Goal: Task Accomplishment & Management: Complete application form

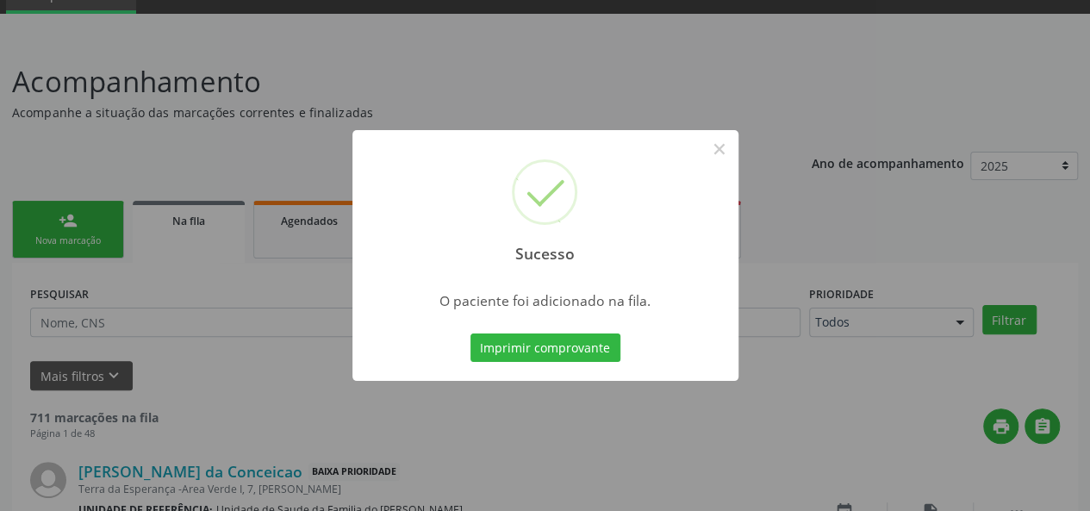
scroll to position [81, 0]
click at [728, 149] on button "×" at bounding box center [719, 148] width 29 height 29
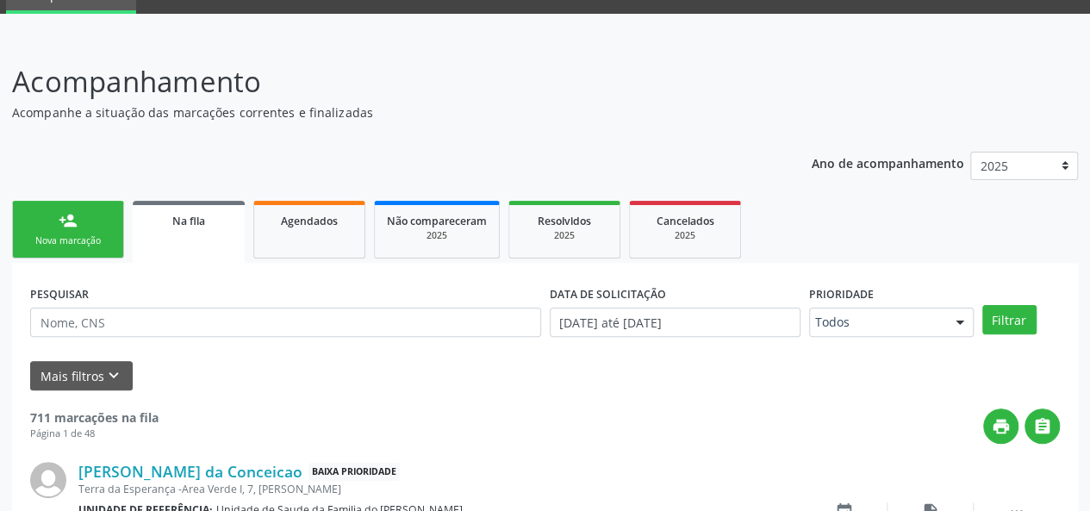
click at [69, 221] on div "person_add" at bounding box center [68, 220] width 19 height 19
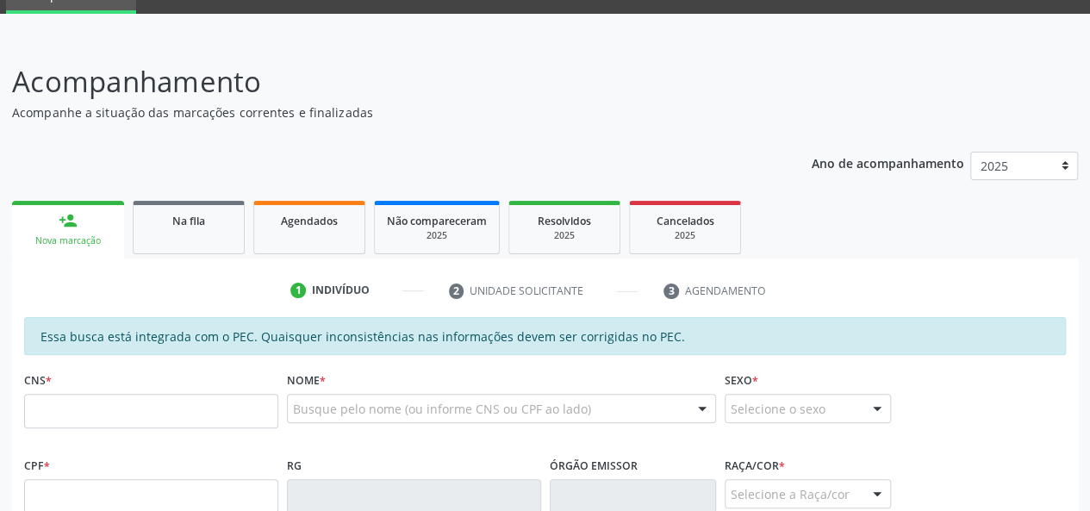
click at [97, 234] on div "Nova marcação" at bounding box center [68, 240] width 88 height 13
click at [103, 408] on input "text" at bounding box center [151, 411] width 254 height 34
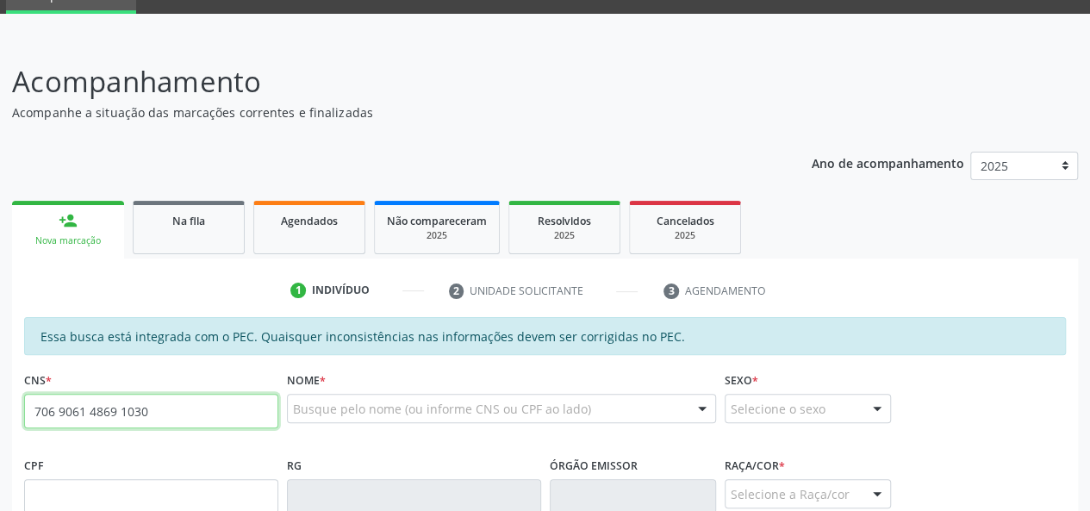
type input "706 9061 4869 1030"
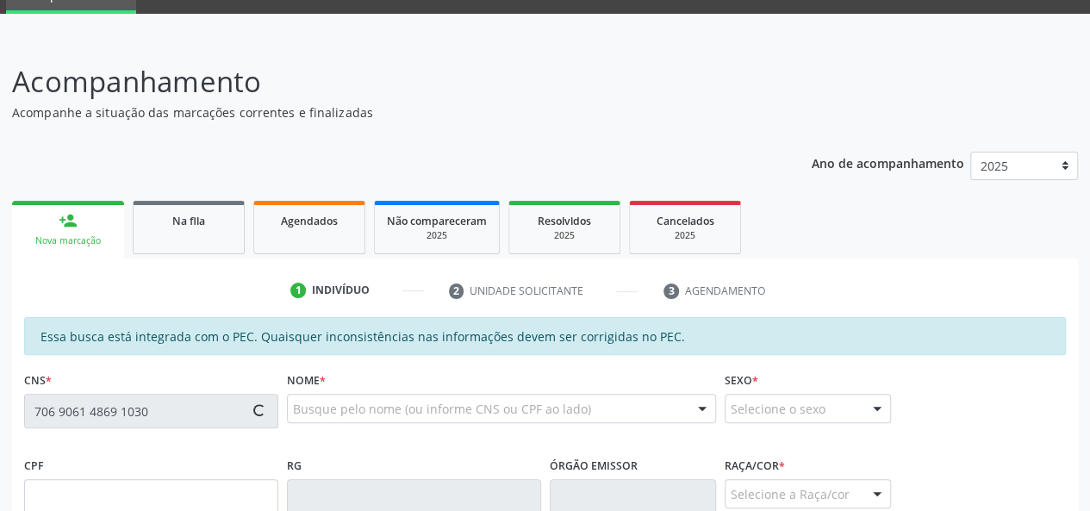
type input "149.873.934-25"
type input "1[DATE]"
type input "[PERSON_NAME]"
type input "[PHONE_NUMBER]"
type input "S/N"
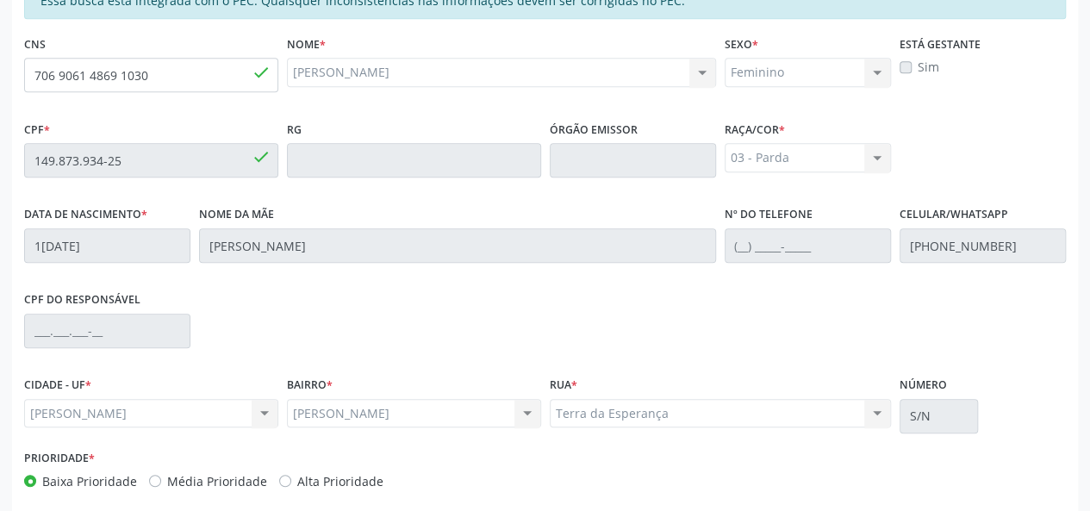
scroll to position [496, 0]
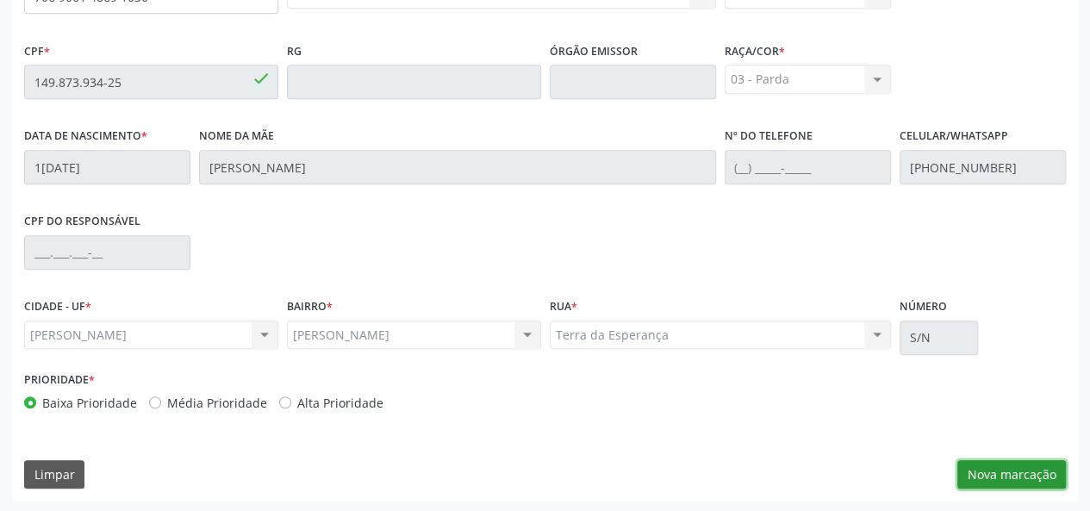
click at [992, 477] on button "Nova marcação" at bounding box center [1012, 474] width 109 height 29
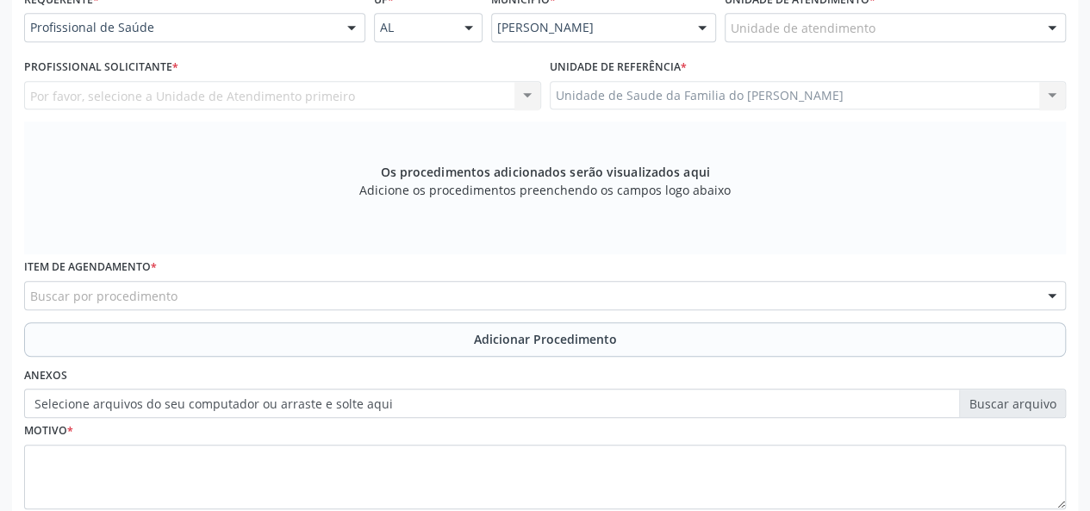
scroll to position [237, 0]
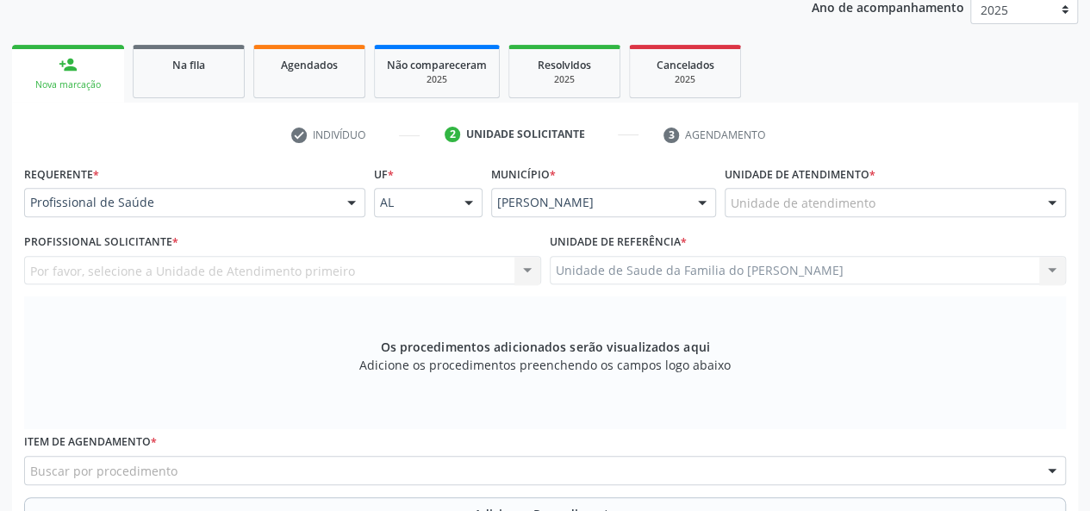
click at [346, 200] on div at bounding box center [352, 203] width 26 height 29
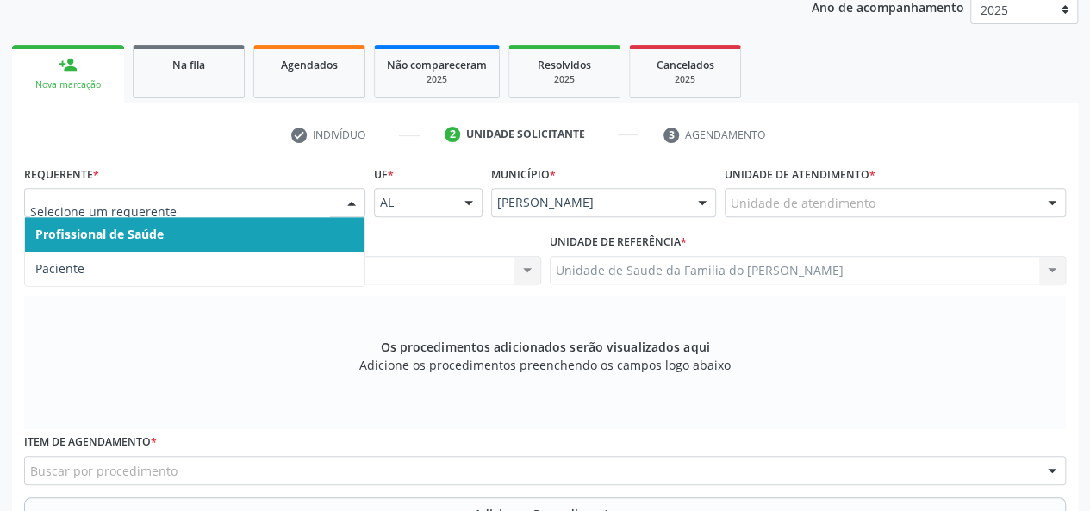
click at [283, 237] on span "Profissional de Saúde" at bounding box center [195, 234] width 340 height 34
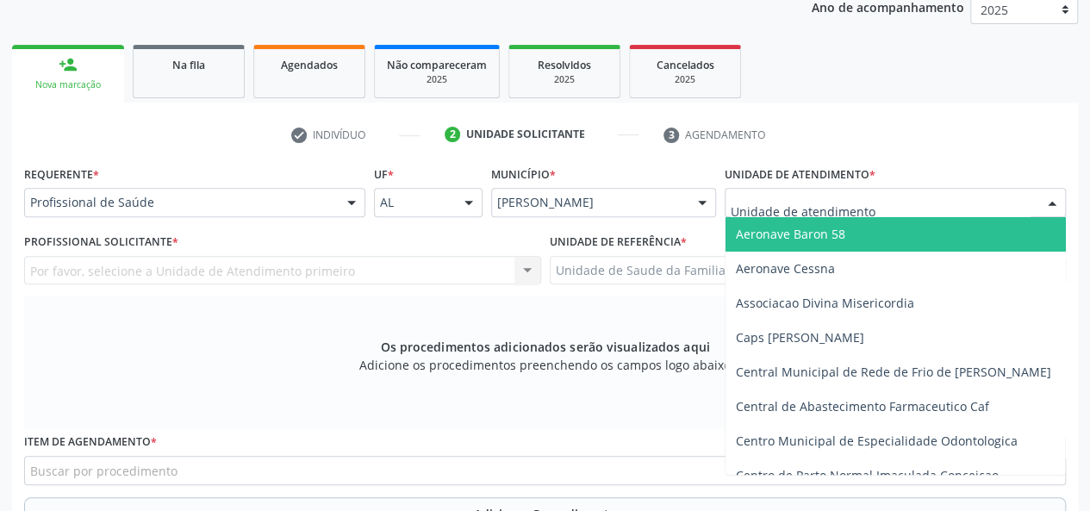
type input "j"
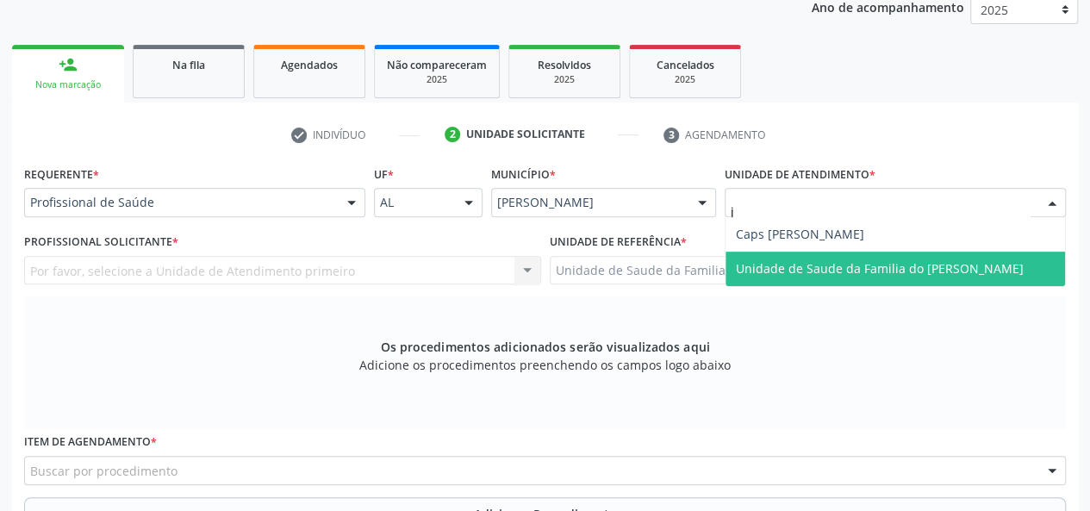
click at [804, 275] on span "Unidade de Saude da Familia do [PERSON_NAME]" at bounding box center [880, 268] width 288 height 16
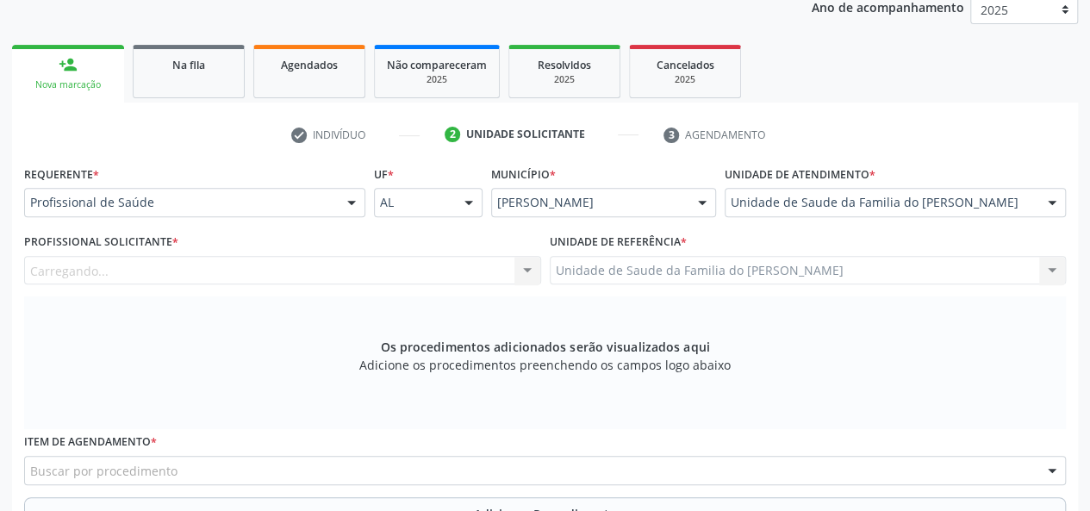
scroll to position [323, 0]
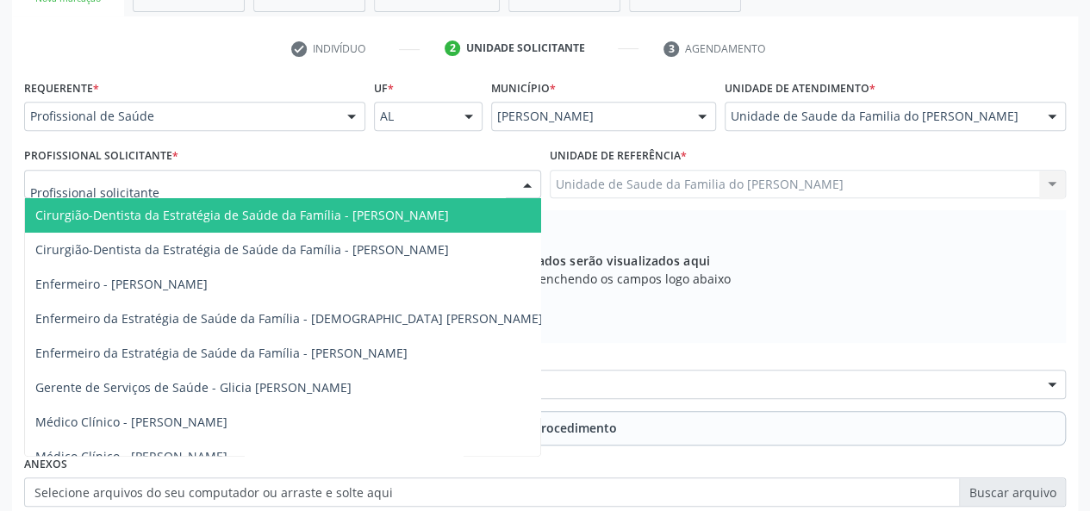
click at [527, 187] on div at bounding box center [528, 185] width 26 height 29
type input "j"
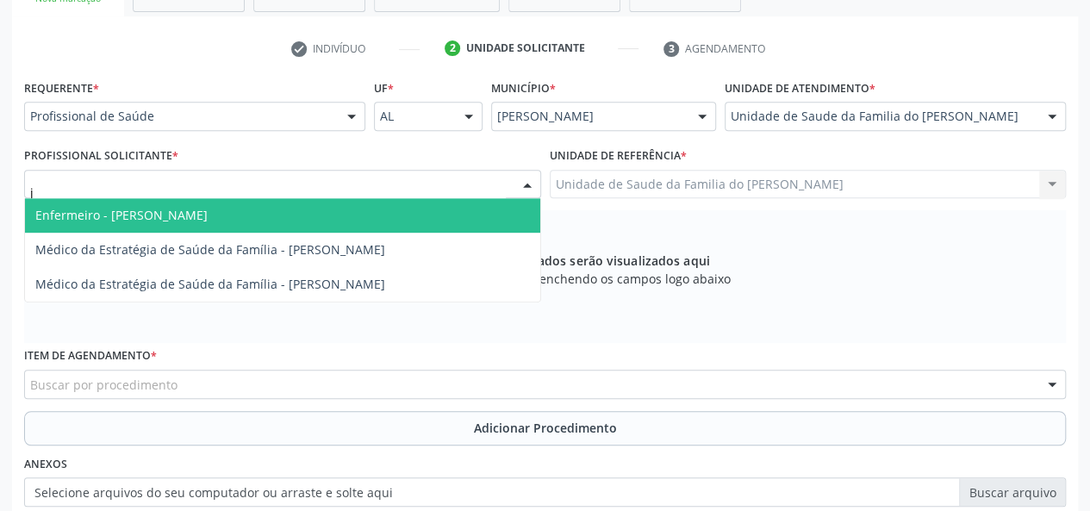
click at [332, 213] on span "Enfermeiro - [PERSON_NAME]" at bounding box center [282, 215] width 515 height 34
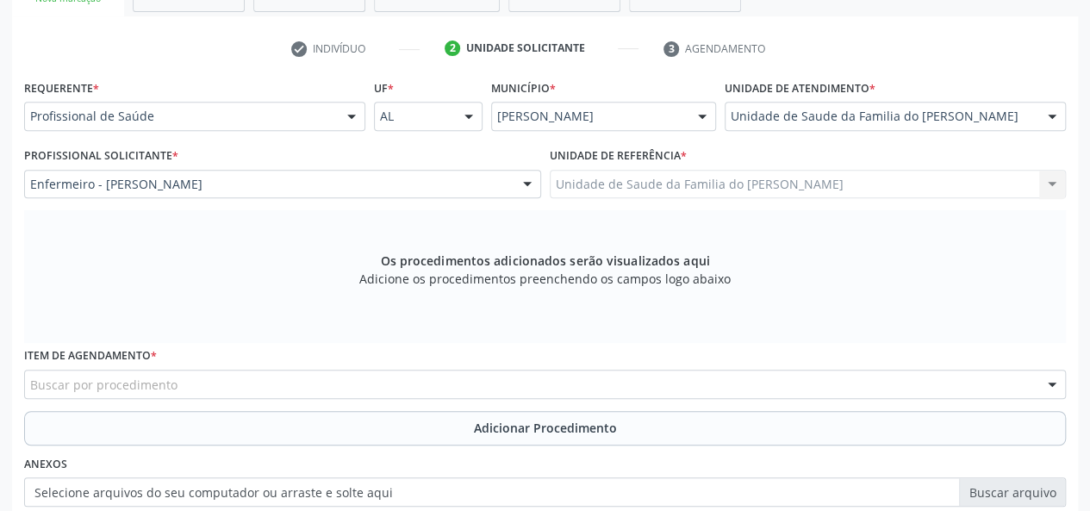
click at [304, 387] on div "Buscar por procedimento" at bounding box center [545, 384] width 1042 height 29
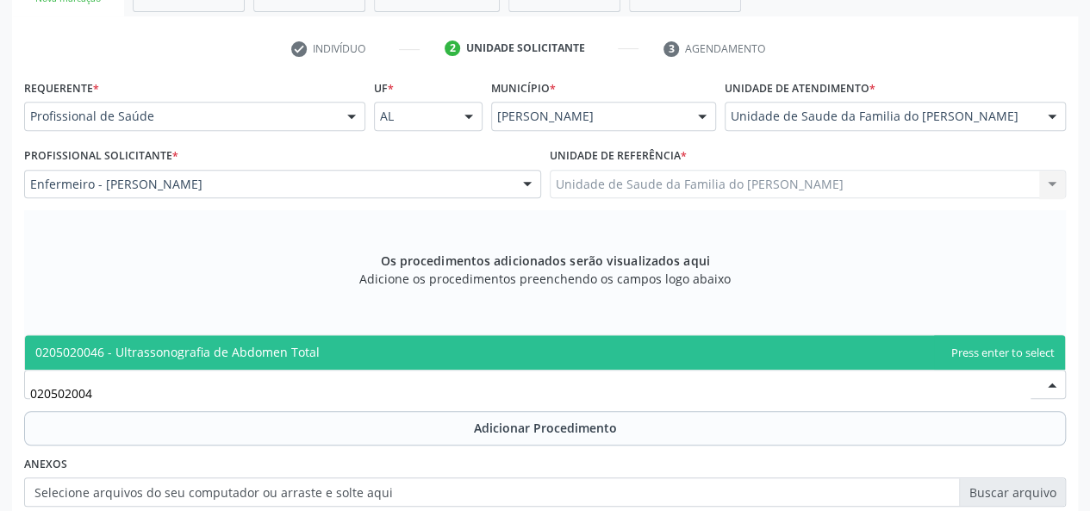
type input "0205020046"
click at [384, 347] on span "0205020046 - Ultrassonografia de Abdomen Total" at bounding box center [545, 352] width 1040 height 34
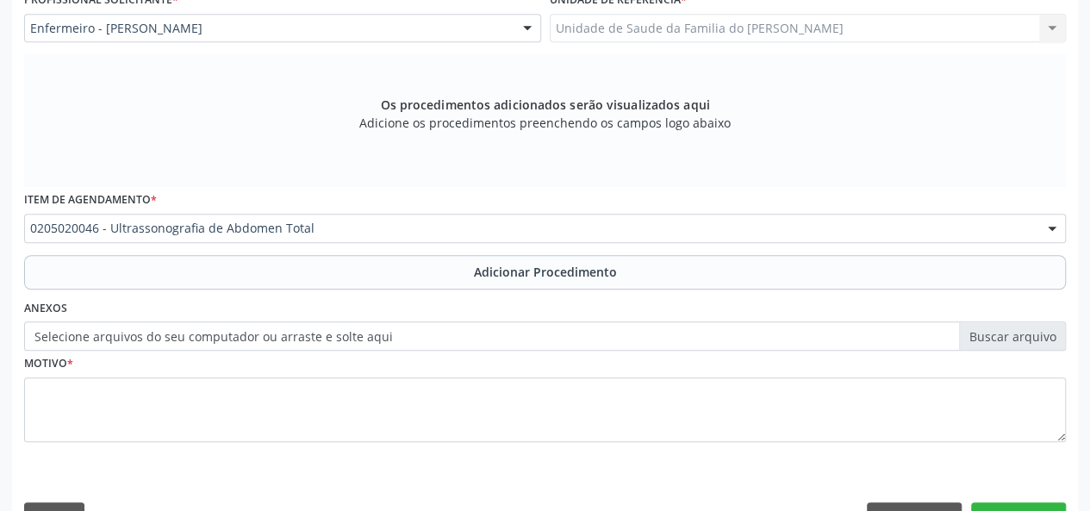
scroll to position [496, 0]
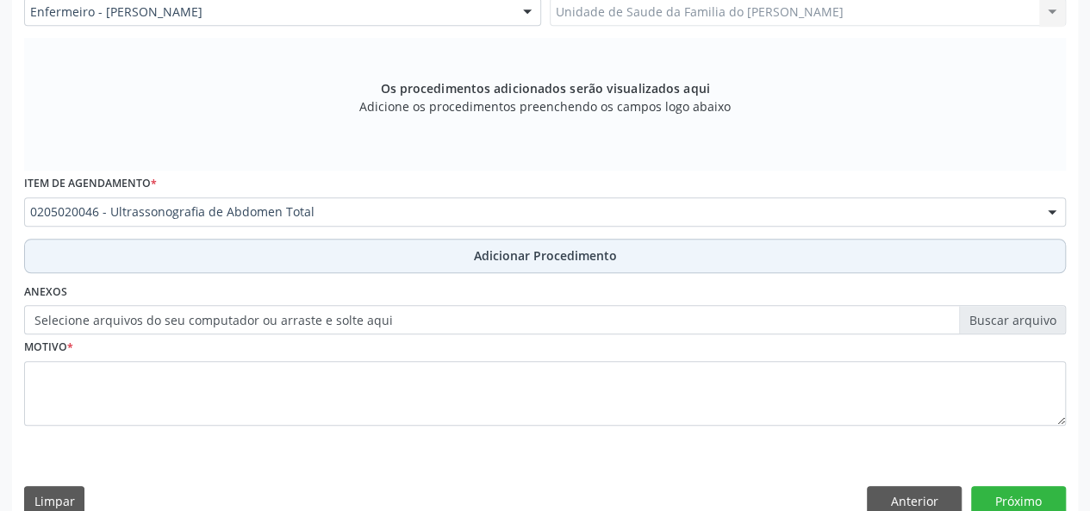
click at [448, 255] on button "Adicionar Procedimento" at bounding box center [545, 256] width 1042 height 34
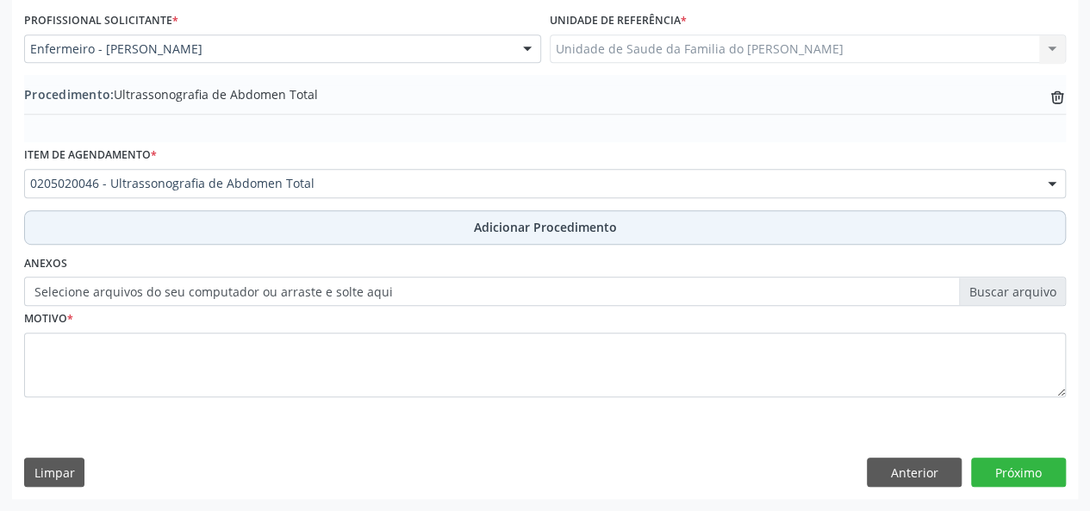
scroll to position [457, 0]
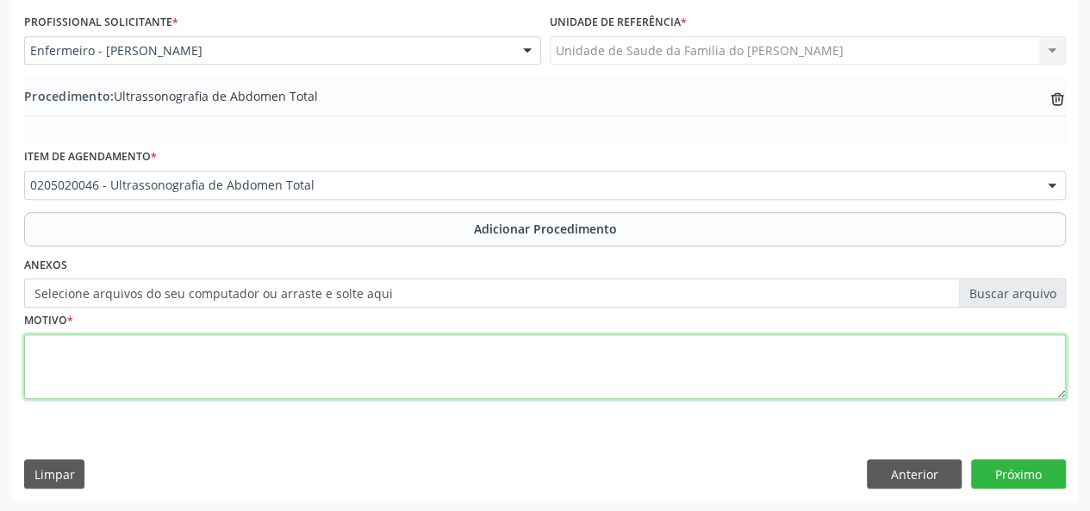
click at [329, 375] on textarea at bounding box center [545, 367] width 1042 height 66
click at [38, 350] on textarea "dores abdominais" at bounding box center [545, 367] width 1042 height 66
type textarea "Dores abdominais"
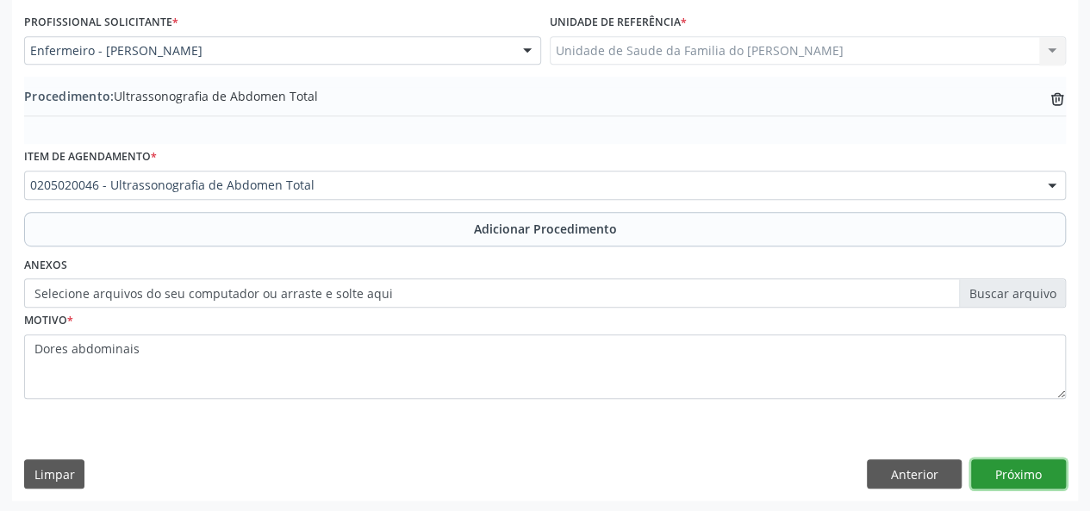
click at [1040, 468] on button "Próximo" at bounding box center [1019, 473] width 95 height 29
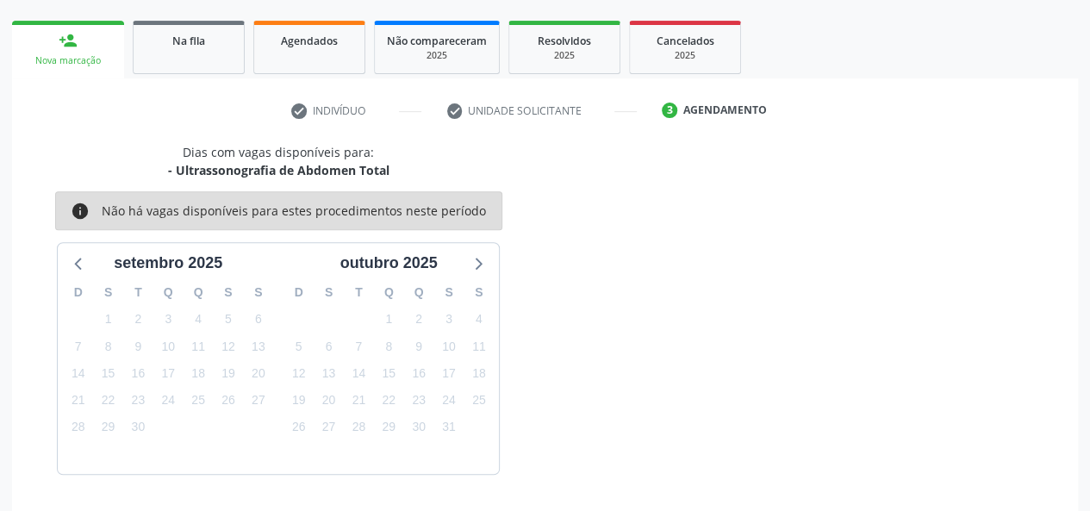
scroll to position [312, 0]
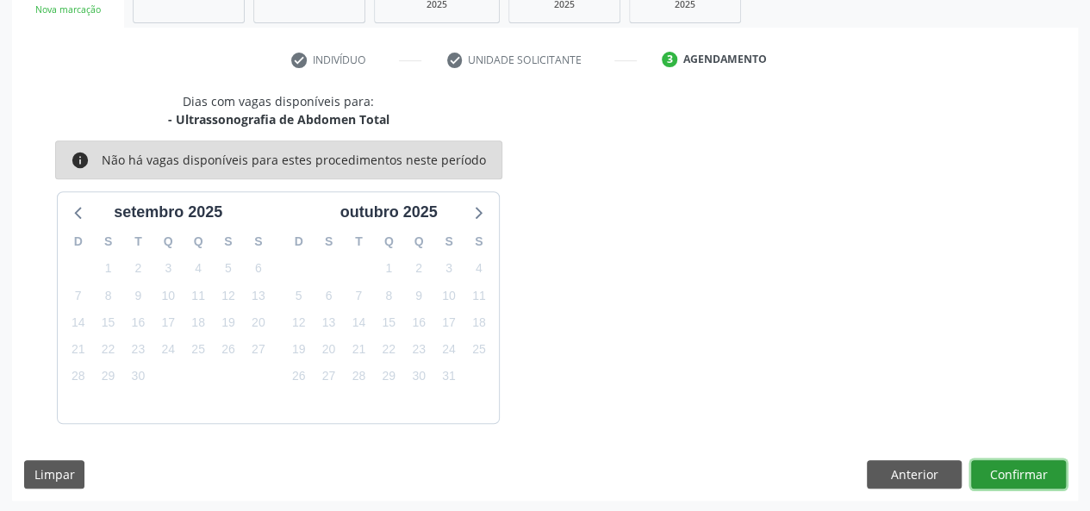
click at [1022, 468] on button "Confirmar" at bounding box center [1019, 474] width 95 height 29
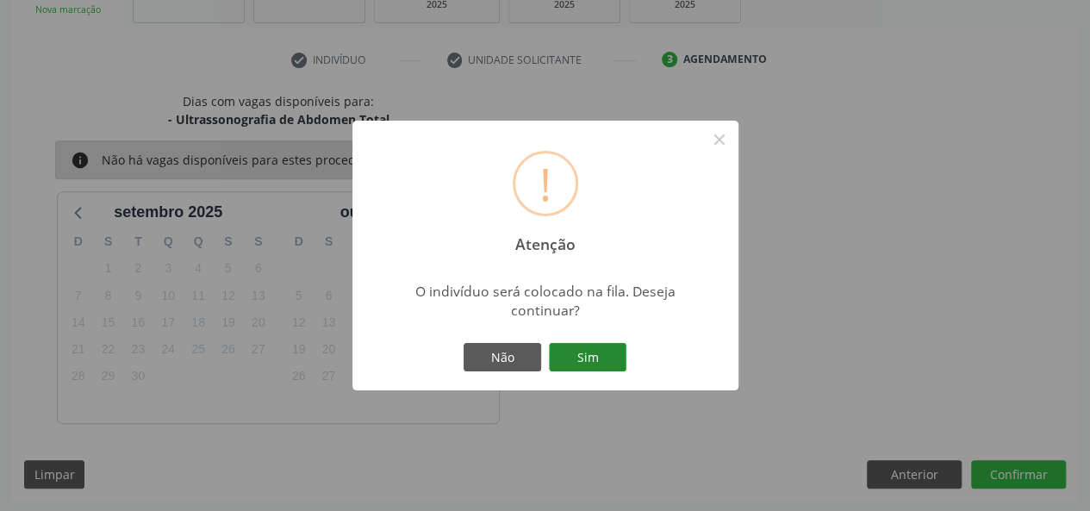
click at [580, 347] on button "Sim" at bounding box center [588, 357] width 78 height 29
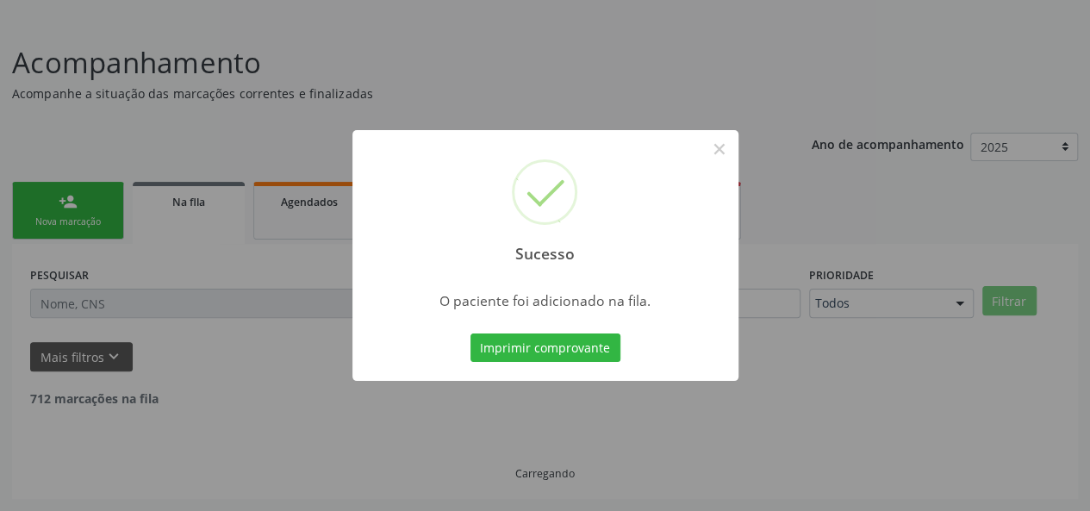
scroll to position [81, 0]
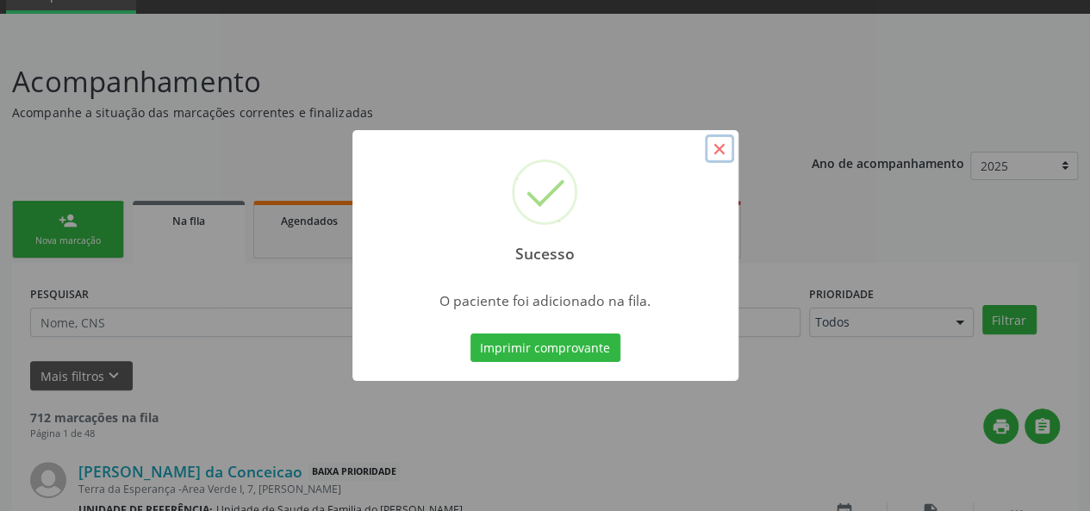
click at [715, 153] on button "×" at bounding box center [719, 148] width 29 height 29
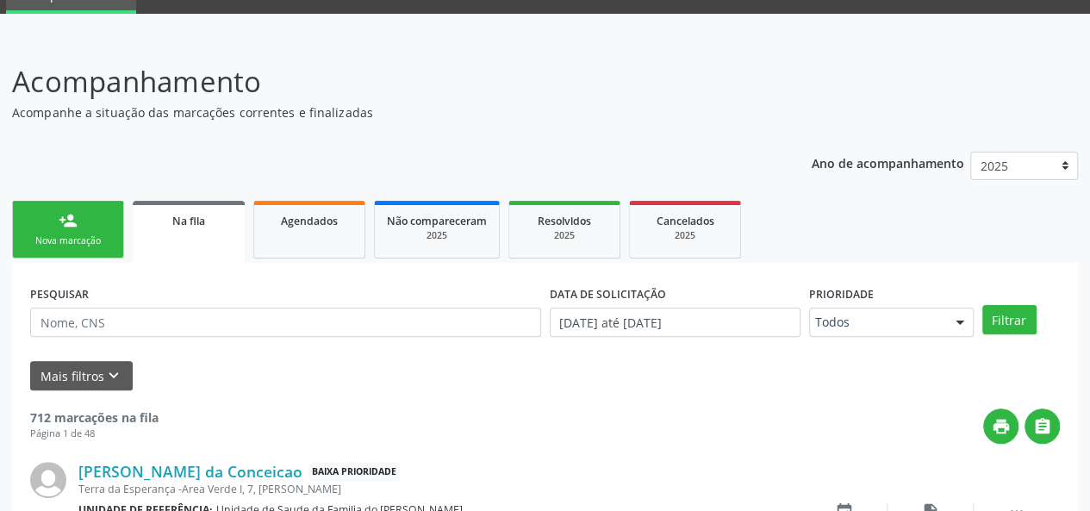
click at [206, 227] on div "Na fila" at bounding box center [189, 220] width 88 height 18
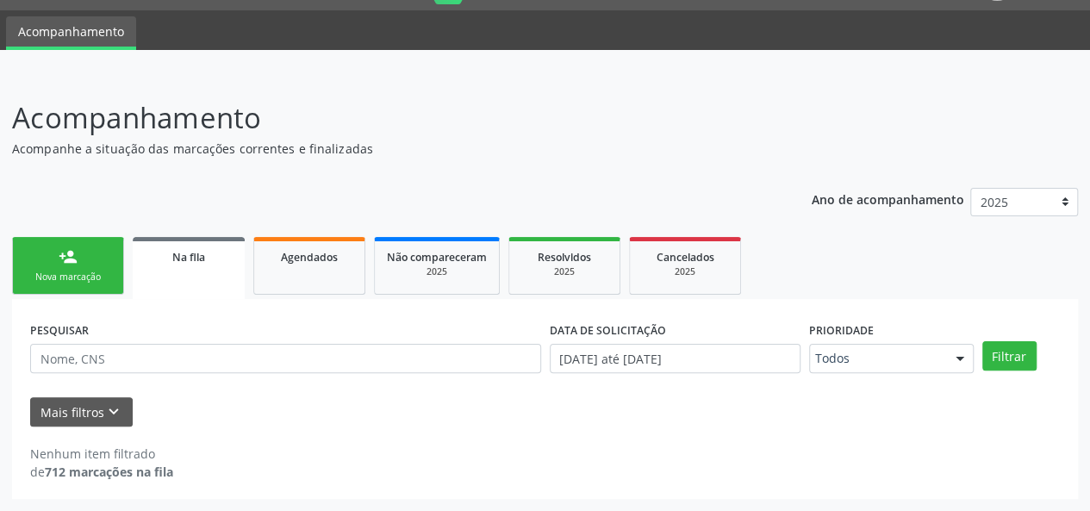
scroll to position [44, 0]
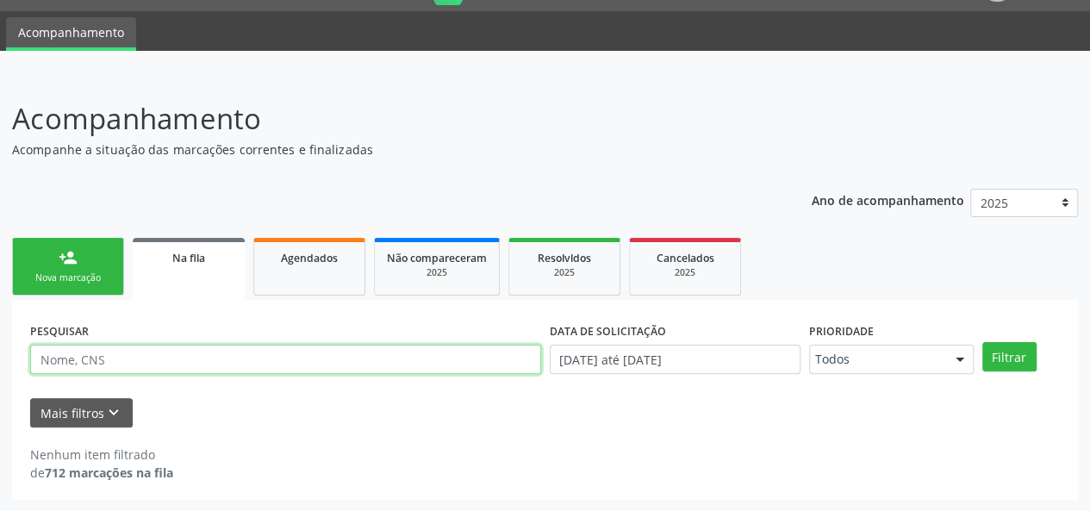
click at [126, 356] on input "text" at bounding box center [285, 359] width 511 height 29
click at [983, 342] on button "Filtrar" at bounding box center [1010, 356] width 54 height 29
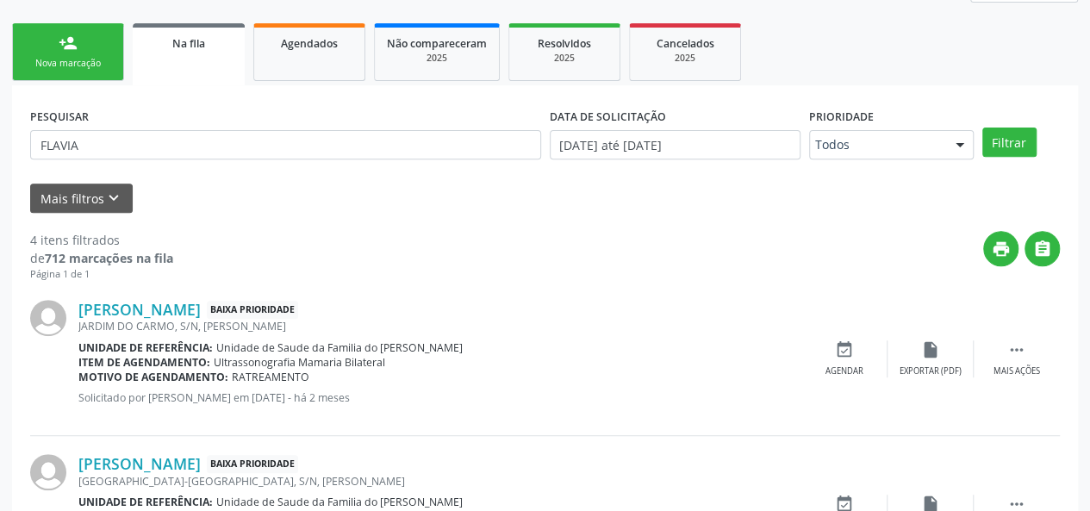
scroll to position [389, 0]
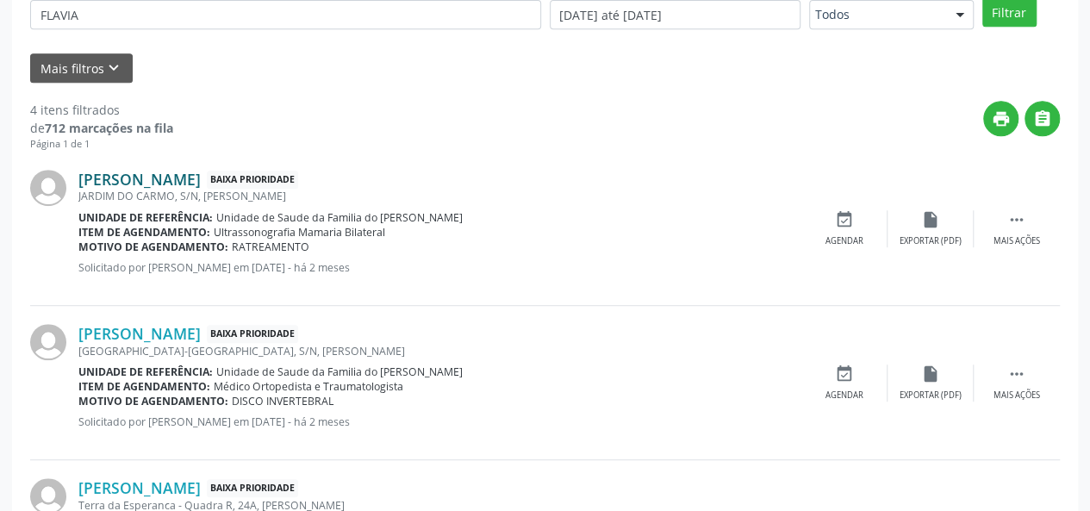
click at [177, 178] on link "[PERSON_NAME]" at bounding box center [139, 179] width 122 height 19
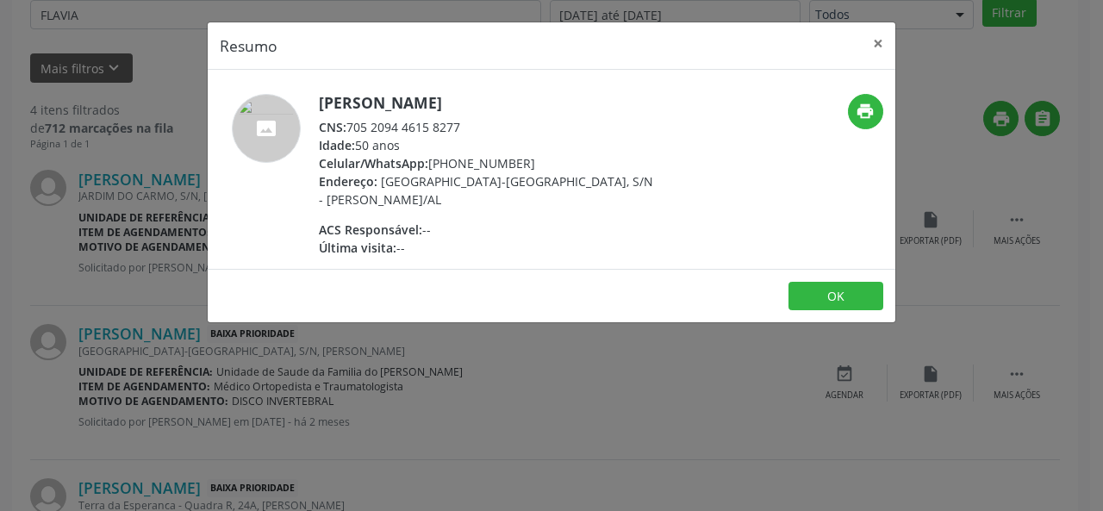
click at [437, 120] on div "CNS: 705 2094 4615 8277" at bounding box center [486, 127] width 335 height 18
click at [507, 139] on div "Idade: 50 anos" at bounding box center [486, 145] width 335 height 18
drag, startPoint x: 479, startPoint y: 122, endPoint x: 352, endPoint y: 125, distance: 127.6
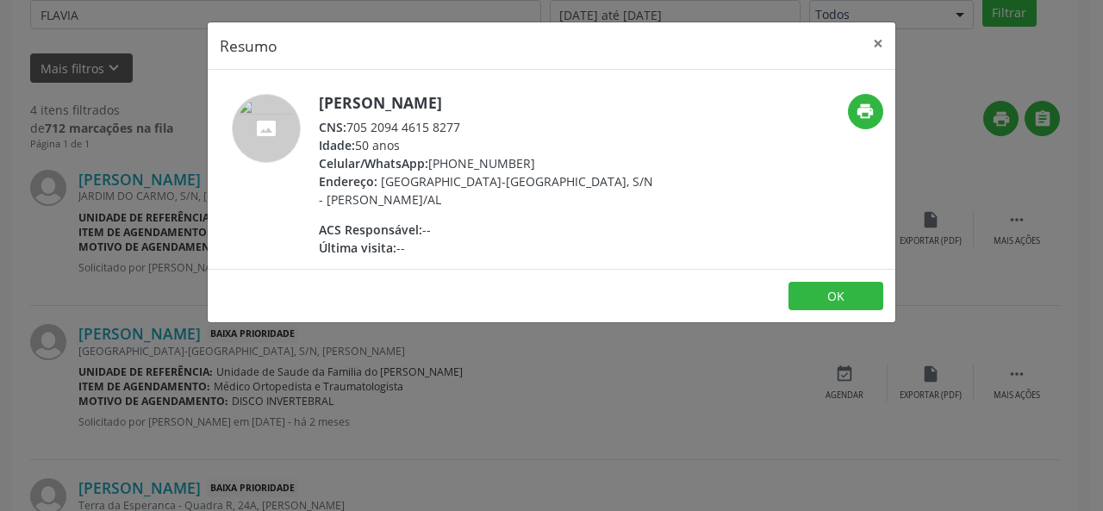
click at [352, 125] on div "CNS: 705 2094 4615 8277" at bounding box center [486, 127] width 335 height 18
copy div "705 2094 4615 8277"
click at [876, 45] on button "×" at bounding box center [878, 43] width 34 height 42
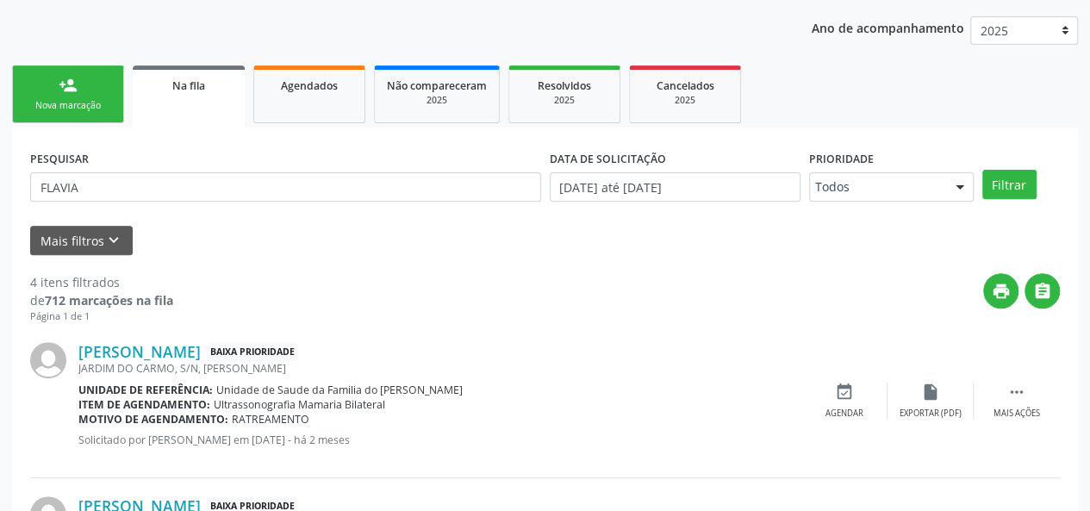
click at [168, 86] on div "Na fila" at bounding box center [189, 85] width 88 height 18
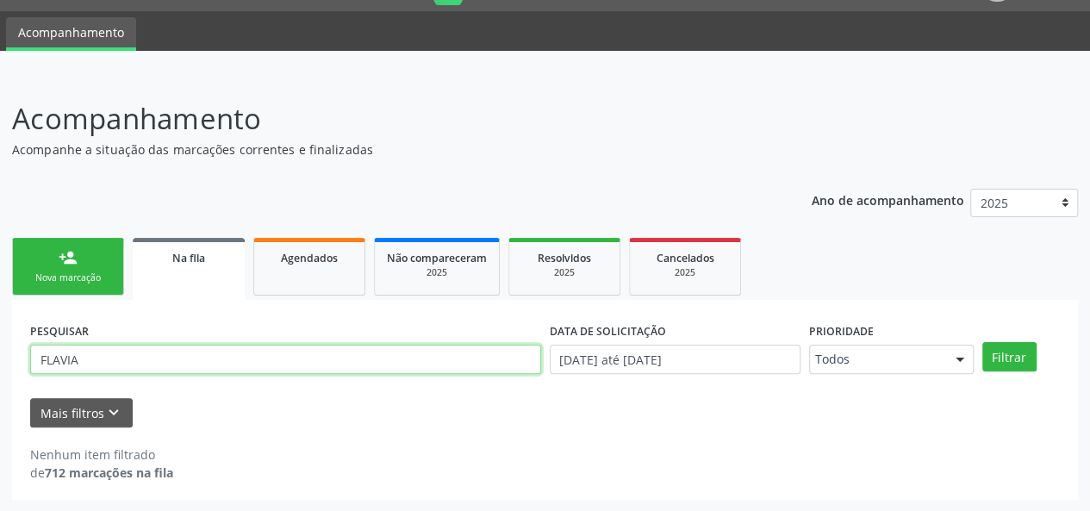
drag, startPoint x: 87, startPoint y: 363, endPoint x: 28, endPoint y: 358, distance: 59.7
click at [28, 358] on div "PESQUISAR FLAVIA" at bounding box center [286, 351] width 520 height 67
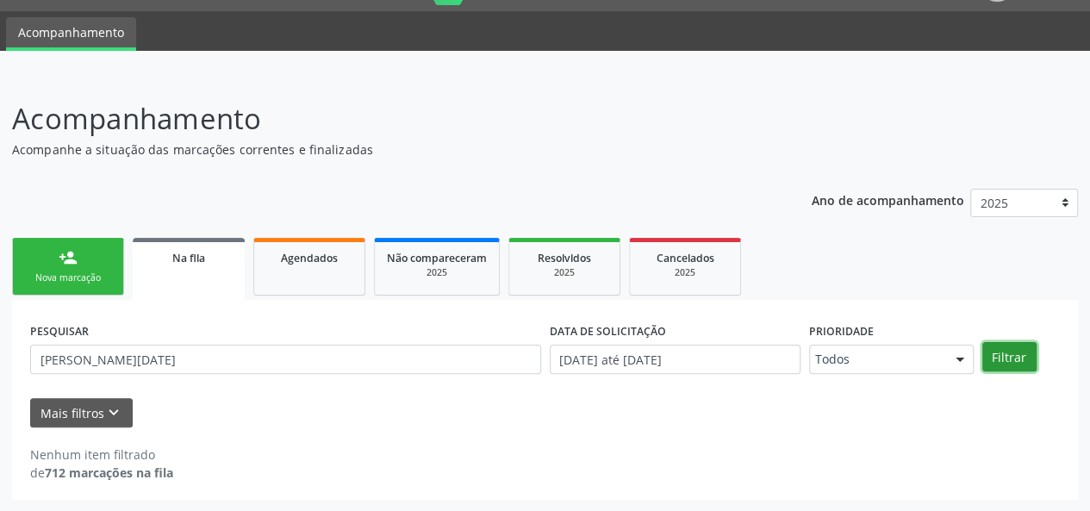
click at [992, 356] on button "Filtrar" at bounding box center [1010, 356] width 54 height 29
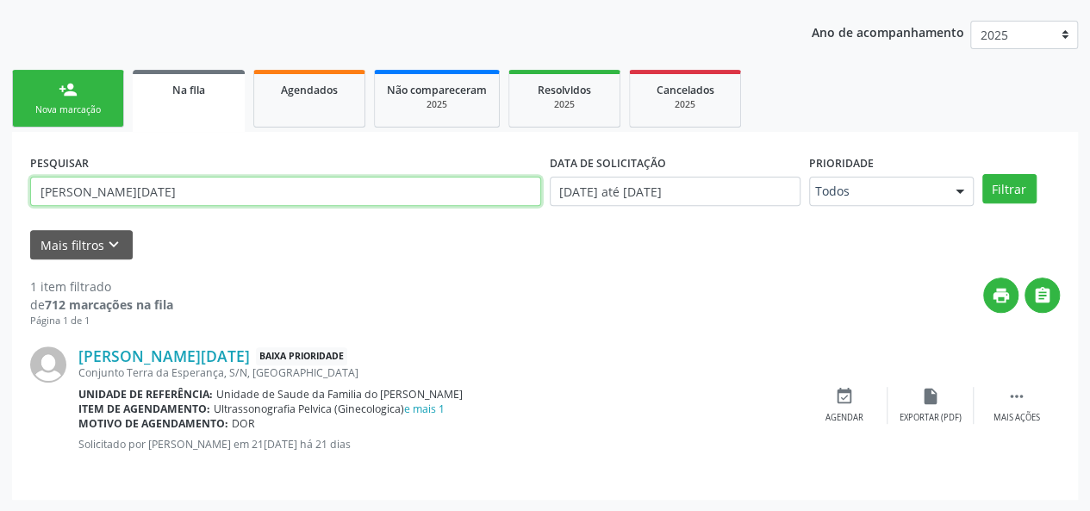
click at [231, 196] on input "[PERSON_NAME][DATE]" at bounding box center [285, 191] width 511 height 29
type input "[PERSON_NAME][DATE]"
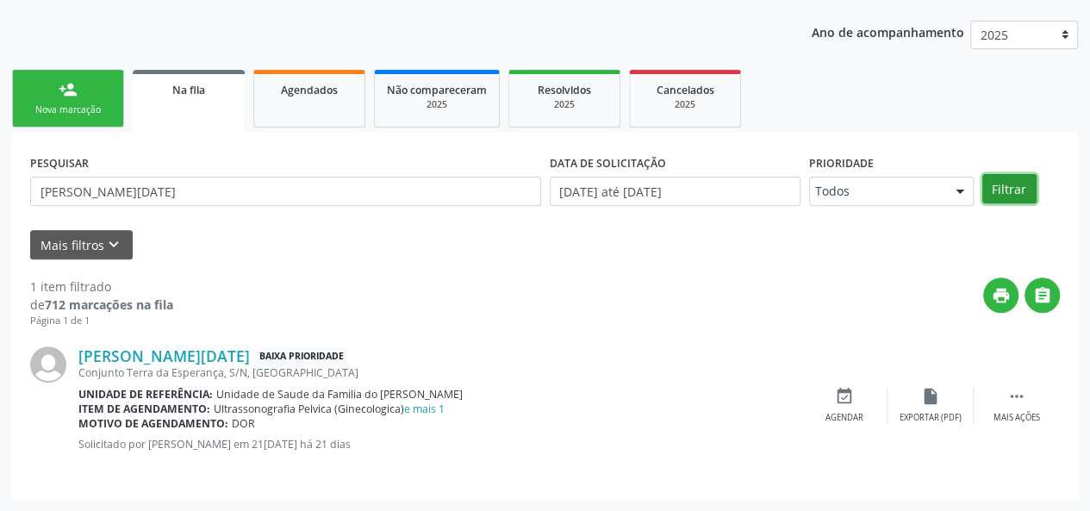
click at [996, 187] on button "Filtrar" at bounding box center [1010, 188] width 54 height 29
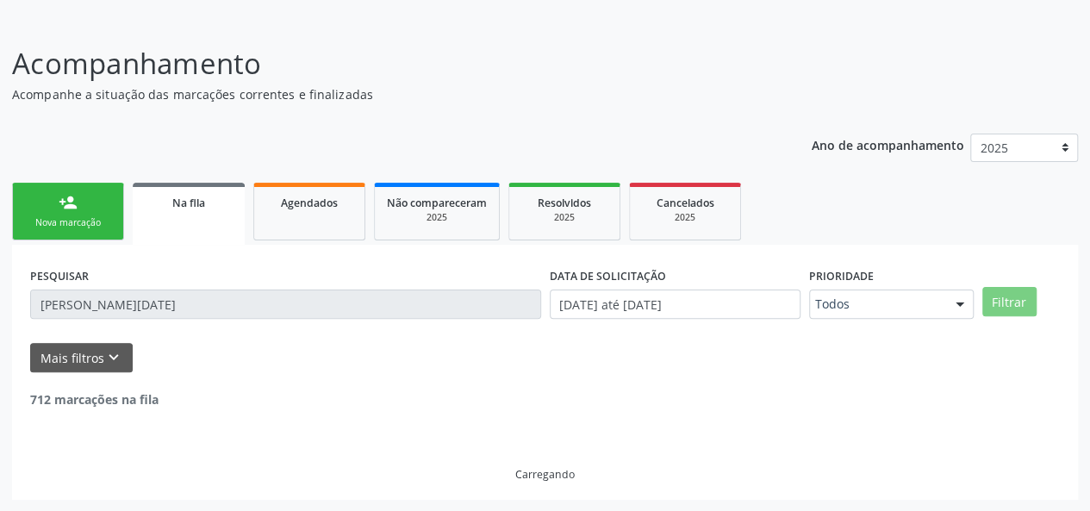
scroll to position [44, 0]
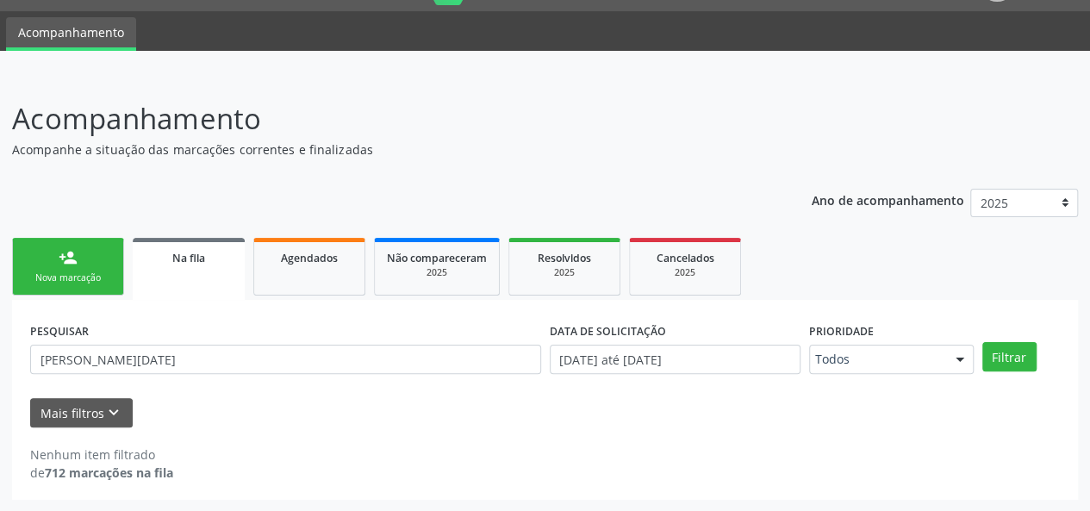
click at [80, 270] on link "person_add Nova marcação" at bounding box center [68, 267] width 112 height 58
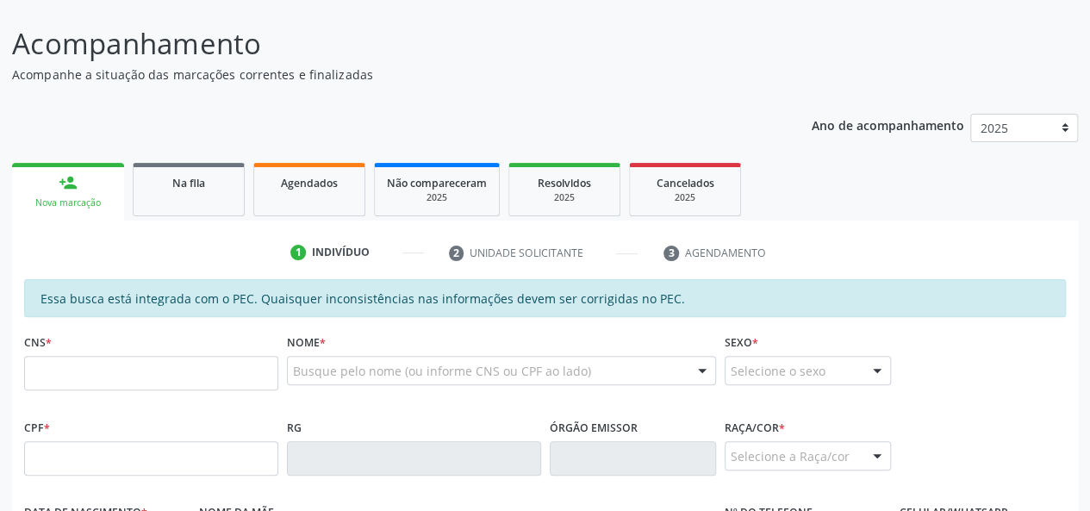
scroll to position [216, 0]
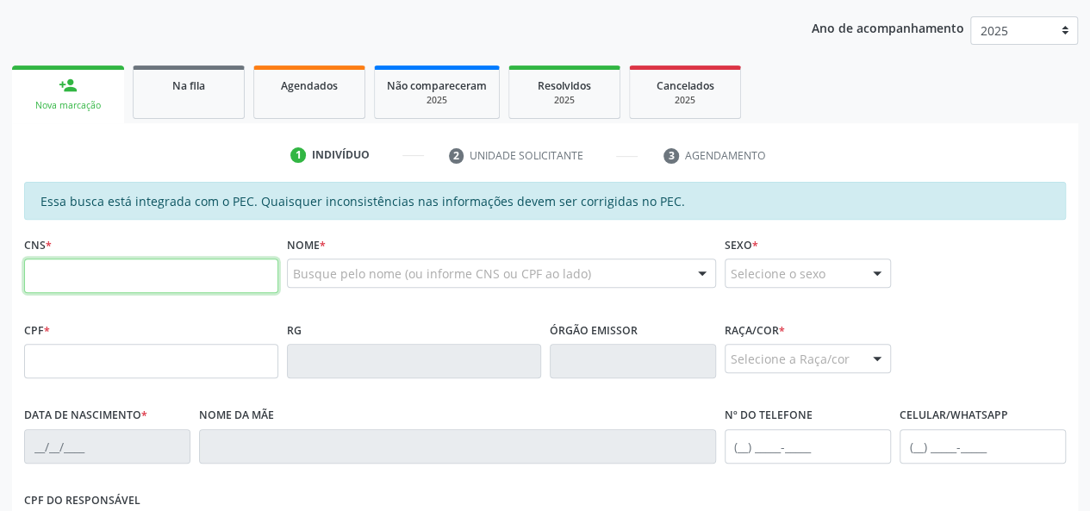
click at [155, 275] on input "text" at bounding box center [151, 276] width 254 height 34
type input "705 4024 2227 4899"
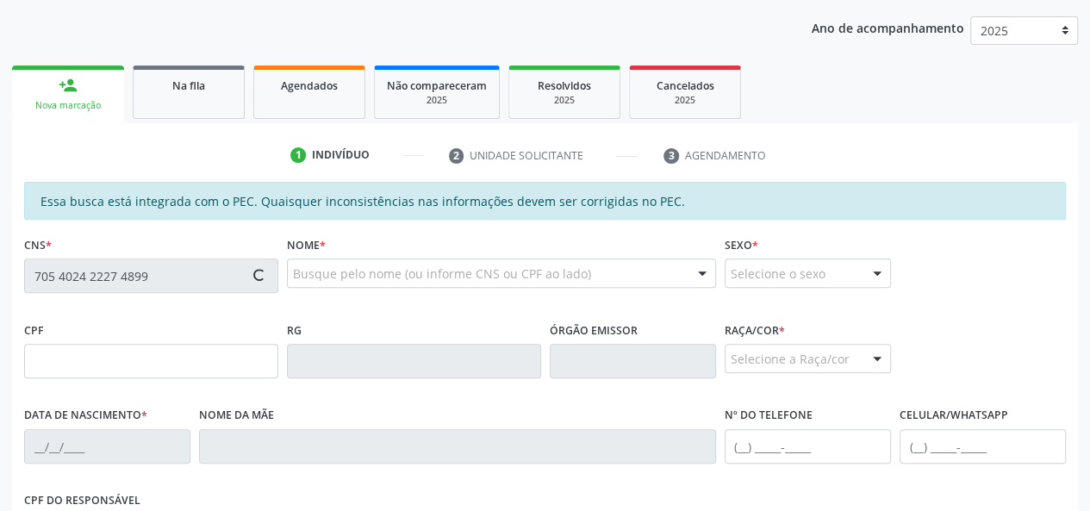
type input "066.332.904-38"
type input "[DATE]"
type input "[PERSON_NAME][DATE]"
type input "[PHONE_NUMBER]"
type input "36"
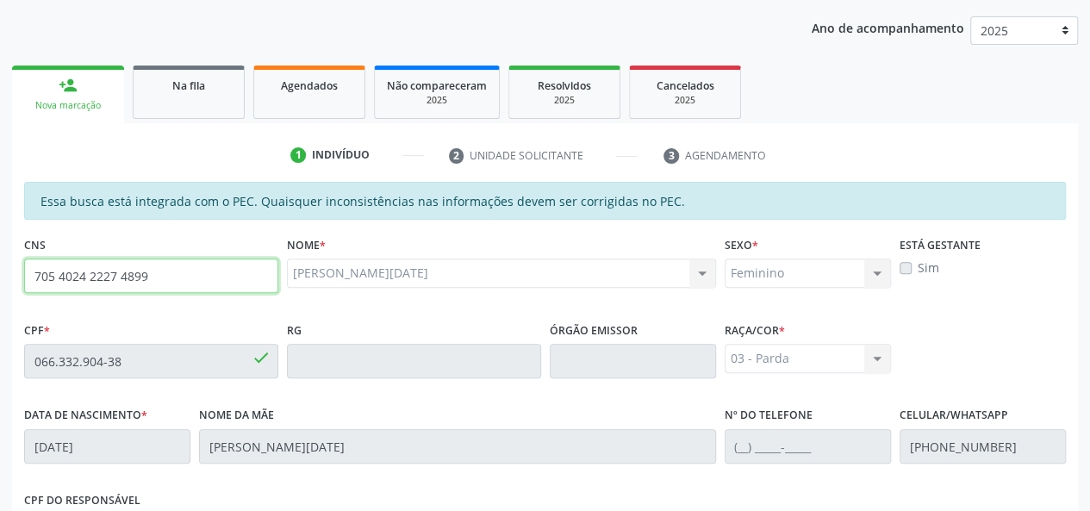
click at [128, 273] on input "705 4024 2227 4899" at bounding box center [151, 276] width 254 height 34
click at [184, 83] on span "Na fila" at bounding box center [188, 85] width 33 height 15
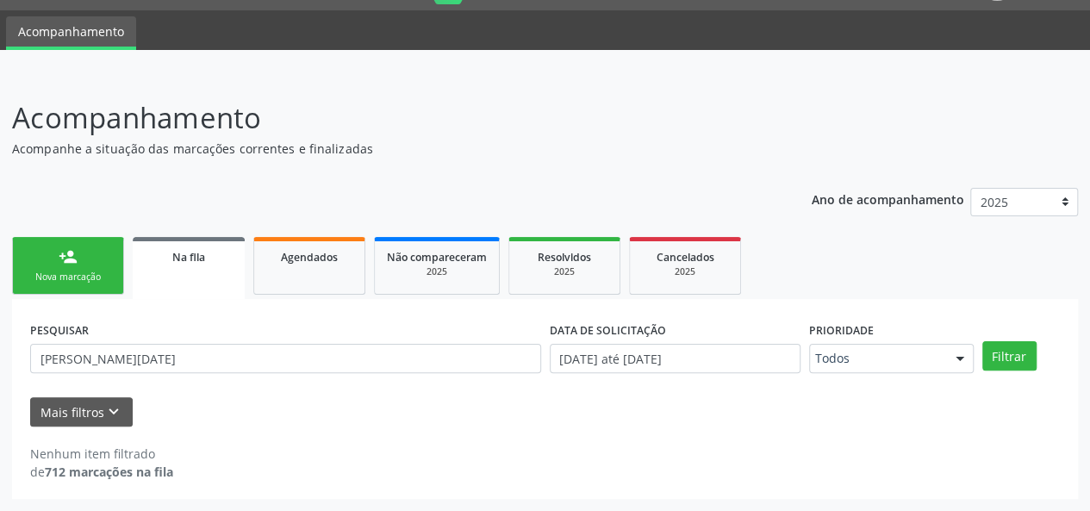
scroll to position [44, 0]
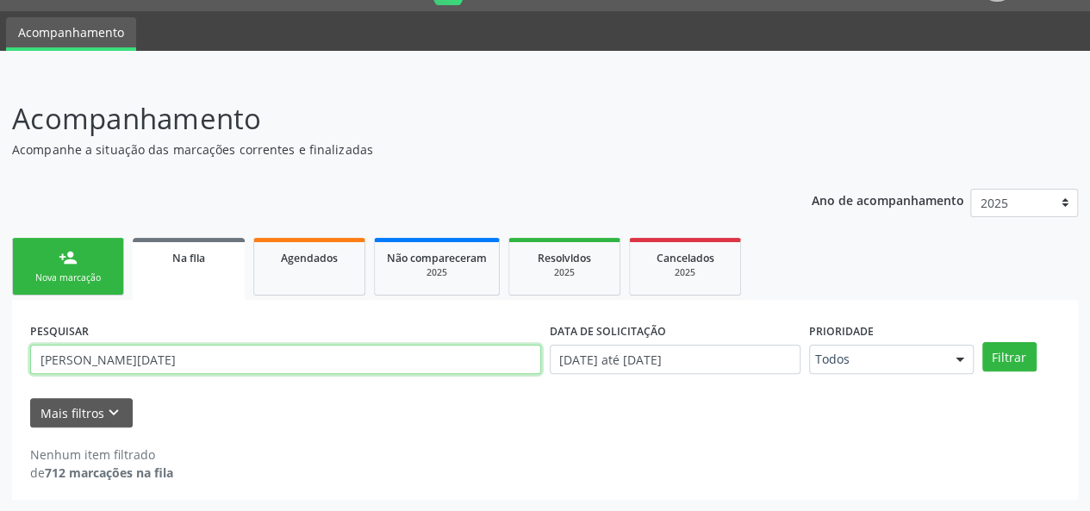
click at [105, 360] on input "[PERSON_NAME][DATE]" at bounding box center [285, 359] width 511 height 29
paste input "705 4024 2227 4899"
type input "705 4024 2227 4899"
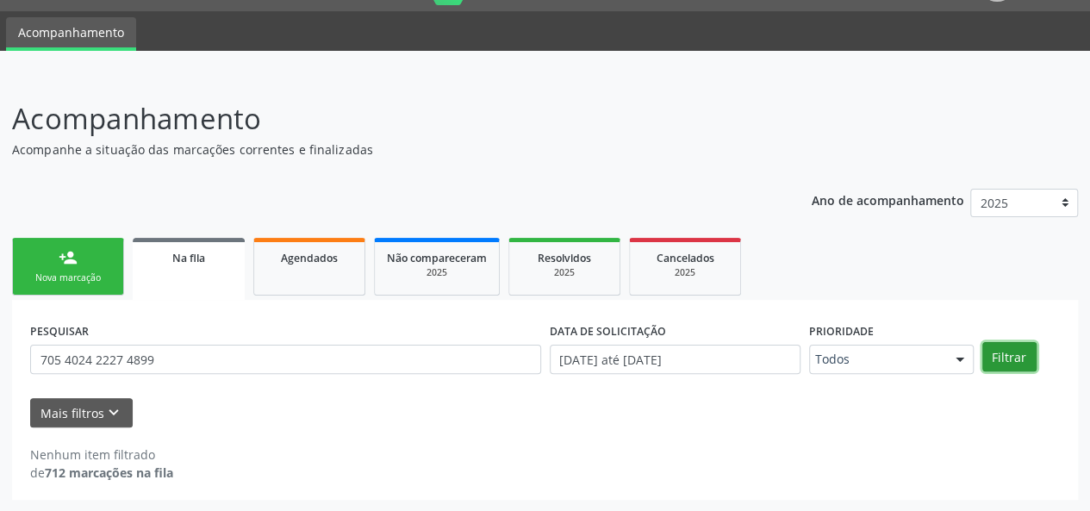
click at [998, 360] on button "Filtrar" at bounding box center [1010, 356] width 54 height 29
click at [72, 265] on div "person_add" at bounding box center [68, 257] width 19 height 19
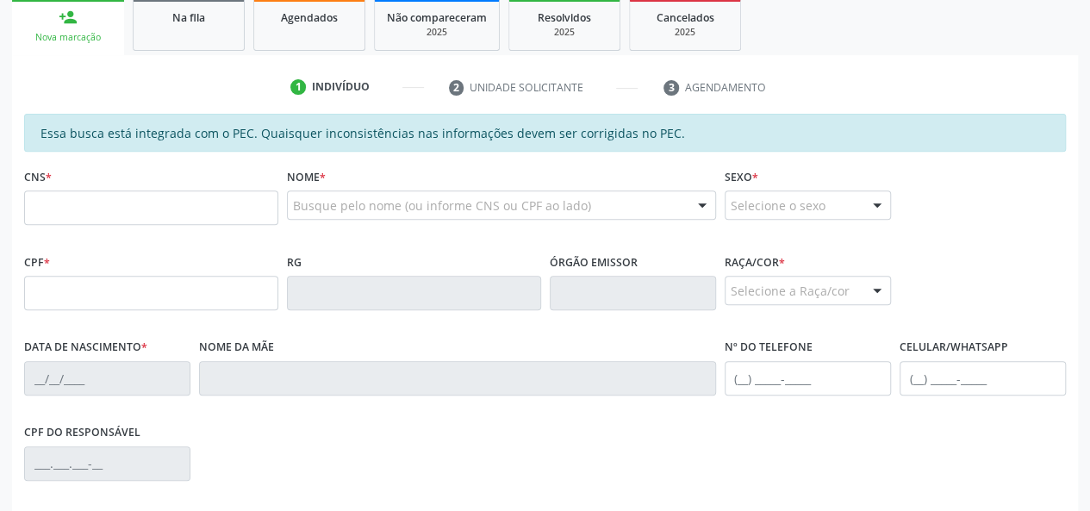
scroll to position [303, 0]
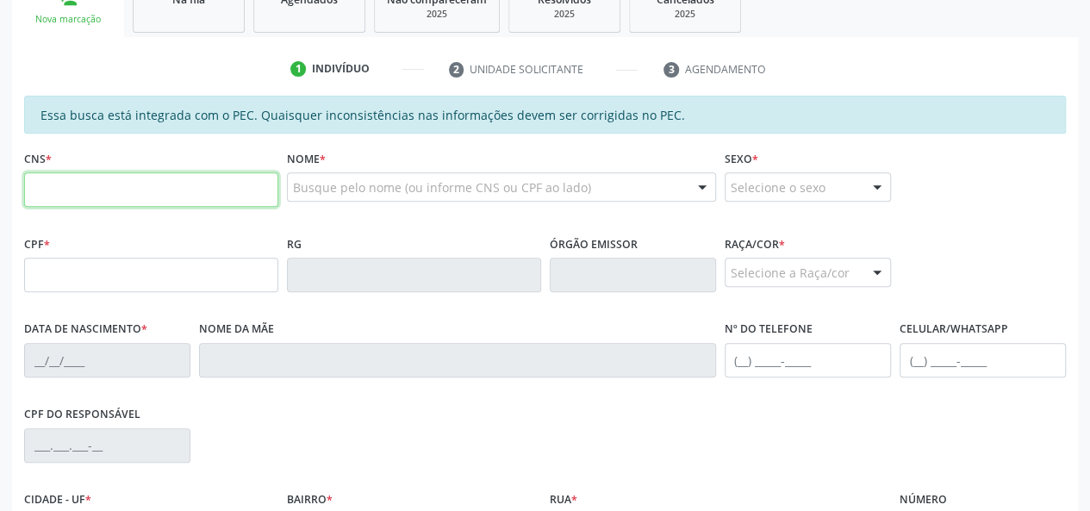
click at [205, 191] on input "text" at bounding box center [151, 189] width 254 height 34
paste input "707 6032 0854 0791"
type input "707 6032 0854 0791"
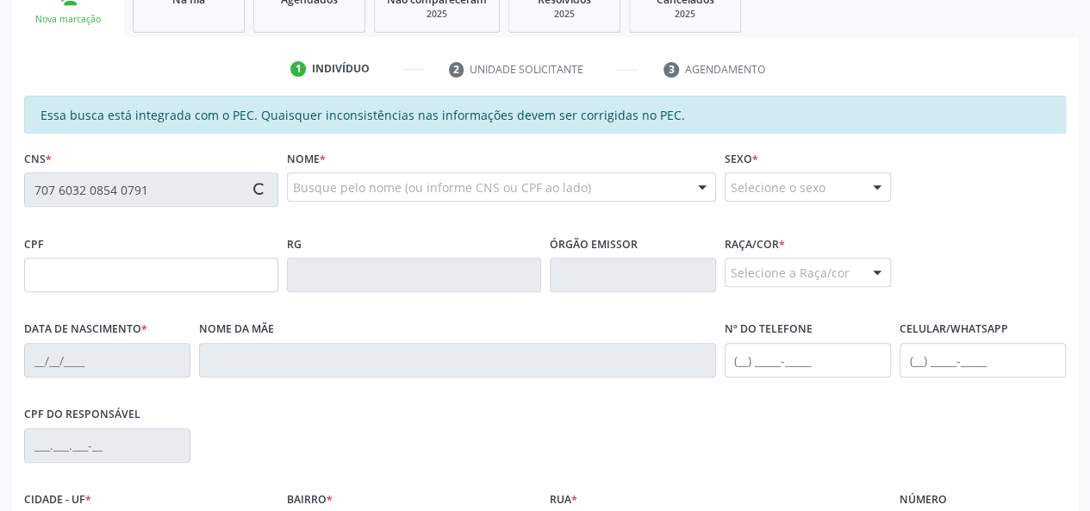
type input "154.088.134-28"
type input "[DATE]"
type input "[PERSON_NAME]"
type input "[PHONE_NUMBER]"
type input "22"
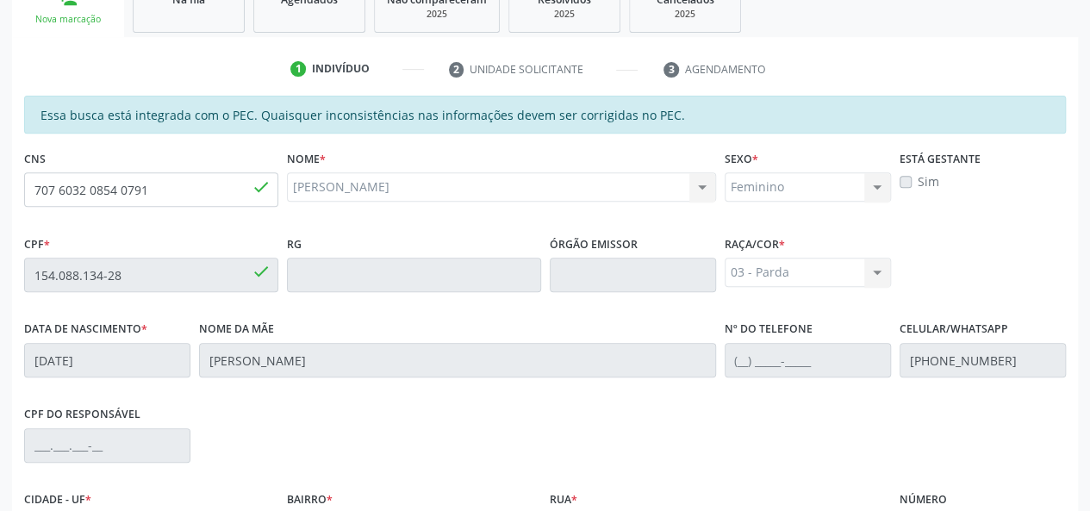
scroll to position [496, 0]
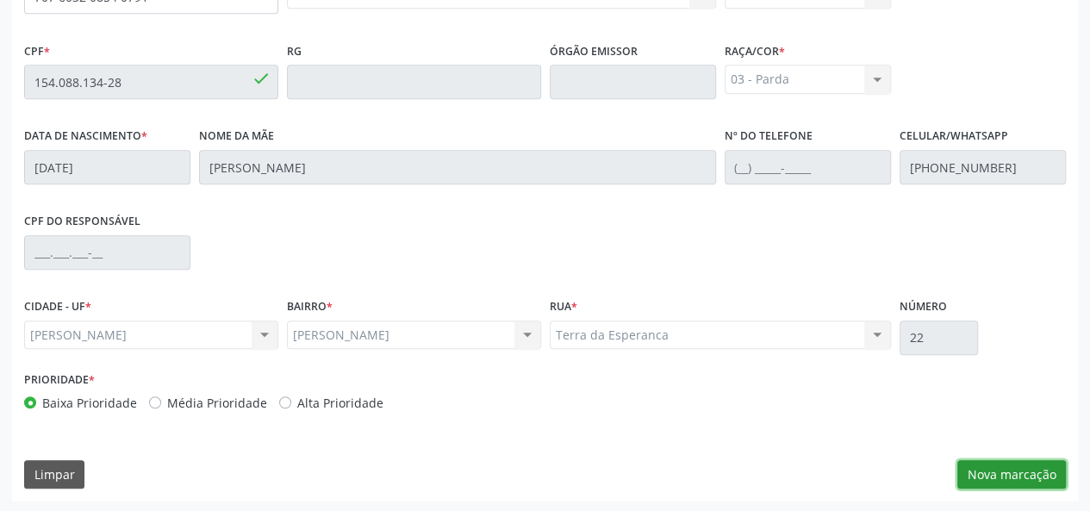
click at [1022, 478] on button "Nova marcação" at bounding box center [1012, 474] width 109 height 29
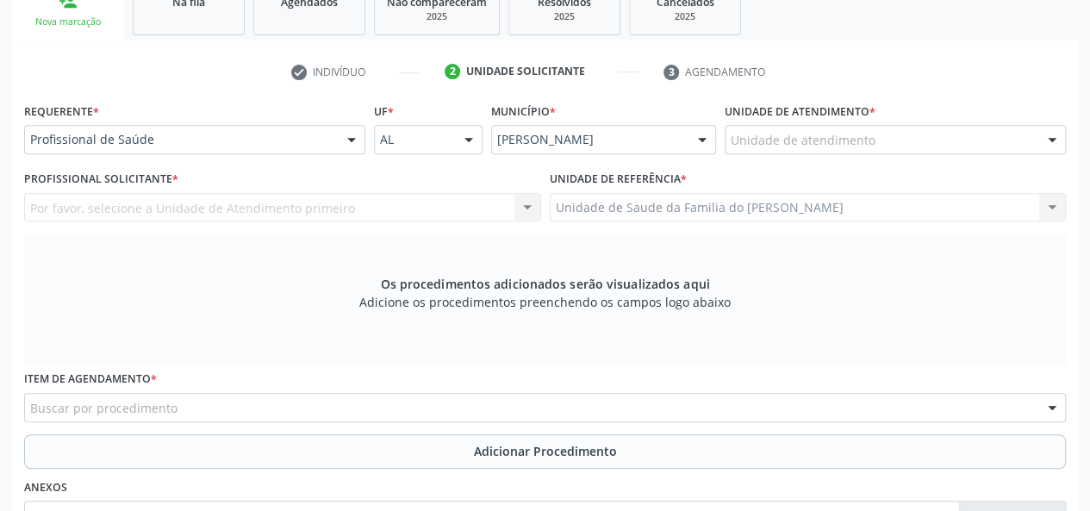
scroll to position [151, 0]
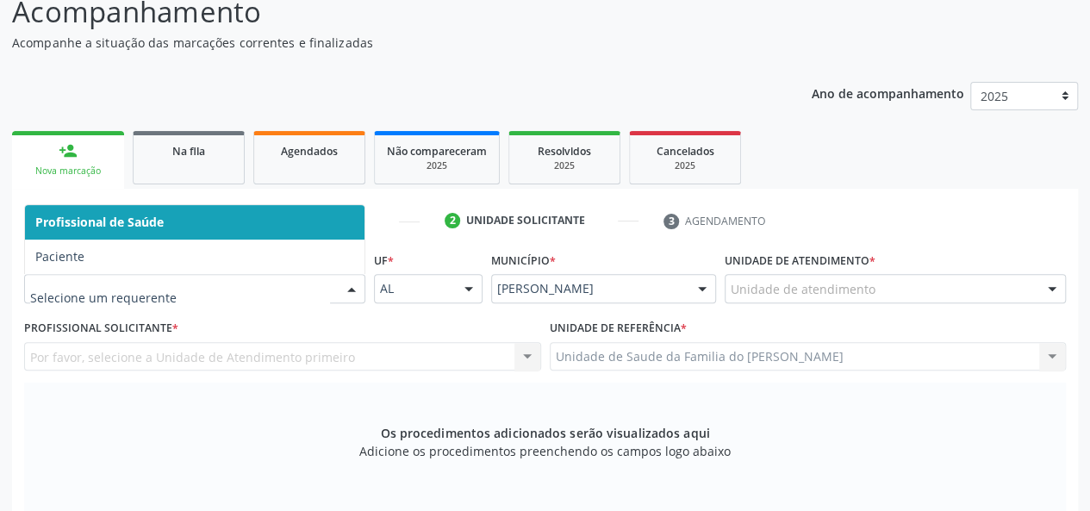
drag, startPoint x: 262, startPoint y: 222, endPoint x: 671, endPoint y: 265, distance: 410.9
click at [266, 223] on span "Profissional de Saúde" at bounding box center [195, 222] width 340 height 34
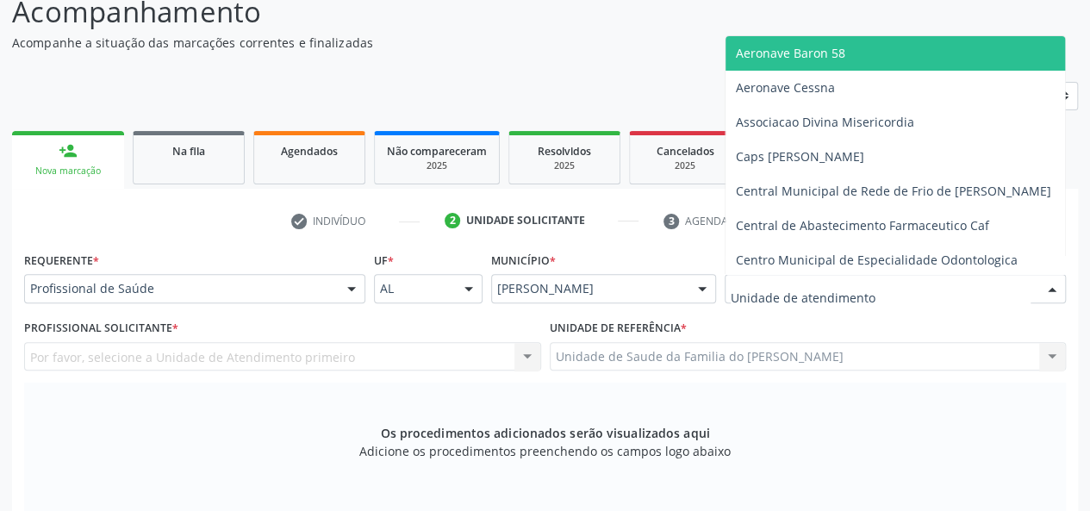
type input "J"
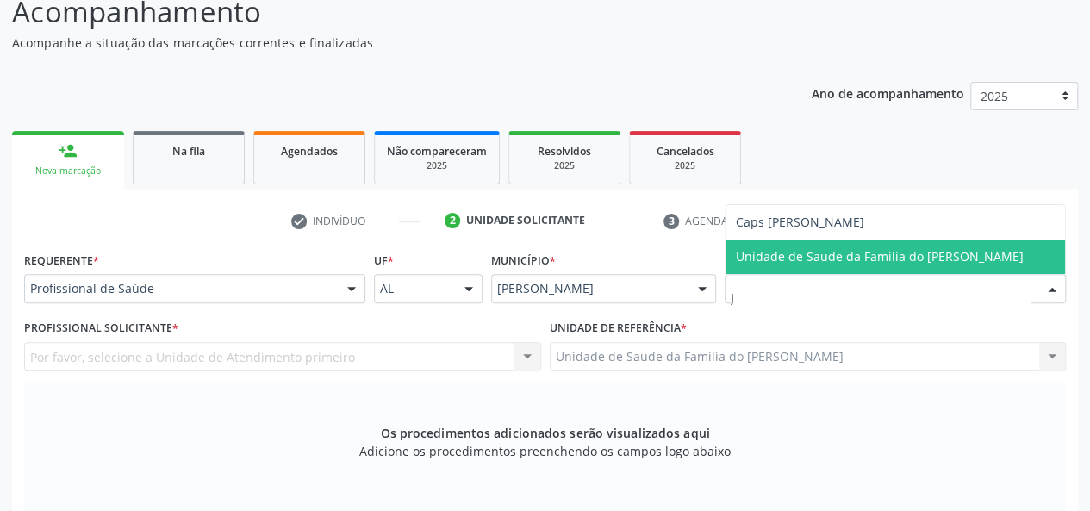
click at [835, 259] on span "Unidade de Saude da Familia do [PERSON_NAME]" at bounding box center [880, 256] width 288 height 16
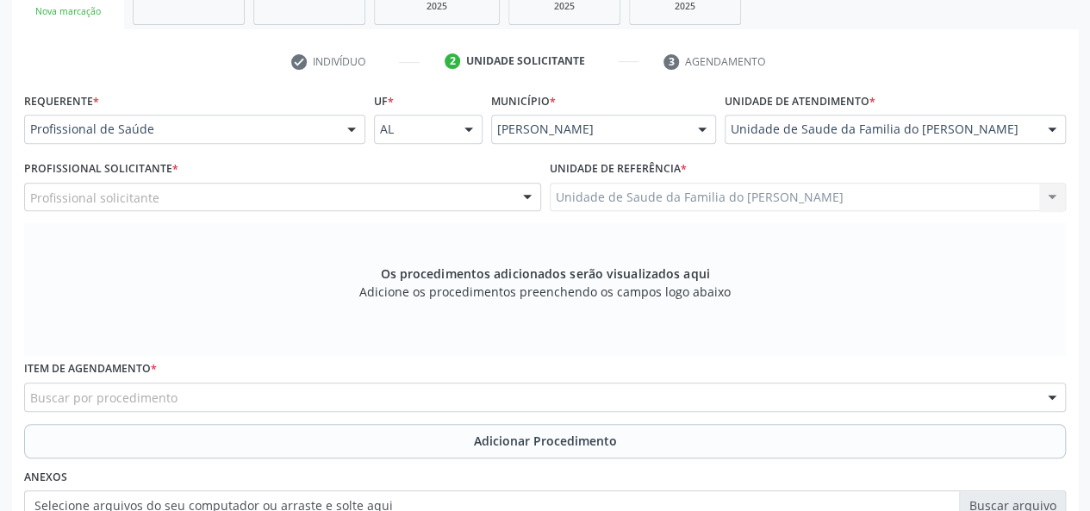
scroll to position [323, 0]
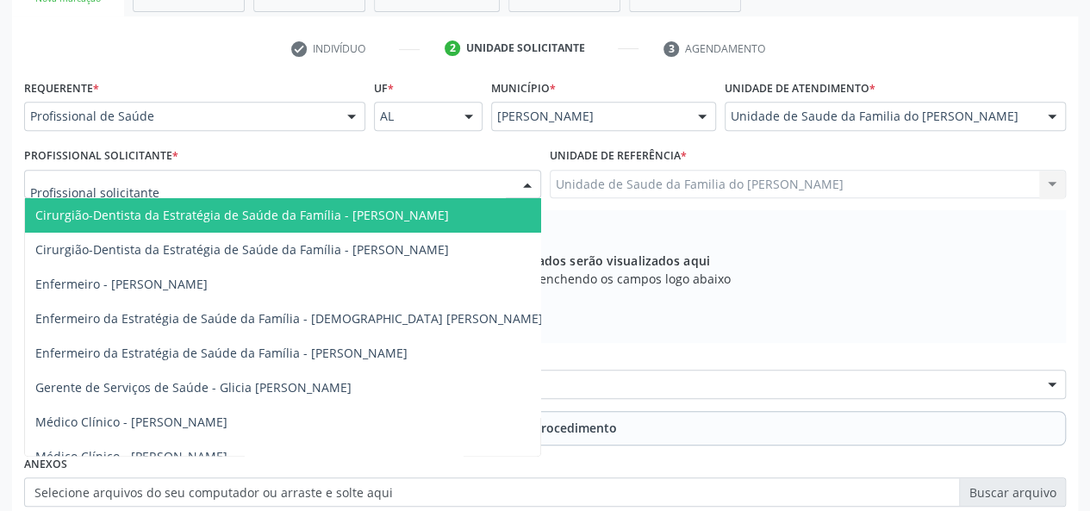
click at [519, 189] on div at bounding box center [528, 185] width 26 height 29
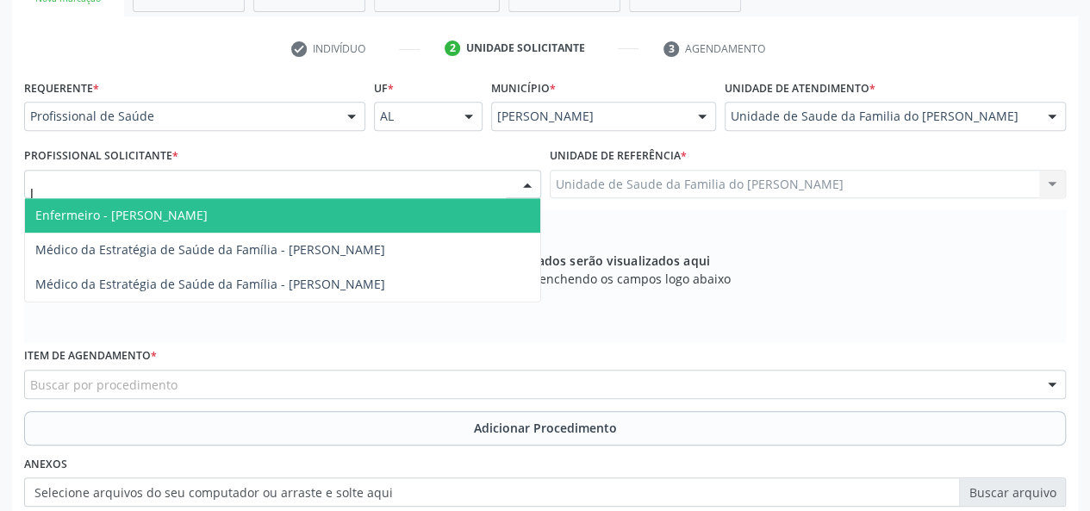
type input "[PERSON_NAME]"
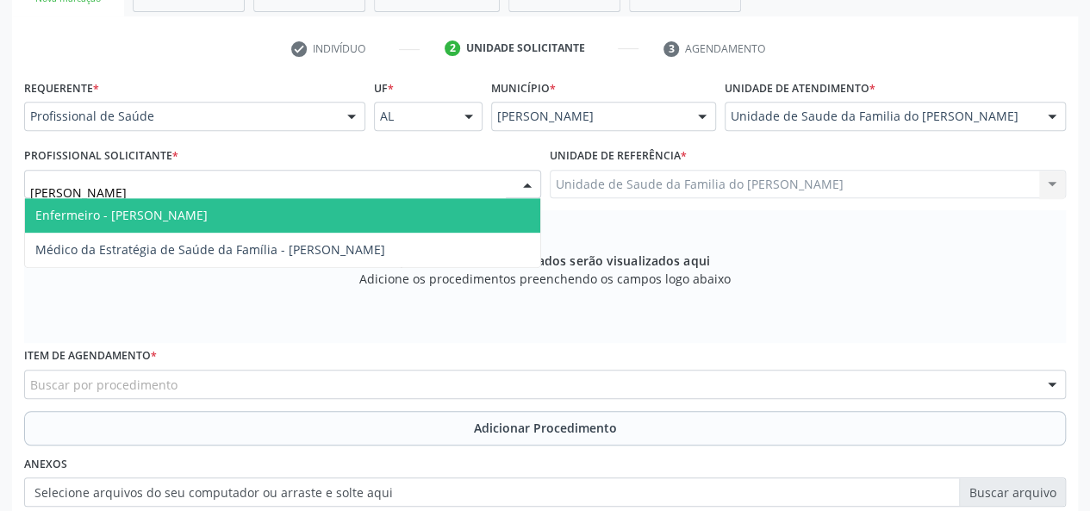
click at [324, 220] on span "Enfermeiro - [PERSON_NAME]" at bounding box center [282, 215] width 515 height 34
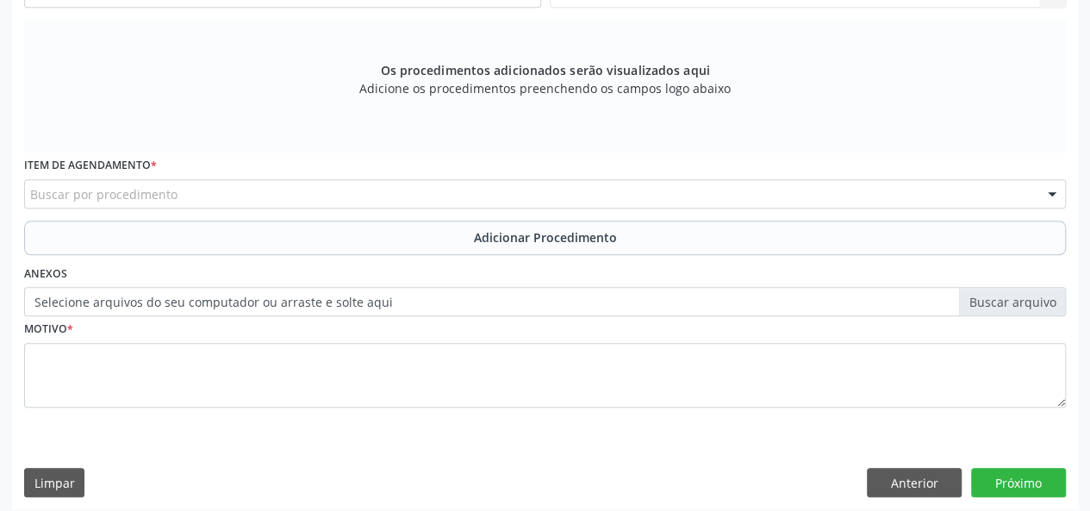
scroll to position [522, 0]
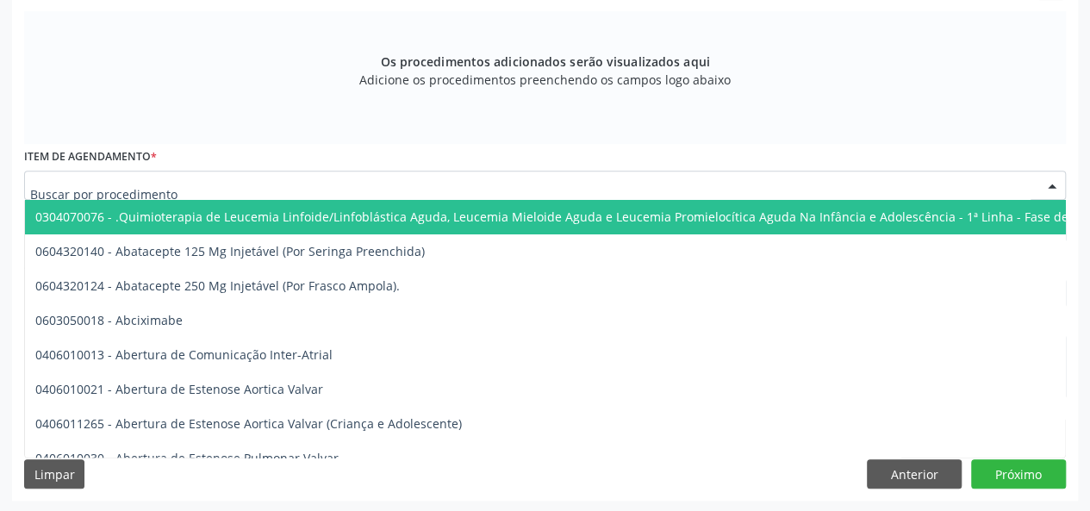
click at [300, 191] on div at bounding box center [545, 185] width 1042 height 29
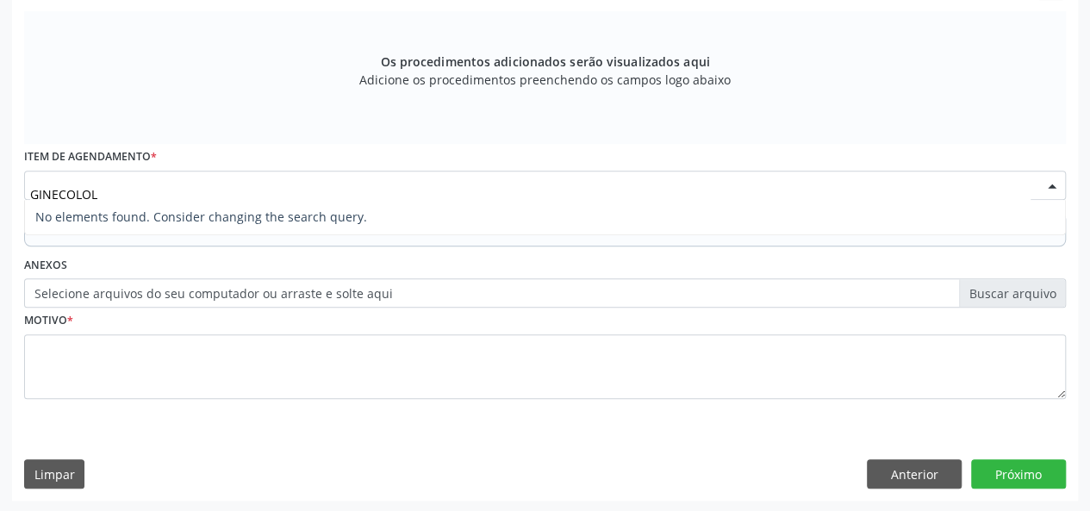
type input "GINECOLO"
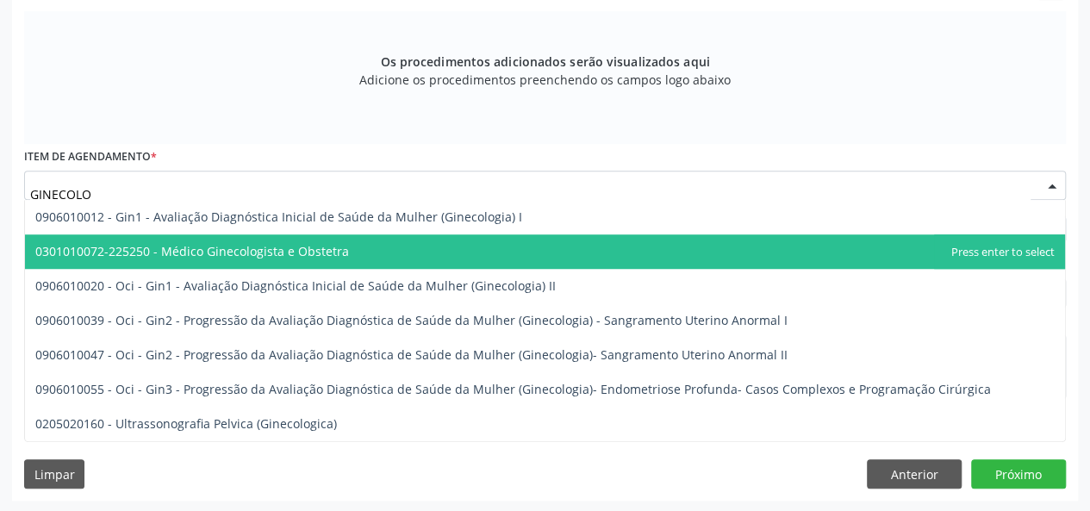
click at [300, 237] on span "0301010072-225250 - Médico Ginecologista e Obstetra" at bounding box center [545, 251] width 1040 height 34
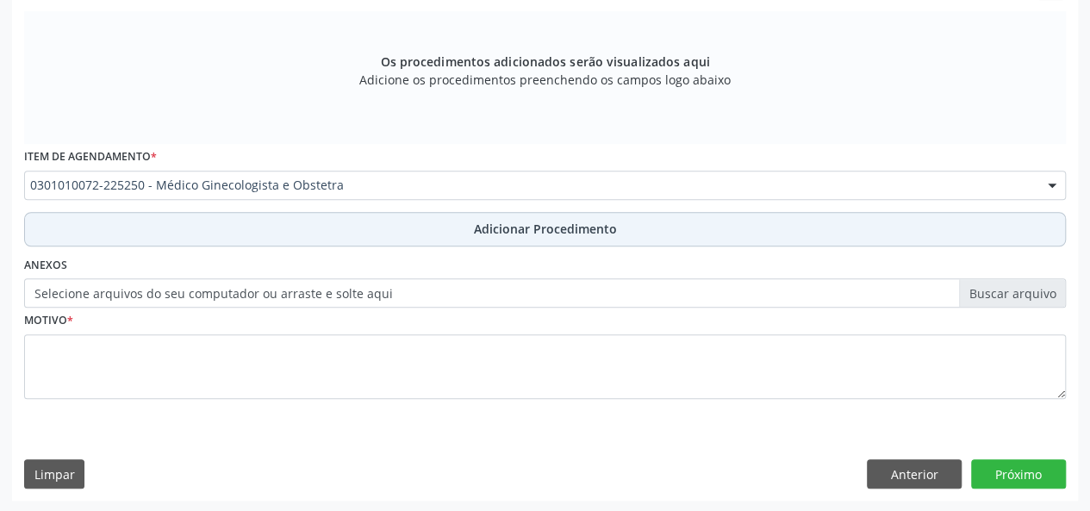
click at [300, 228] on button "Adicionar Procedimento" at bounding box center [545, 229] width 1042 height 34
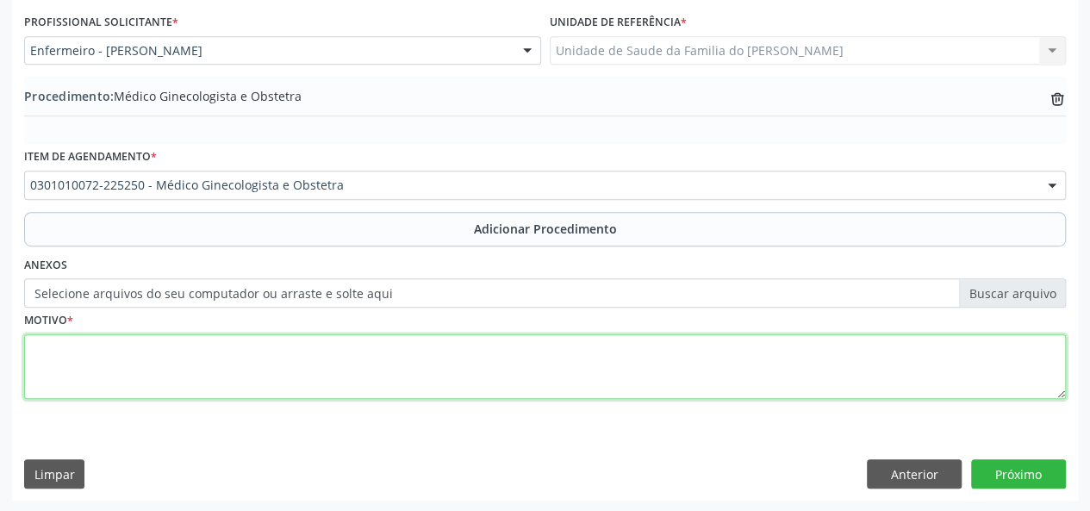
click at [241, 372] on textarea at bounding box center [545, 367] width 1042 height 66
click at [188, 349] on textarea "SANGRAMENTO DA OVOLUCAO" at bounding box center [545, 367] width 1042 height 66
drag, startPoint x: 188, startPoint y: 349, endPoint x: 329, endPoint y: 362, distance: 142.0
click at [329, 361] on textarea "SANGRAMENTO DA OVOLUCAO" at bounding box center [545, 367] width 1042 height 66
drag, startPoint x: 258, startPoint y: 364, endPoint x: 36, endPoint y: 349, distance: 222.0
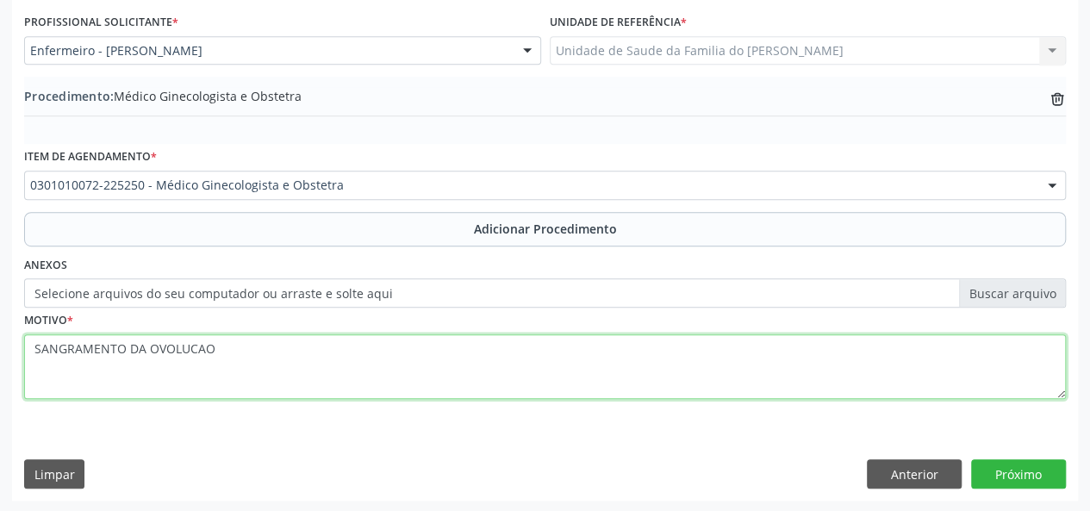
click at [36, 349] on textarea "SANGRAMENTO DA OVOLUCAO" at bounding box center [545, 367] width 1042 height 66
click at [127, 351] on textarea "FLUXO MENSTRAUL HA 7 MESES" at bounding box center [545, 367] width 1042 height 66
click at [128, 349] on textarea "FLUXO MENSTRUL HA 7 MESES" at bounding box center [545, 367] width 1042 height 66
type textarea "FLUXO MENSTRUAL HA 7 MESES"
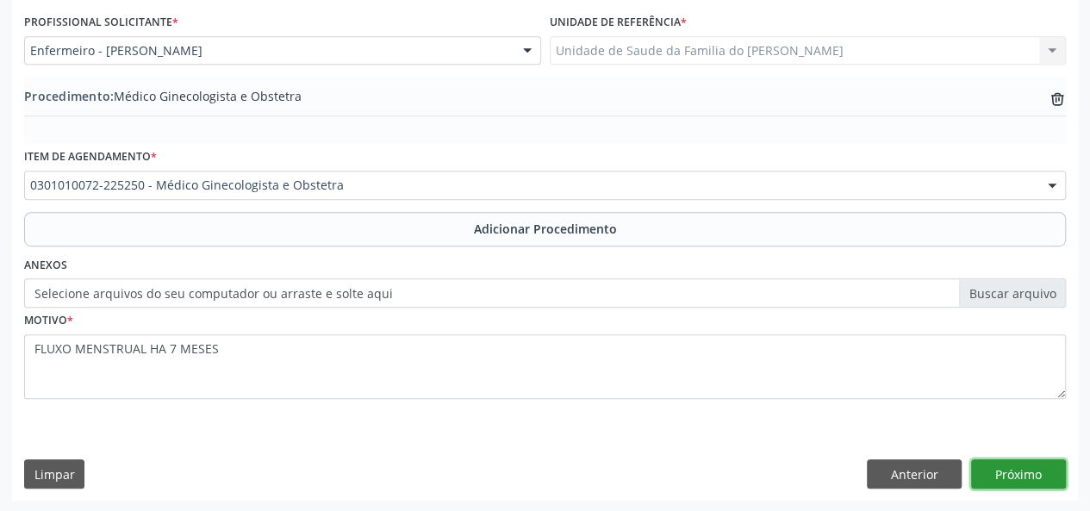
click at [1017, 469] on button "Próximo" at bounding box center [1019, 473] width 95 height 29
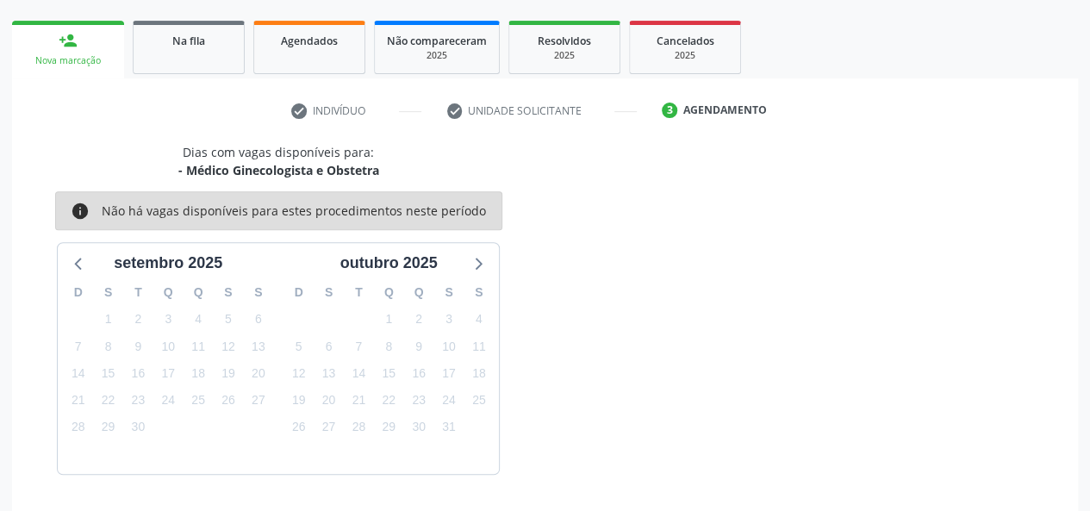
scroll to position [312, 0]
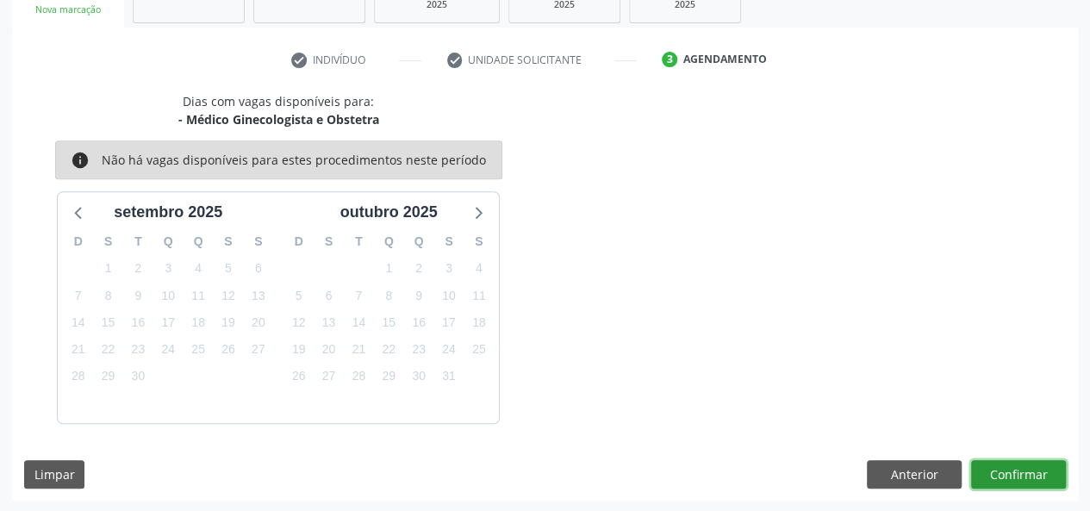
click at [1000, 472] on button "Confirmar" at bounding box center [1019, 474] width 95 height 29
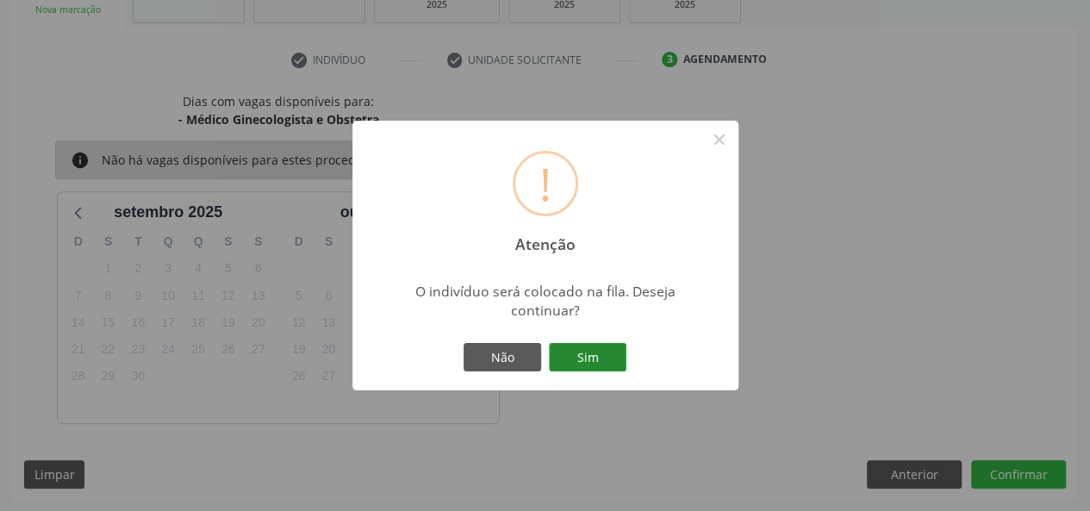
click at [604, 353] on button "Sim" at bounding box center [588, 357] width 78 height 29
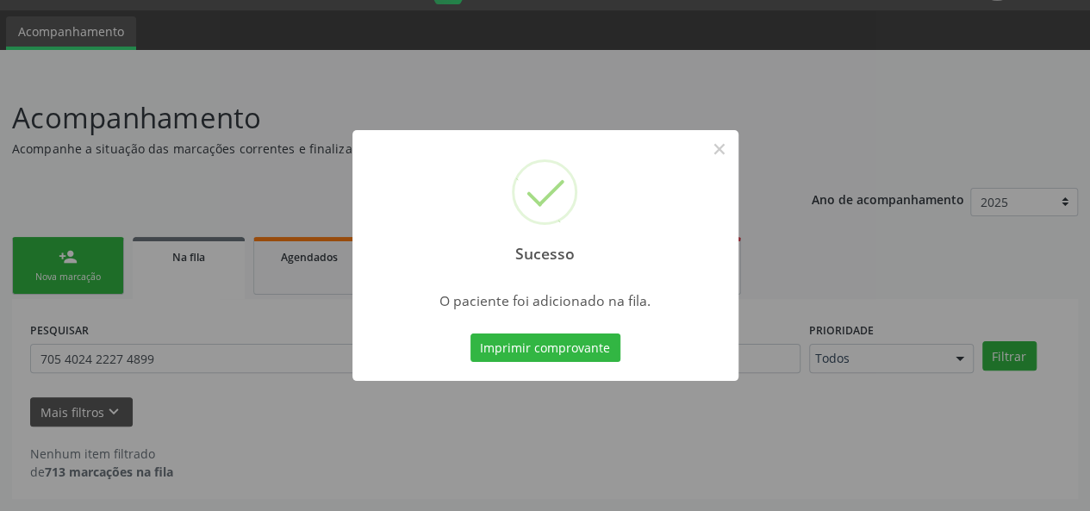
scroll to position [44, 0]
click at [723, 146] on button "×" at bounding box center [719, 148] width 29 height 29
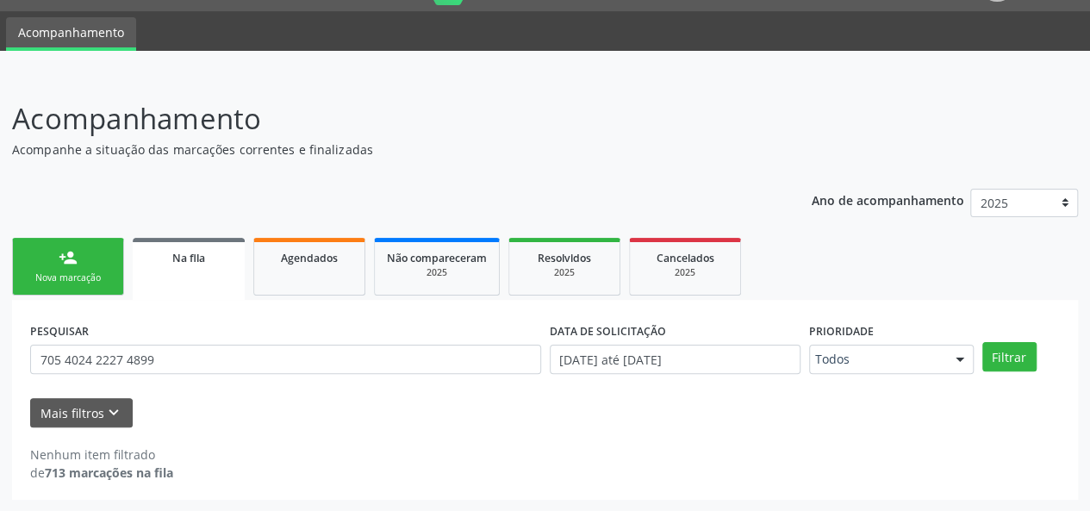
click at [207, 265] on div "Na fila" at bounding box center [189, 257] width 88 height 18
click at [129, 359] on input "705 4024 2227 4899" at bounding box center [285, 359] width 511 height 29
paste input "004471993858"
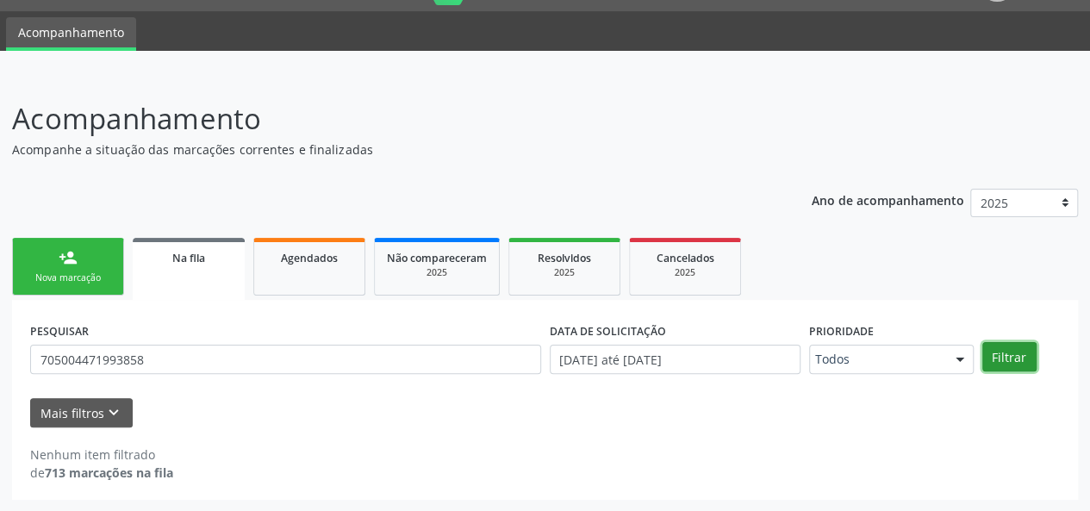
click at [1003, 358] on button "Filtrar" at bounding box center [1010, 356] width 54 height 29
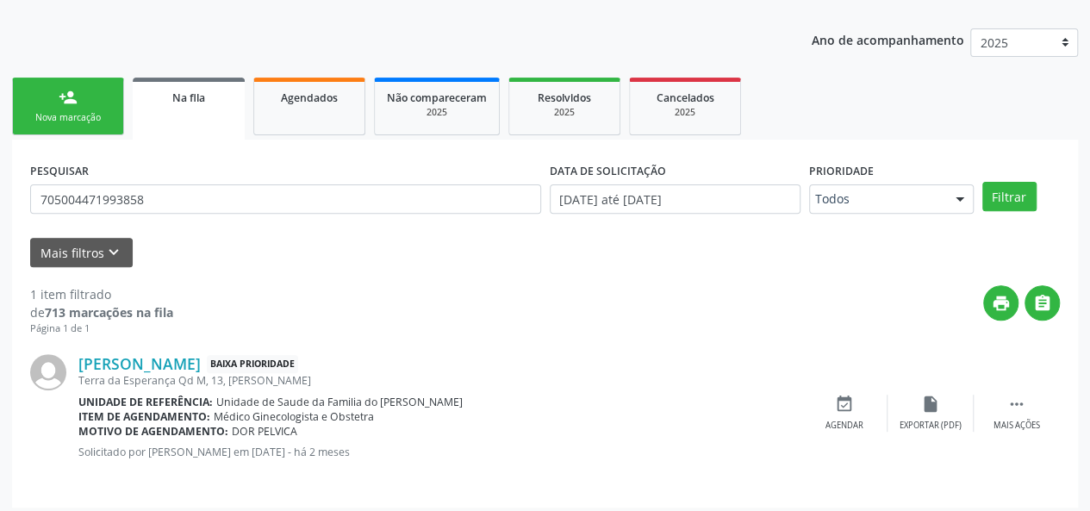
scroll to position [212, 0]
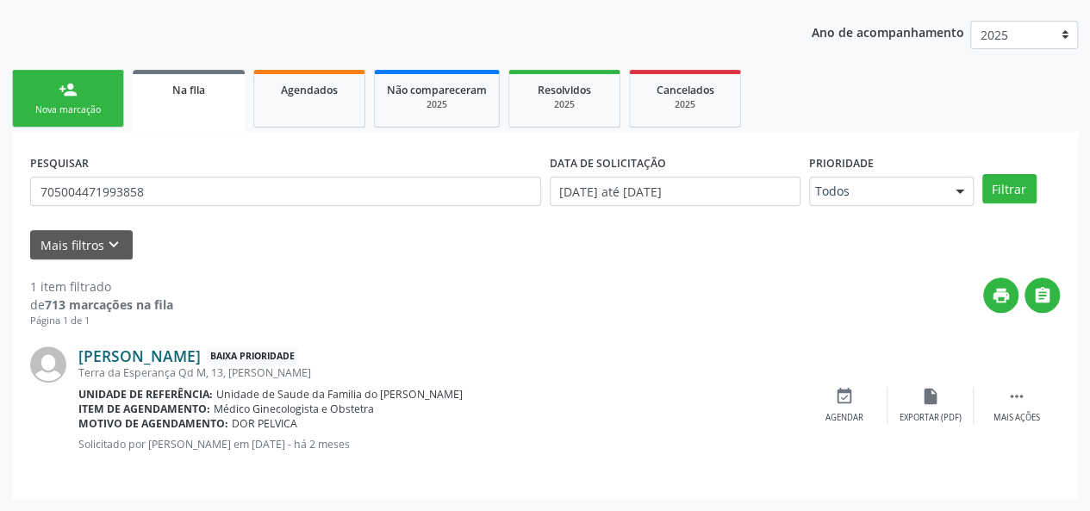
click at [201, 361] on link "[PERSON_NAME]" at bounding box center [139, 356] width 122 height 19
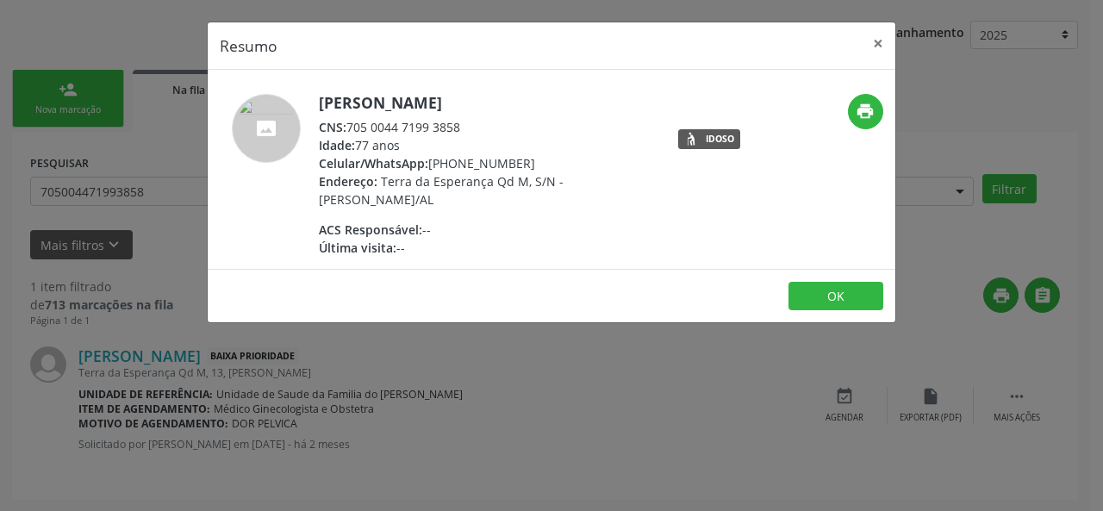
click at [416, 127] on div "CNS: 705 0044 7199 3858" at bounding box center [486, 127] width 335 height 18
click at [431, 125] on div "CNS: 705 0044 7199 3858" at bounding box center [486, 127] width 335 height 18
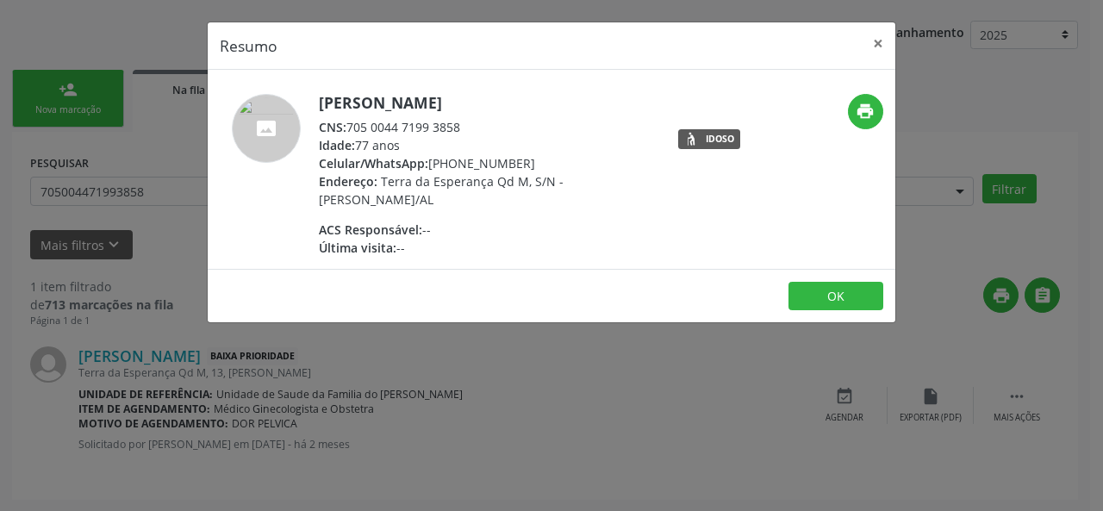
click at [431, 125] on div "CNS: 705 0044 7199 3858" at bounding box center [486, 127] width 335 height 18
click at [876, 42] on button "×" at bounding box center [878, 43] width 34 height 42
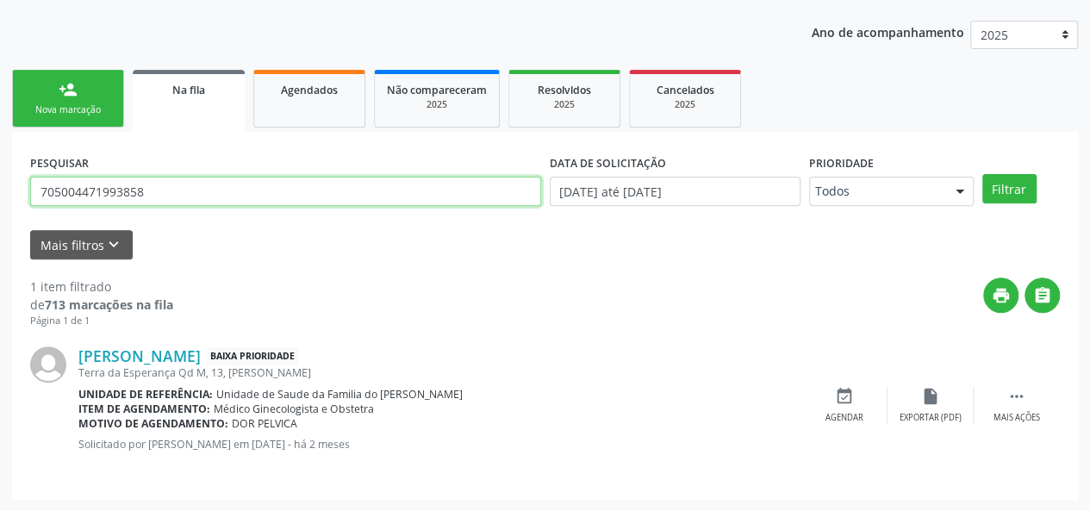
click at [119, 189] on input "705004471993858" at bounding box center [285, 191] width 511 height 29
paste input "0006682333905"
type input "700006682333905"
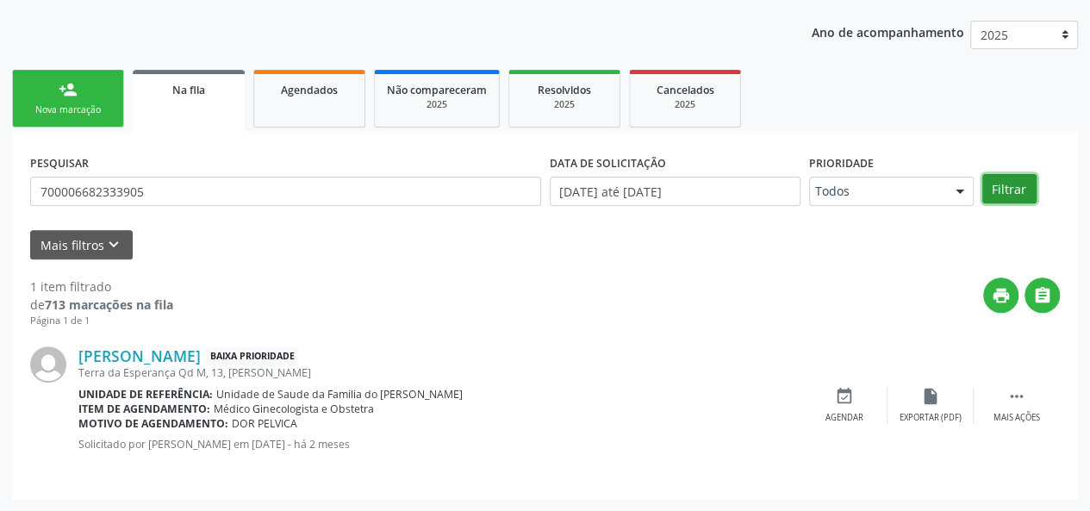
click at [1024, 191] on button "Filtrar" at bounding box center [1010, 188] width 54 height 29
click at [192, 354] on link "[PERSON_NAME]" at bounding box center [139, 356] width 122 height 19
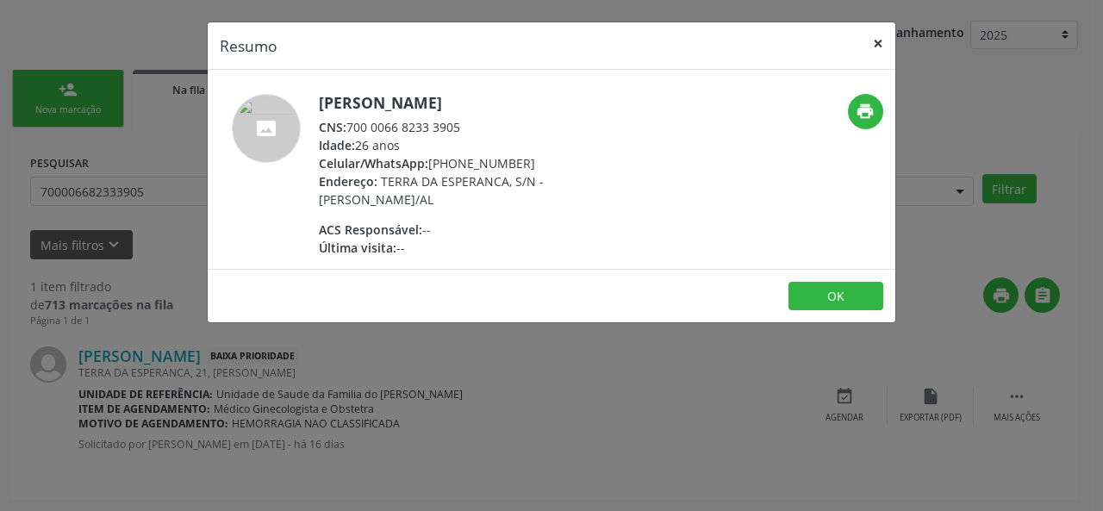
click at [883, 42] on button "×" at bounding box center [878, 43] width 34 height 42
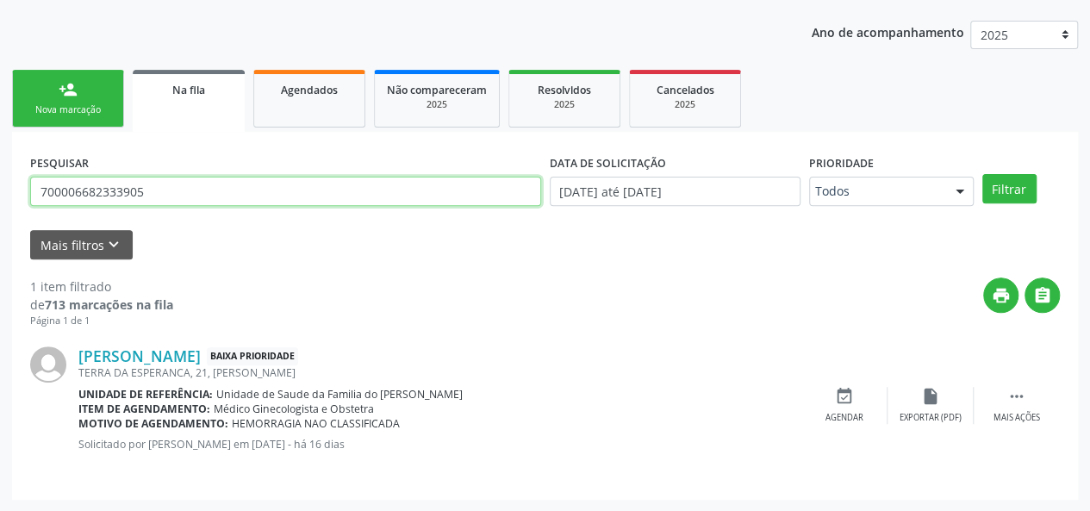
drag, startPoint x: 504, startPoint y: 187, endPoint x: 23, endPoint y: 184, distance: 481.0
click at [23, 184] on div "PESQUISAR 700006682333905 DATA DE SOLICITAÇÃO [DATE] até [DATE] Prioridade Todo…" at bounding box center [545, 316] width 1066 height 368
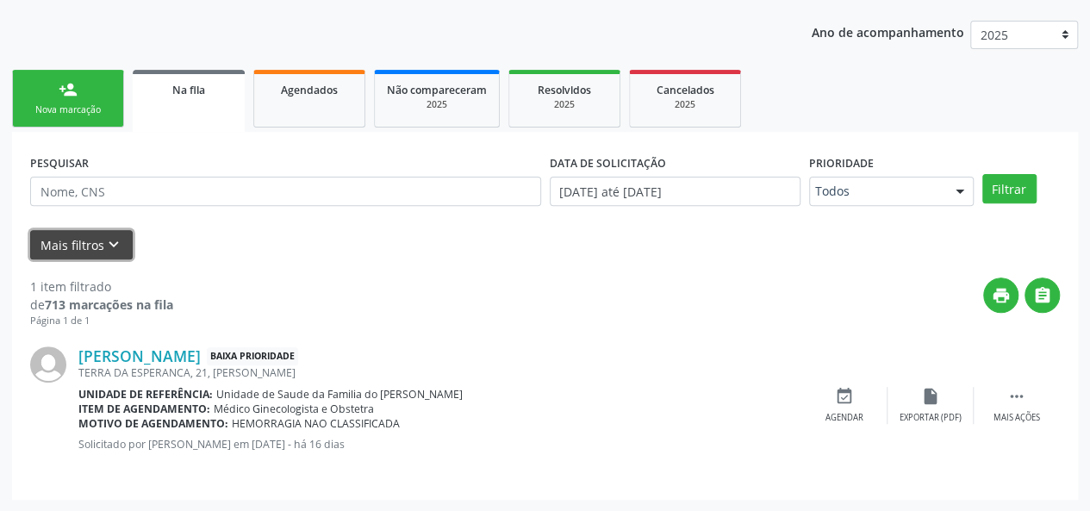
click at [73, 247] on button "Mais filtros keyboard_arrow_down" at bounding box center [81, 245] width 103 height 30
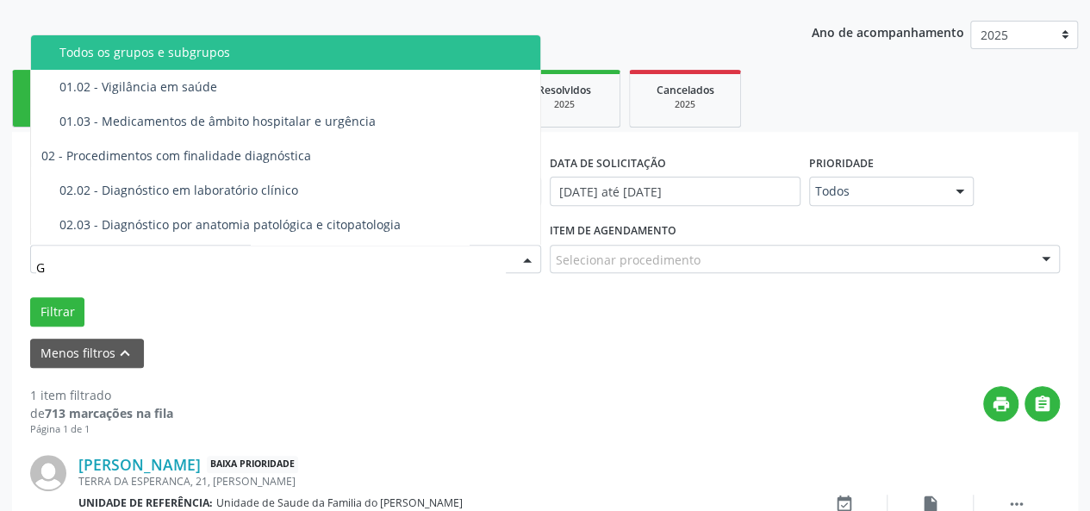
type input "GI"
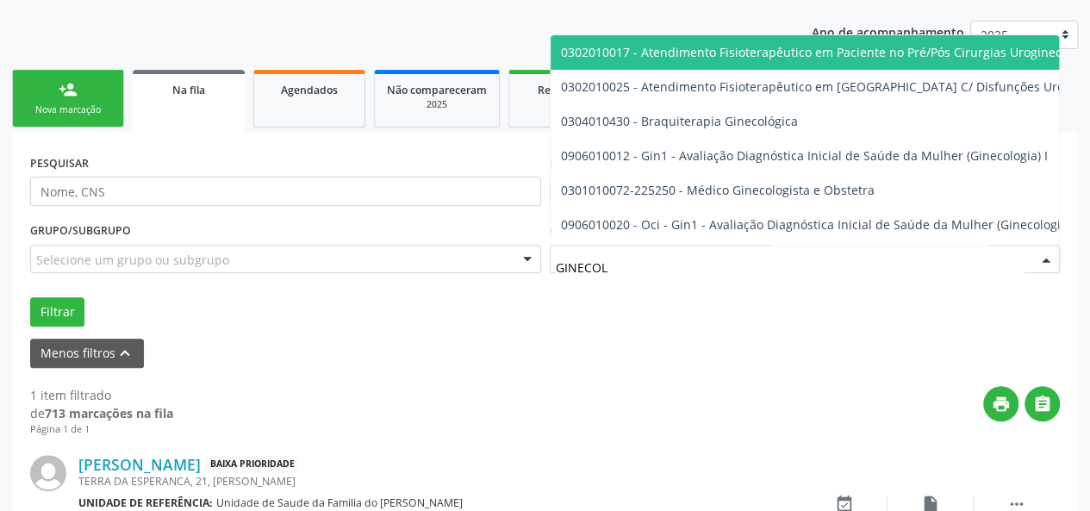
type input "GINECOLO"
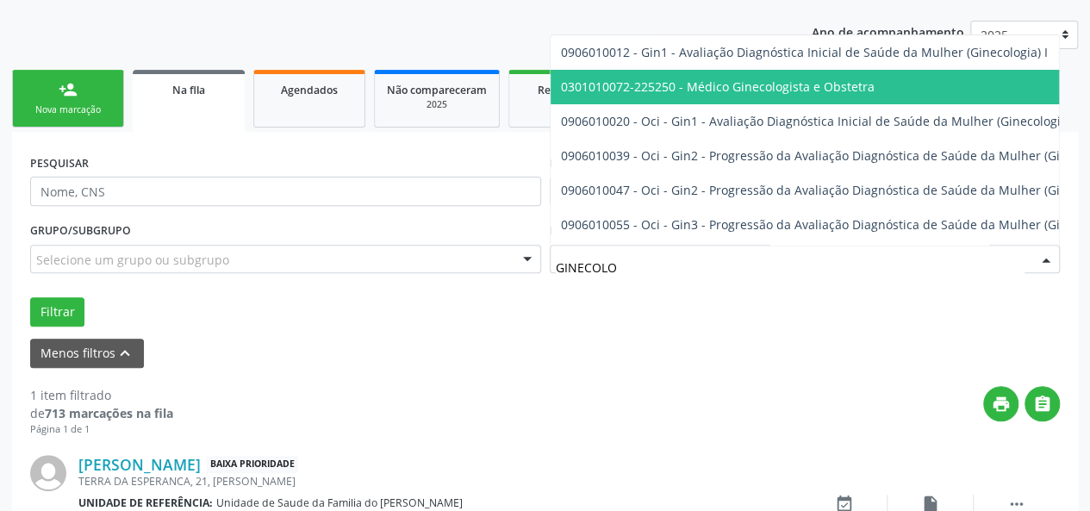
click at [717, 93] on span "0301010072-225250 - Médico Ginecologista e Obstetra" at bounding box center [718, 86] width 314 height 16
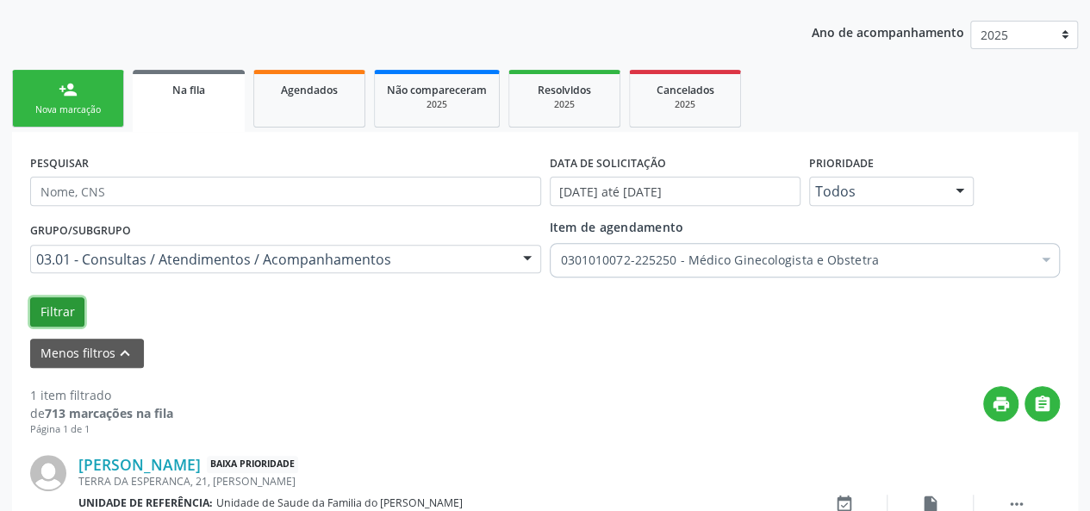
click at [45, 312] on button "Filtrar" at bounding box center [57, 311] width 54 height 29
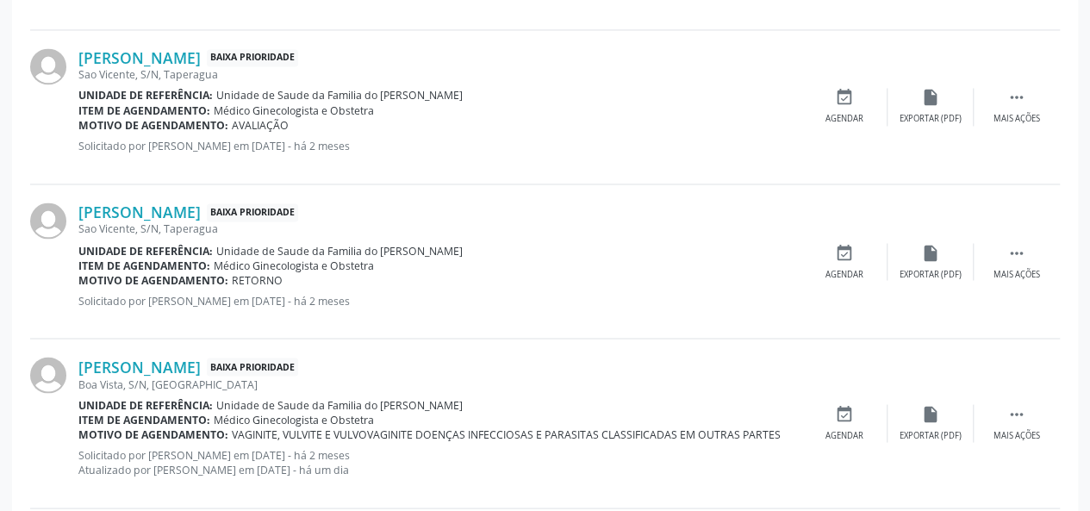
scroll to position [1419, 0]
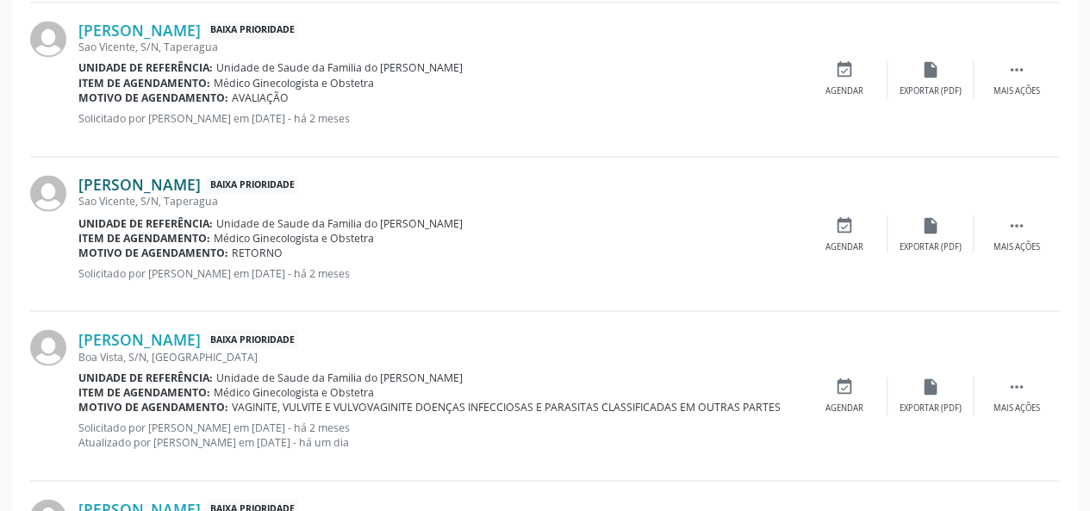
click at [183, 183] on link "[PERSON_NAME]" at bounding box center [139, 184] width 122 height 19
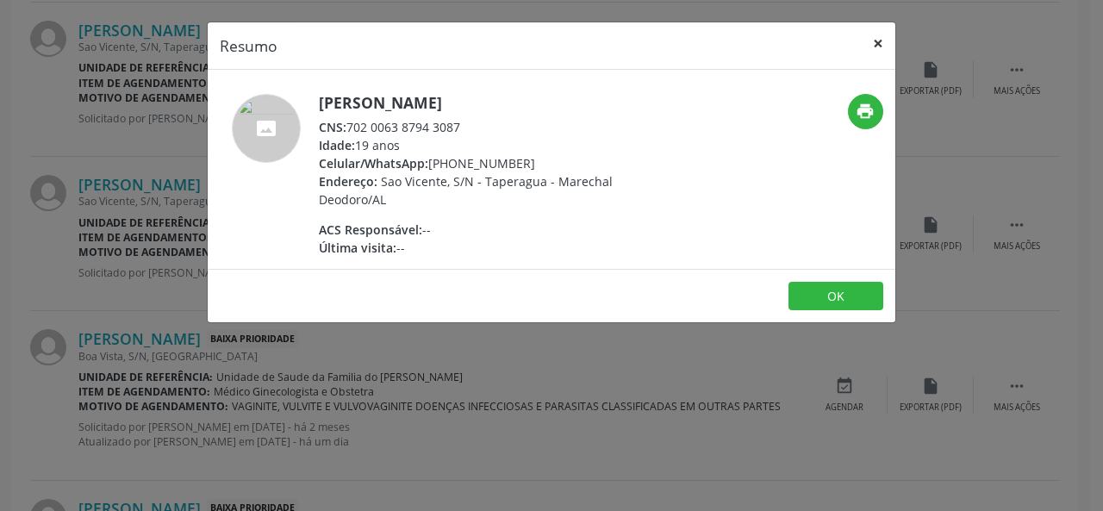
click at [876, 37] on button "×" at bounding box center [878, 43] width 34 height 42
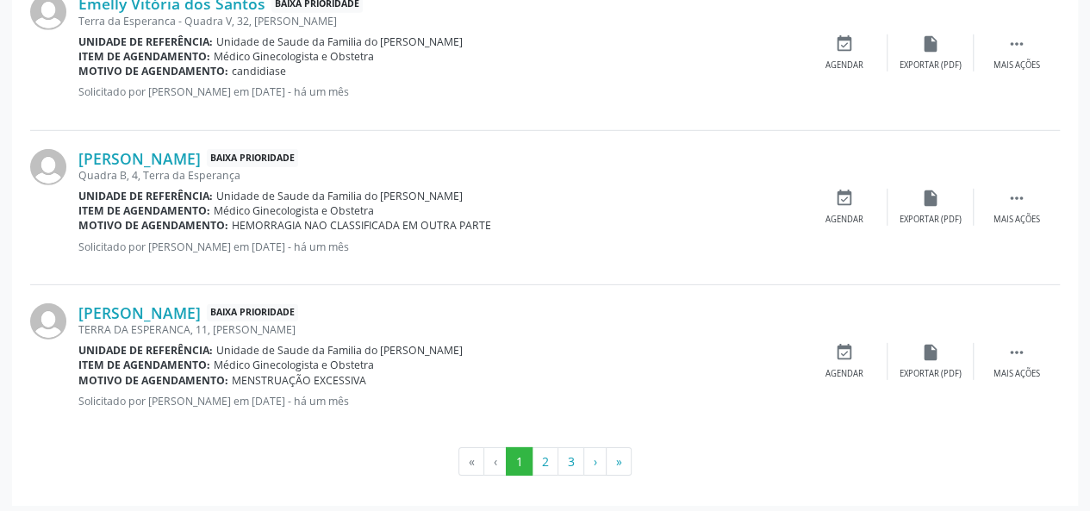
scroll to position [2541, 0]
click at [555, 452] on button "2" at bounding box center [545, 461] width 27 height 29
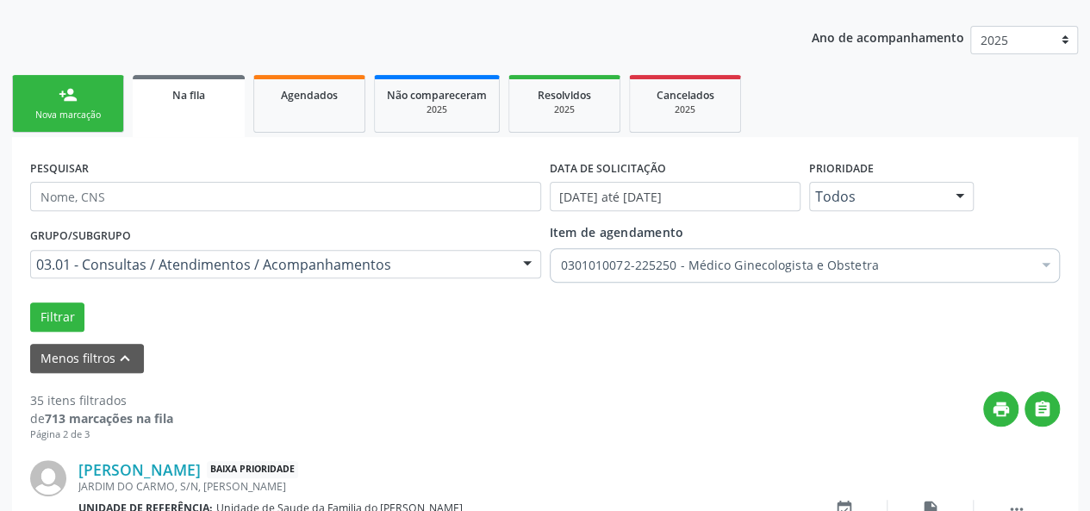
scroll to position [2571, 0]
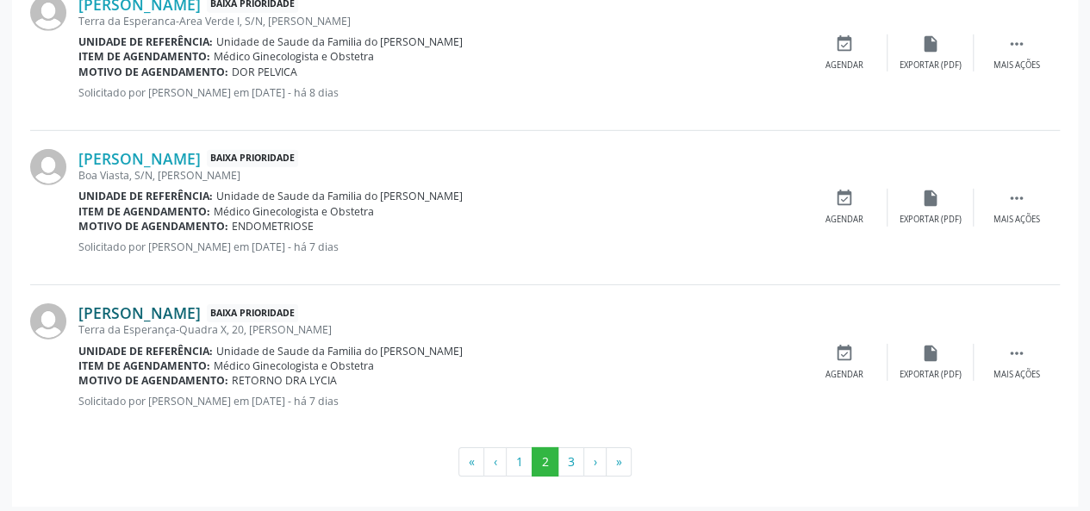
click at [201, 304] on link "[PERSON_NAME]" at bounding box center [139, 312] width 122 height 19
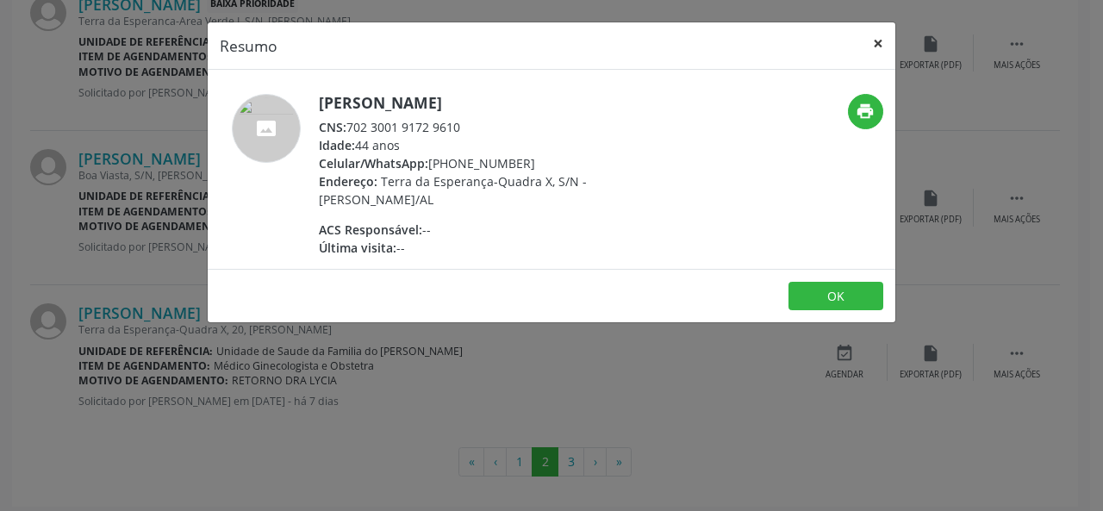
click at [874, 46] on button "×" at bounding box center [878, 43] width 34 height 42
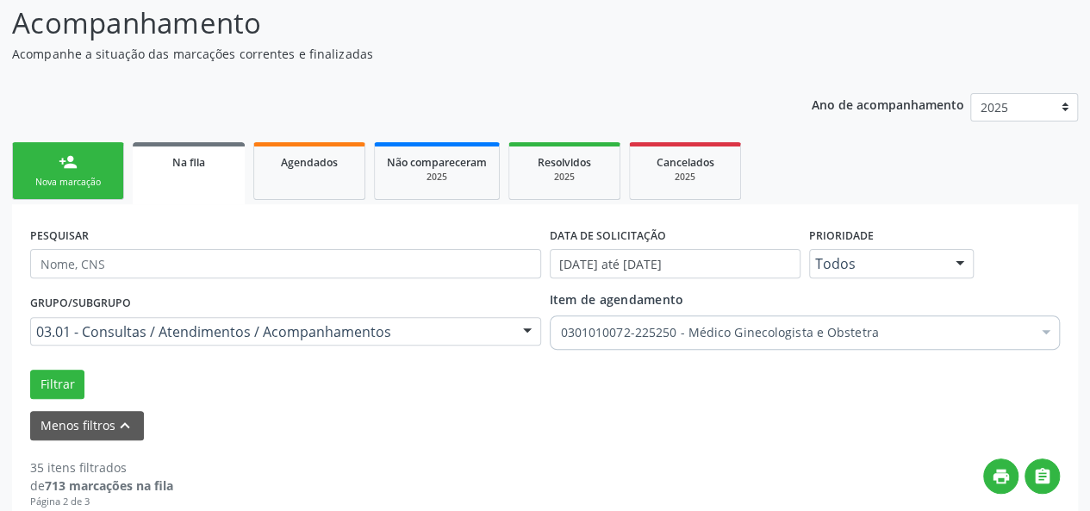
scroll to position [172, 0]
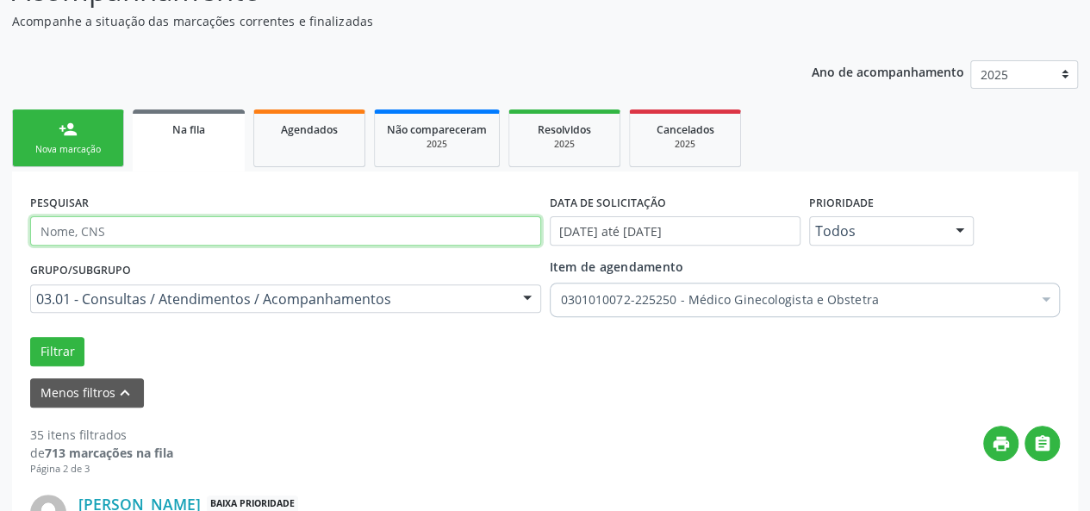
click at [118, 232] on input "text" at bounding box center [285, 230] width 511 height 29
type input "700006372945309"
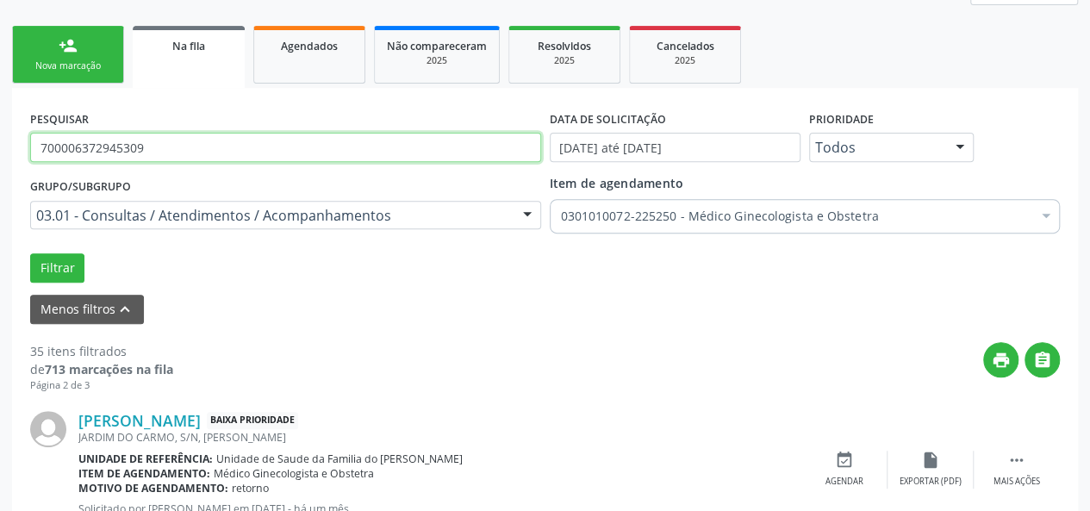
scroll to position [259, 0]
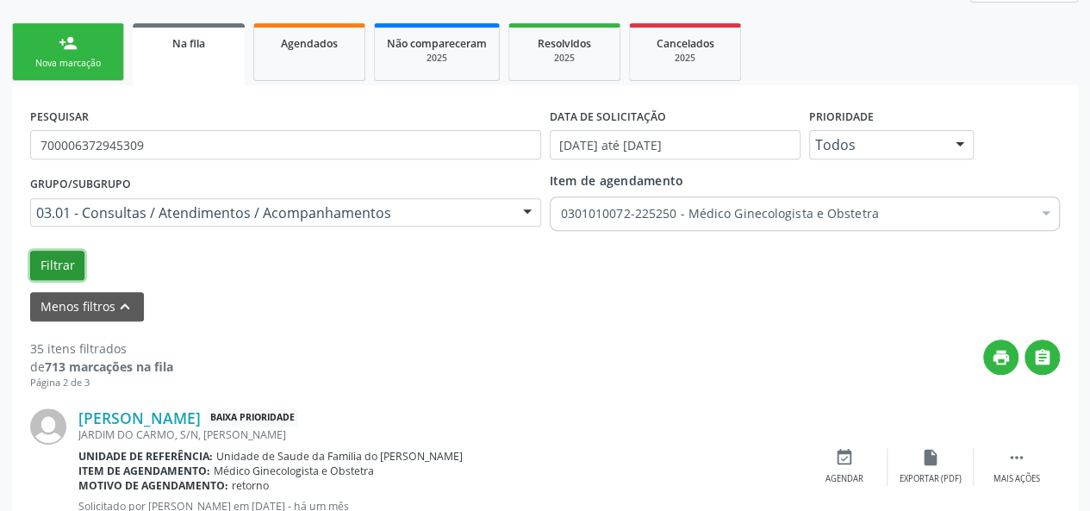
click at [56, 267] on button "Filtrar" at bounding box center [57, 265] width 54 height 29
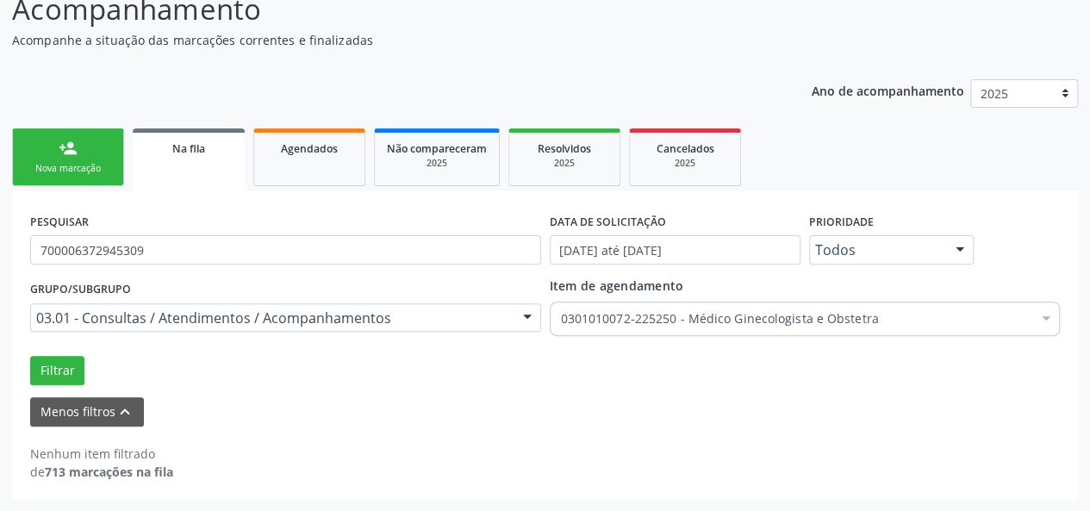
scroll to position [152, 0]
click at [202, 165] on link "Na fila" at bounding box center [189, 161] width 112 height 62
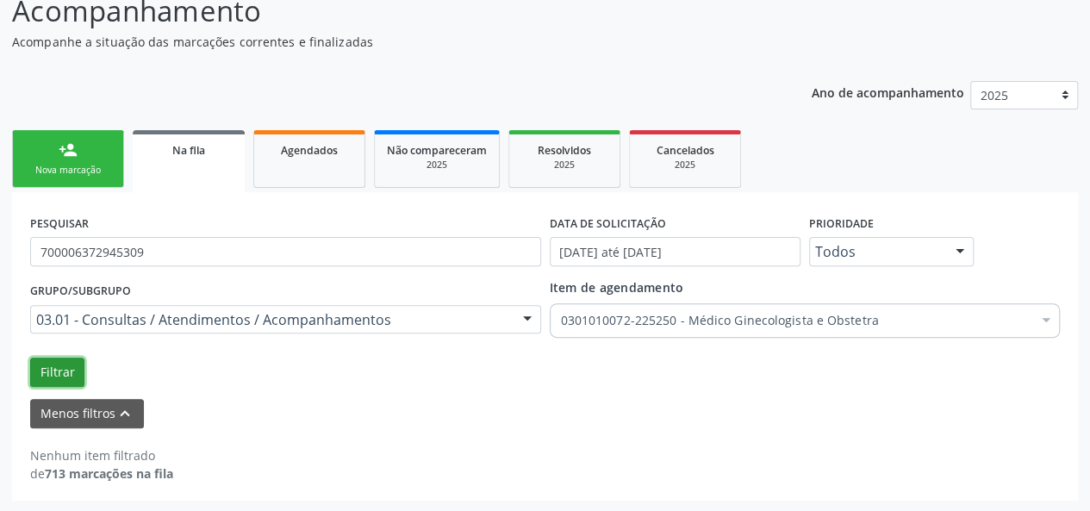
click at [59, 368] on button "Filtrar" at bounding box center [57, 372] width 54 height 29
click at [298, 166] on link "Agendados" at bounding box center [309, 159] width 112 height 58
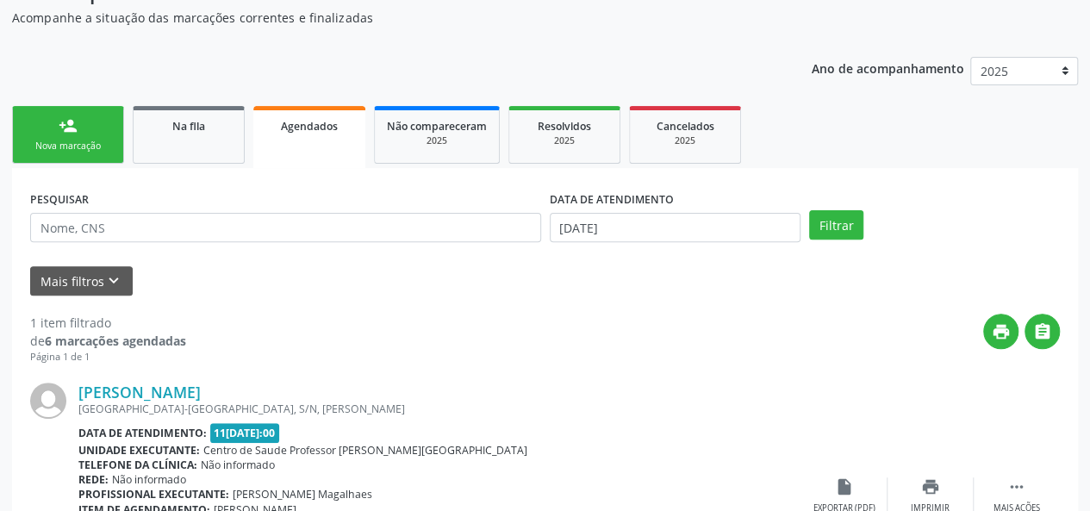
scroll to position [148, 0]
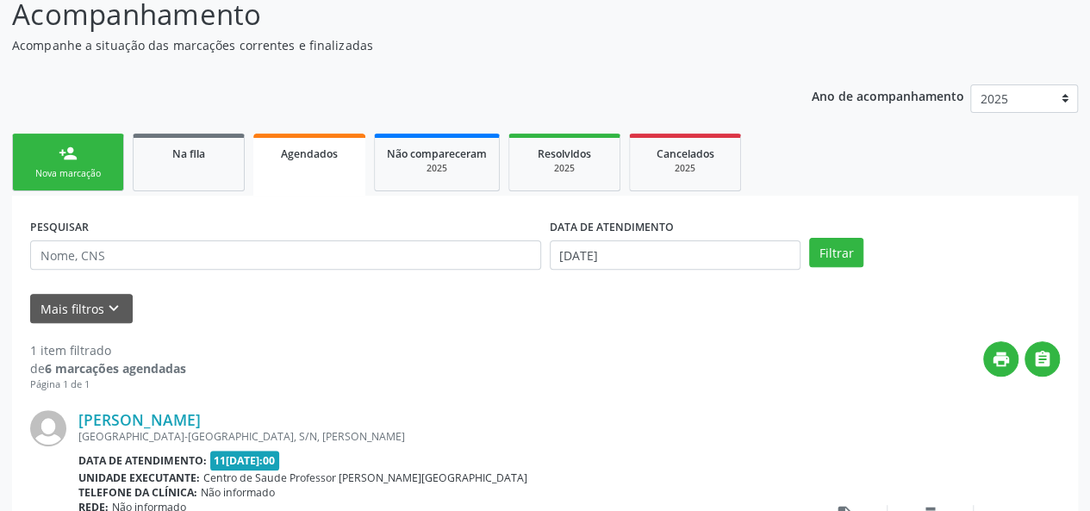
click at [45, 170] on div "Nova marcação" at bounding box center [68, 173] width 86 height 13
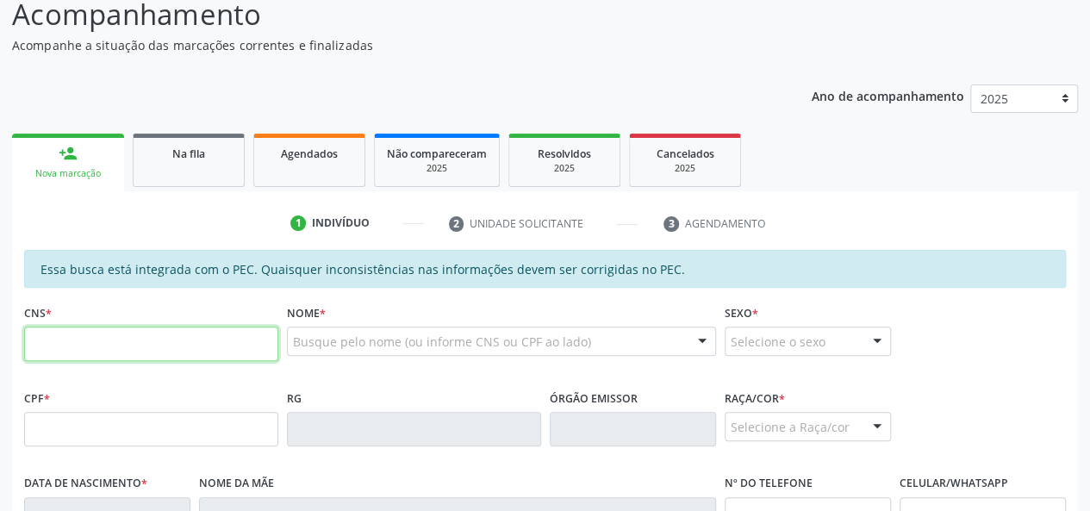
click at [192, 348] on input "text" at bounding box center [151, 344] width 254 height 34
type input "704 6011 0391 7228"
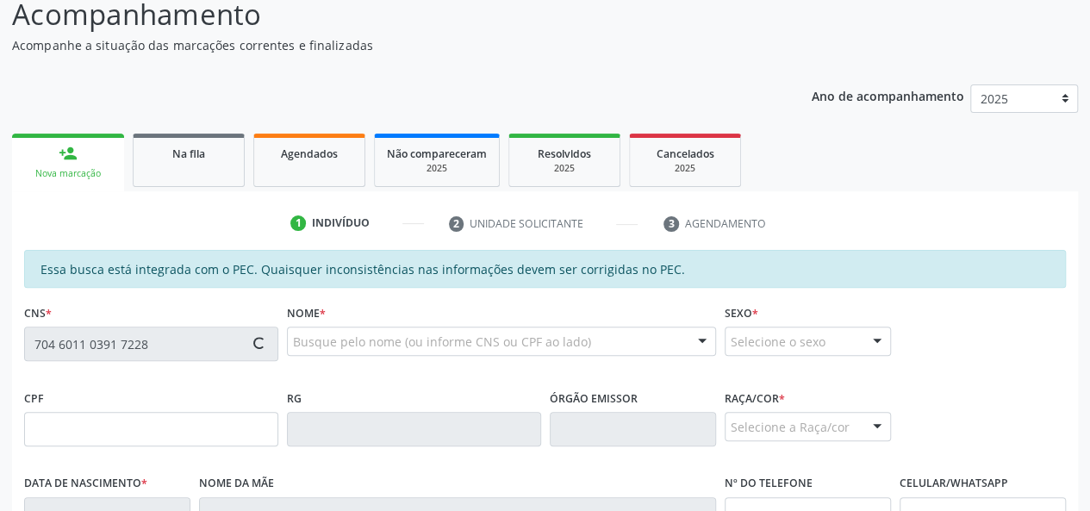
type input "074.503.334-22"
type input "17[DATE]"
type input "[PERSON_NAME]"
type input "[PHONE_NUMBER]"
type input "36"
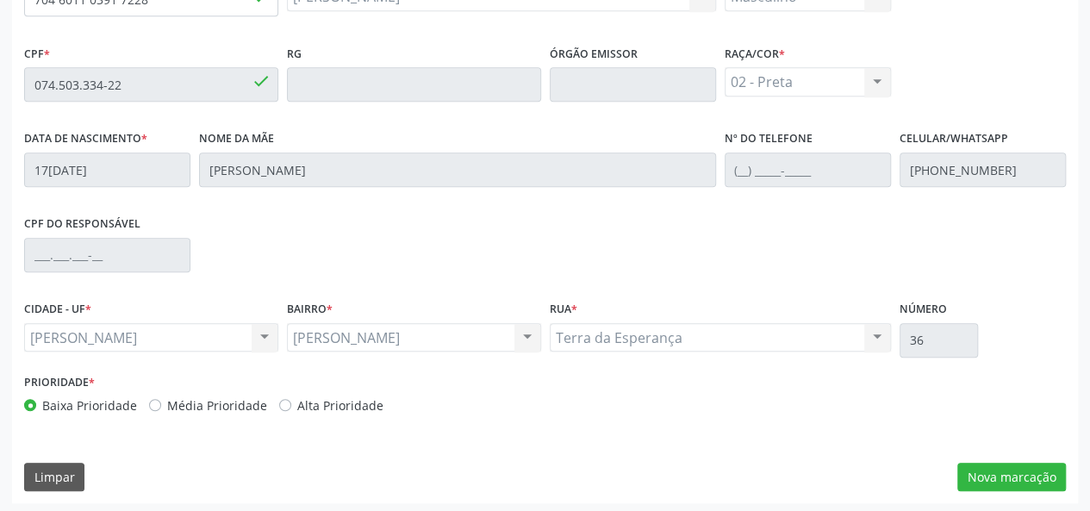
scroll to position [496, 0]
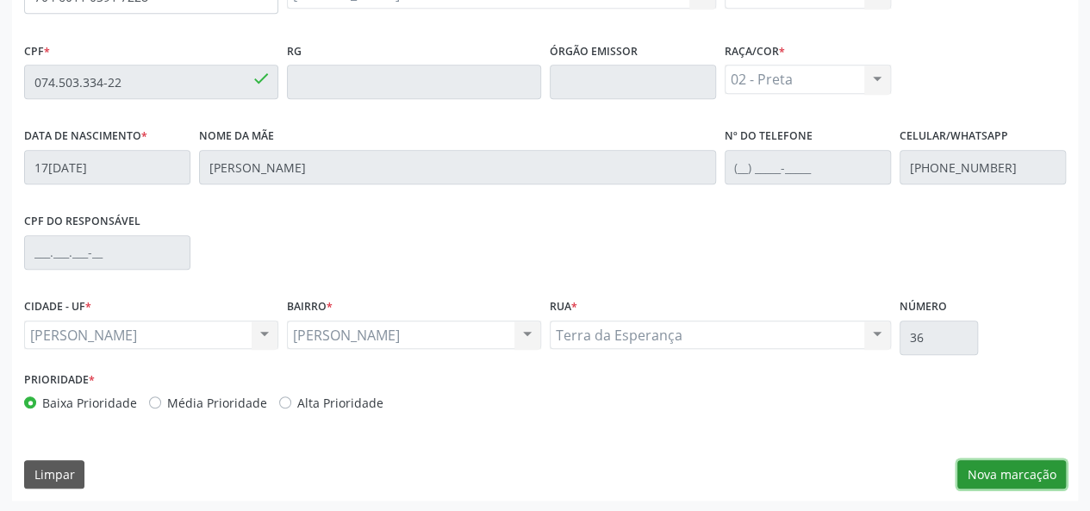
click at [1022, 468] on button "Nova marcação" at bounding box center [1012, 474] width 109 height 29
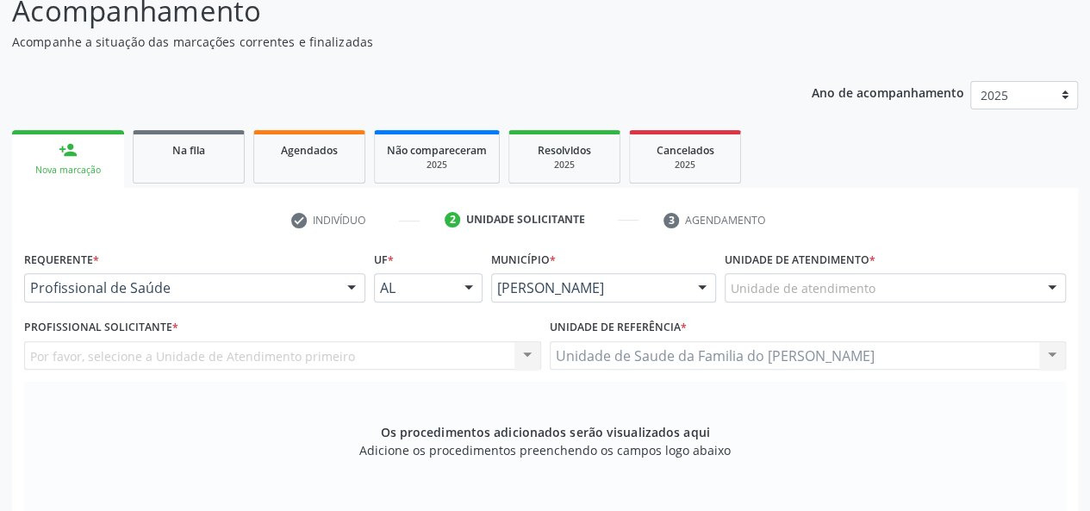
scroll to position [151, 0]
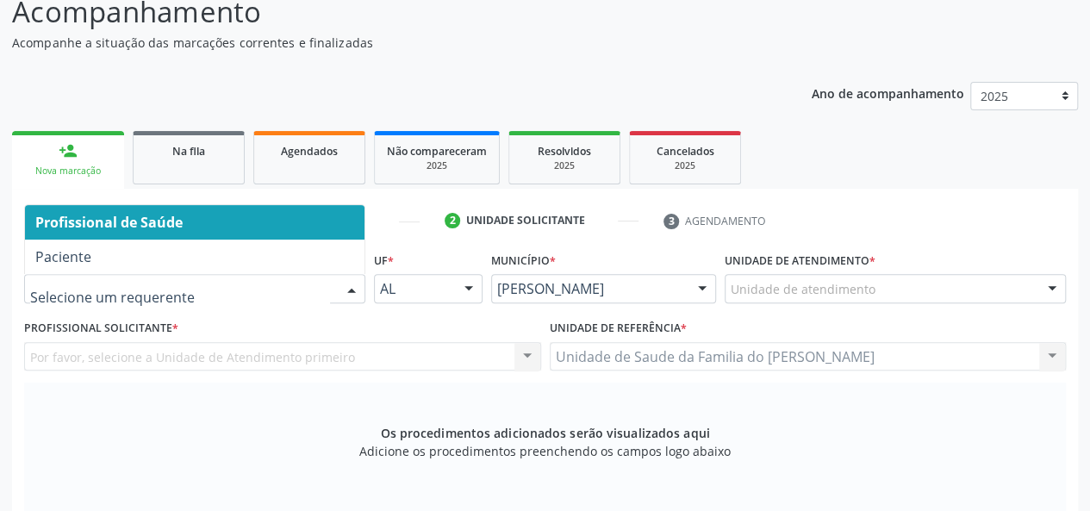
click at [337, 284] on div "Profissional de Saúde Paciente Nenhum resultado encontrado para: " " Não há nen…" at bounding box center [194, 288] width 341 height 29
click at [320, 220] on span "Profissional de Saúde" at bounding box center [195, 222] width 340 height 34
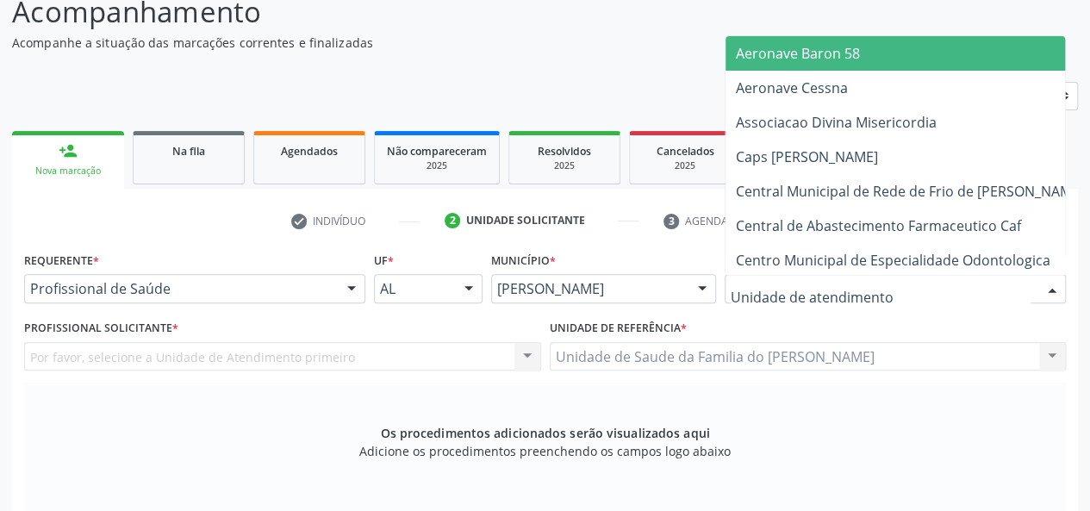
type input "J"
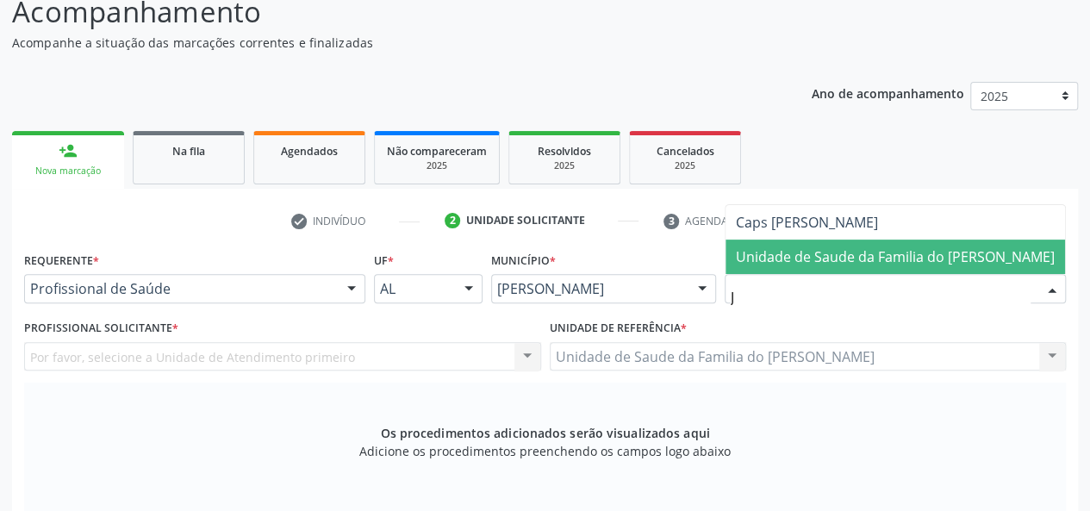
click at [854, 262] on span "Unidade de Saude da Familia do [PERSON_NAME]" at bounding box center [895, 256] width 319 height 19
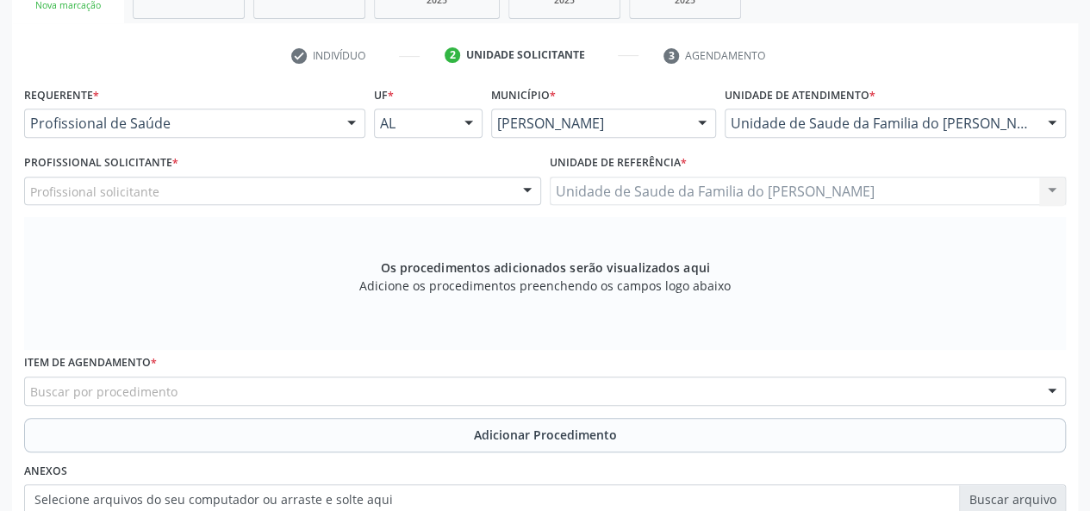
scroll to position [323, 0]
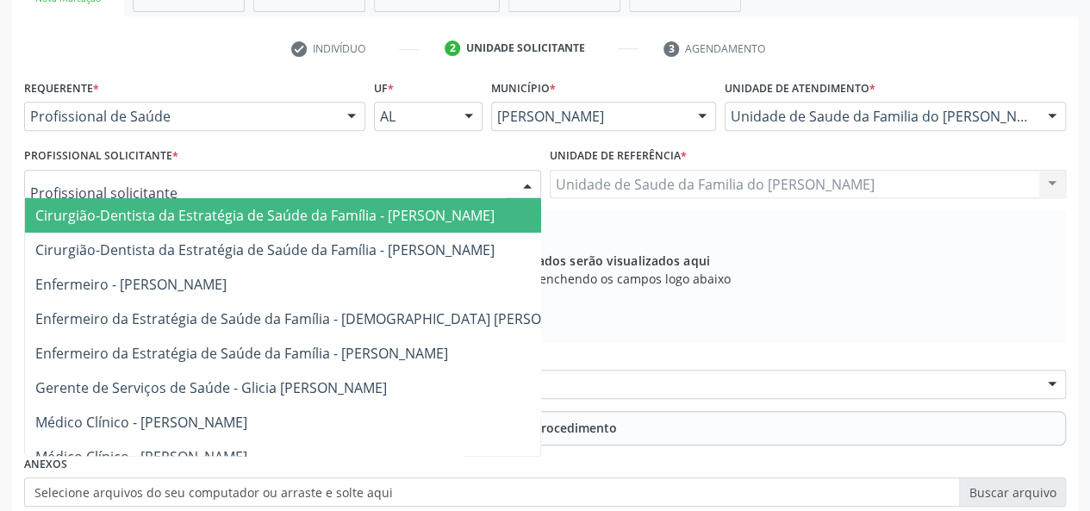
click at [505, 178] on div at bounding box center [282, 184] width 517 height 29
type input "J"
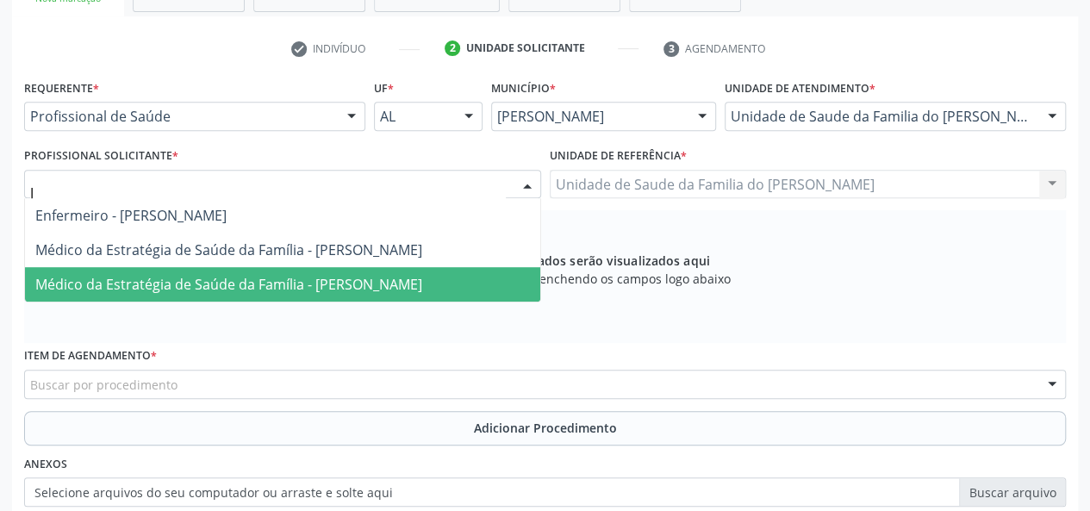
click at [344, 291] on span "Médico da Estratégia de Saúde da Família - [PERSON_NAME]" at bounding box center [228, 284] width 387 height 19
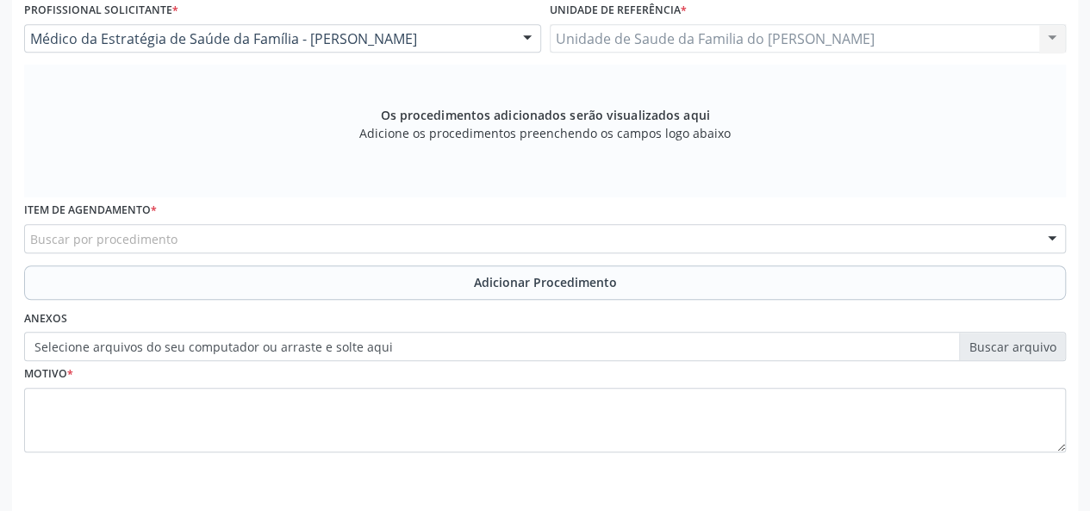
scroll to position [496, 0]
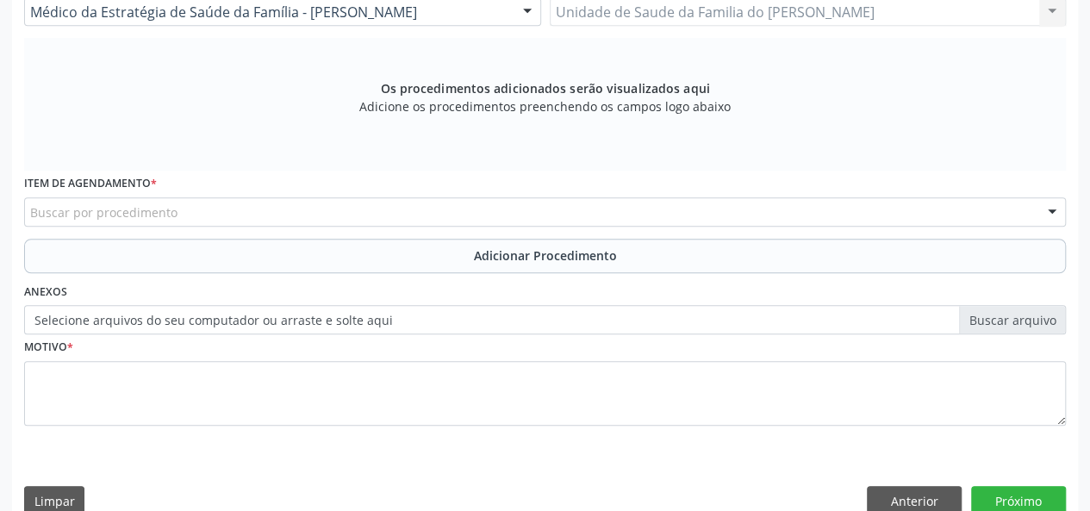
click at [296, 211] on div "Buscar por procedimento" at bounding box center [545, 211] width 1042 height 29
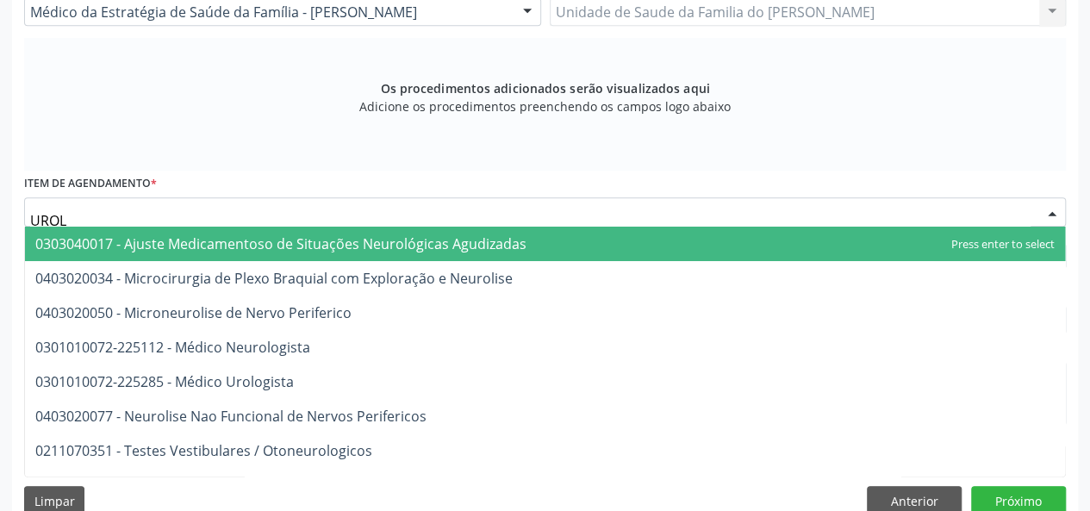
type input "UROLO"
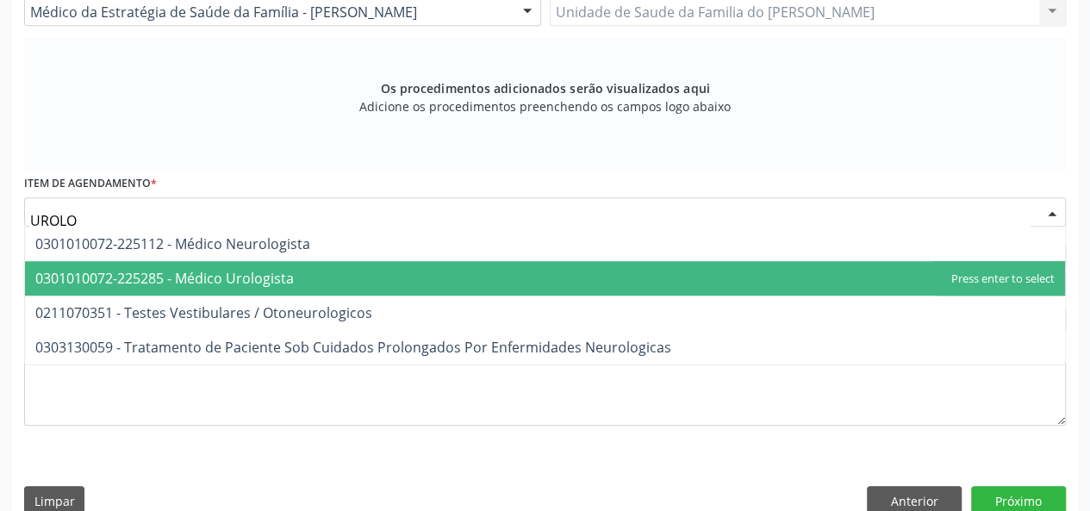
click at [276, 261] on span "0301010072-225285 - Médico Urologista" at bounding box center [545, 278] width 1040 height 34
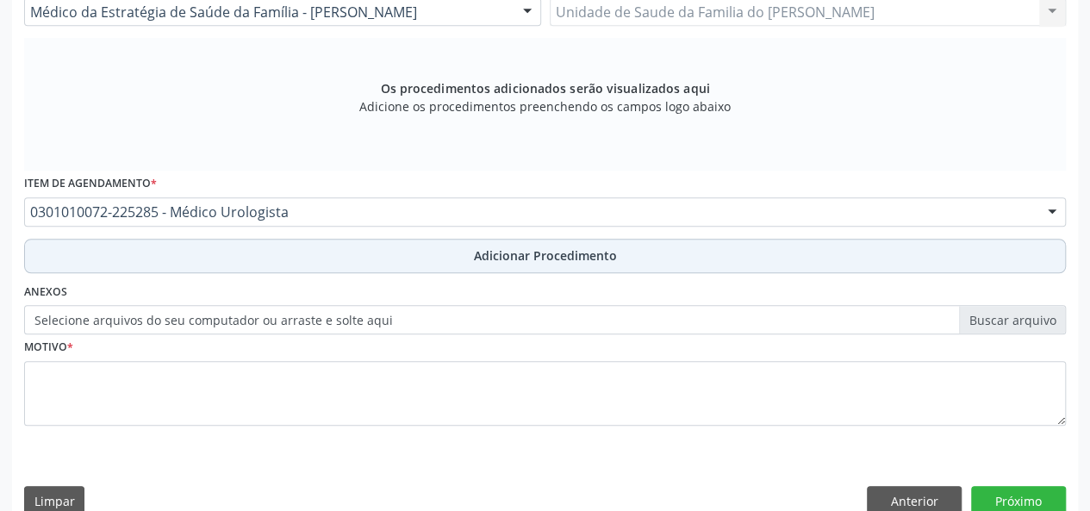
click at [284, 261] on button "Adicionar Procedimento" at bounding box center [545, 256] width 1042 height 34
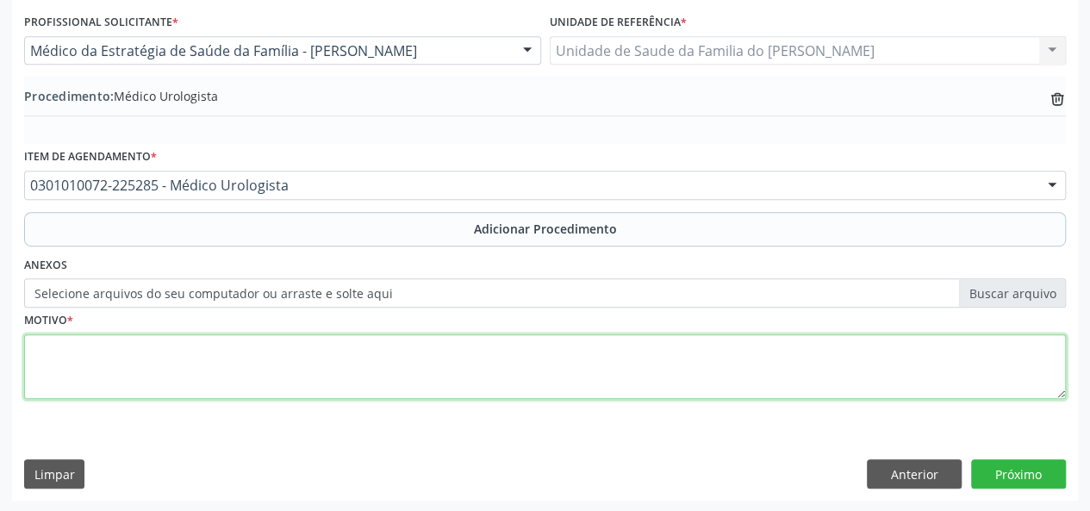
click at [263, 373] on textarea at bounding box center [545, 367] width 1042 height 66
type textarea "BALANTIDIASE"
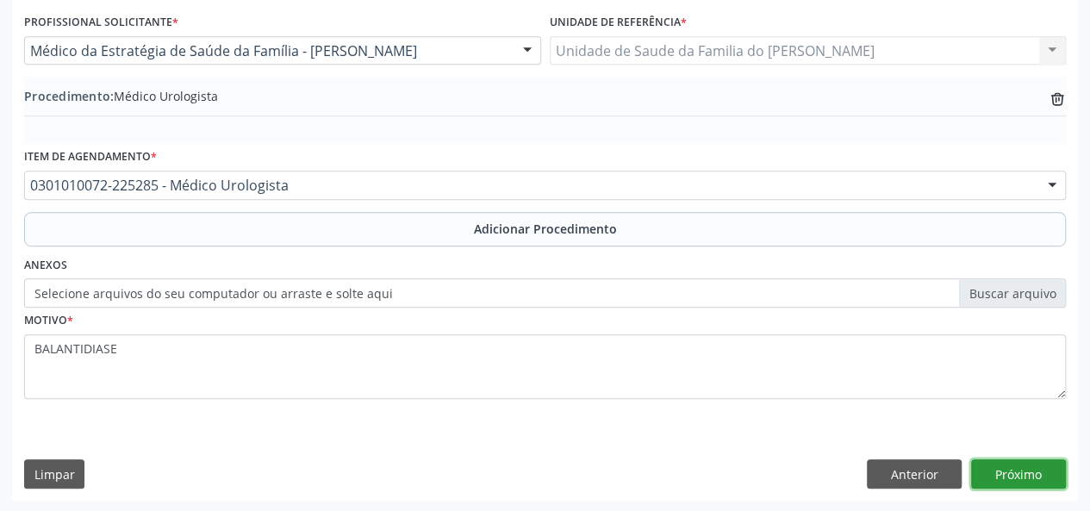
click at [1038, 472] on button "Próximo" at bounding box center [1019, 473] width 95 height 29
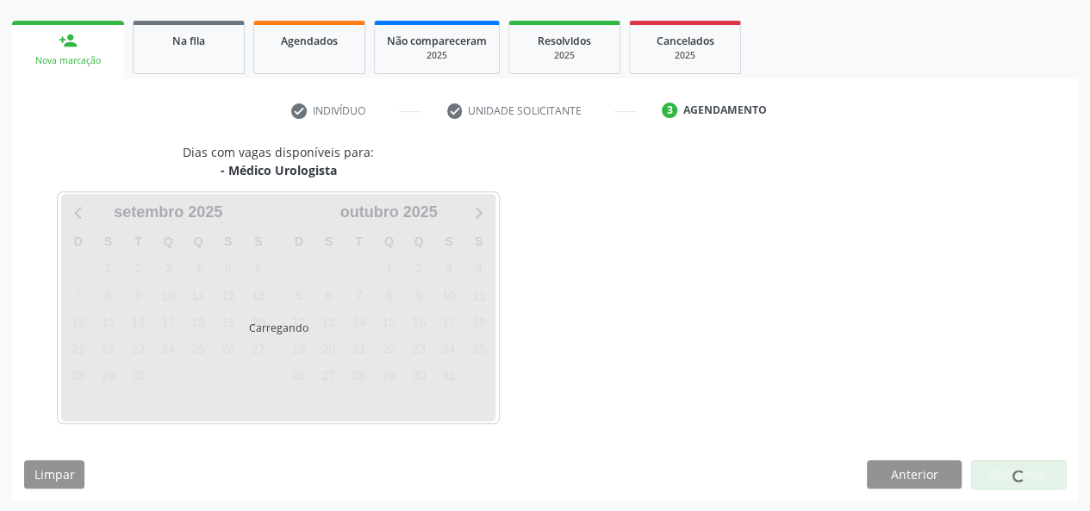
scroll to position [312, 0]
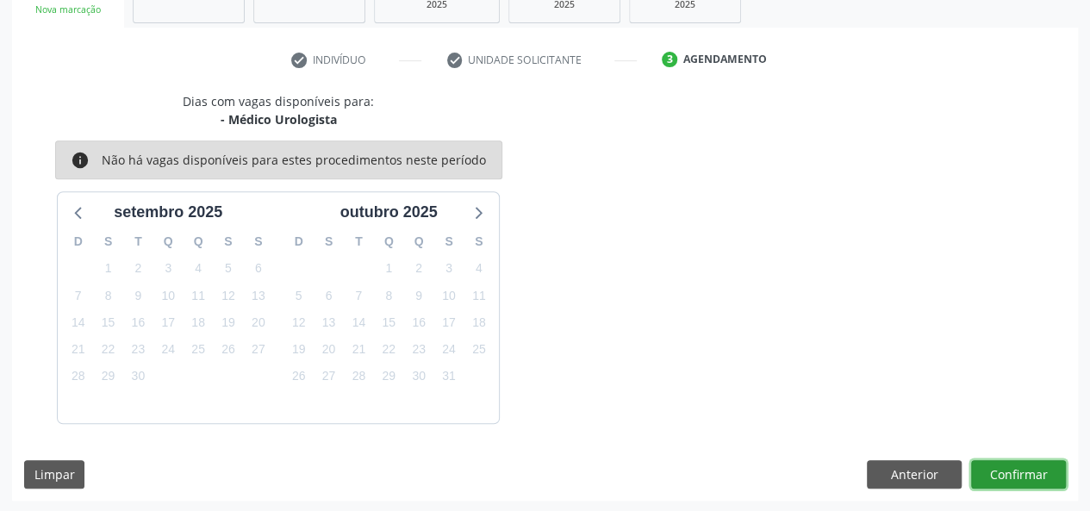
click at [1034, 472] on button "Confirmar" at bounding box center [1019, 474] width 95 height 29
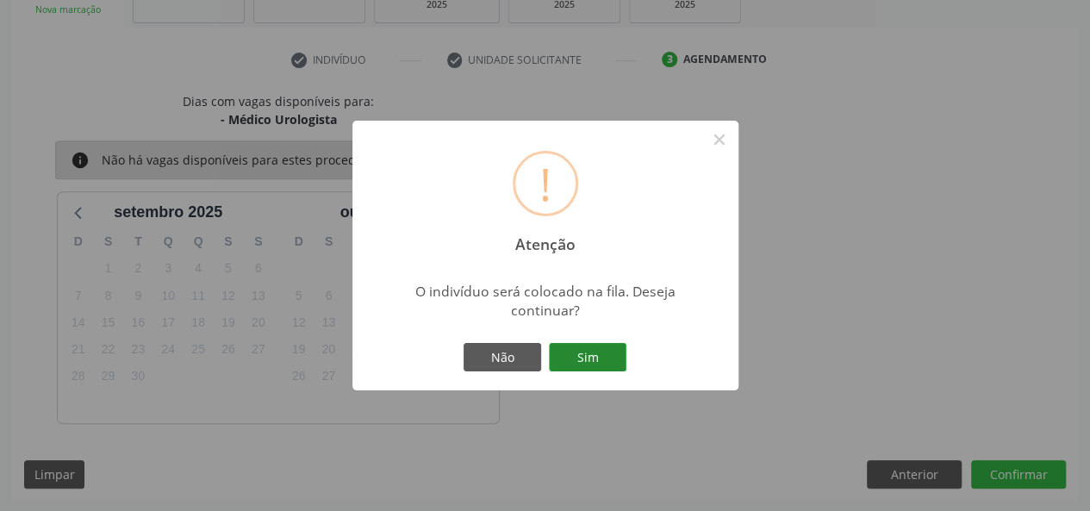
click at [565, 346] on button "Sim" at bounding box center [588, 357] width 78 height 29
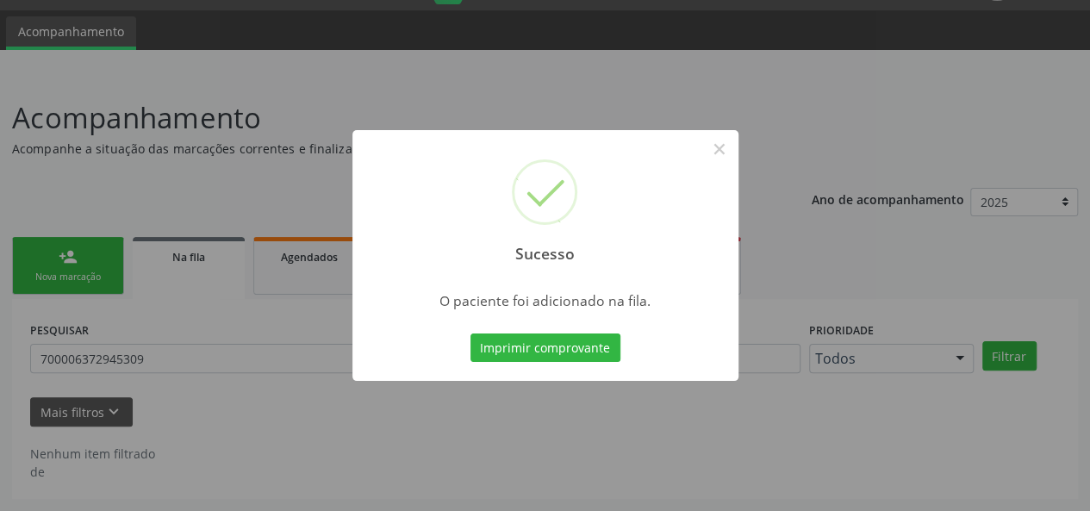
scroll to position [44, 0]
click at [715, 151] on button "×" at bounding box center [719, 148] width 29 height 29
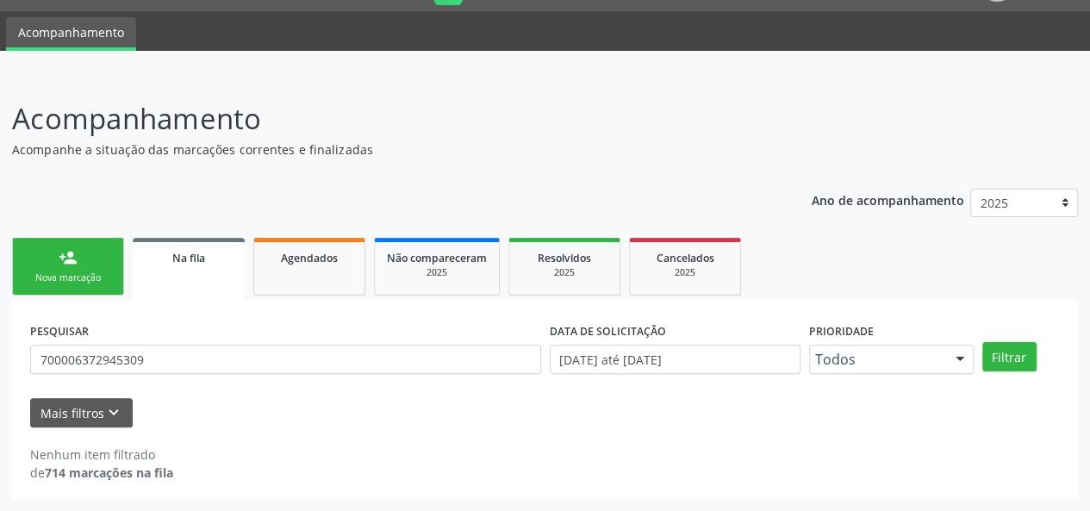
click at [186, 257] on span "Na fila" at bounding box center [188, 258] width 33 height 15
drag, startPoint x: 191, startPoint y: 356, endPoint x: 0, endPoint y: 354, distance: 191.4
click at [0, 354] on div "Acompanhamento Acompanhe a situação das marcações correntes e finalizadas Relat…" at bounding box center [545, 293] width 1090 height 437
click at [302, 276] on link "Agendados" at bounding box center [309, 267] width 112 height 58
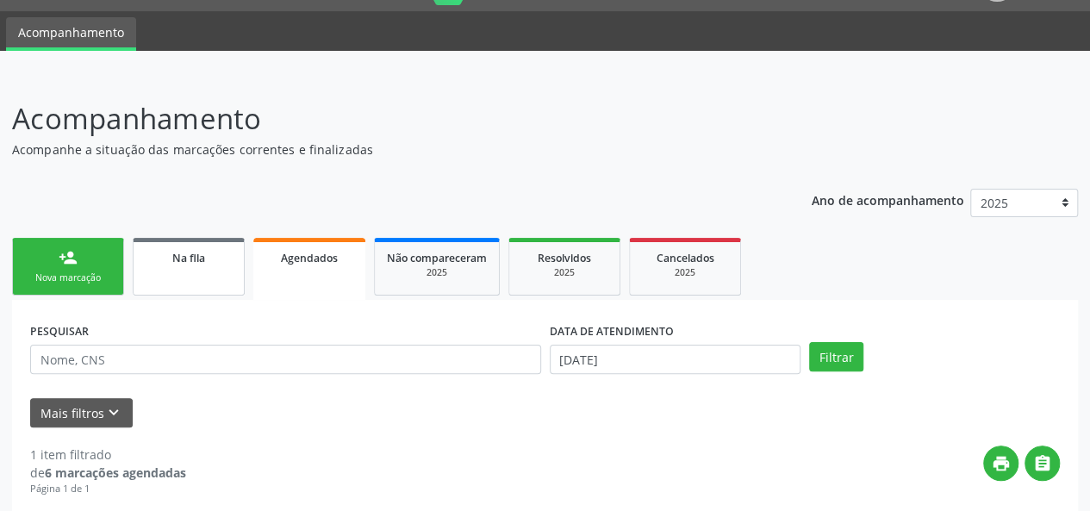
click at [222, 261] on div "Na fila" at bounding box center [189, 257] width 86 height 18
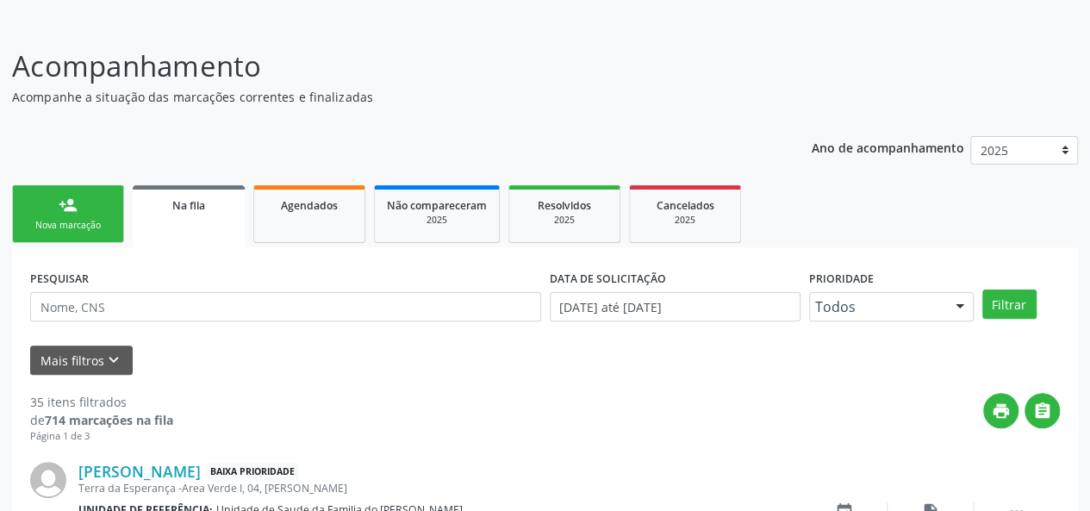
scroll to position [99, 0]
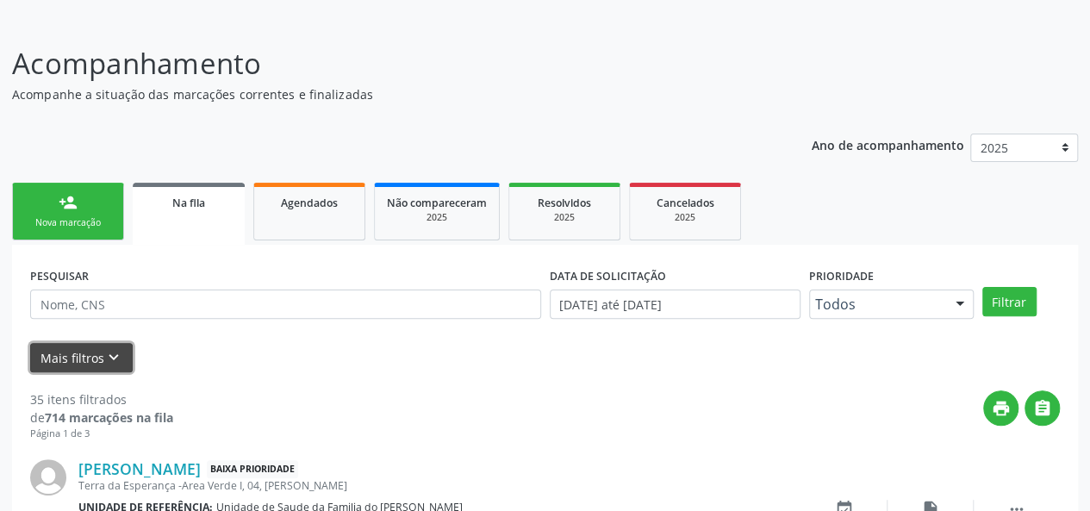
click at [95, 361] on button "Mais filtros keyboard_arrow_down" at bounding box center [81, 358] width 103 height 30
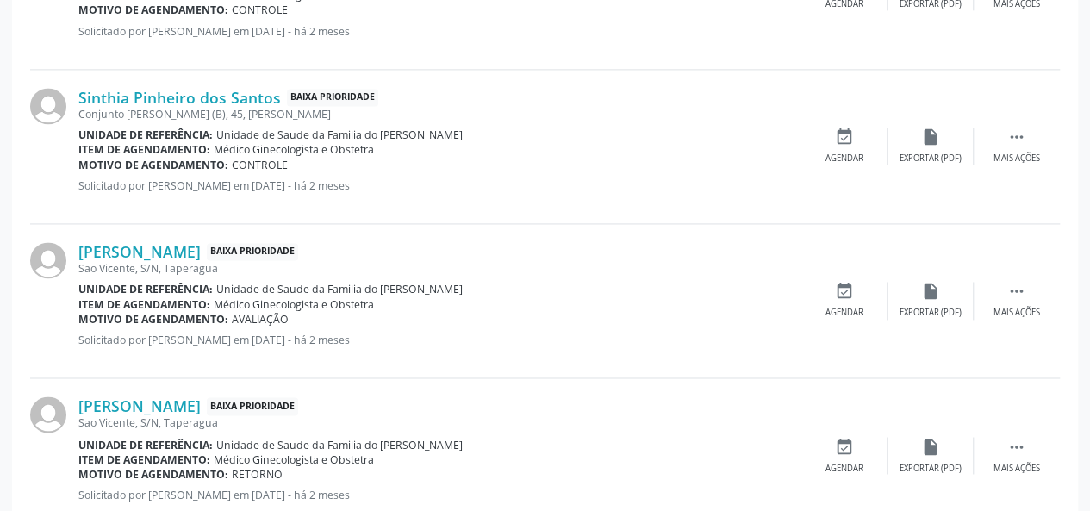
scroll to position [1220, 0]
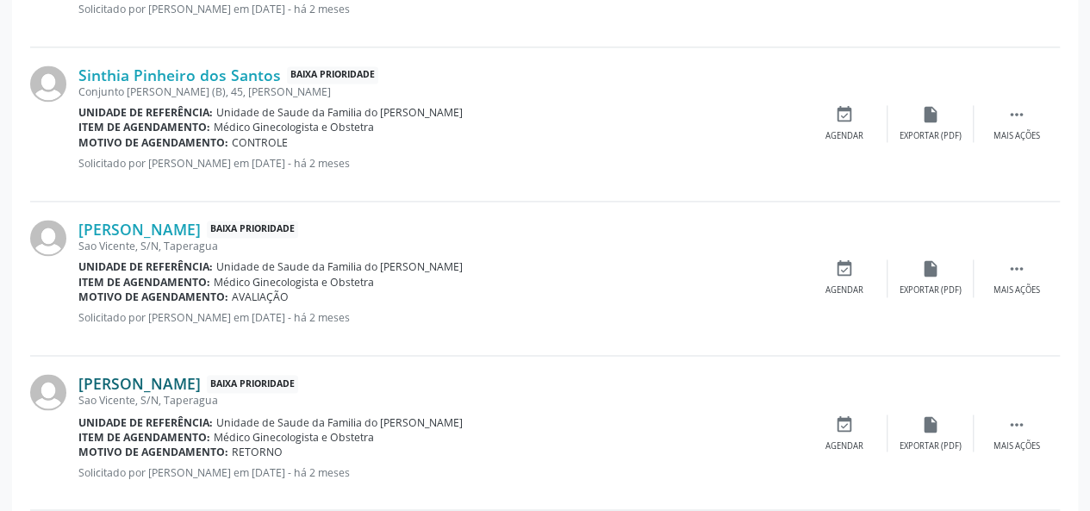
click at [158, 378] on link "[PERSON_NAME]" at bounding box center [139, 383] width 122 height 19
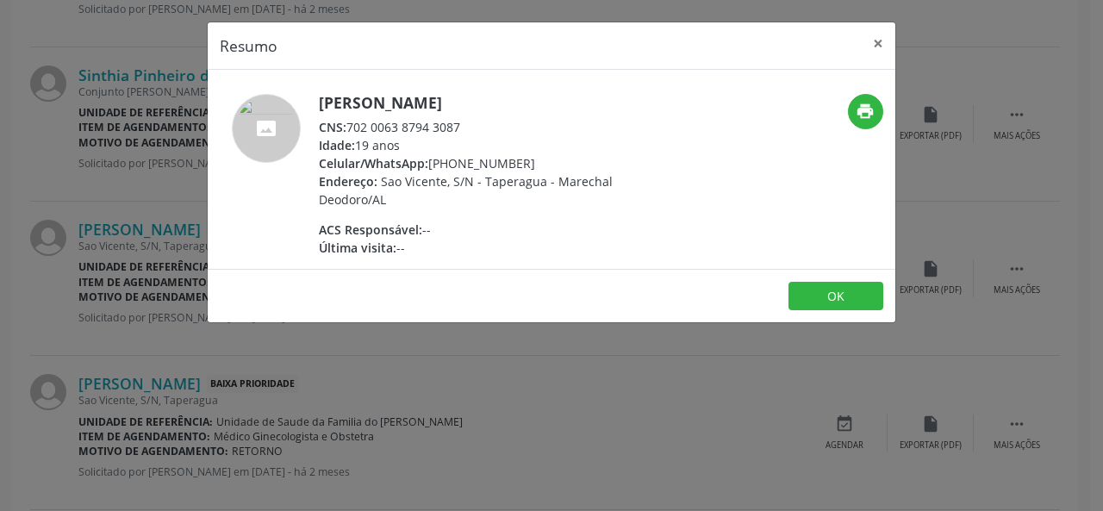
click at [440, 123] on div "CNS: 702 0063 8794 3087" at bounding box center [486, 127] width 335 height 18
click at [503, 122] on div "CNS: 702 0063 8794 3087" at bounding box center [486, 127] width 335 height 18
drag, startPoint x: 497, startPoint y: 123, endPoint x: 347, endPoint y: 128, distance: 149.2
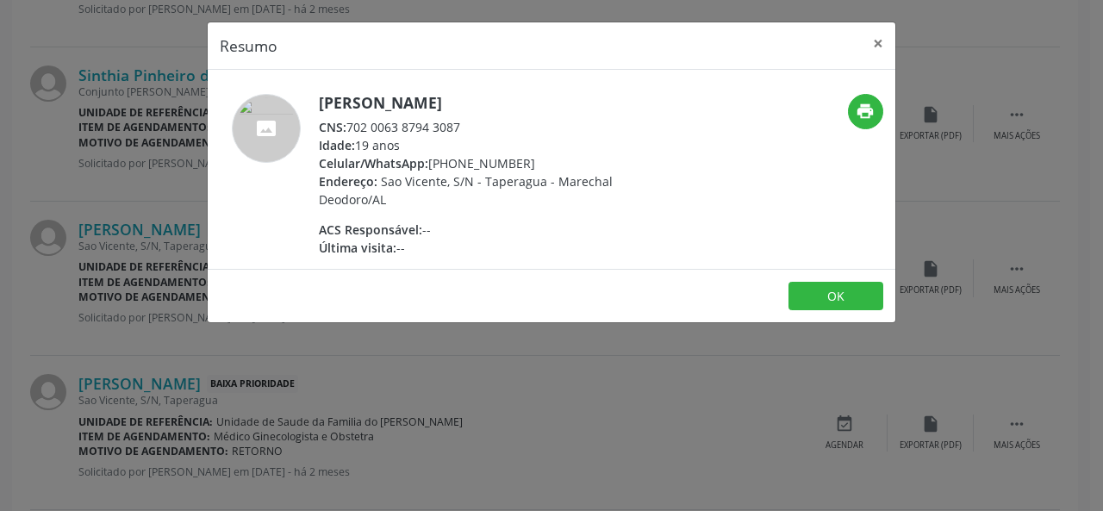
click at [347, 128] on div "CNS: 702 0063 8794 3087" at bounding box center [486, 127] width 335 height 18
copy div "702 0063 8794 3087"
click at [878, 48] on button "×" at bounding box center [878, 43] width 34 height 42
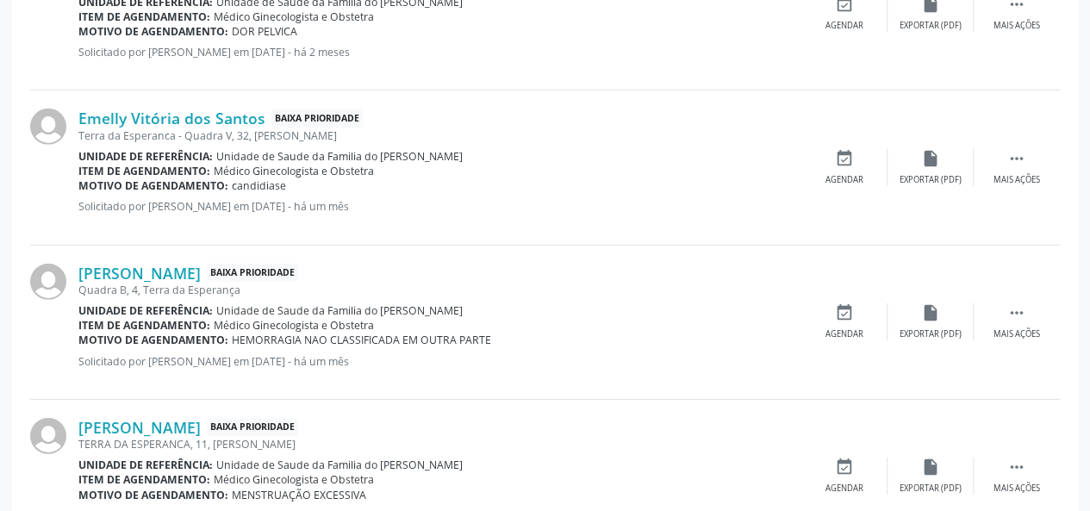
scroll to position [2541, 0]
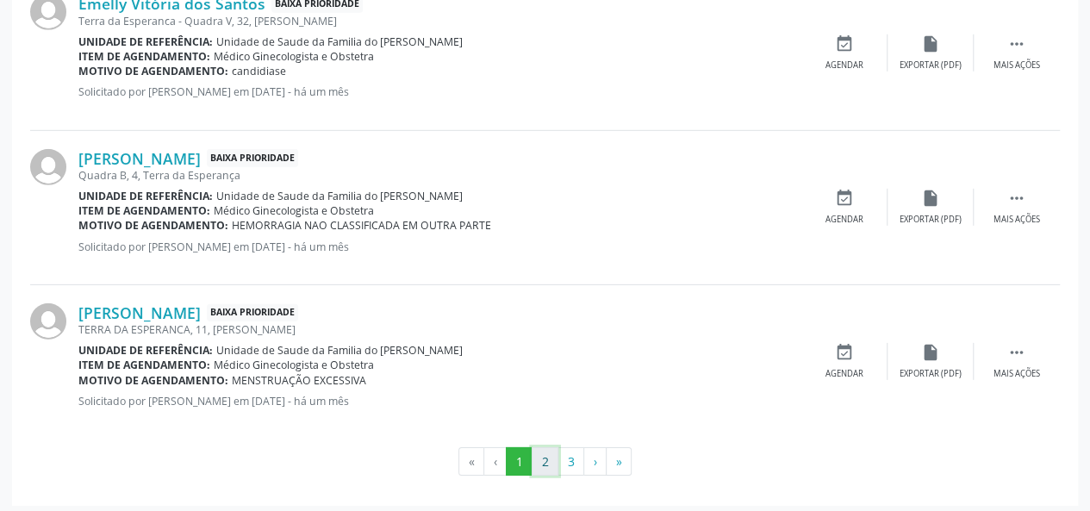
click at [545, 454] on button "2" at bounding box center [545, 461] width 27 height 29
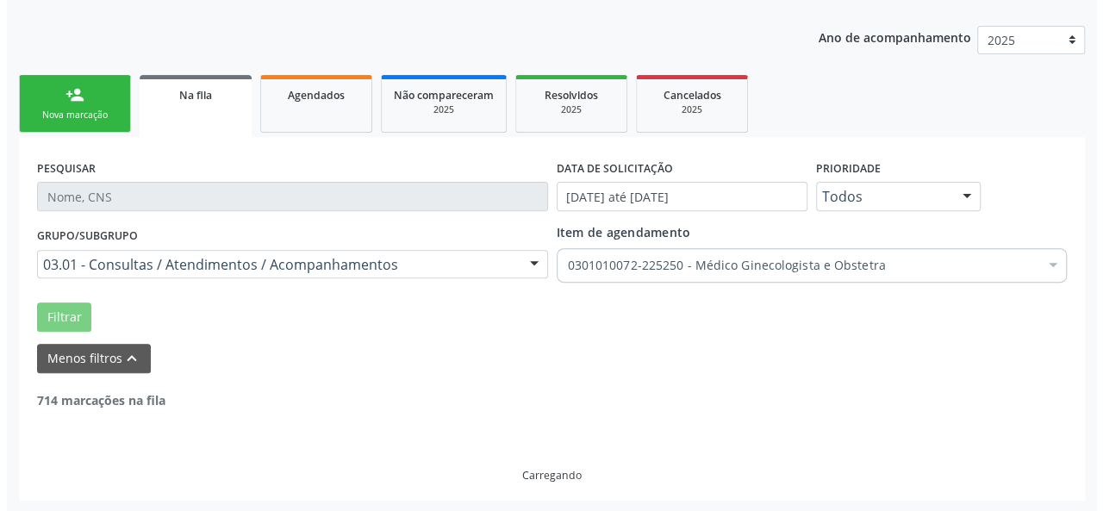
scroll to position [2571, 0]
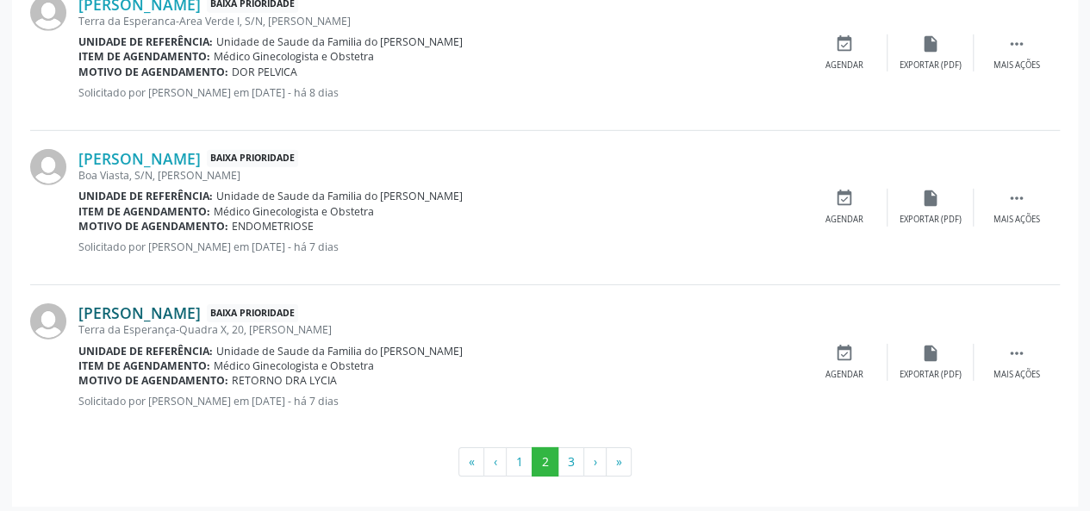
click at [201, 309] on link "[PERSON_NAME]" at bounding box center [139, 312] width 122 height 19
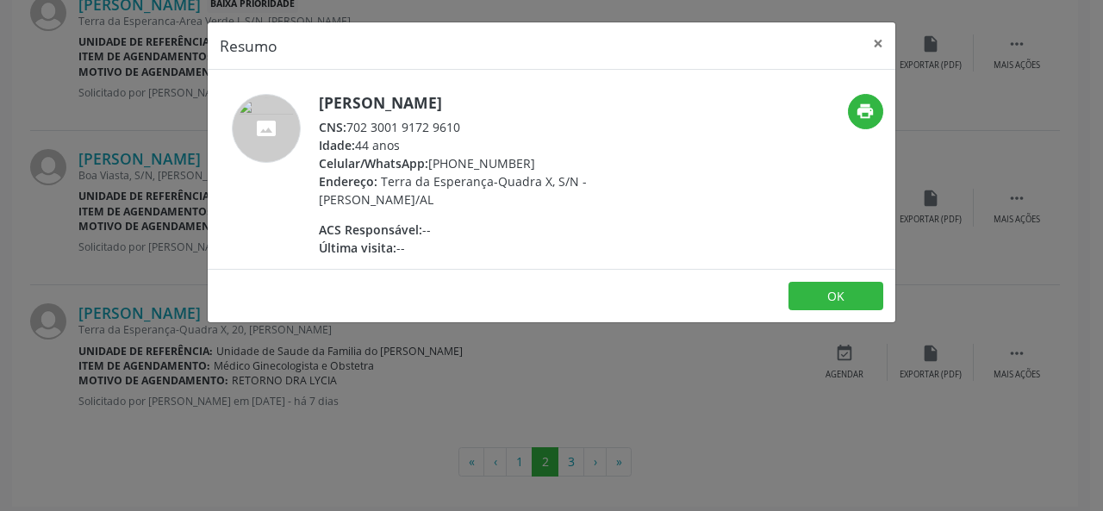
drag, startPoint x: 490, startPoint y: 128, endPoint x: 351, endPoint y: 121, distance: 139.0
click at [351, 121] on div "CNS: 702 3001 9172 9610" at bounding box center [486, 127] width 335 height 18
copy div "702 3001 9172 9610"
click at [883, 44] on button "×" at bounding box center [878, 43] width 34 height 42
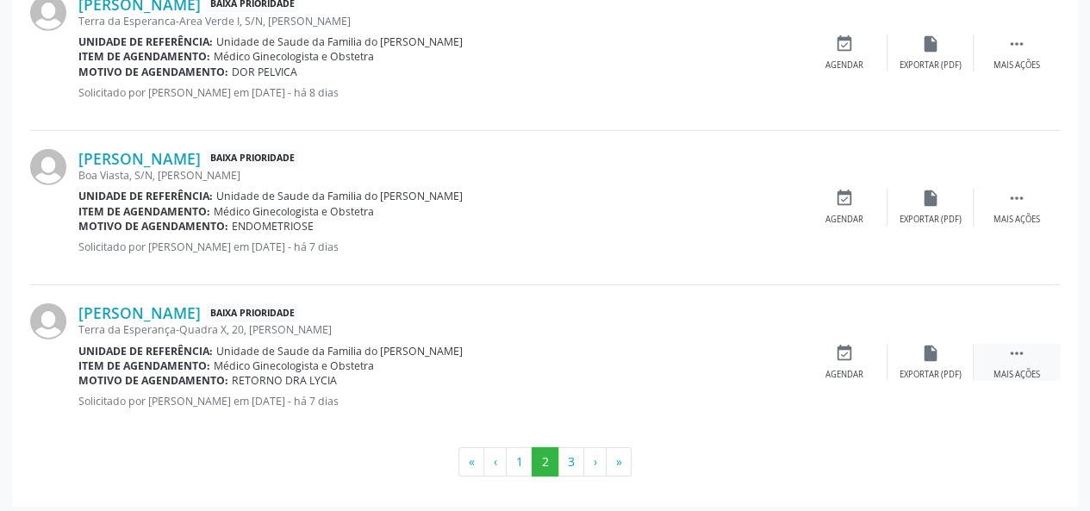
click at [1019, 358] on div " Mais ações" at bounding box center [1017, 362] width 86 height 37
click at [852, 359] on div "cancel Cancelar" at bounding box center [845, 362] width 86 height 37
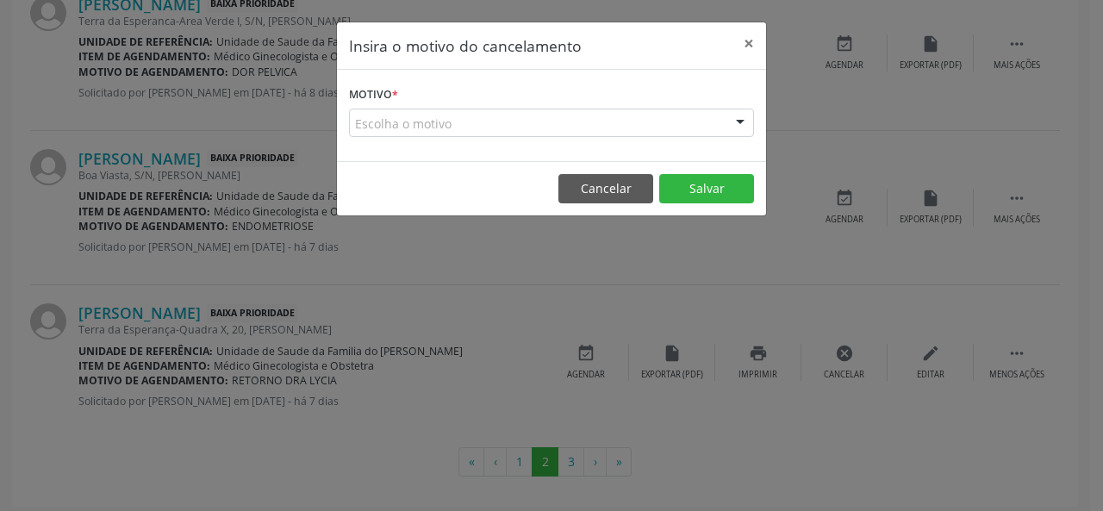
click at [494, 122] on div "Escolha o motivo" at bounding box center [551, 123] width 405 height 29
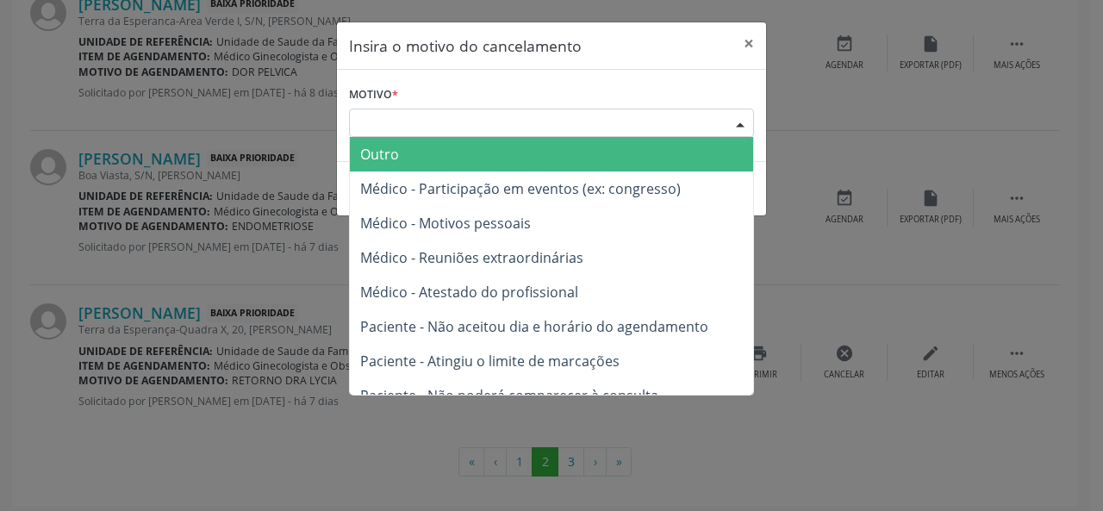
click at [475, 152] on span "Outro" at bounding box center [551, 154] width 403 height 34
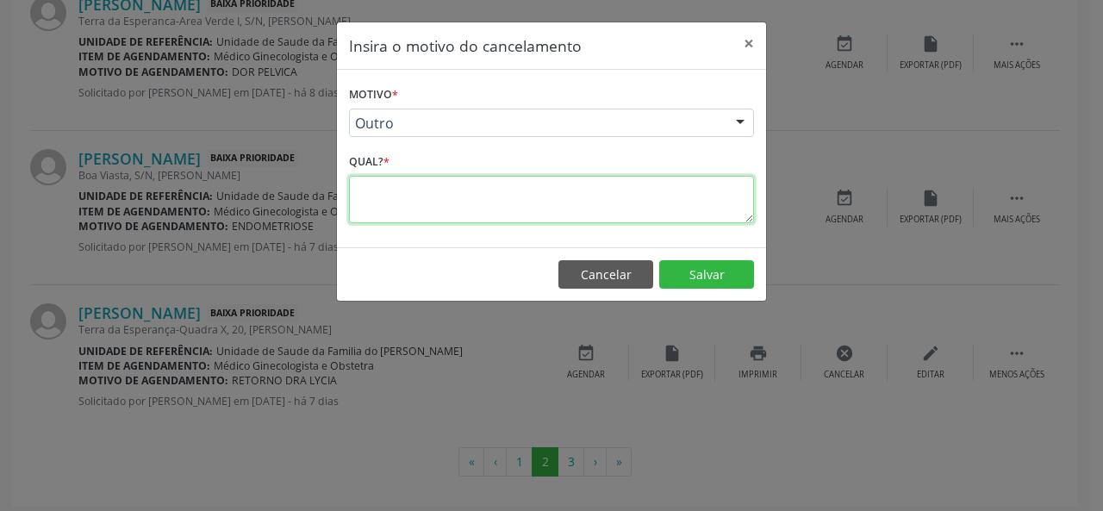
click at [432, 218] on textarea at bounding box center [551, 199] width 405 height 47
type textarea "RESOLVIDO"
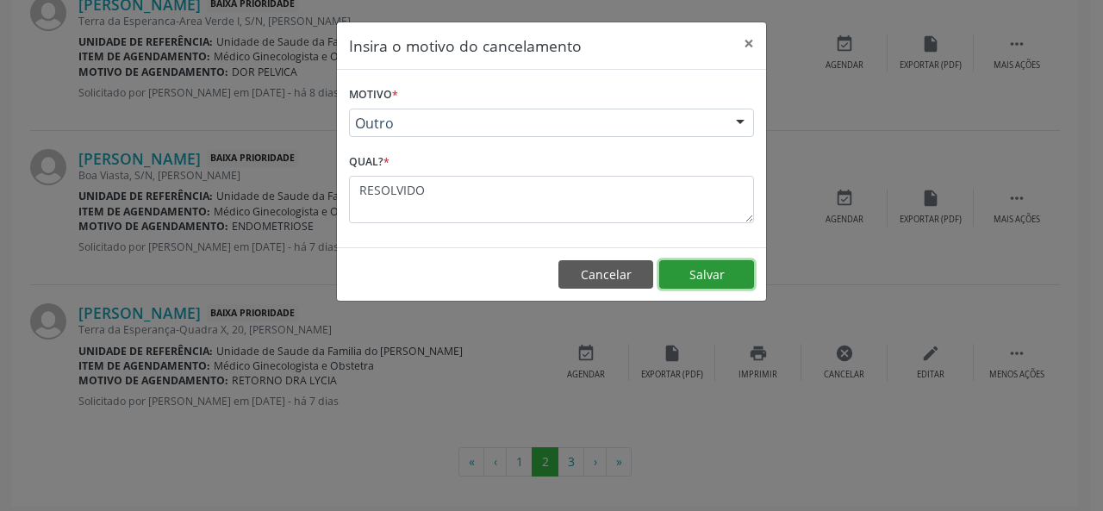
click at [741, 269] on button "Salvar" at bounding box center [706, 274] width 95 height 29
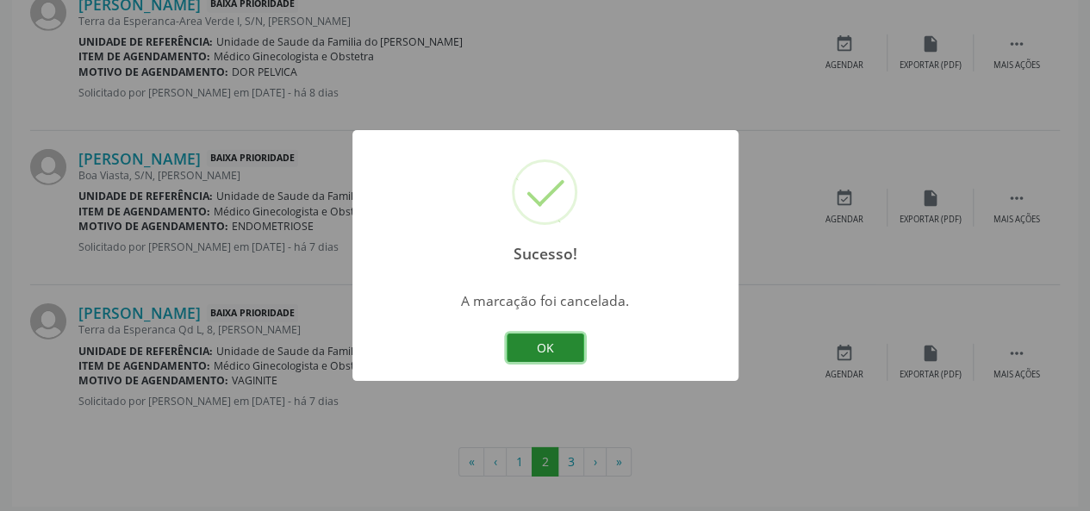
click at [557, 347] on button "OK" at bounding box center [546, 348] width 78 height 29
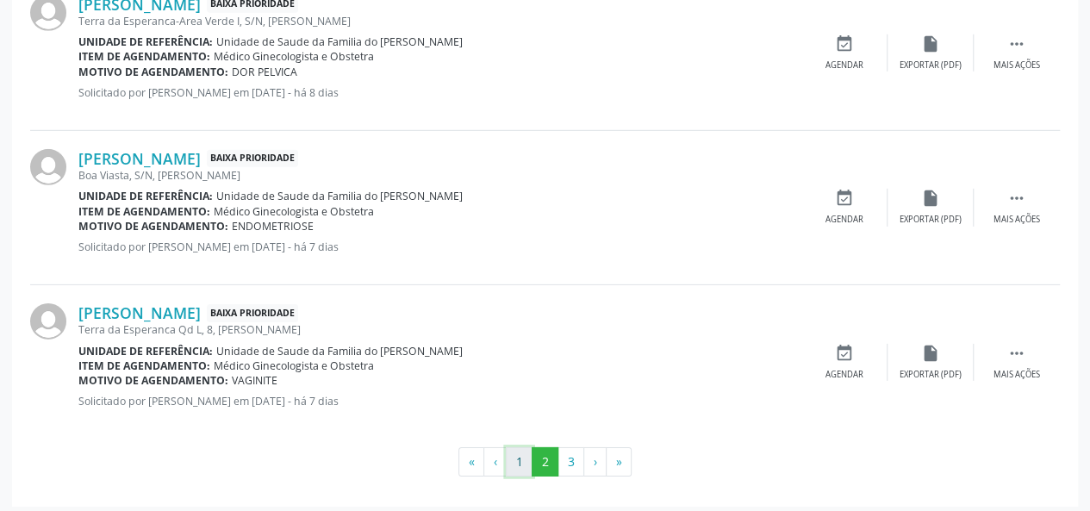
click at [523, 456] on button "1" at bounding box center [519, 461] width 27 height 29
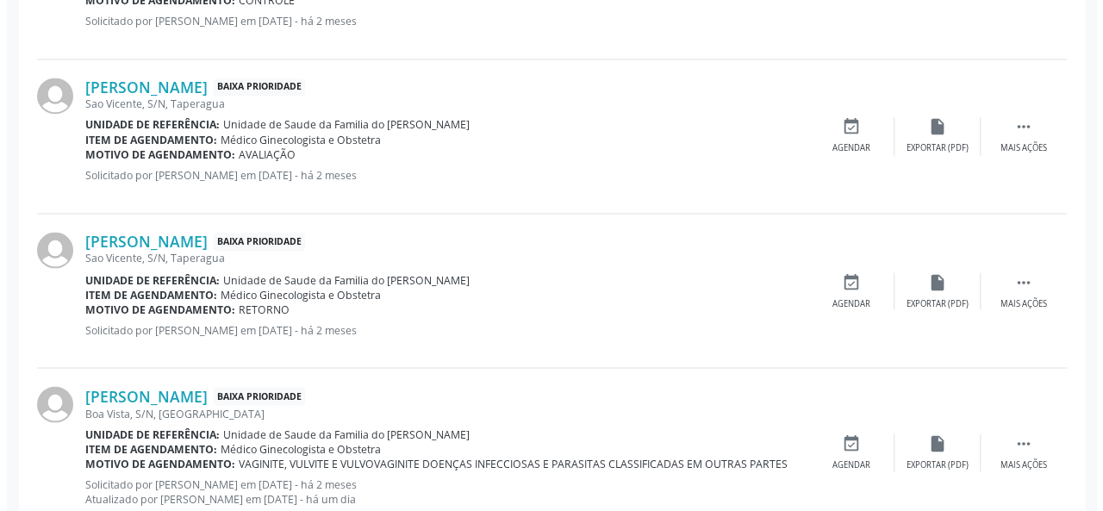
scroll to position [1334, 0]
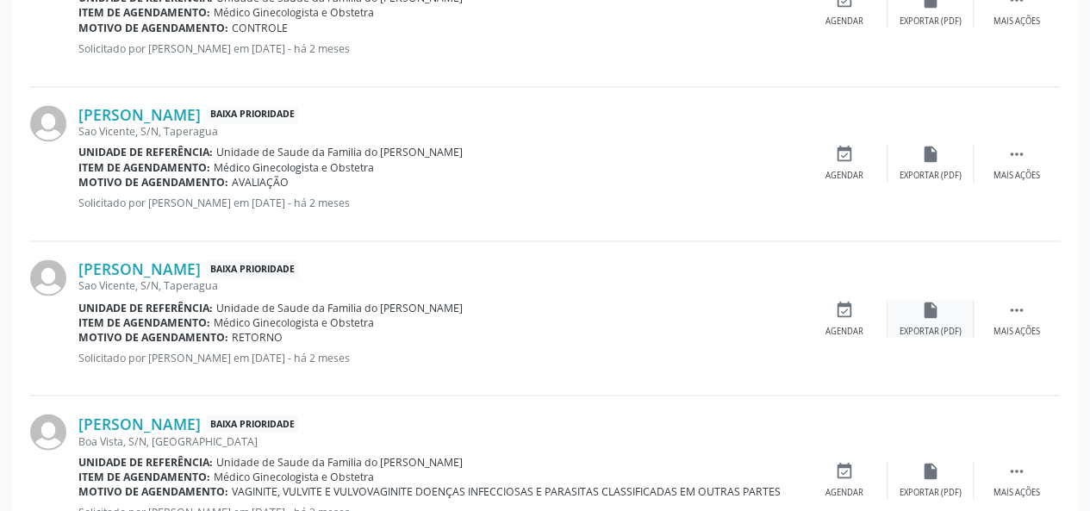
click at [922, 325] on div "Exportar (PDF)" at bounding box center [931, 331] width 62 height 12
click at [945, 318] on div "insert_drive_file Exportar (PDF)" at bounding box center [931, 318] width 86 height 37
click at [1028, 318] on div " Mais ações" at bounding box center [1017, 318] width 86 height 37
click at [843, 325] on div "Cancelar" at bounding box center [844, 331] width 41 height 12
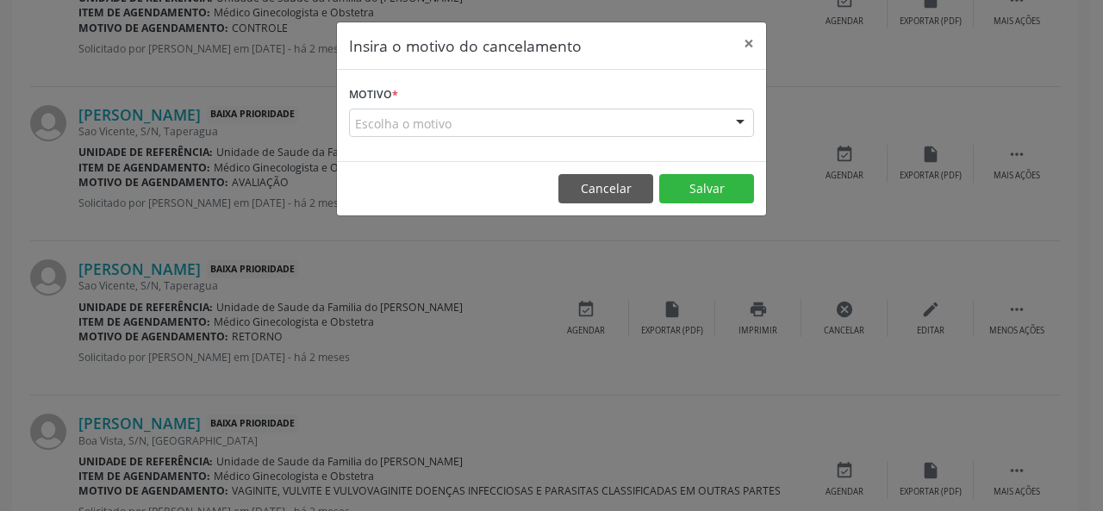
click at [504, 125] on div "Escolha o motivo" at bounding box center [551, 123] width 405 height 29
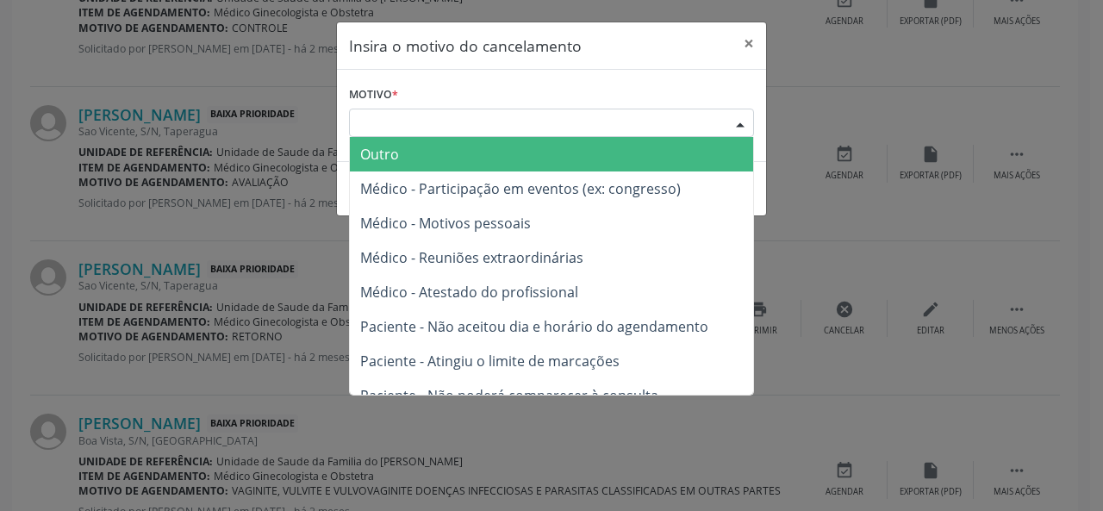
click at [488, 157] on span "Outro" at bounding box center [551, 154] width 403 height 34
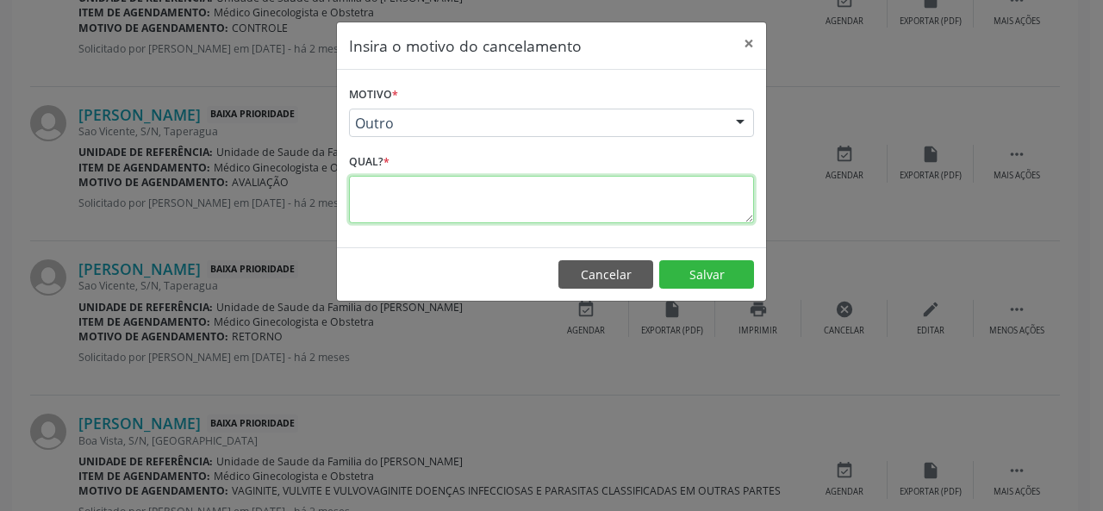
click at [442, 197] on textarea at bounding box center [551, 199] width 405 height 47
type textarea "RESOLVIDO"
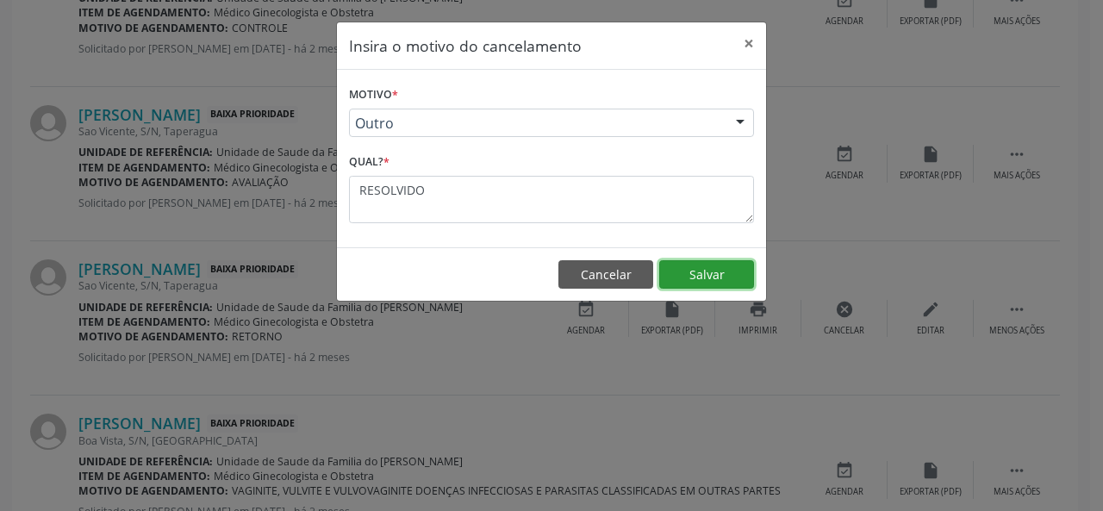
click at [702, 274] on button "Salvar" at bounding box center [706, 274] width 95 height 29
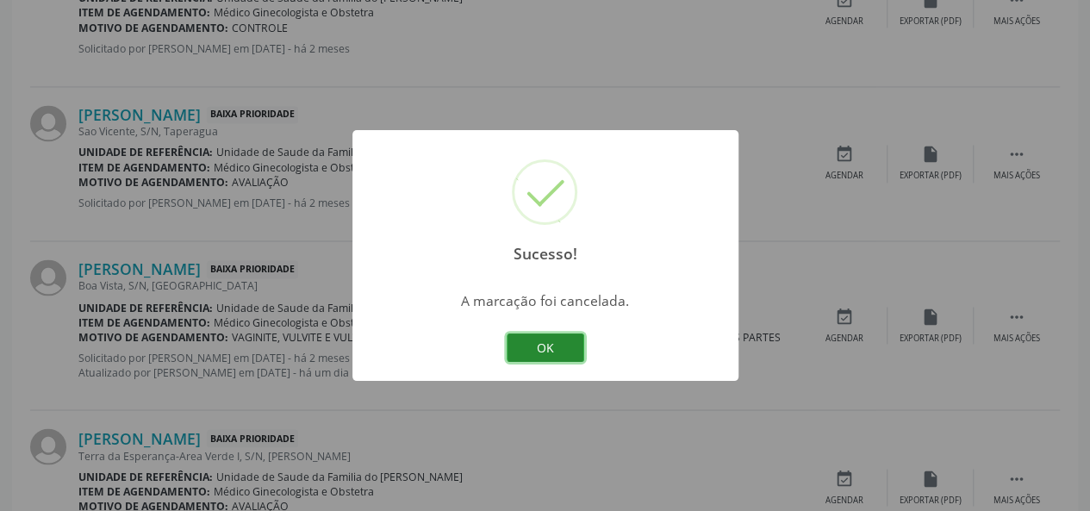
click at [553, 347] on button "OK" at bounding box center [546, 348] width 78 height 29
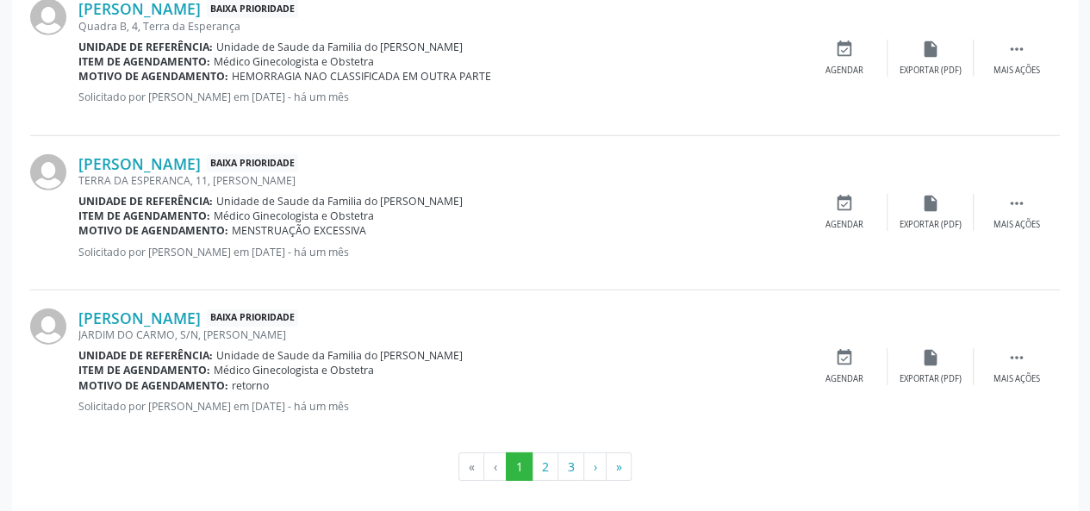
scroll to position [2541, 0]
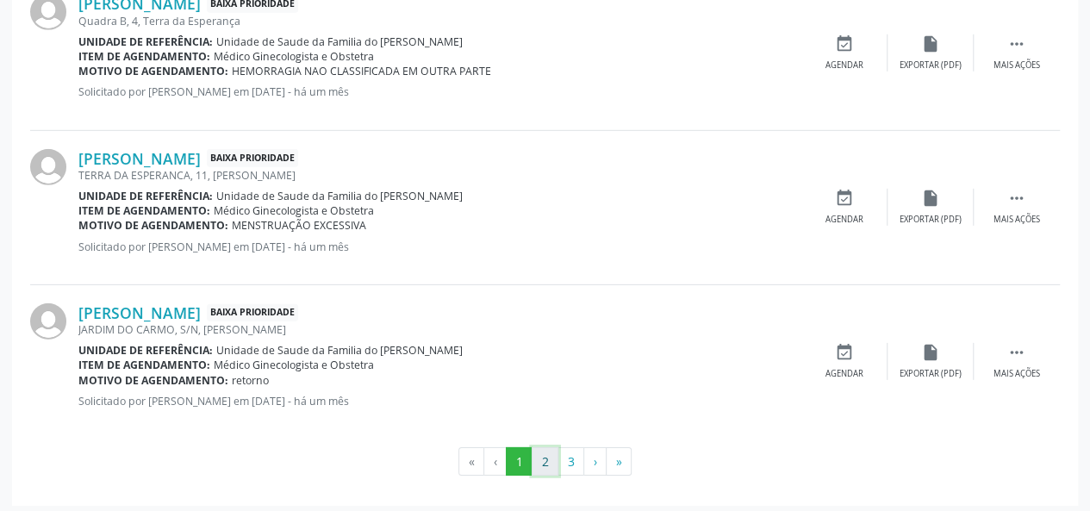
click at [545, 447] on button "2" at bounding box center [545, 461] width 27 height 29
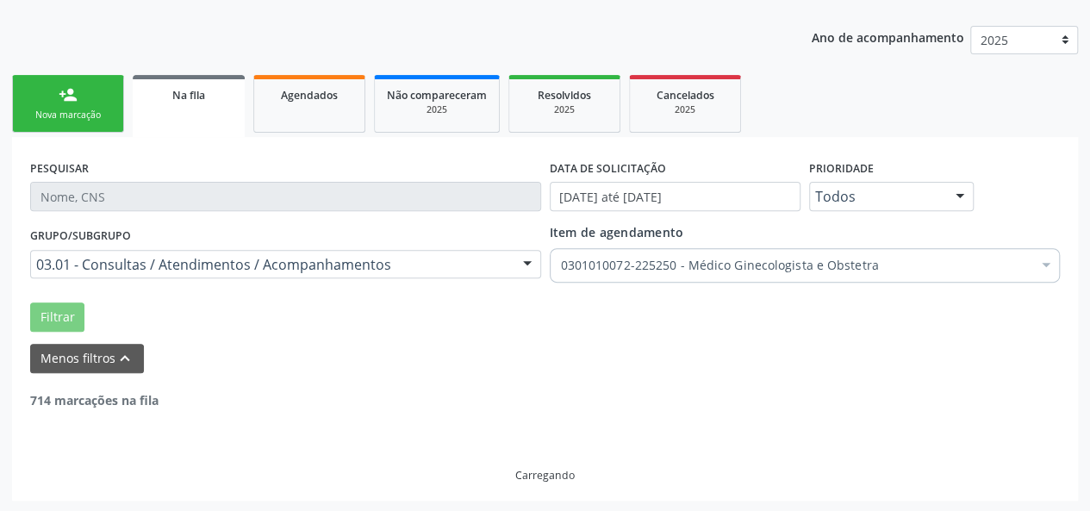
scroll to position [2571, 0]
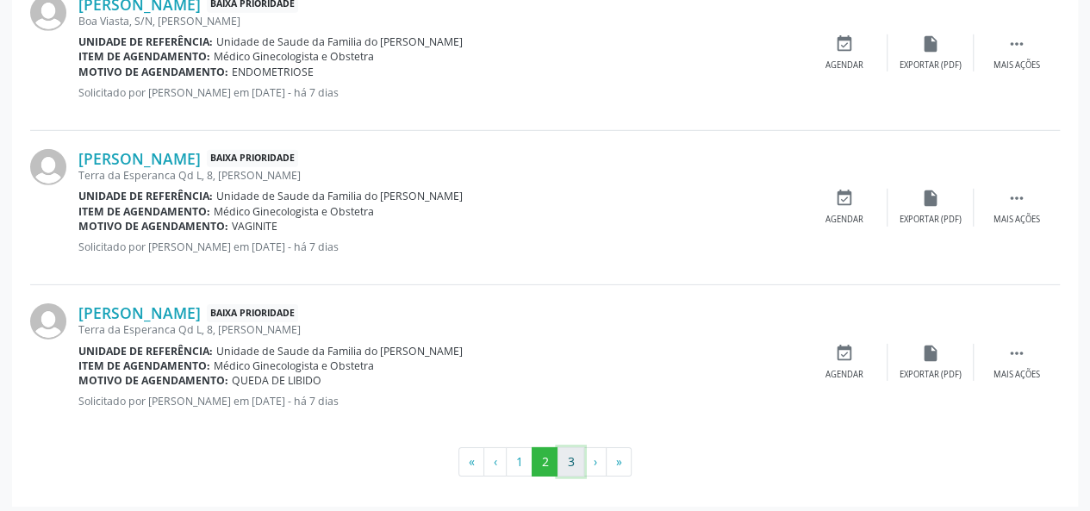
click at [572, 453] on button "3" at bounding box center [571, 461] width 27 height 29
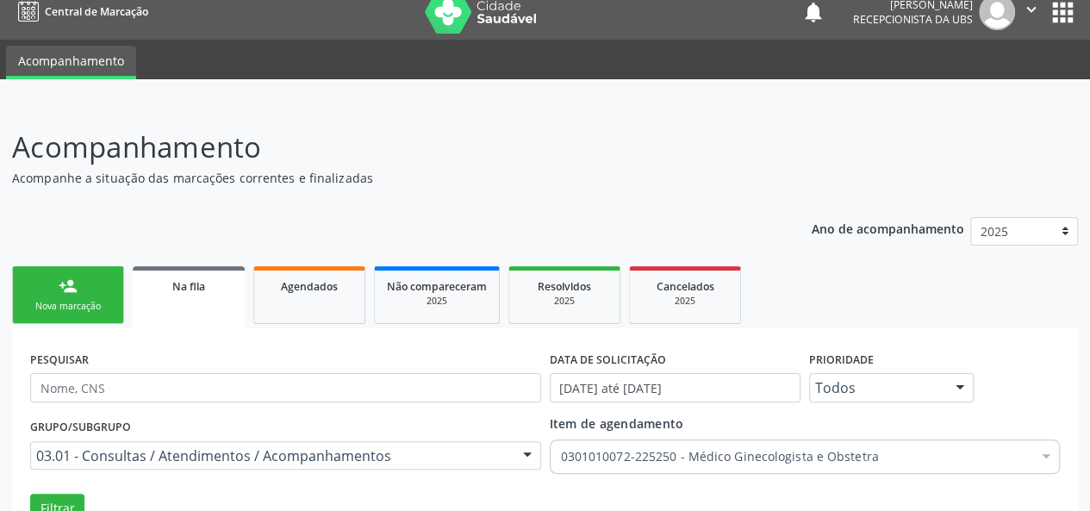
scroll to position [0, 0]
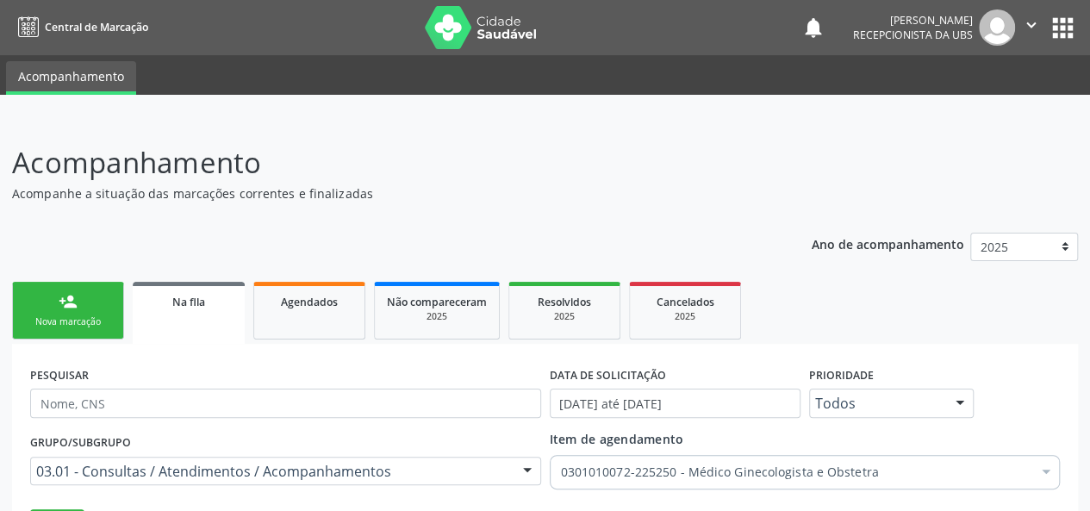
click at [72, 319] on div "Nova marcação" at bounding box center [68, 322] width 86 height 13
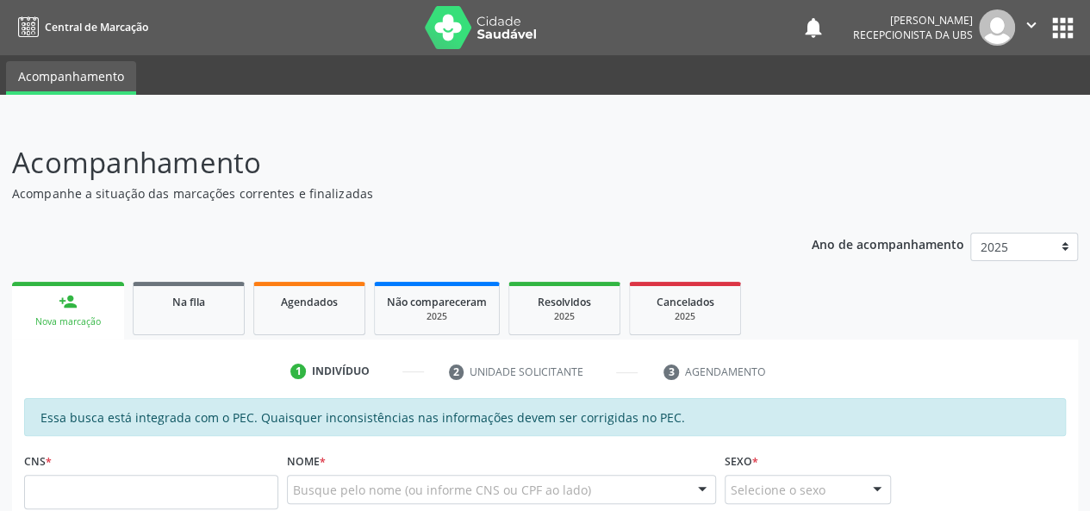
scroll to position [259, 0]
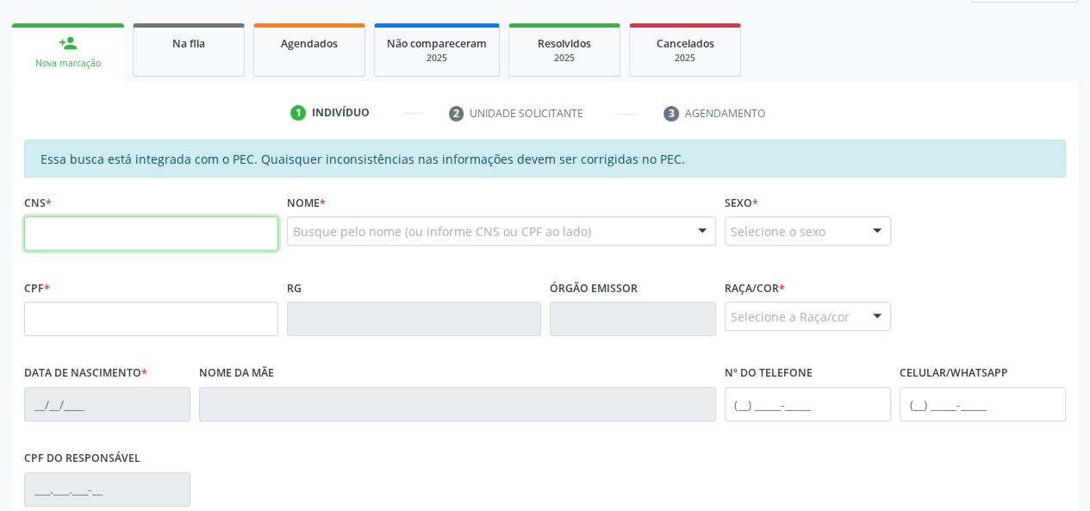
click at [148, 233] on input "text" at bounding box center [151, 233] width 254 height 34
type input "700 0069 3767 5202"
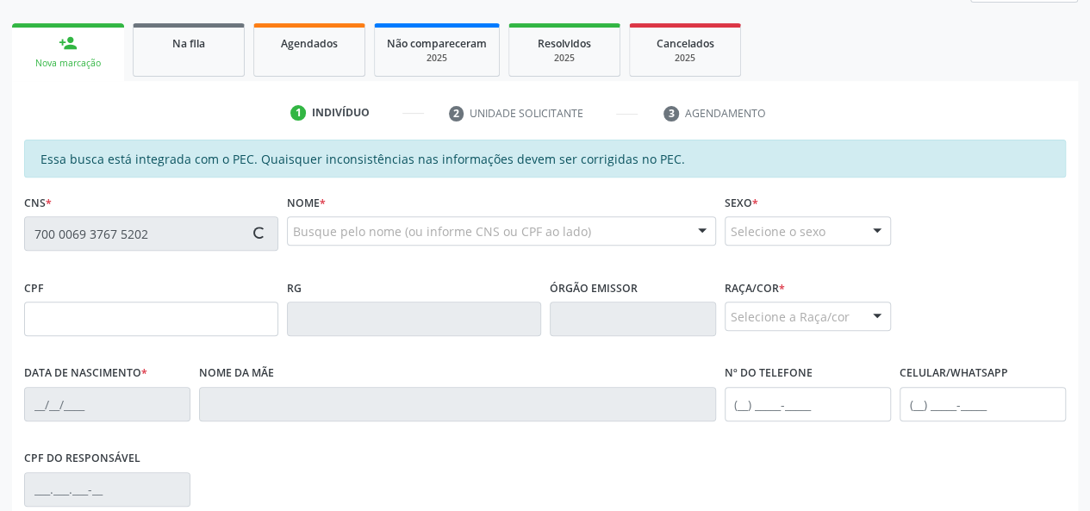
type input "058.450.264-82"
type input "[DATE]"
type input "[PERSON_NAME][US_STATE]"
type input "[PHONE_NUMBER]"
type input "42"
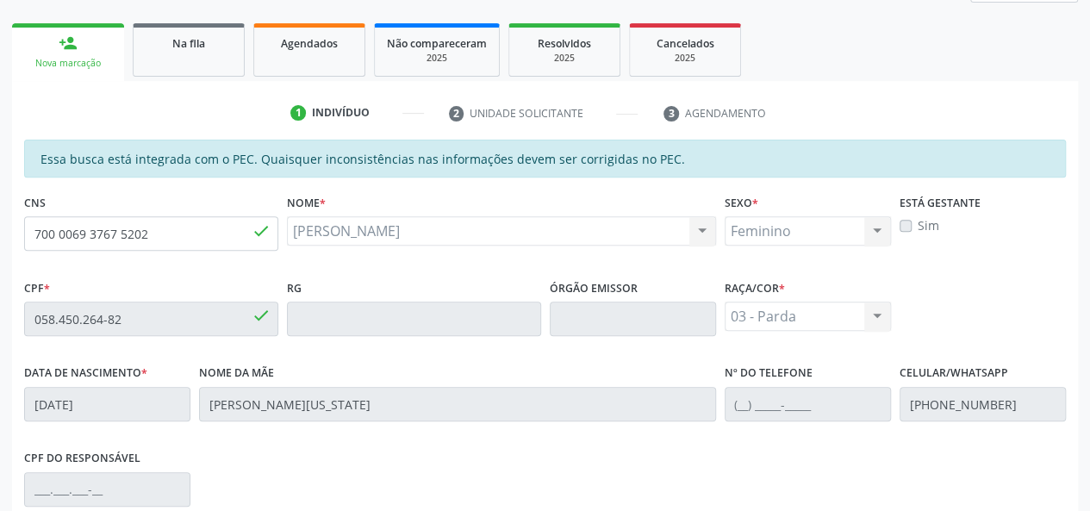
scroll to position [496, 0]
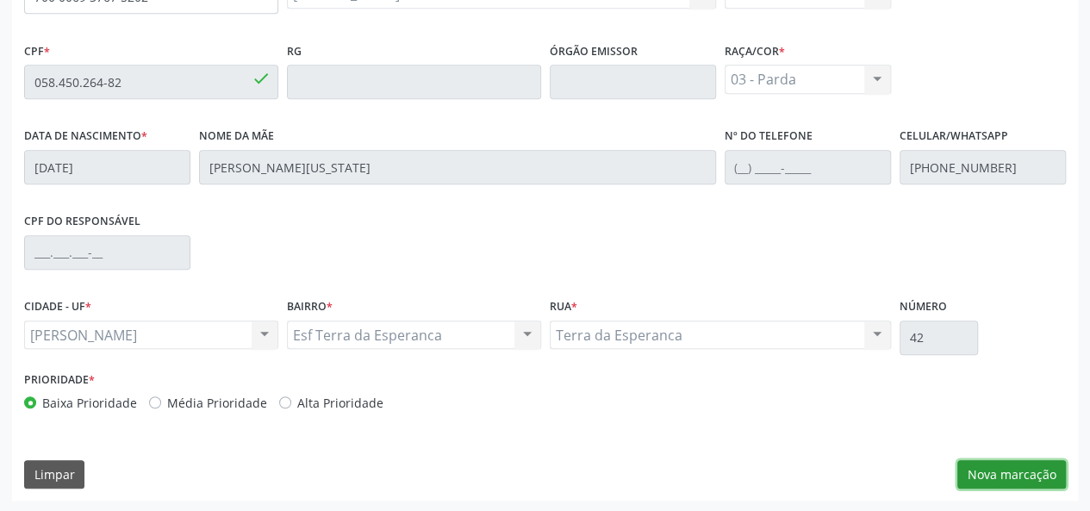
click at [970, 468] on button "Nova marcação" at bounding box center [1012, 474] width 109 height 29
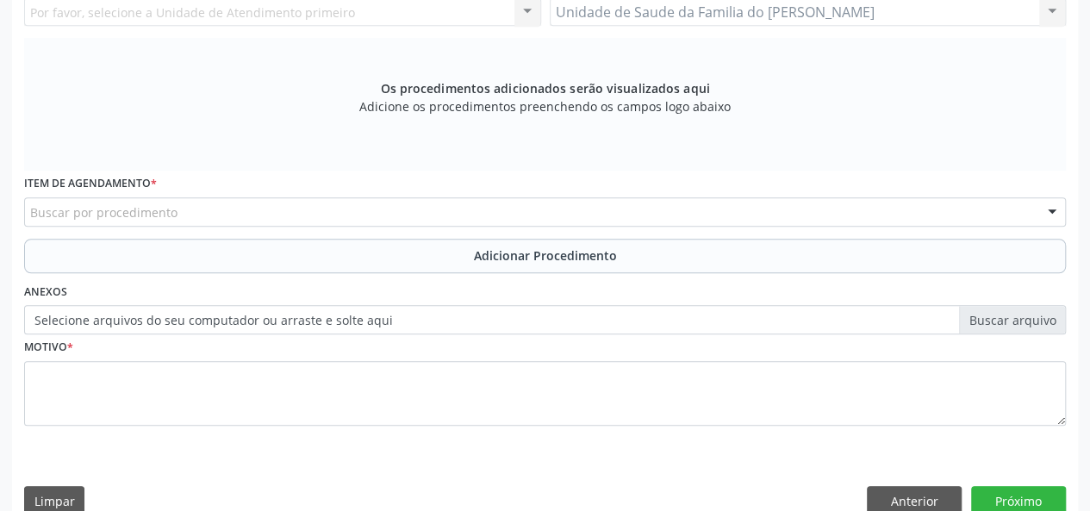
scroll to position [237, 0]
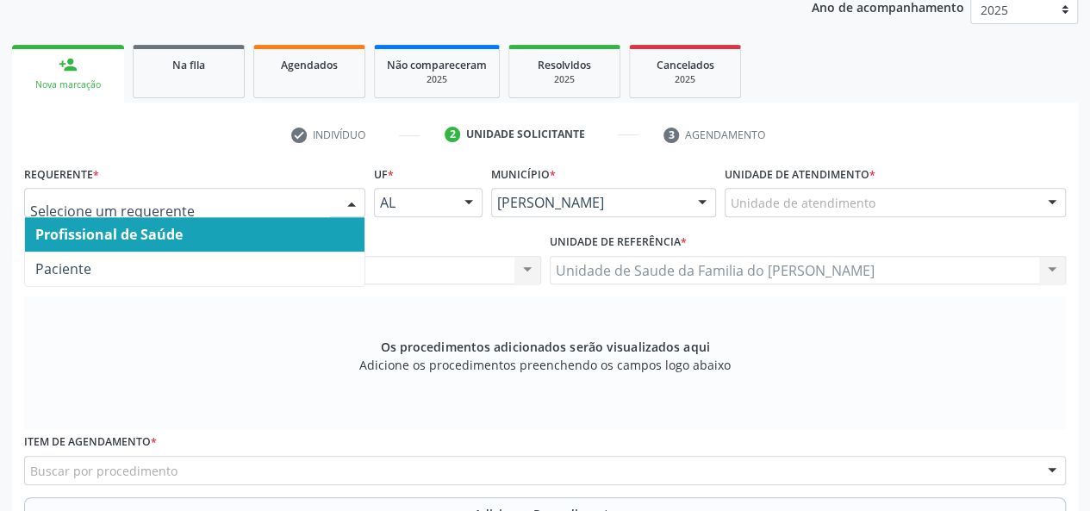
click at [263, 230] on span "Profissional de Saúde" at bounding box center [195, 234] width 340 height 34
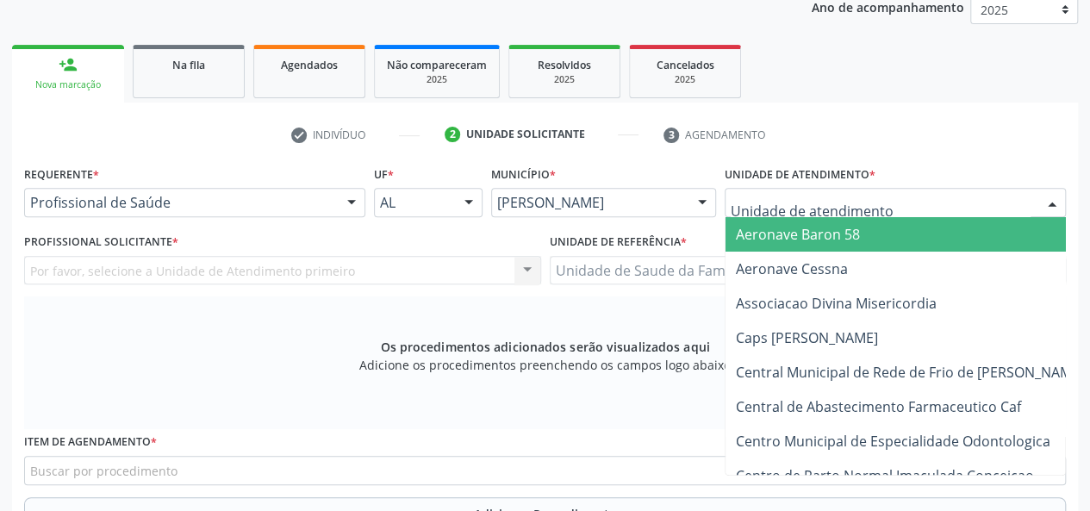
type input "J"
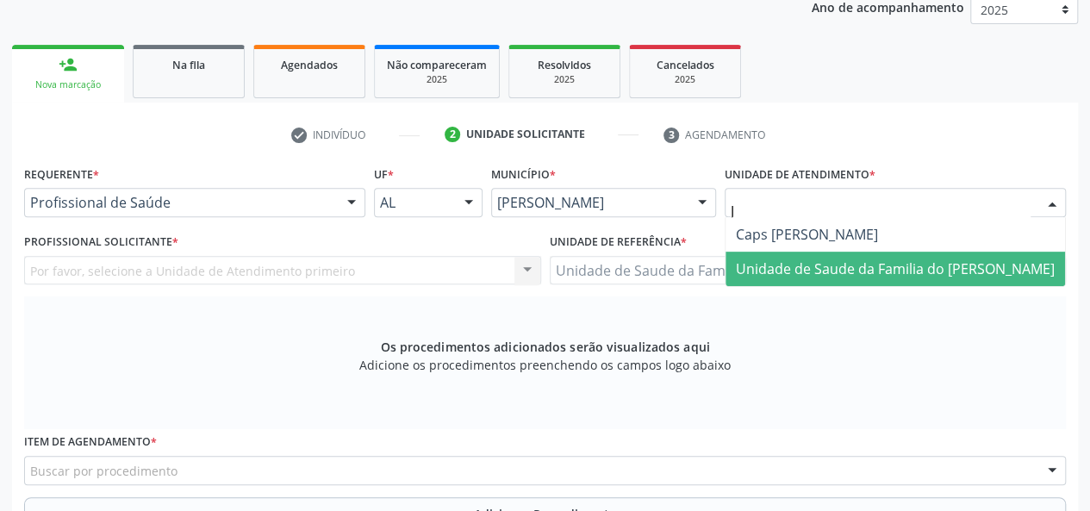
click at [809, 266] on span "Unidade de Saude da Familia do [PERSON_NAME]" at bounding box center [895, 268] width 319 height 19
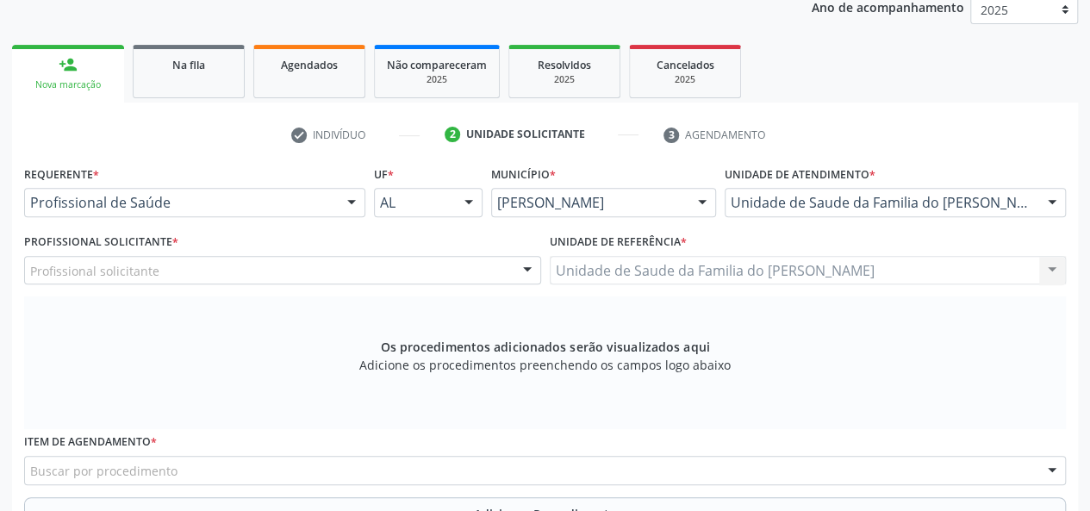
click at [522, 269] on div at bounding box center [528, 271] width 26 height 29
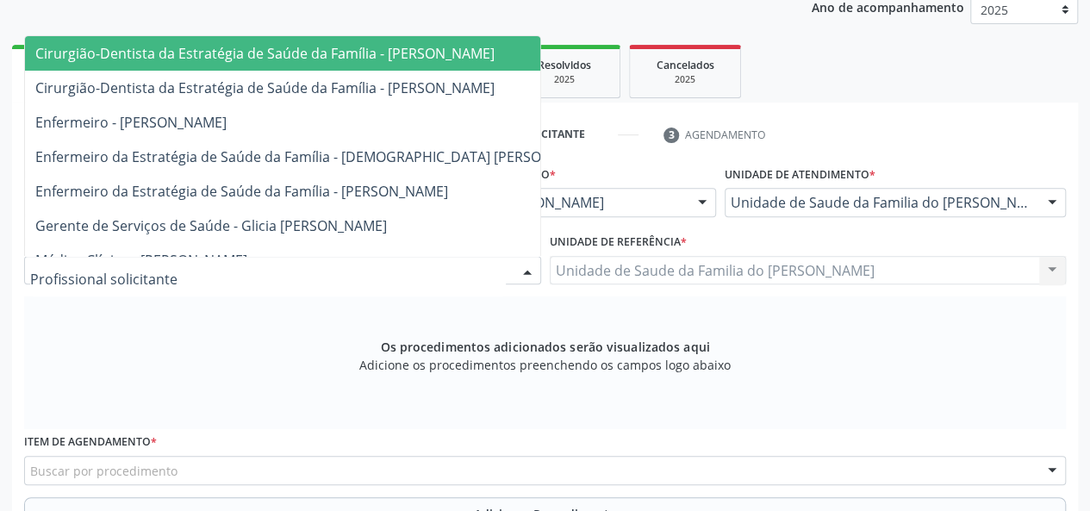
type input "J"
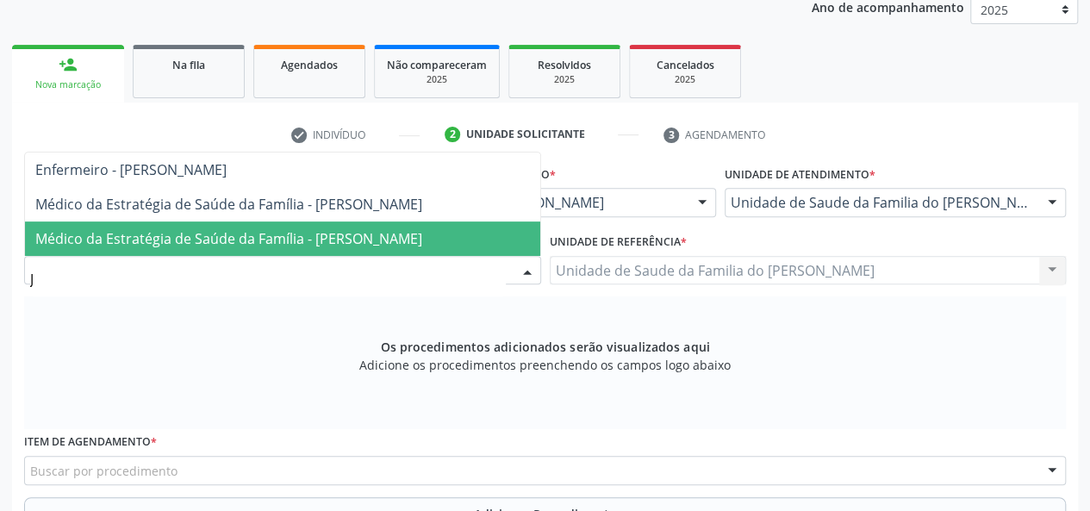
click at [436, 247] on span "Médico da Estratégia de Saúde da Família - [PERSON_NAME]" at bounding box center [282, 239] width 515 height 34
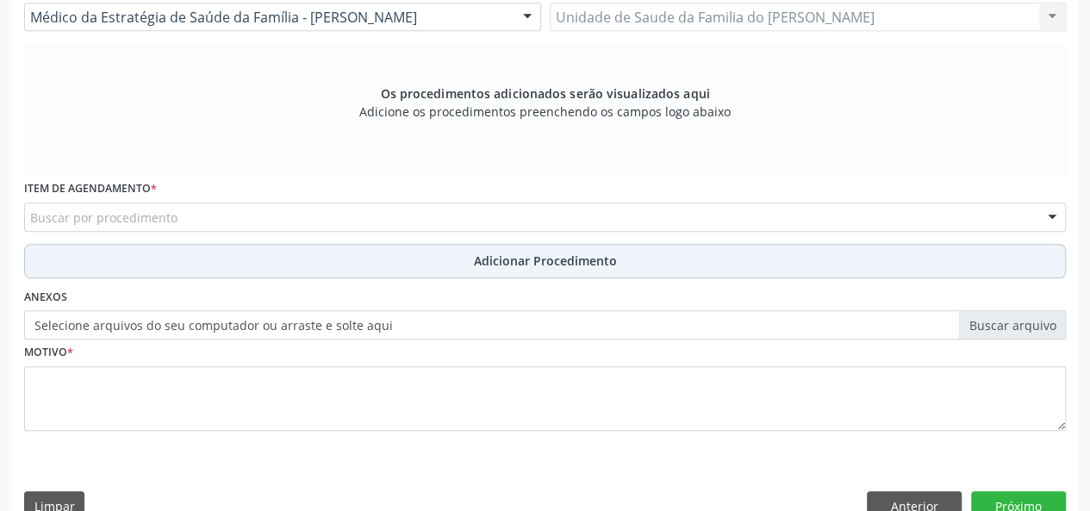
scroll to position [496, 0]
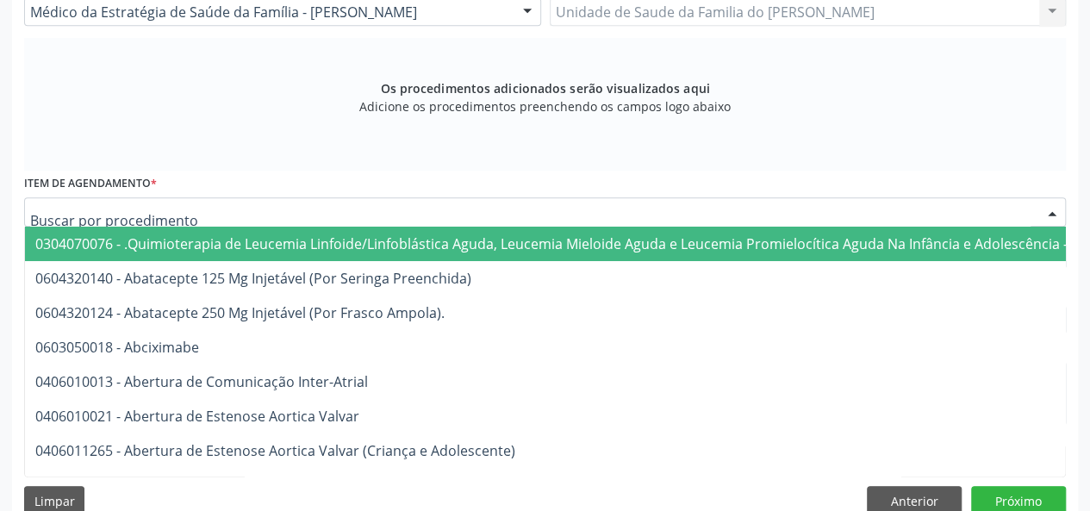
click at [424, 216] on div at bounding box center [545, 211] width 1042 height 29
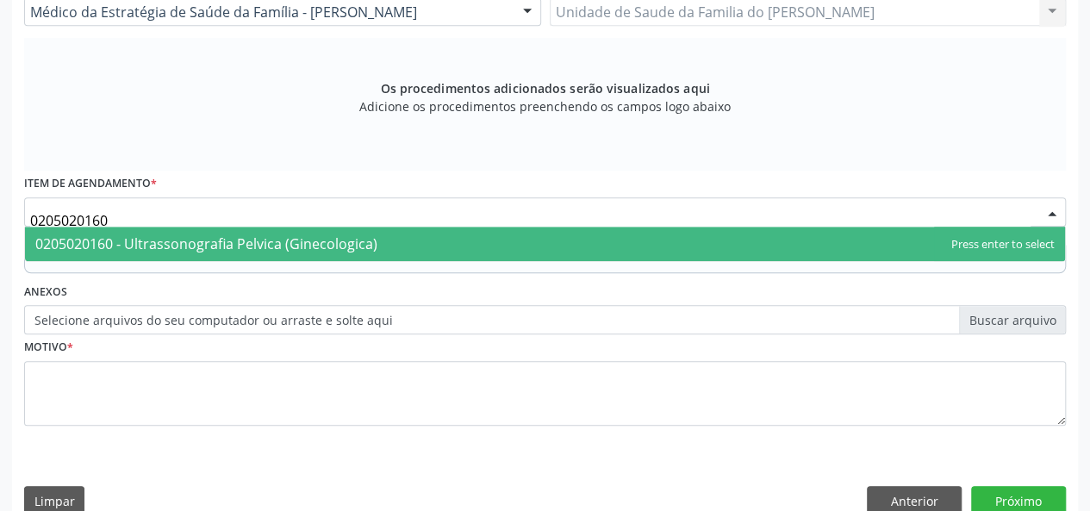
click at [421, 246] on span "0205020160 - Ultrassonografia Pelvica (Ginecologica)" at bounding box center [545, 244] width 1040 height 34
type input "0205020160"
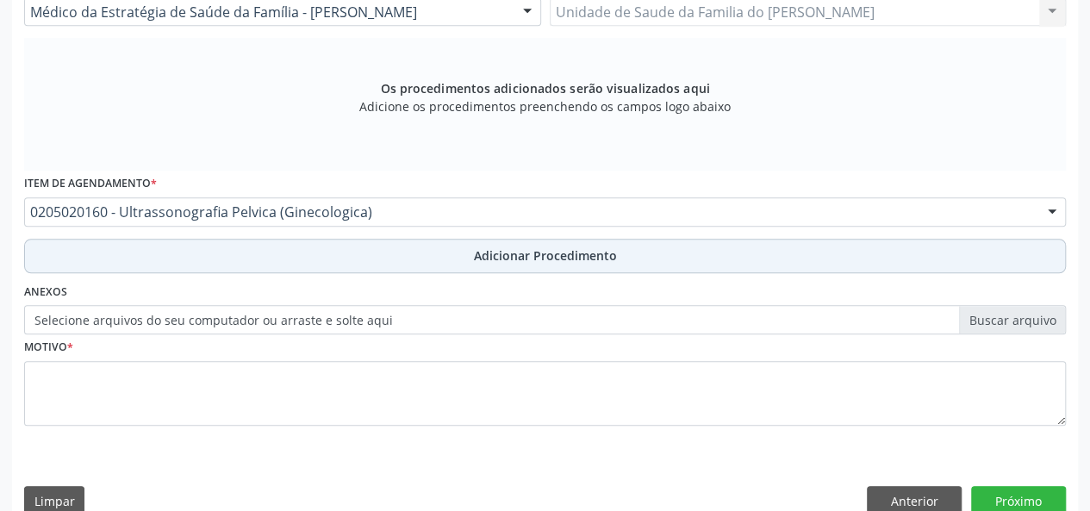
click at [371, 255] on button "Adicionar Procedimento" at bounding box center [545, 256] width 1042 height 34
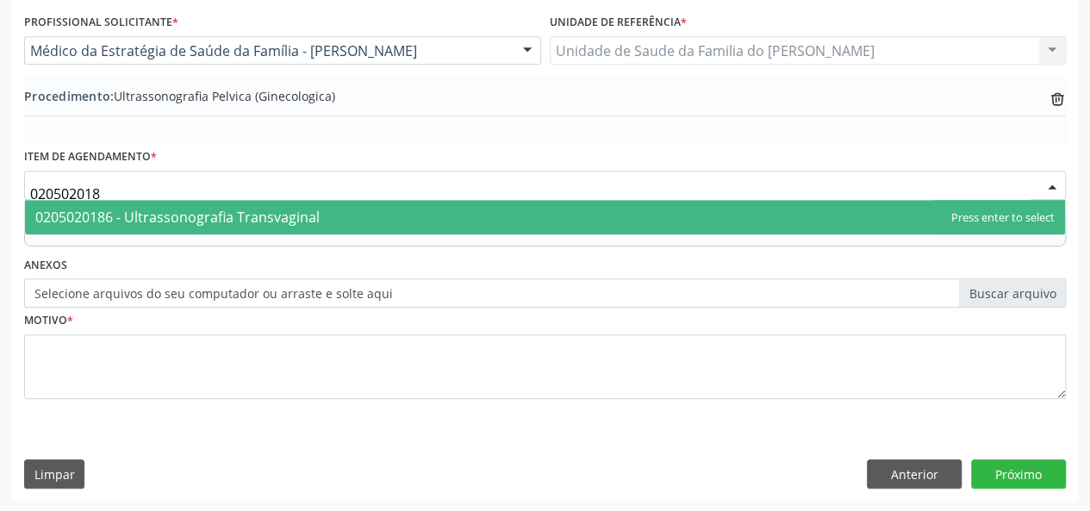
type input "0205020186"
click at [309, 213] on span "0205020186 - Ultrassonografia Transvaginal" at bounding box center [177, 217] width 284 height 19
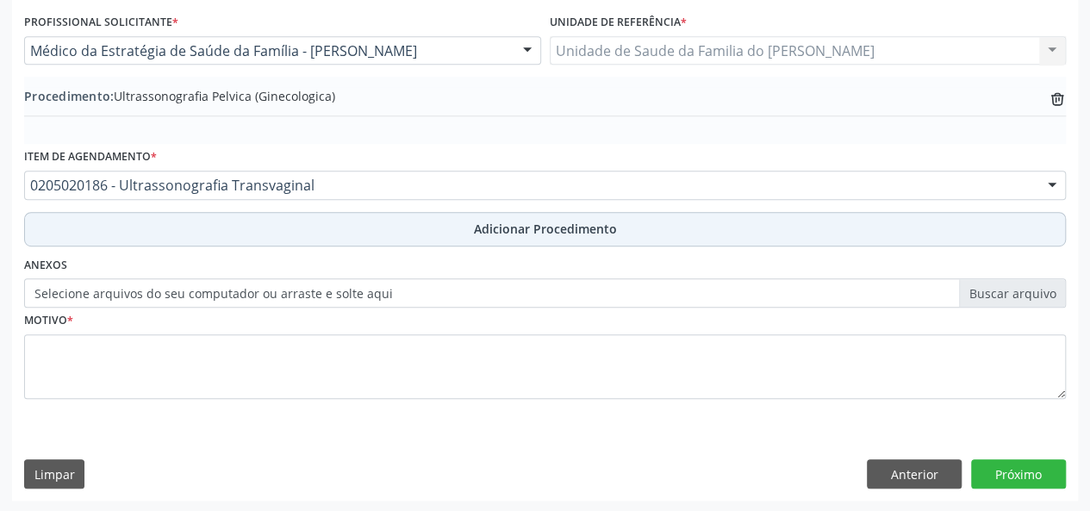
click at [311, 226] on button "Adicionar Procedimento" at bounding box center [545, 229] width 1042 height 34
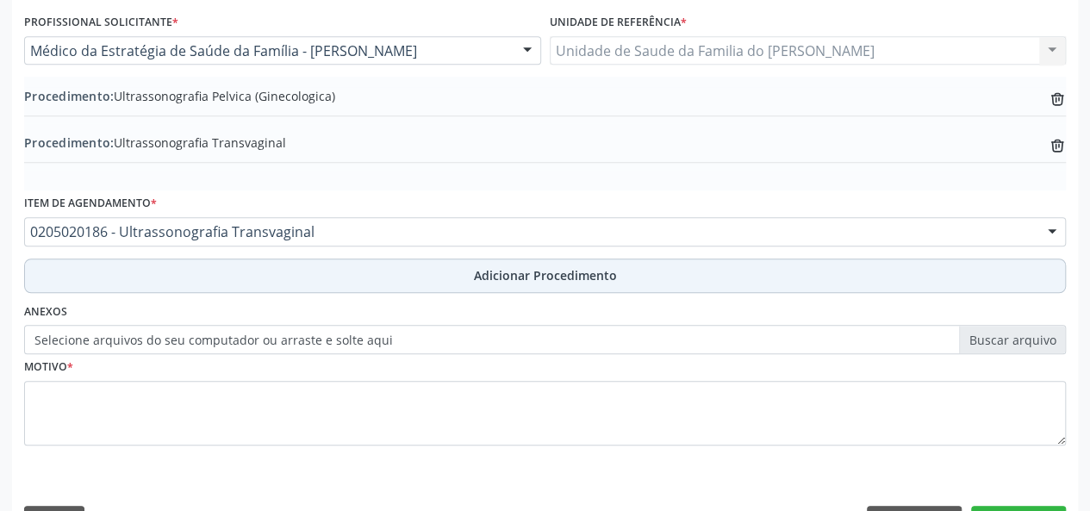
click at [324, 270] on button "Adicionar Procedimento" at bounding box center [545, 276] width 1042 height 34
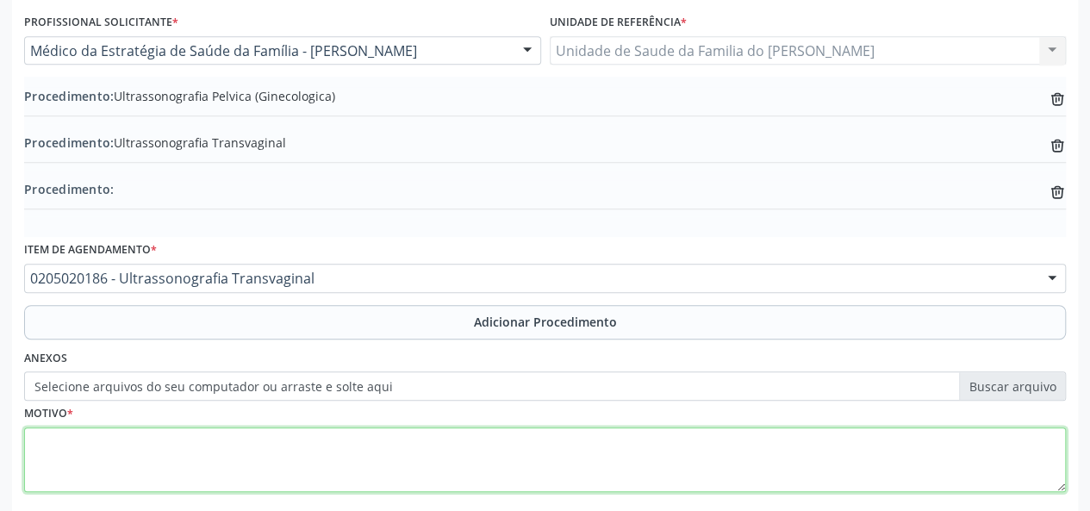
click at [445, 447] on textarea at bounding box center [545, 461] width 1042 height 66
click at [74, 444] on textarea "AVALIACAO" at bounding box center [545, 461] width 1042 height 66
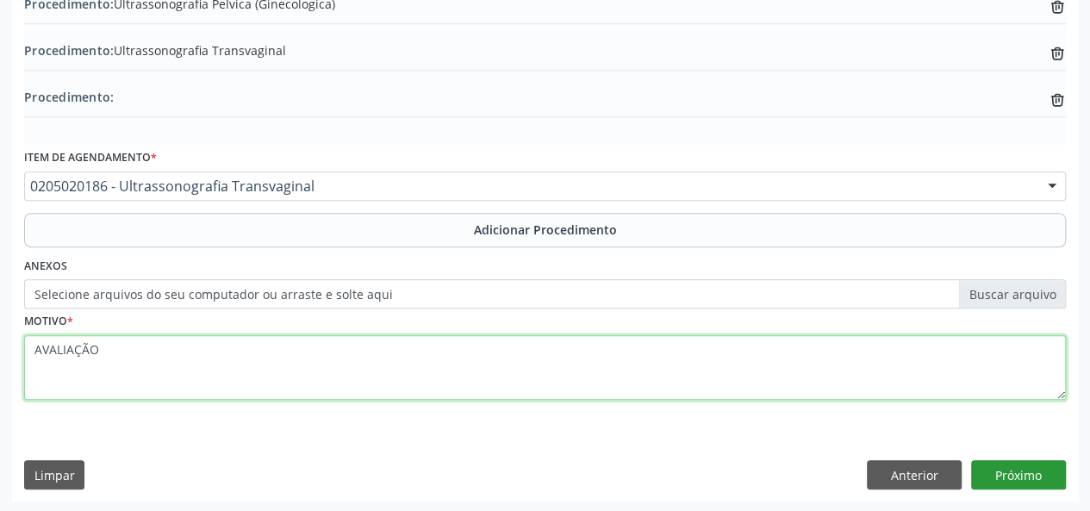
type textarea "AVALIAÇÃO"
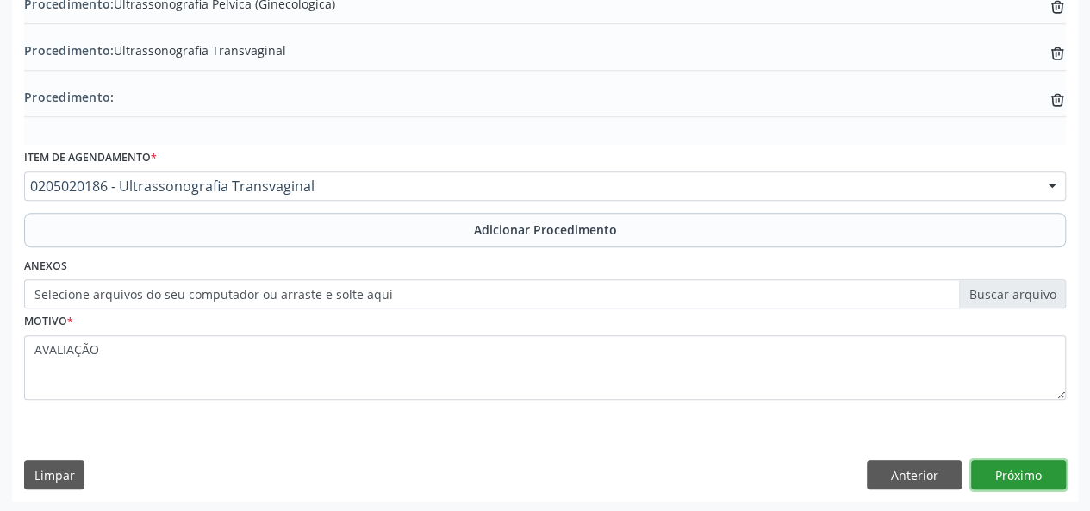
click at [993, 473] on button "Próximo" at bounding box center [1019, 474] width 95 height 29
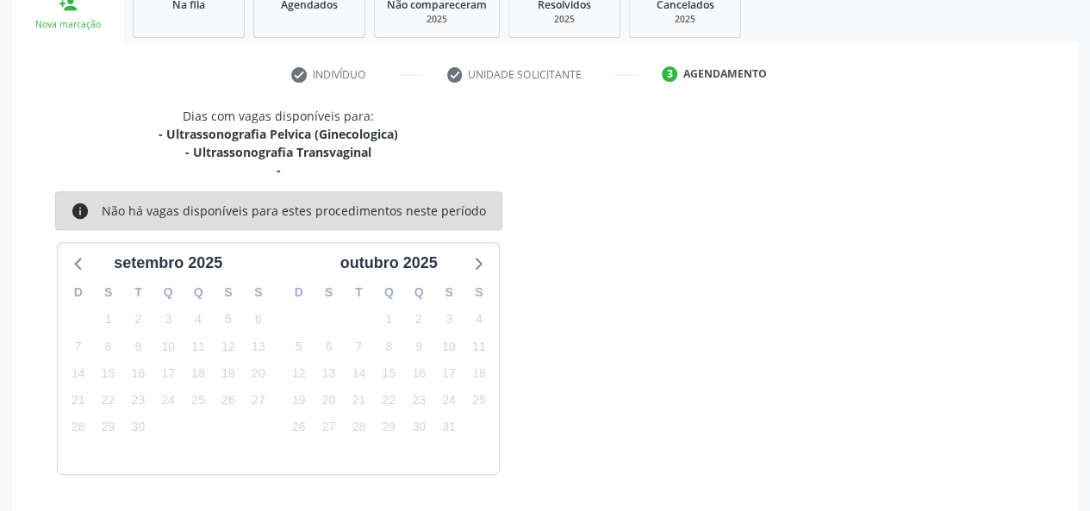
scroll to position [348, 0]
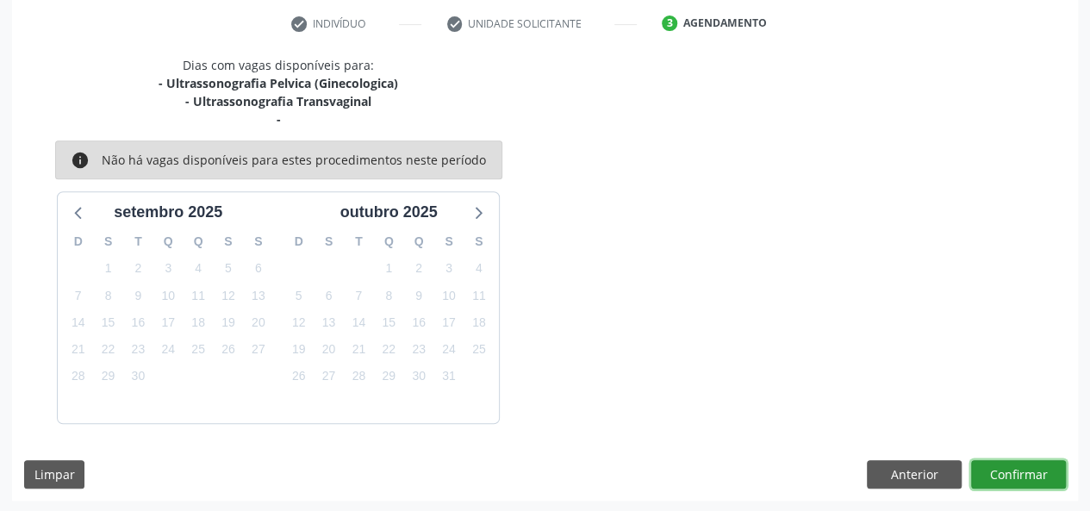
click at [994, 471] on button "Confirmar" at bounding box center [1019, 474] width 95 height 29
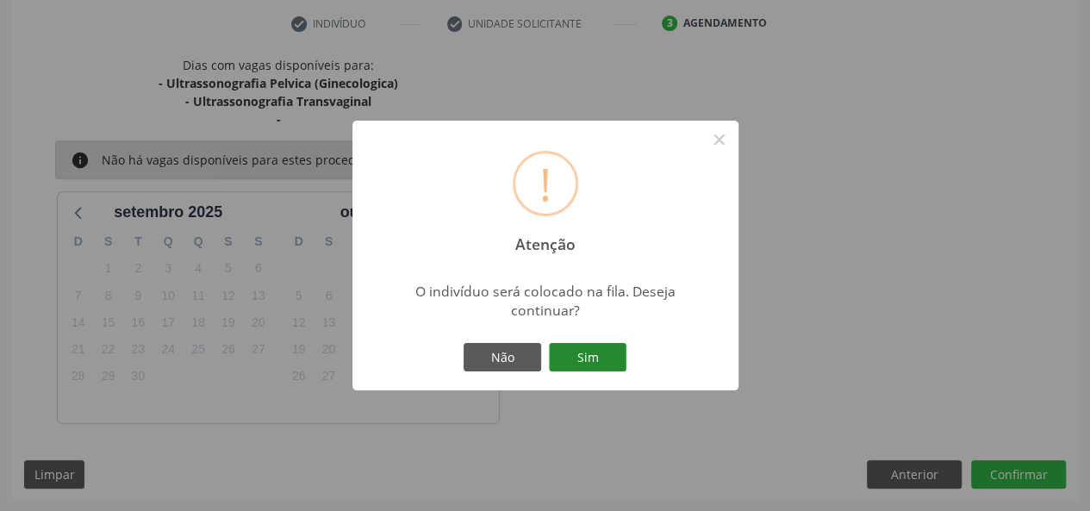
click at [602, 357] on button "Sim" at bounding box center [588, 357] width 78 height 29
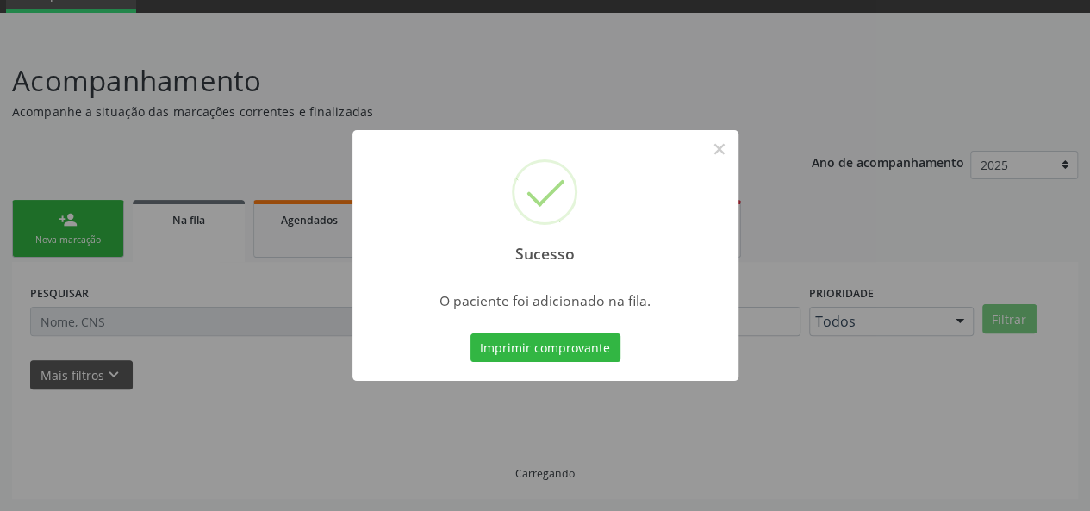
scroll to position [81, 0]
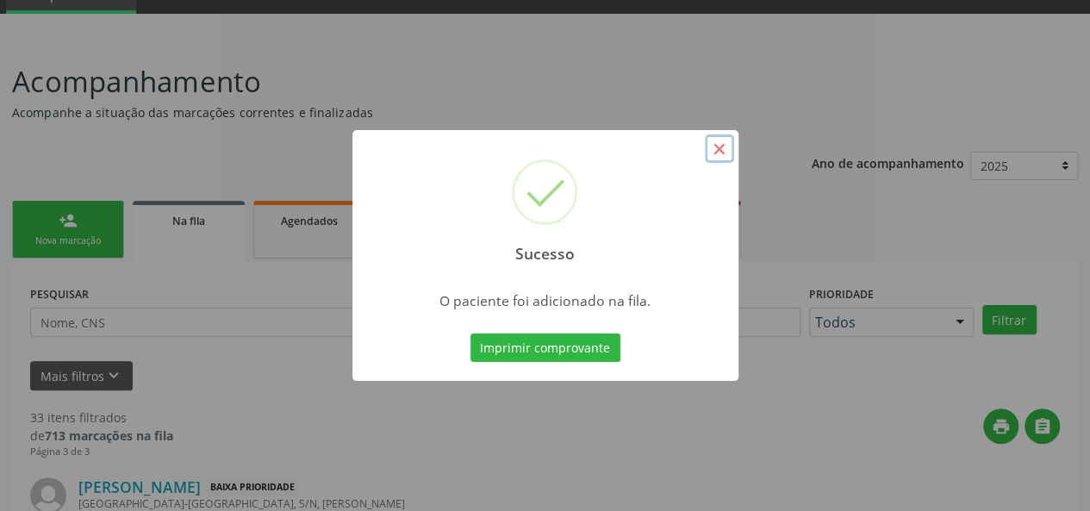
click at [717, 151] on button "×" at bounding box center [719, 148] width 29 height 29
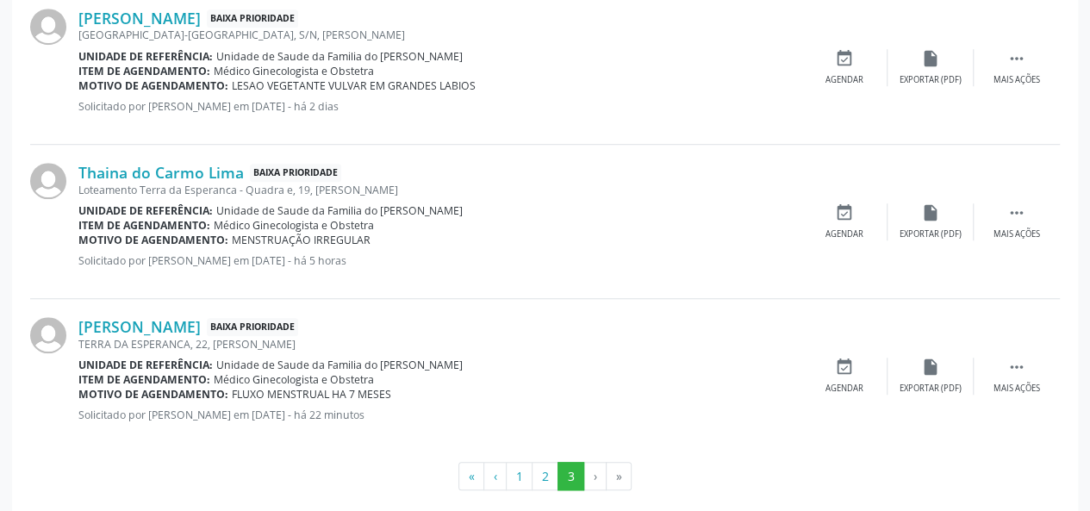
scroll to position [569, 0]
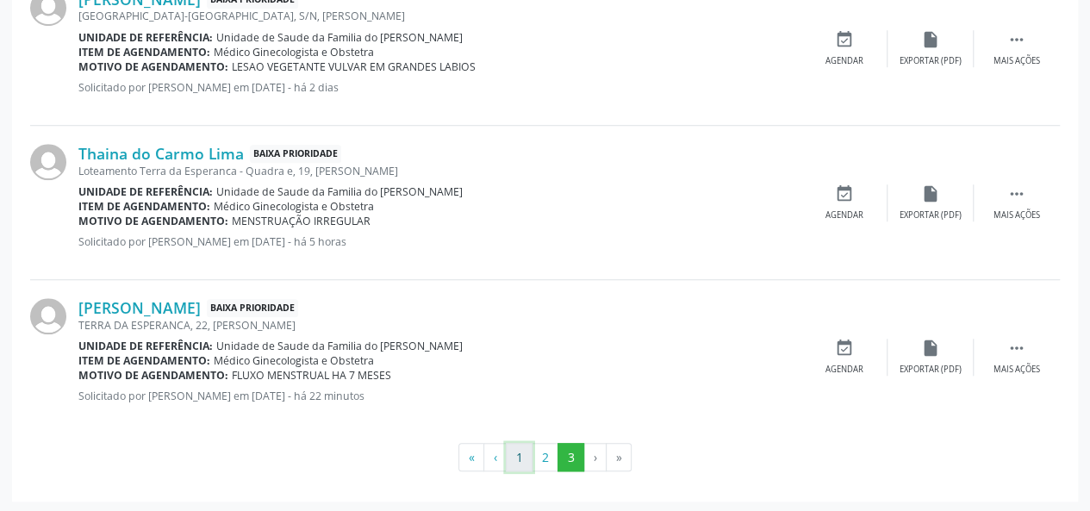
click at [515, 456] on button "1" at bounding box center [519, 457] width 27 height 29
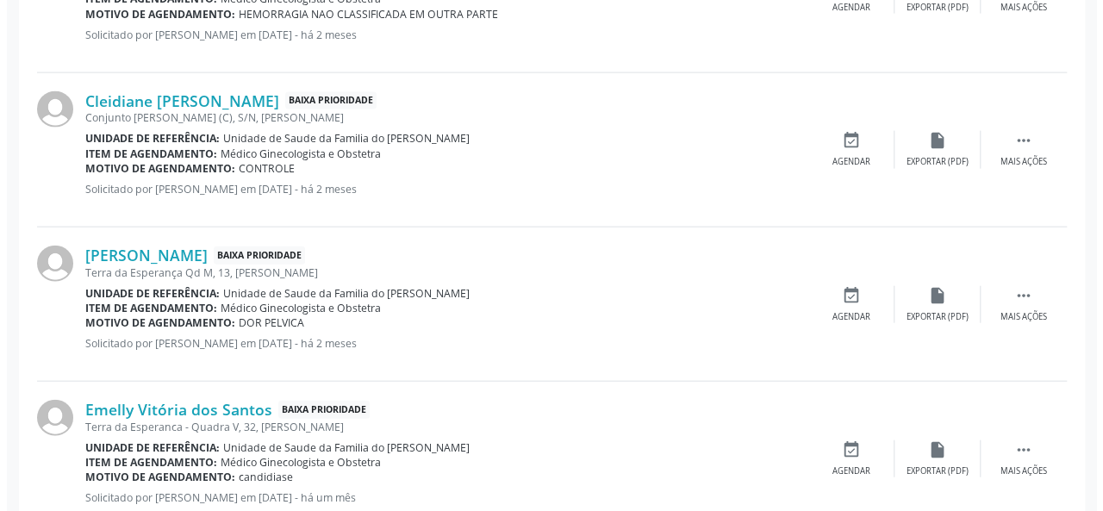
scroll to position [1886, 0]
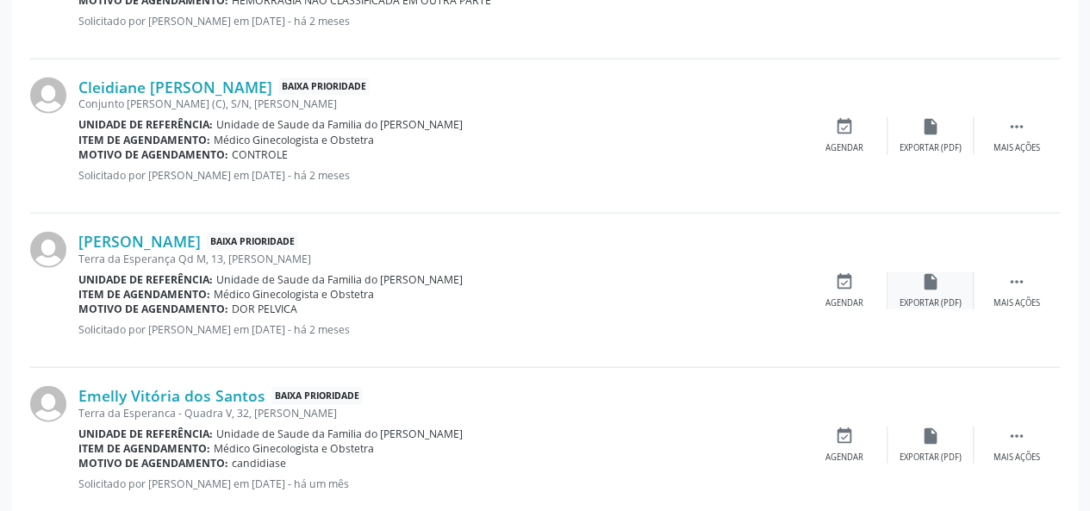
click at [932, 297] on div "Exportar (PDF)" at bounding box center [931, 303] width 62 height 12
click at [933, 291] on div "insert_drive_file Exportar (PDF)" at bounding box center [931, 290] width 86 height 37
click at [1024, 291] on div " Mais ações" at bounding box center [1017, 290] width 86 height 37
click at [847, 285] on icon "cancel" at bounding box center [844, 281] width 19 height 19
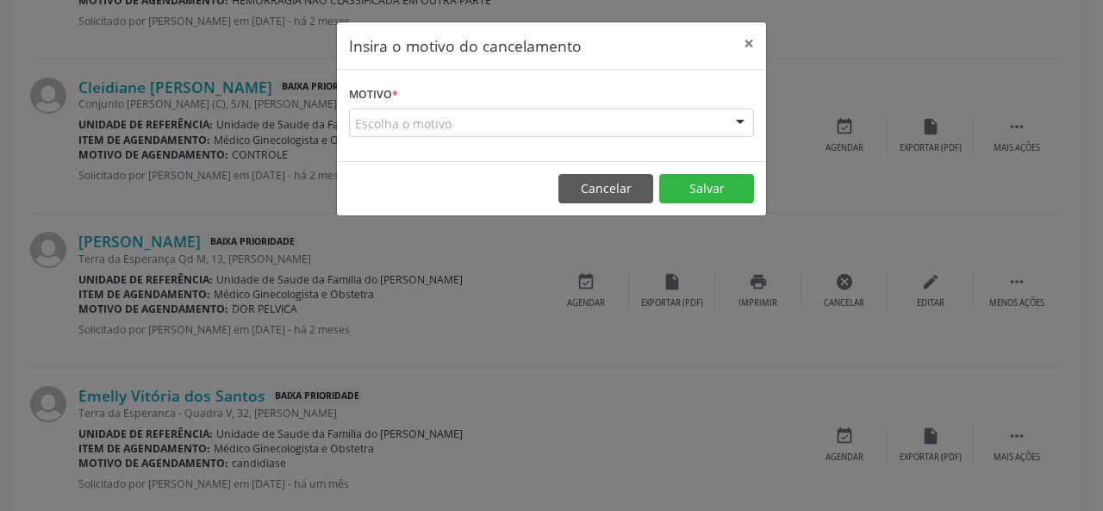
click at [498, 120] on div "Escolha o motivo" at bounding box center [551, 123] width 405 height 29
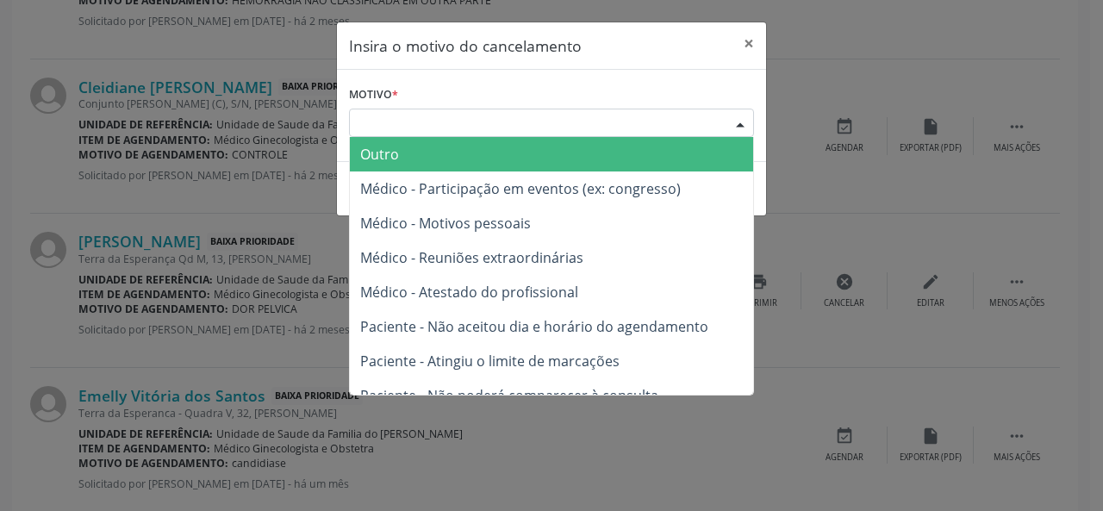
click at [444, 158] on span "Outro" at bounding box center [551, 154] width 403 height 34
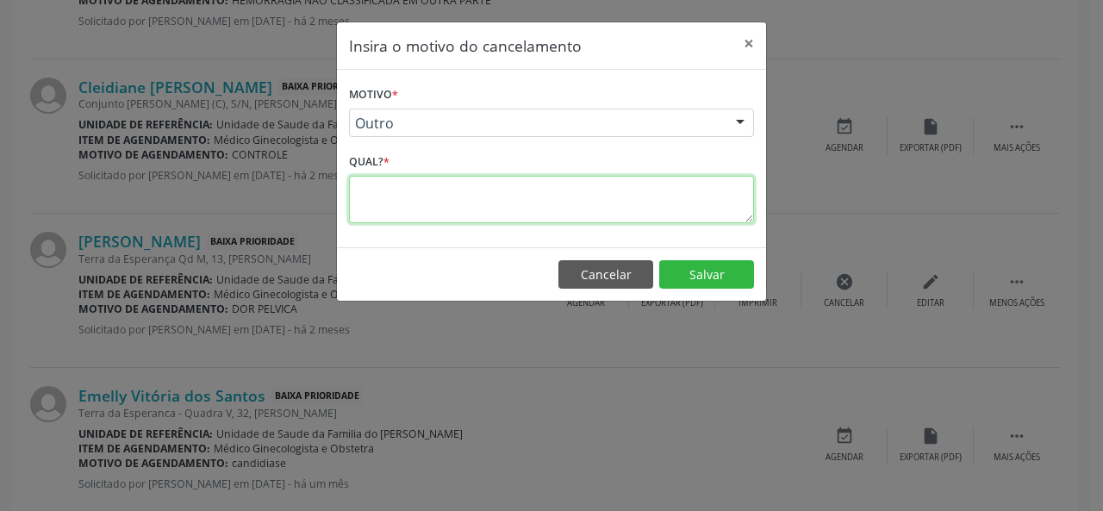
click at [402, 205] on textarea at bounding box center [551, 199] width 405 height 47
type textarea "RESOLVIDO"
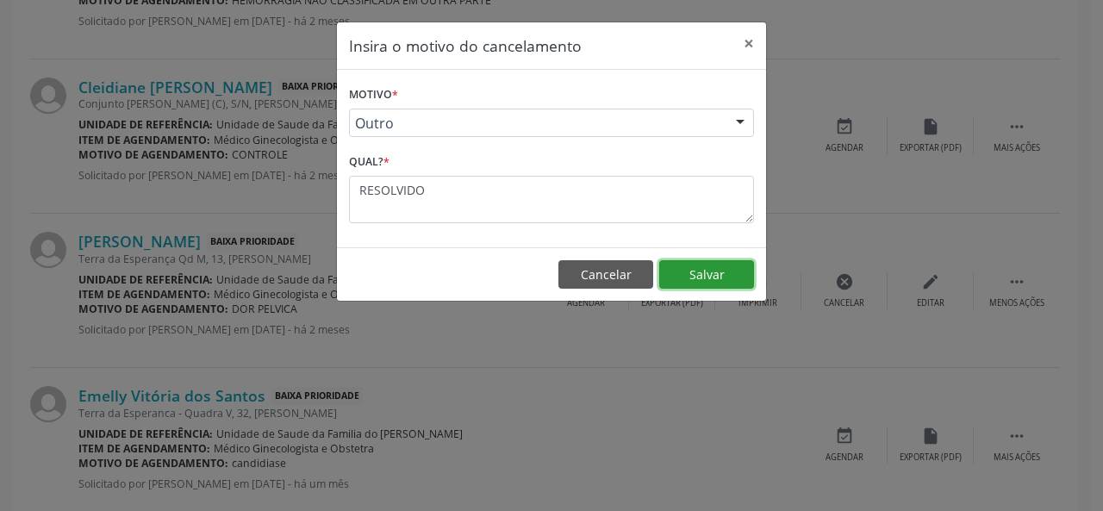
click at [715, 277] on button "Salvar" at bounding box center [706, 274] width 95 height 29
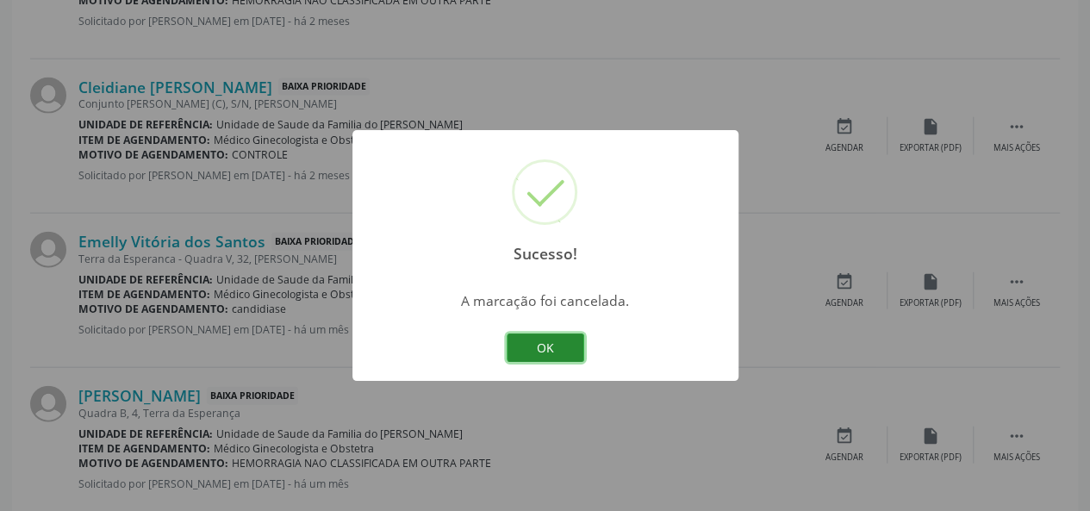
click at [550, 343] on button "OK" at bounding box center [546, 348] width 78 height 29
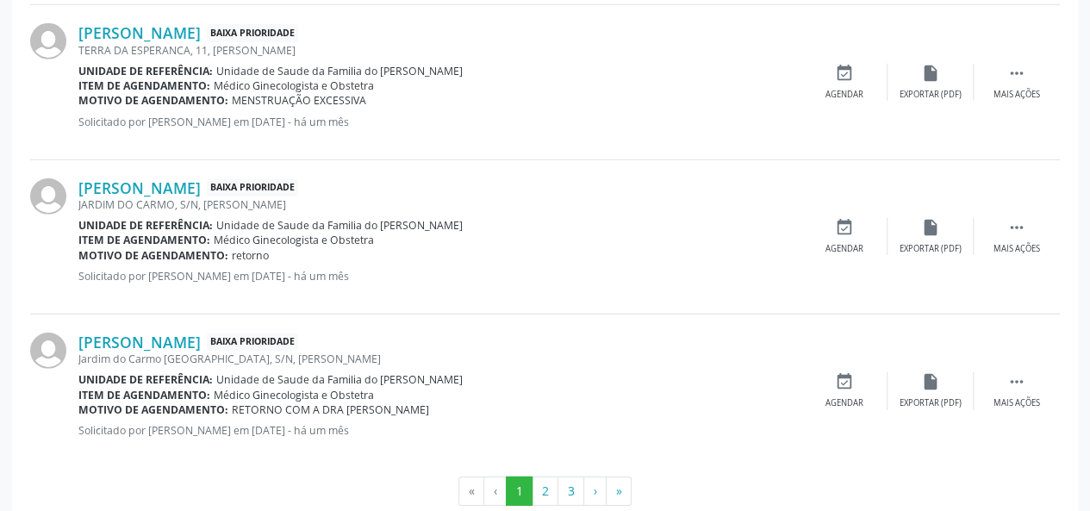
scroll to position [2434, 0]
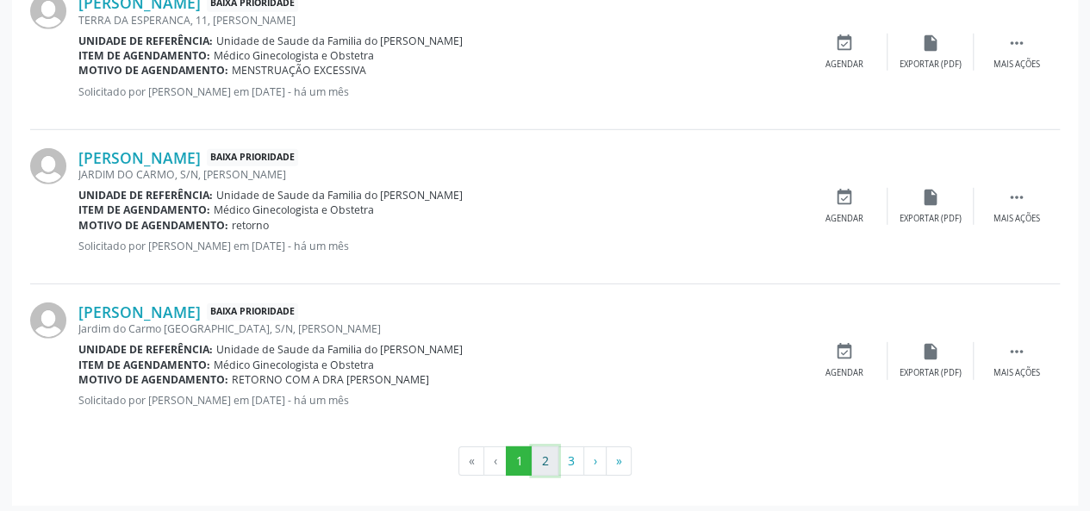
click at [545, 454] on button "2" at bounding box center [545, 461] width 27 height 29
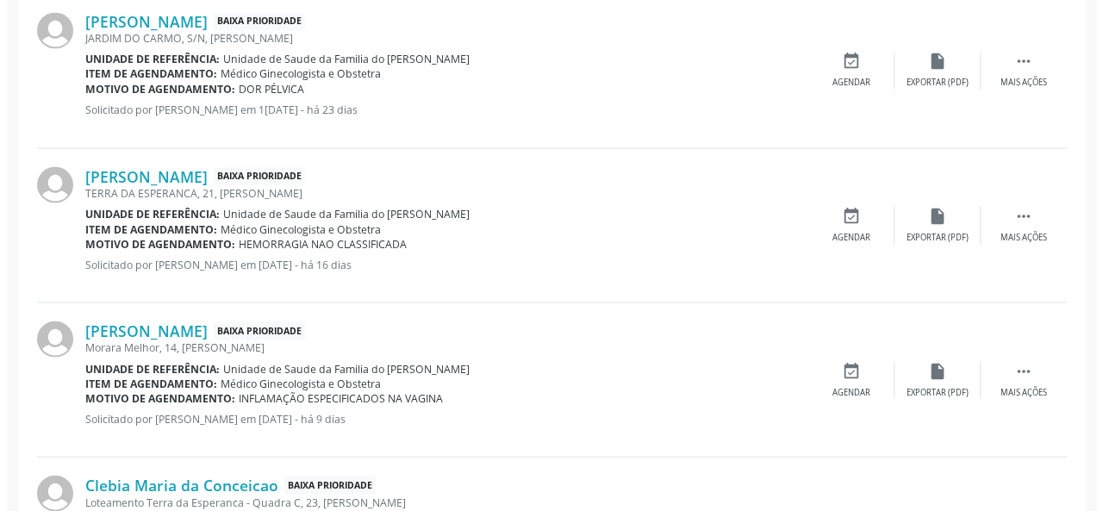
scroll to position [1515, 0]
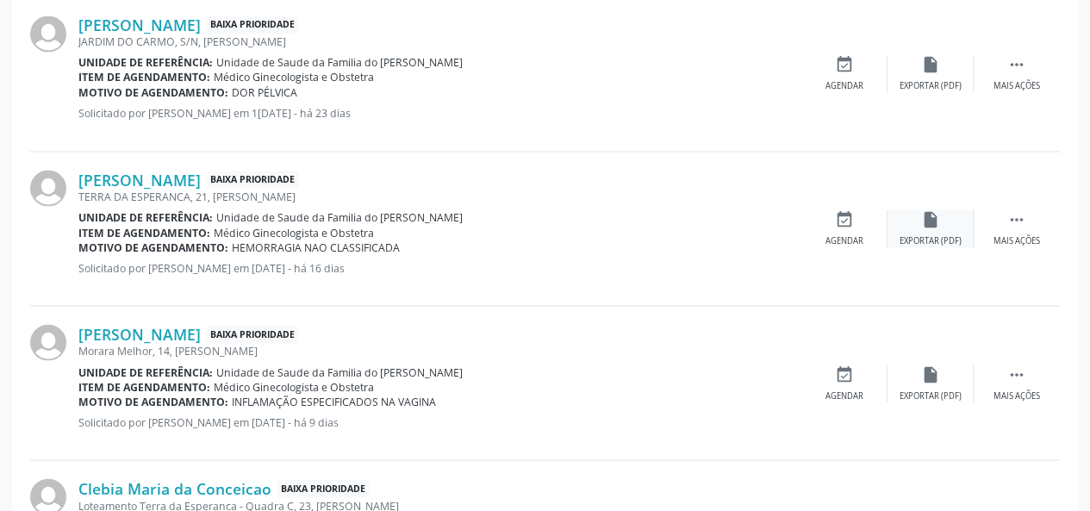
click at [937, 234] on div "Exportar (PDF)" at bounding box center [931, 240] width 62 height 12
click at [1008, 234] on div "Mais ações" at bounding box center [1017, 240] width 47 height 12
click at [853, 236] on div "Cancelar" at bounding box center [844, 240] width 41 height 12
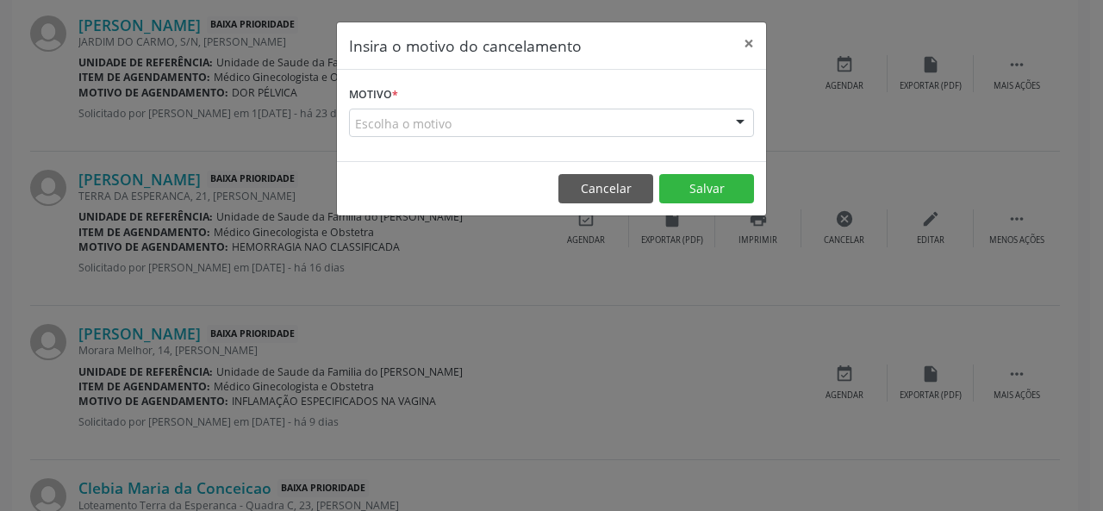
click at [450, 117] on div "Escolha o motivo" at bounding box center [551, 123] width 405 height 29
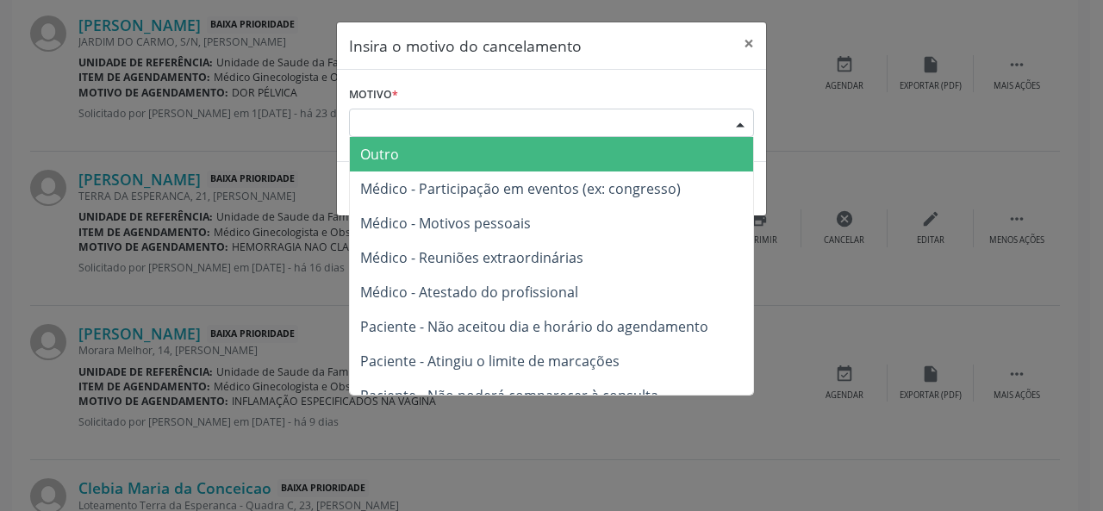
click at [407, 153] on span "Outro" at bounding box center [551, 154] width 403 height 34
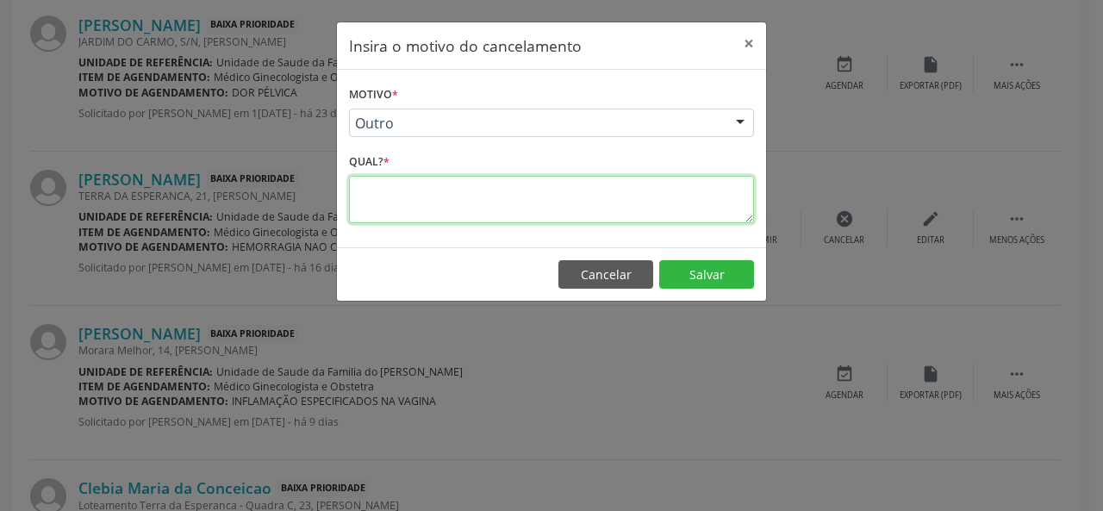
click at [391, 209] on textarea at bounding box center [551, 199] width 405 height 47
type textarea "RESOLVIDO"
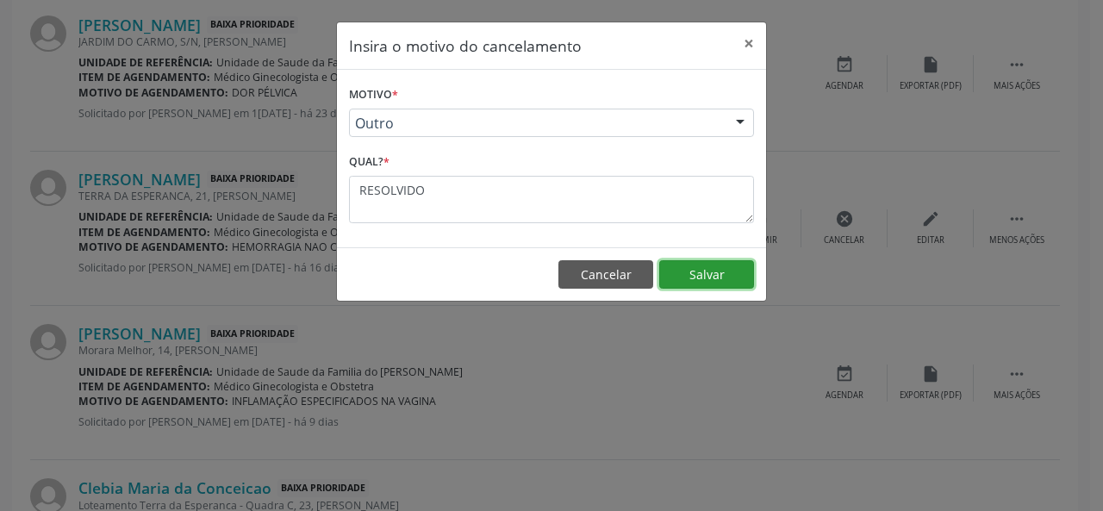
click at [722, 279] on button "Salvar" at bounding box center [706, 274] width 95 height 29
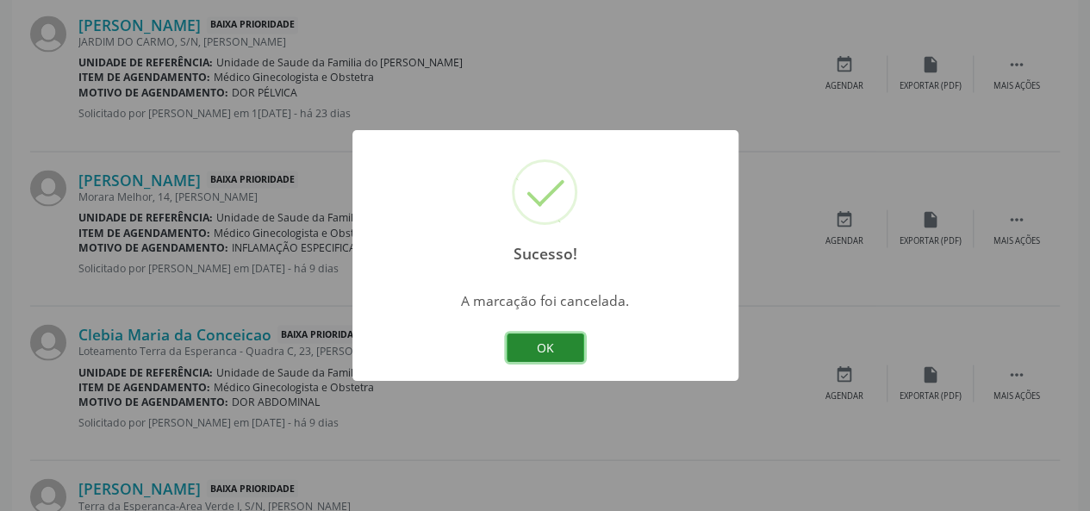
click at [533, 341] on button "OK" at bounding box center [546, 348] width 78 height 29
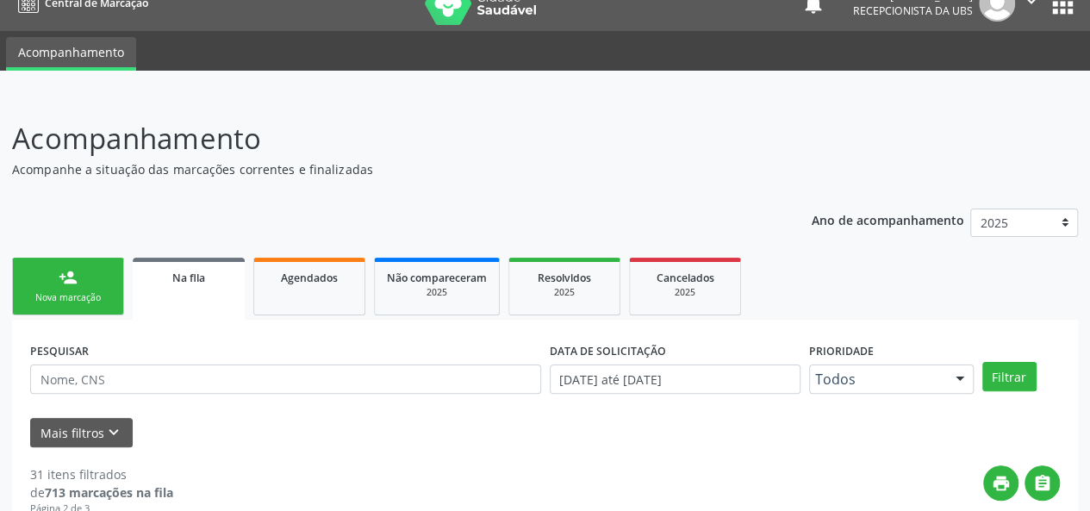
scroll to position [0, 0]
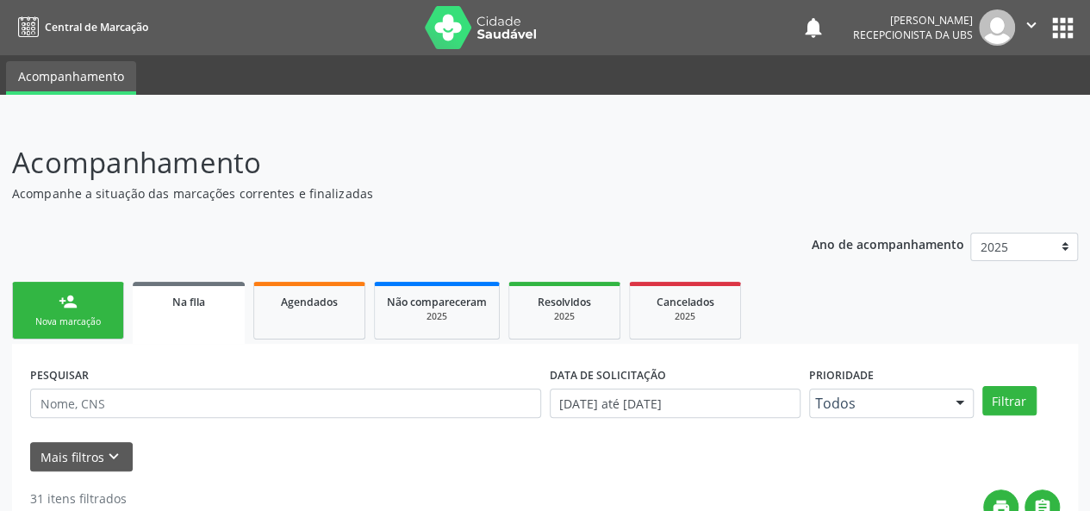
click at [47, 322] on div "Nova marcação" at bounding box center [68, 322] width 86 height 13
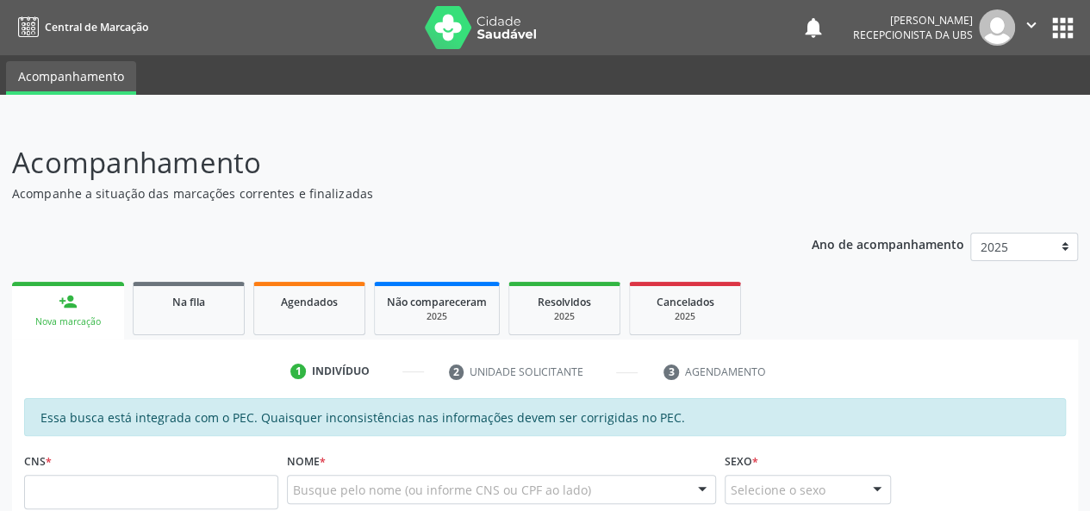
scroll to position [172, 0]
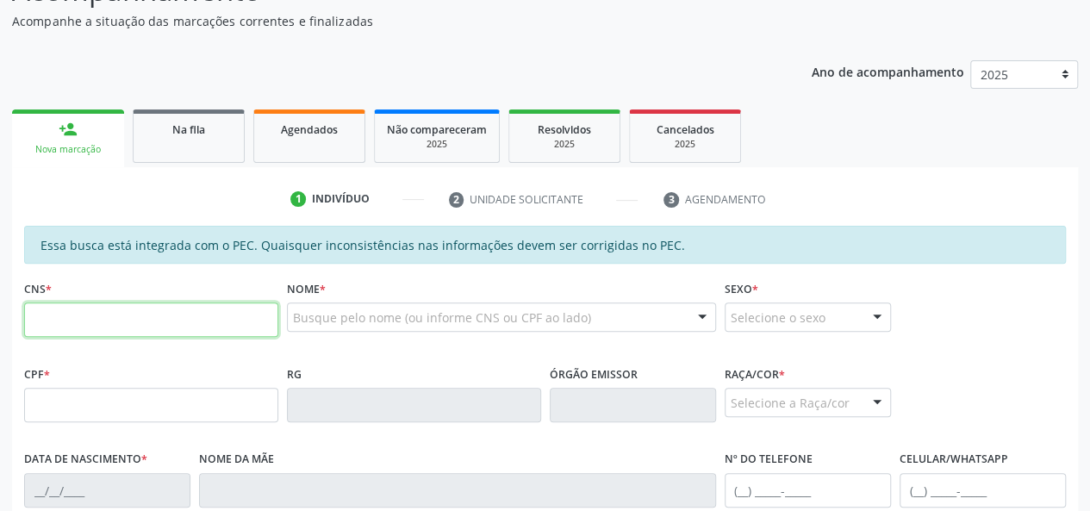
click at [157, 323] on input "text" at bounding box center [151, 320] width 254 height 34
type input "898 0039 6710 0563"
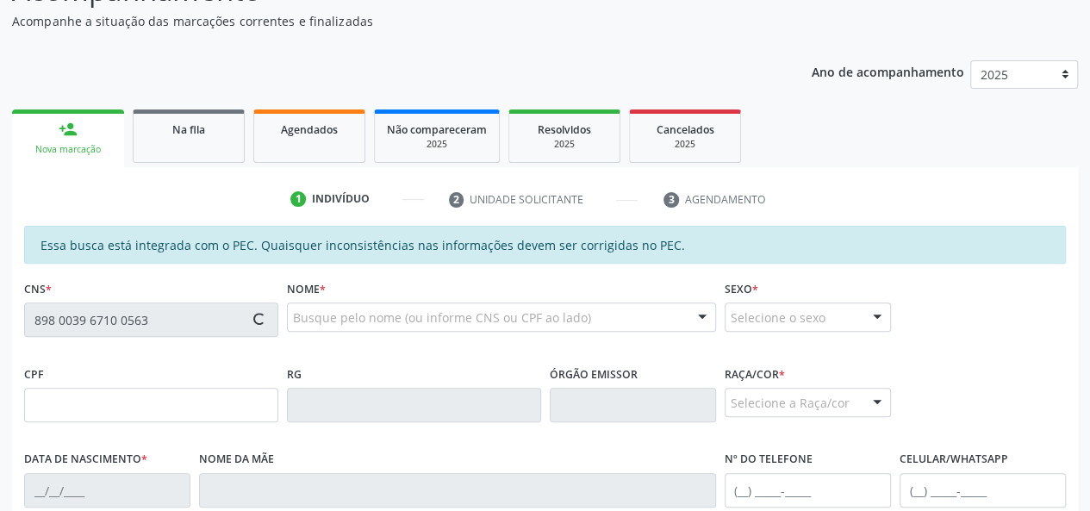
type input "149.833.054-16"
type input "[DATE]"
type input "[PERSON_NAME]"
type input "[PHONE_NUMBER]"
type input "S/N"
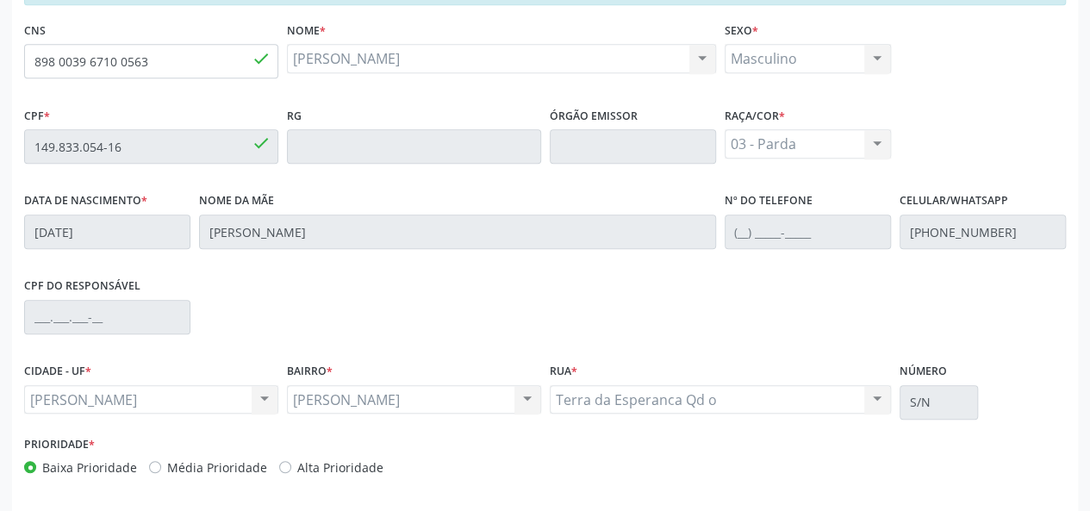
scroll to position [496, 0]
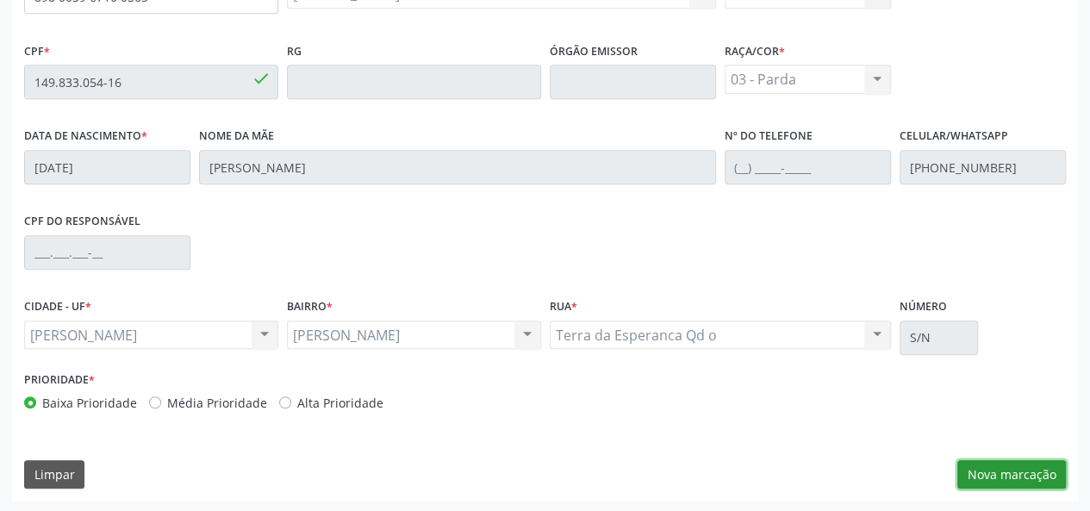
click at [1002, 477] on button "Nova marcação" at bounding box center [1012, 474] width 109 height 29
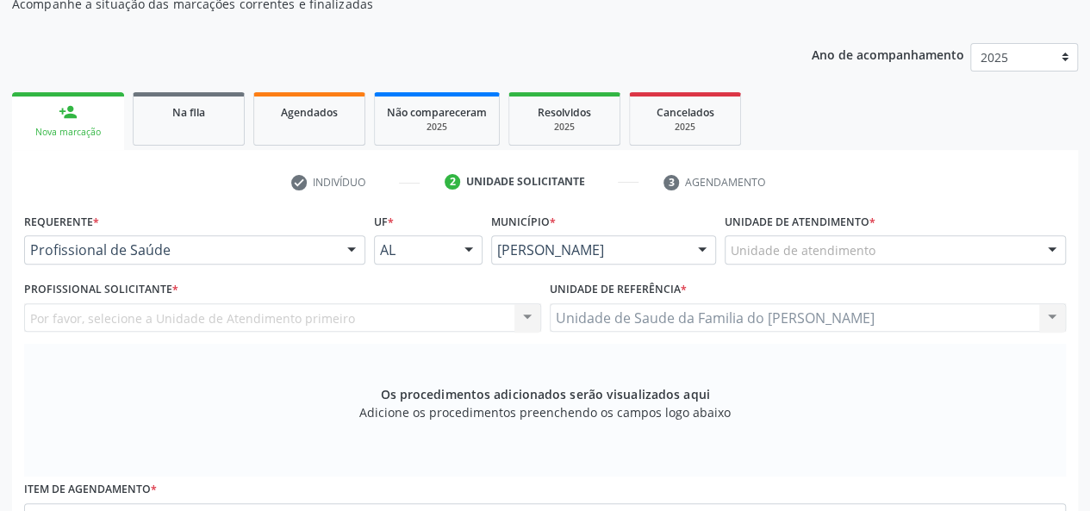
scroll to position [151, 0]
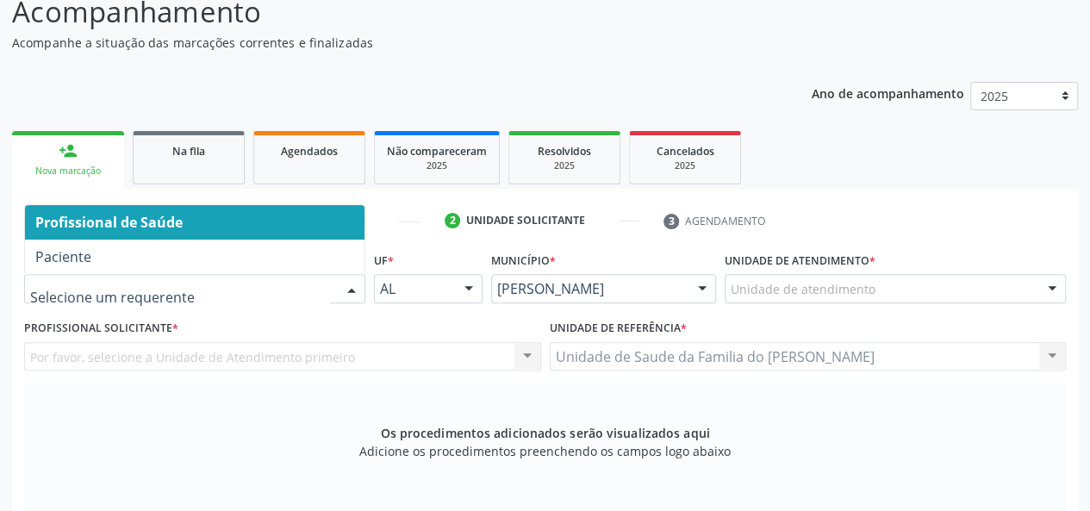
drag, startPoint x: 298, startPoint y: 213, endPoint x: 304, endPoint y: 220, distance: 9.2
click at [298, 213] on span "Profissional de Saúde" at bounding box center [195, 222] width 340 height 34
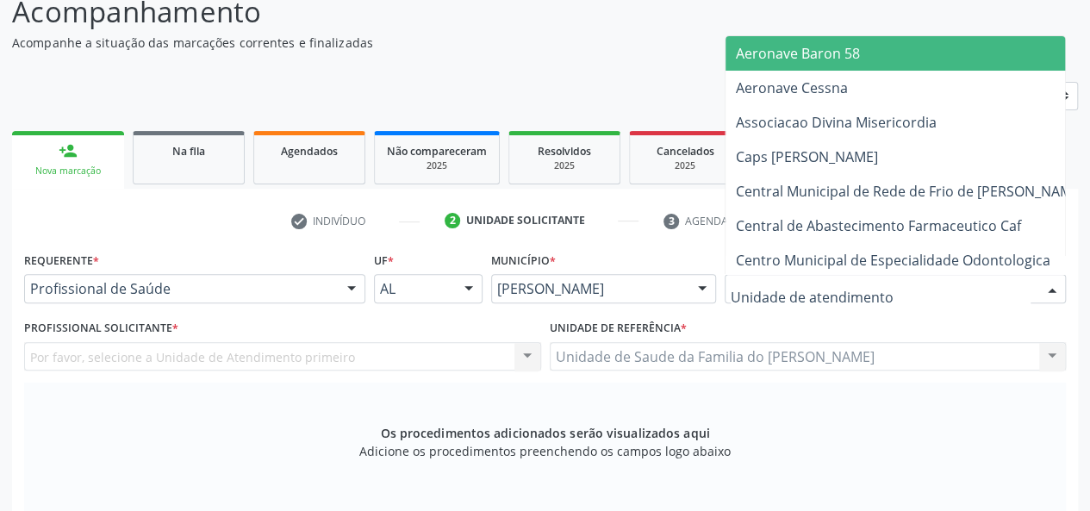
type input "J"
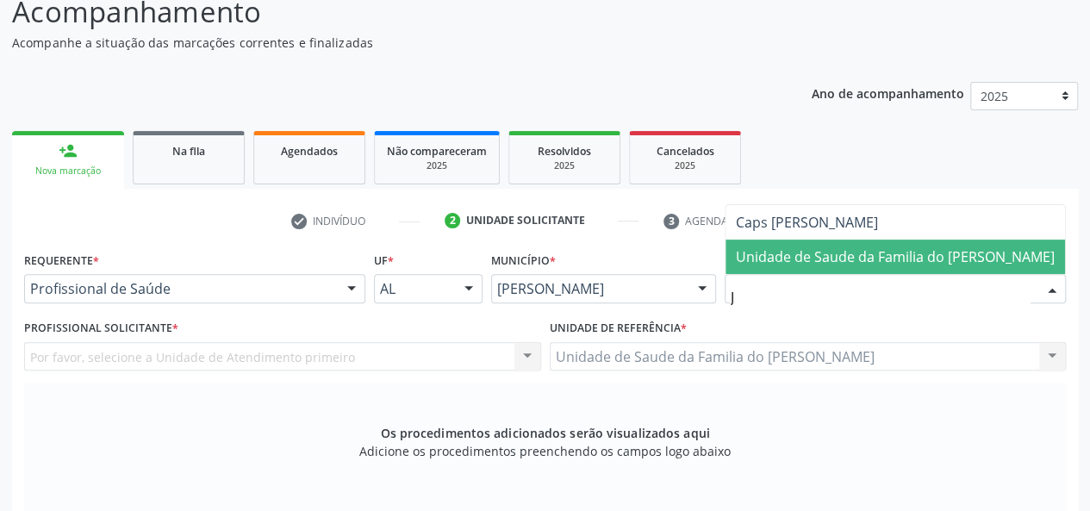
click at [831, 263] on span "Unidade de Saude da Familia do [PERSON_NAME]" at bounding box center [895, 256] width 319 height 19
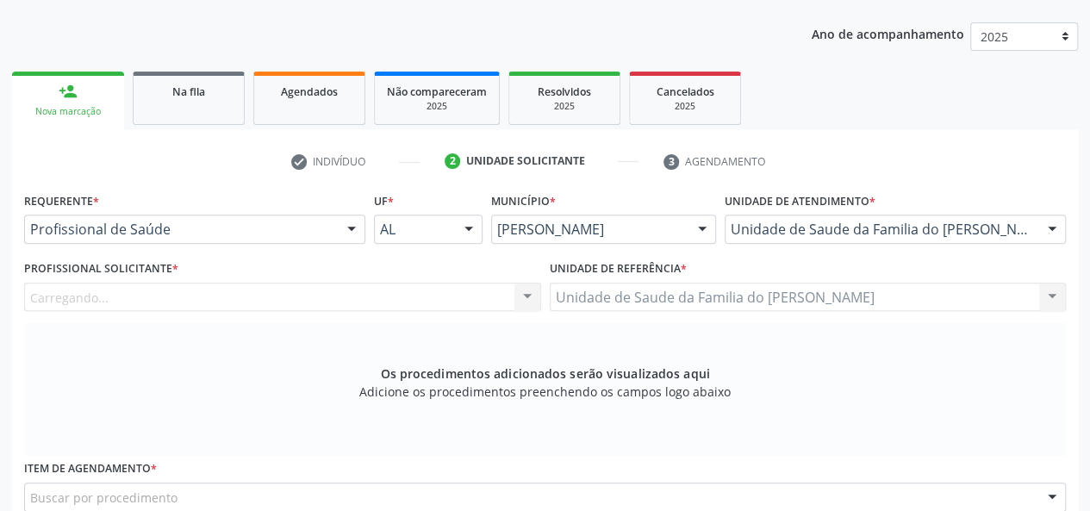
scroll to position [237, 0]
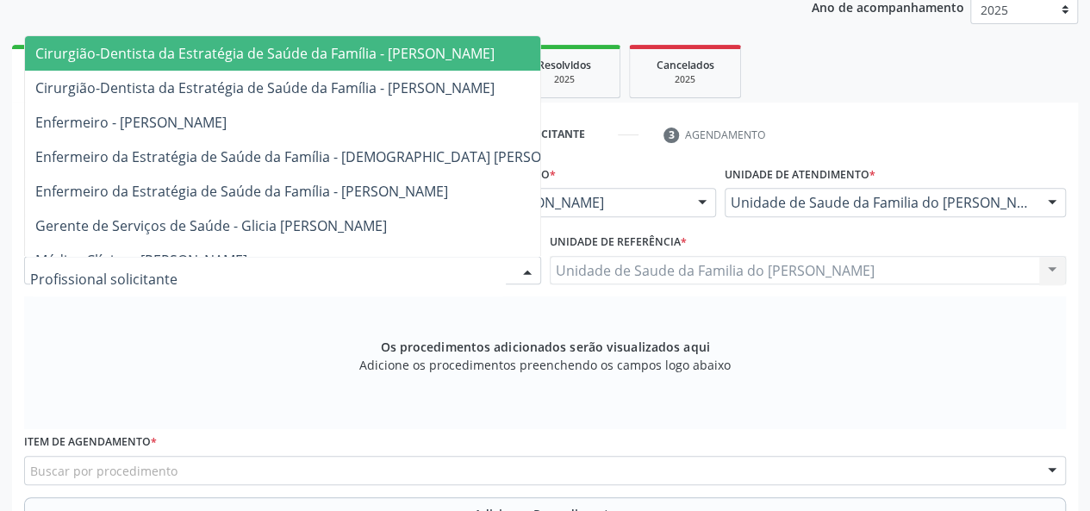
click at [438, 268] on div at bounding box center [282, 270] width 517 height 29
type input "J"
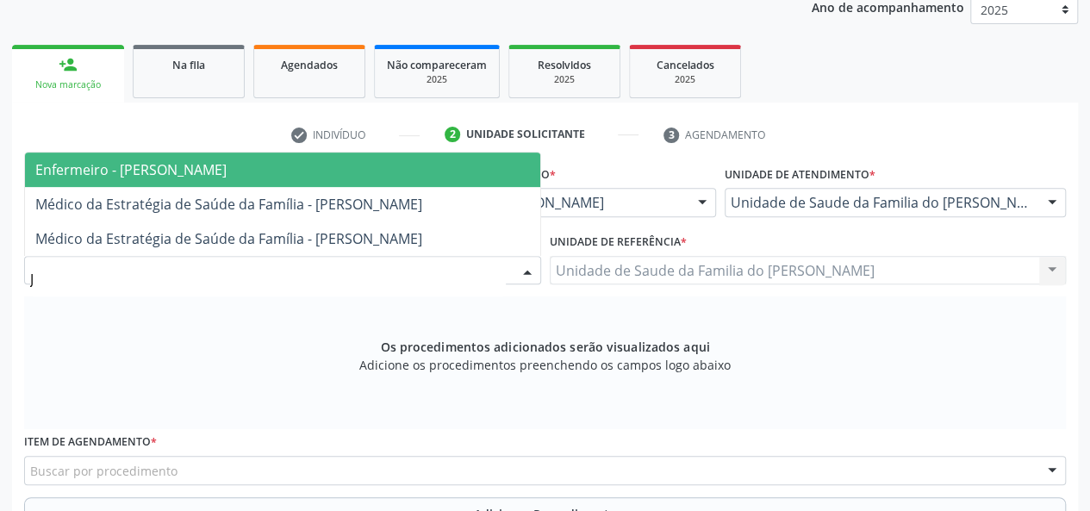
click at [387, 172] on span "Enfermeiro - [PERSON_NAME]" at bounding box center [282, 170] width 515 height 34
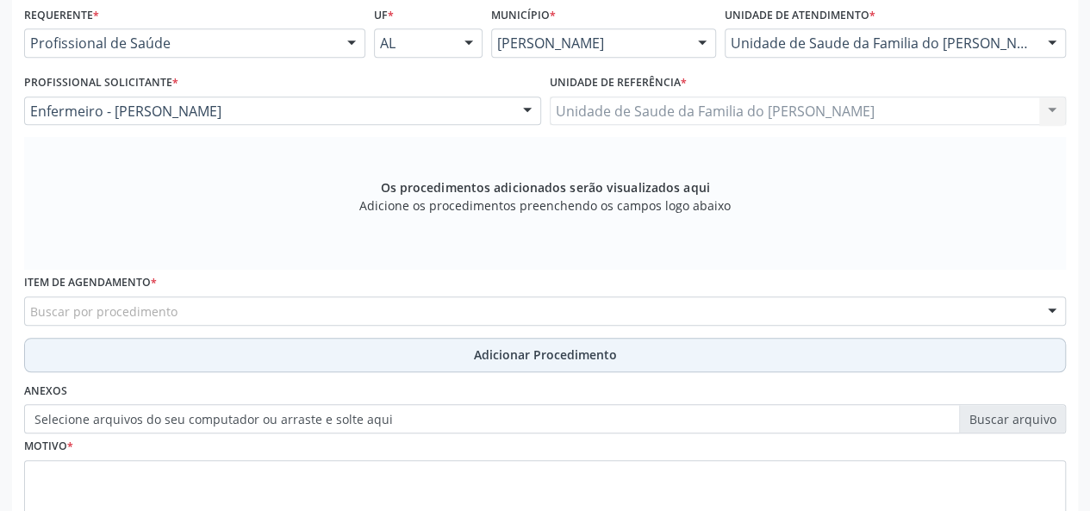
scroll to position [409, 0]
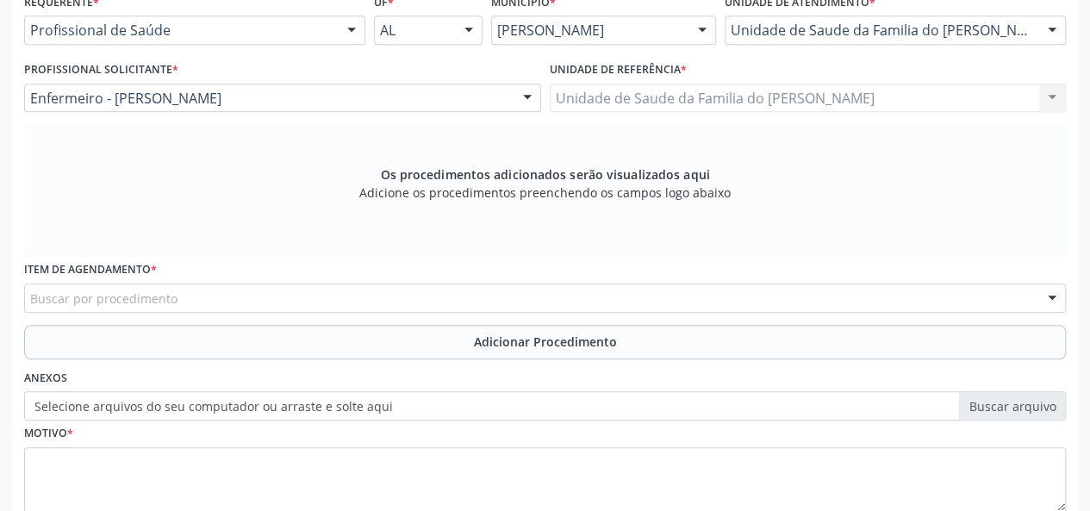
click at [352, 303] on div "Buscar por procedimento" at bounding box center [545, 298] width 1042 height 29
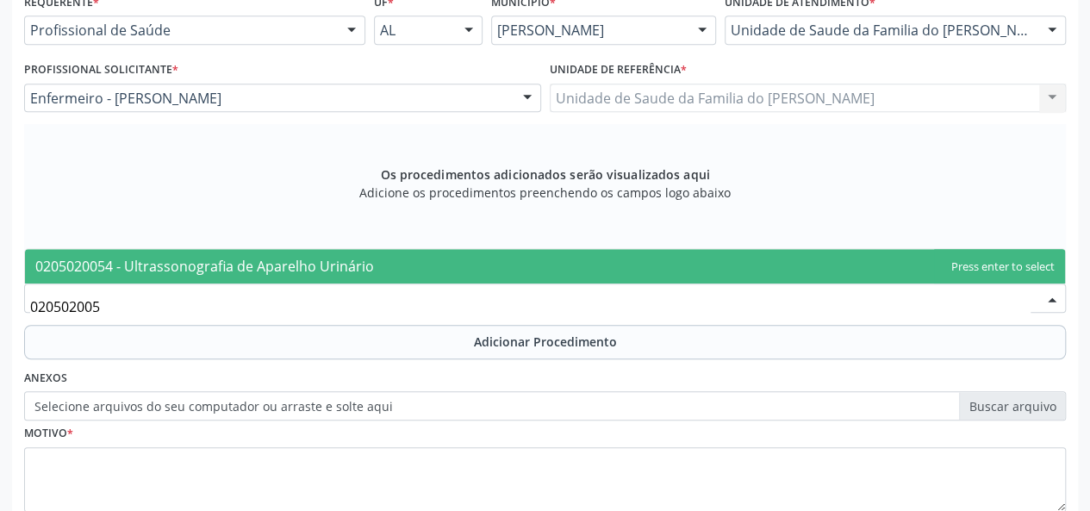
type input "0205020054"
click at [352, 259] on span "0205020054 - Ultrassonografia de Aparelho Urinário" at bounding box center [204, 266] width 339 height 19
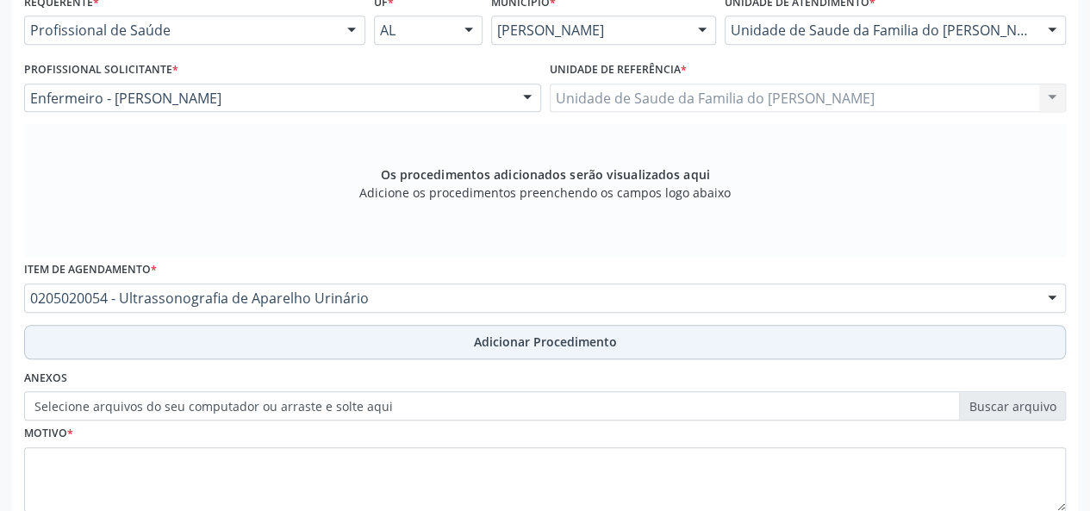
click at [343, 343] on button "Adicionar Procedimento" at bounding box center [545, 342] width 1042 height 34
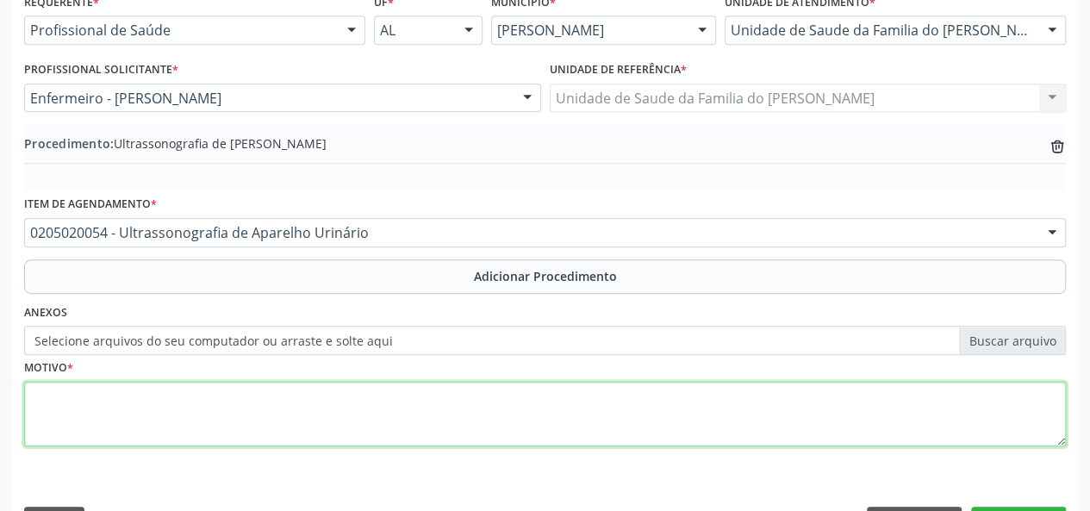
click at [320, 411] on textarea at bounding box center [545, 415] width 1042 height 66
click at [67, 401] on textarea "AVALICAO" at bounding box center [545, 415] width 1042 height 66
click at [72, 394] on textarea "AVALIACAO" at bounding box center [545, 415] width 1042 height 66
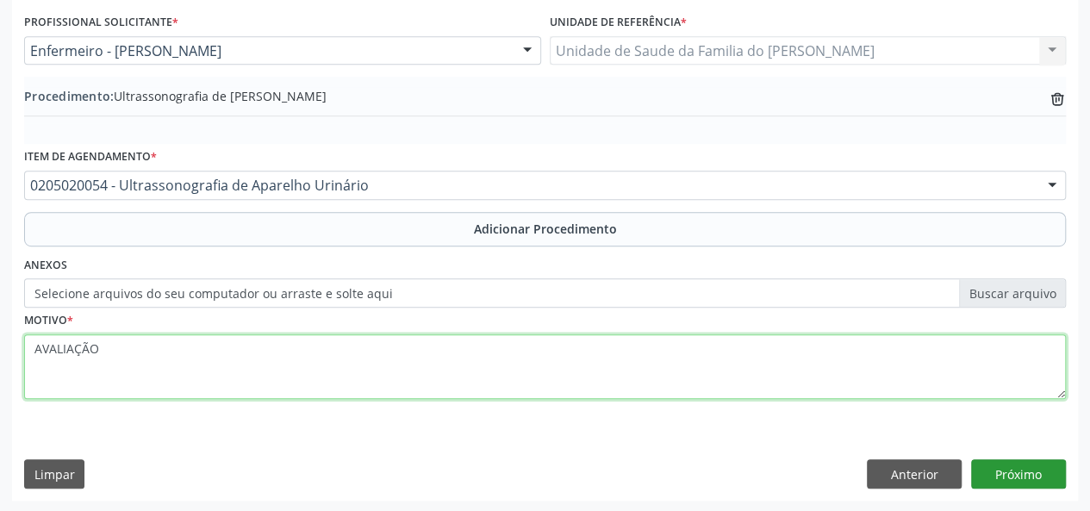
type textarea "AVALIAÇÃO"
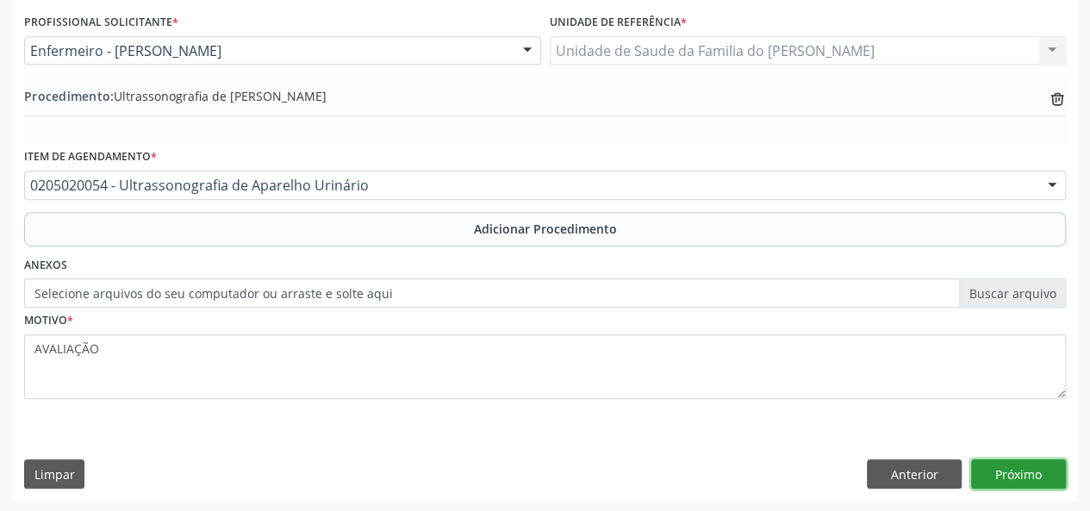
click at [1024, 470] on button "Próximo" at bounding box center [1019, 473] width 95 height 29
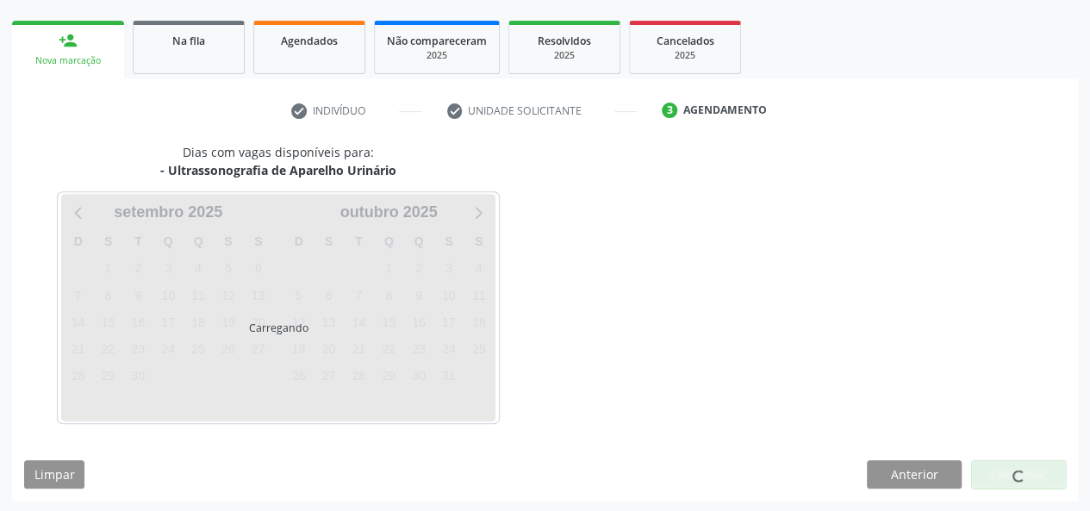
scroll to position [312, 0]
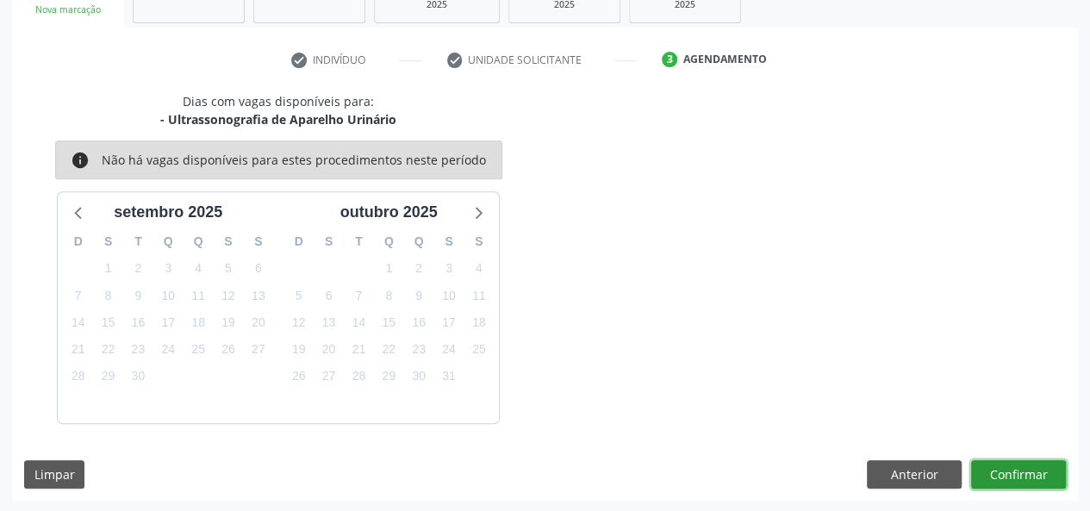
click at [993, 465] on button "Confirmar" at bounding box center [1019, 474] width 95 height 29
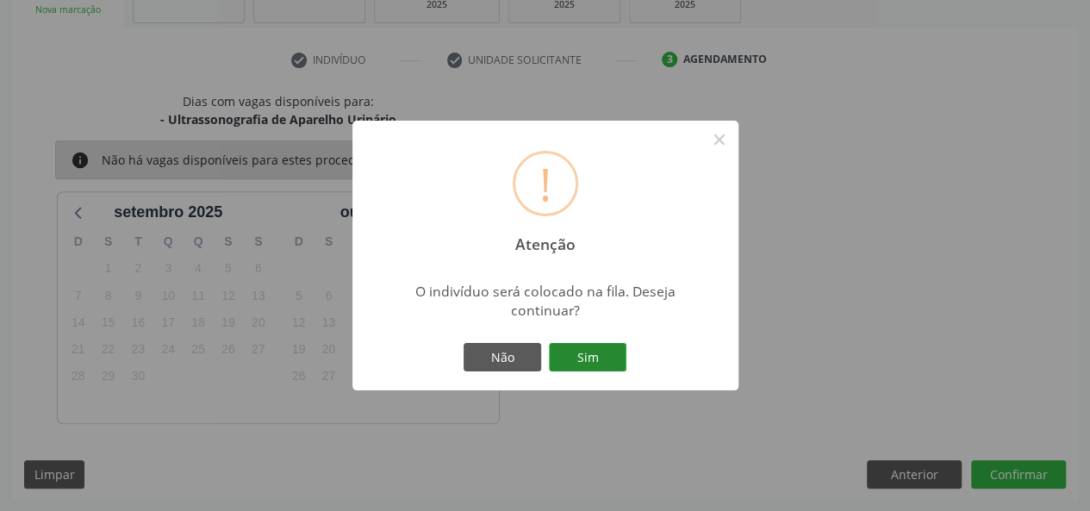
click at [578, 353] on button "Sim" at bounding box center [588, 357] width 78 height 29
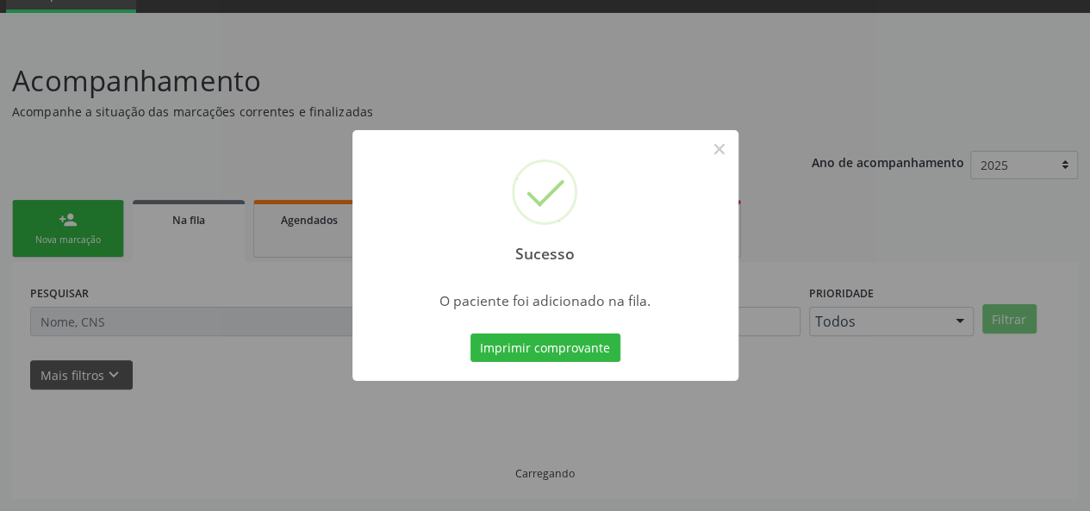
scroll to position [81, 0]
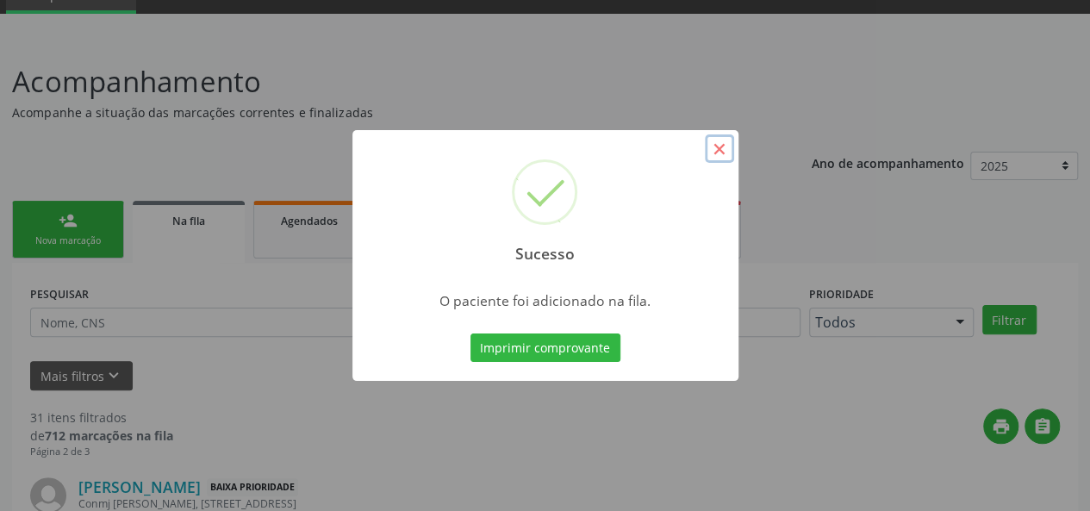
click at [722, 150] on button "×" at bounding box center [719, 148] width 29 height 29
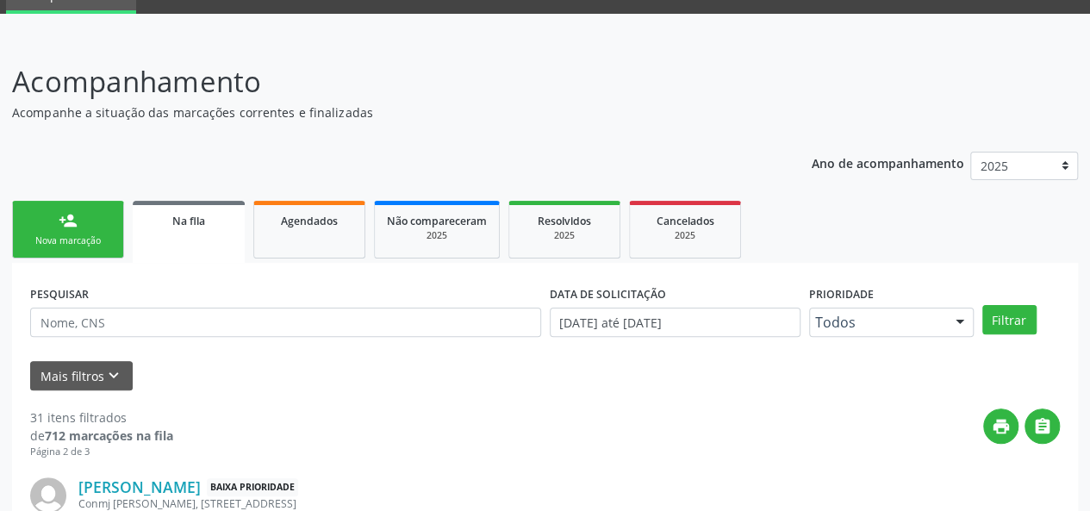
click at [81, 221] on link "person_add Nova marcação" at bounding box center [68, 230] width 112 height 58
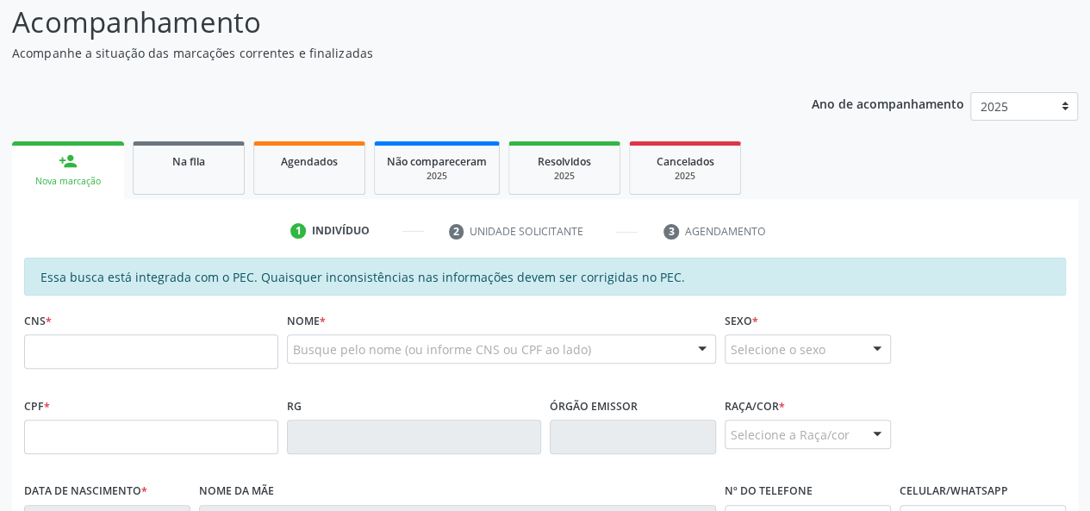
scroll to position [167, 0]
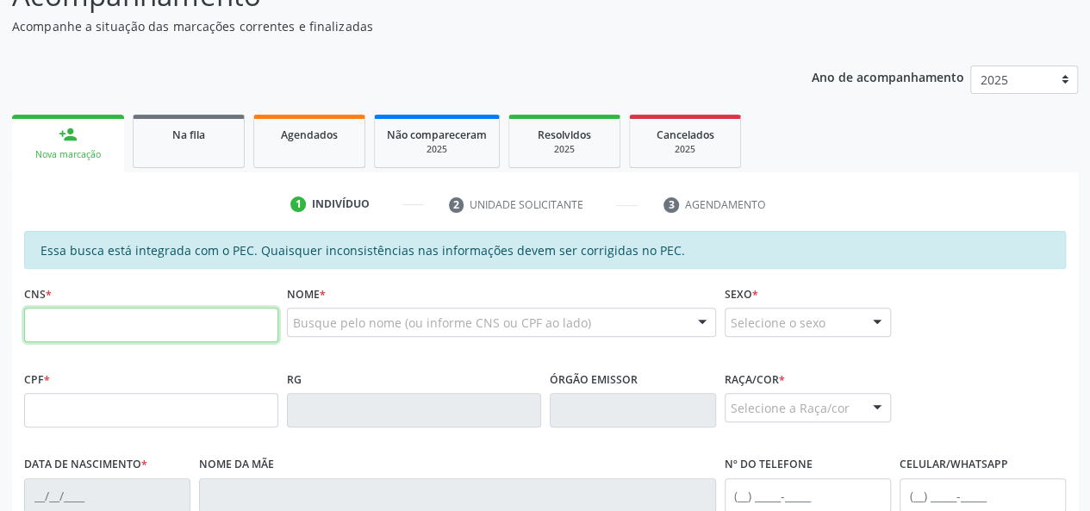
click at [155, 313] on input "text" at bounding box center [151, 325] width 254 height 34
type input "702 6002 5937 1241"
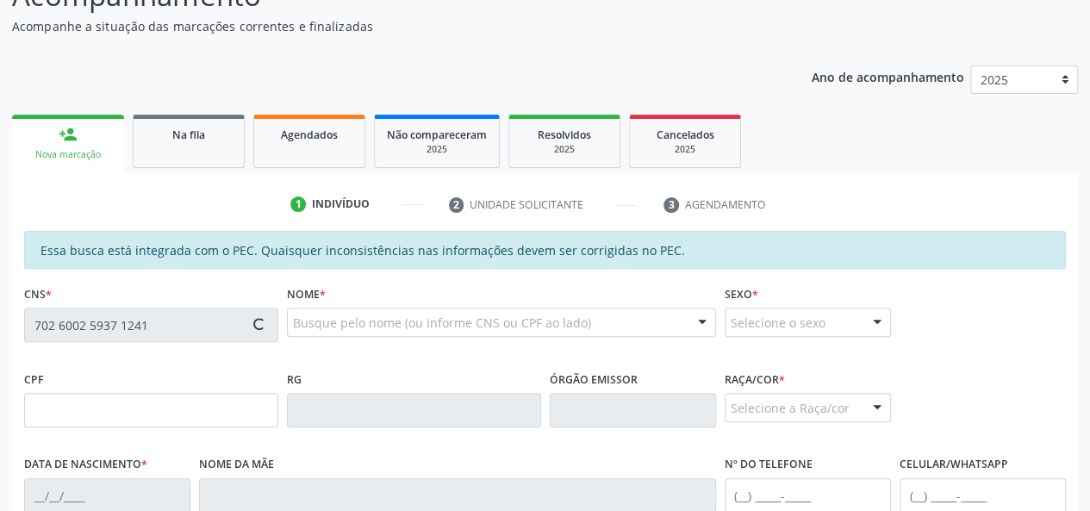
type input "184.751.056-61"
type input "[DATE]"
type input "[PERSON_NAME][DATE]"
type input "[PHONE_NUMBER]"
type input "S/N"
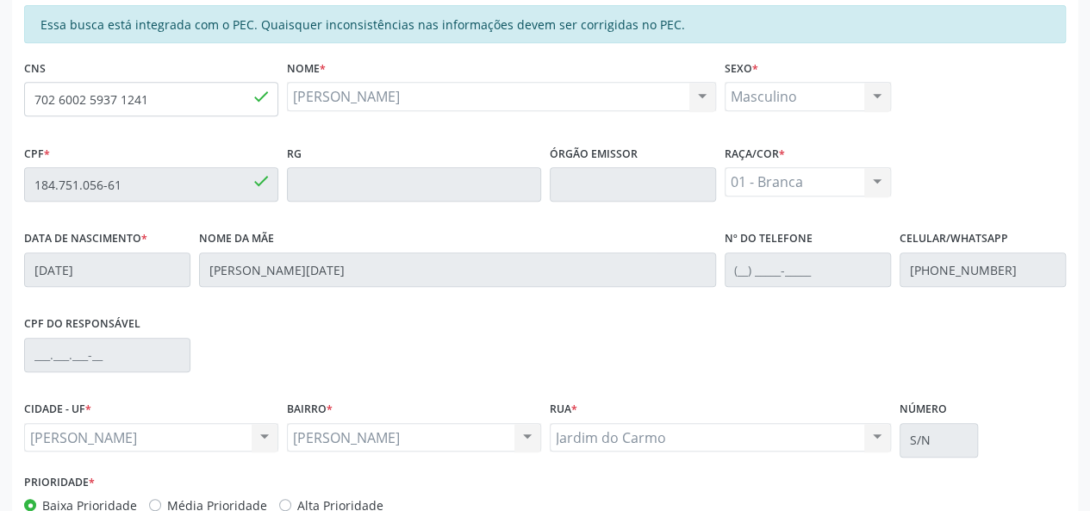
scroll to position [496, 0]
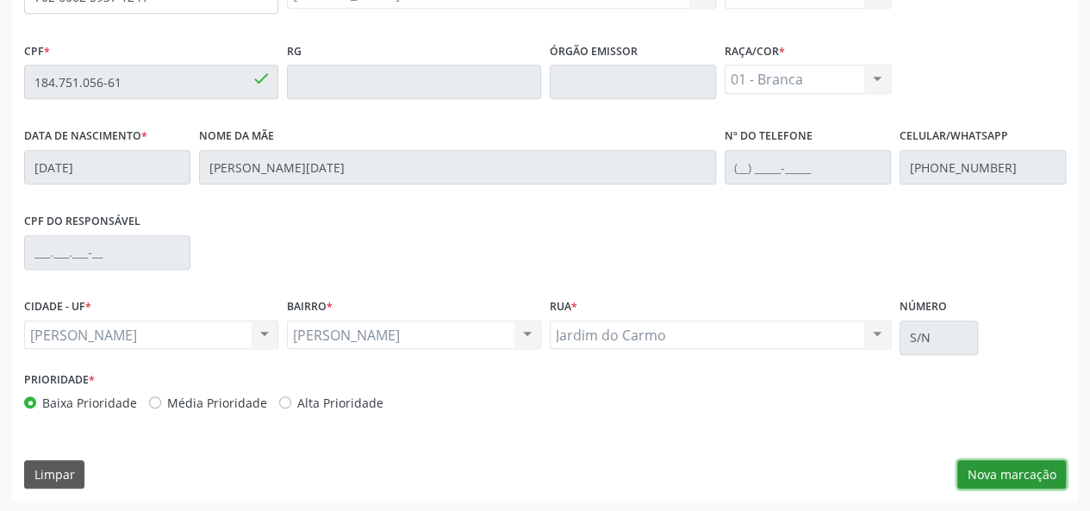
click at [1002, 473] on button "Nova marcação" at bounding box center [1012, 474] width 109 height 29
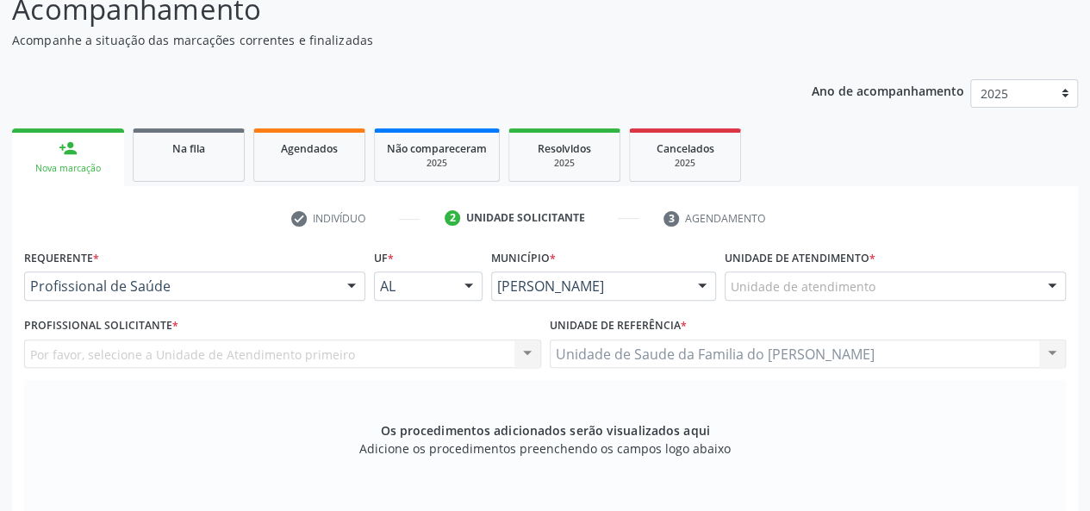
scroll to position [151, 0]
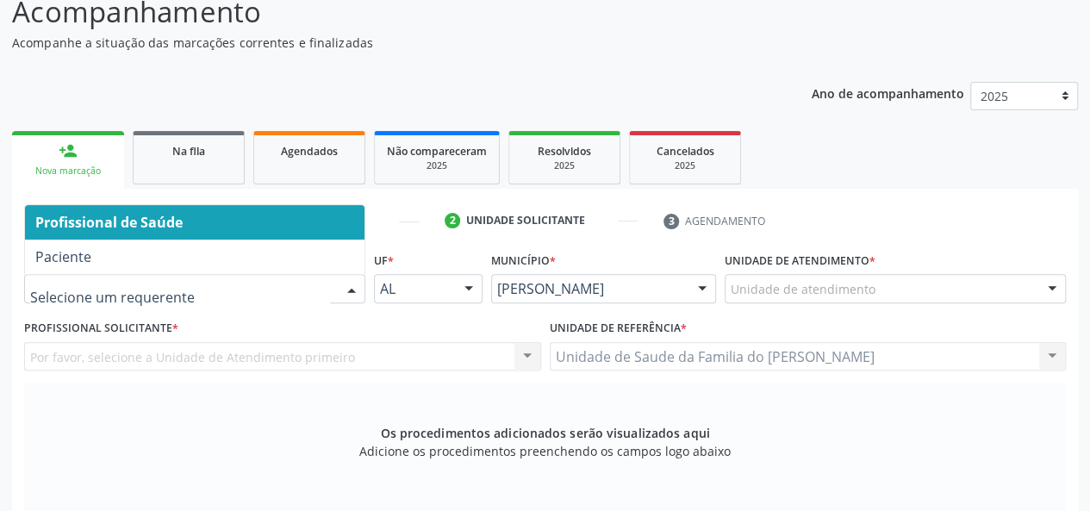
click at [340, 284] on div at bounding box center [352, 289] width 26 height 29
click at [326, 225] on span "Profissional de Saúde" at bounding box center [195, 222] width 340 height 34
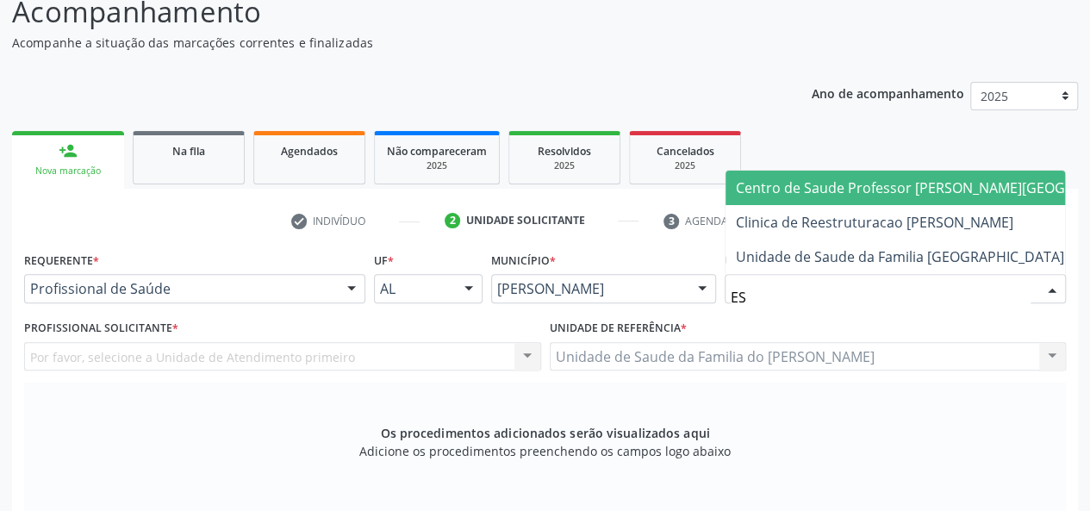
type input "EST"
click at [815, 194] on span "Centro de Saude Professor [PERSON_NAME][GEOGRAPHIC_DATA]" at bounding box center [947, 187] width 423 height 19
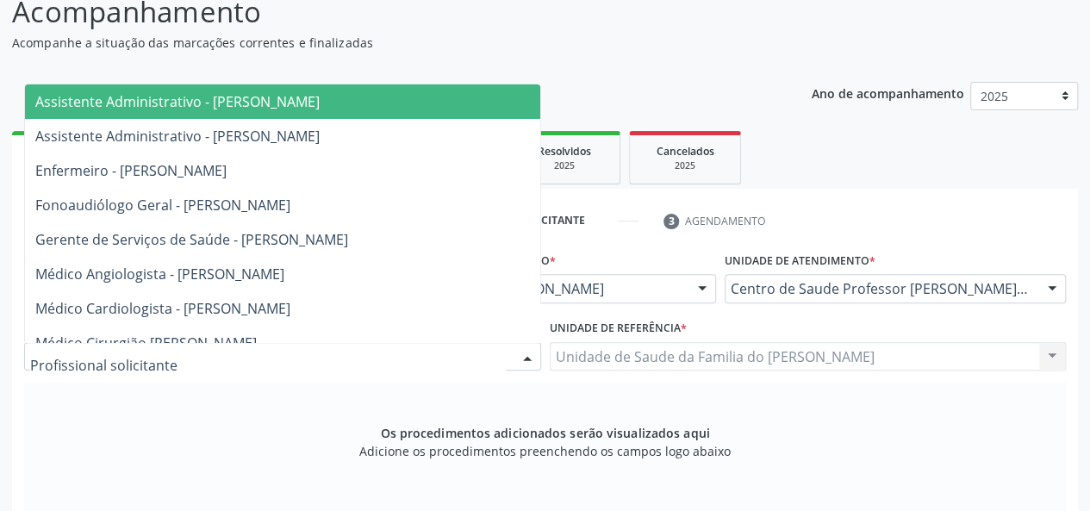
click at [409, 365] on div at bounding box center [282, 356] width 517 height 29
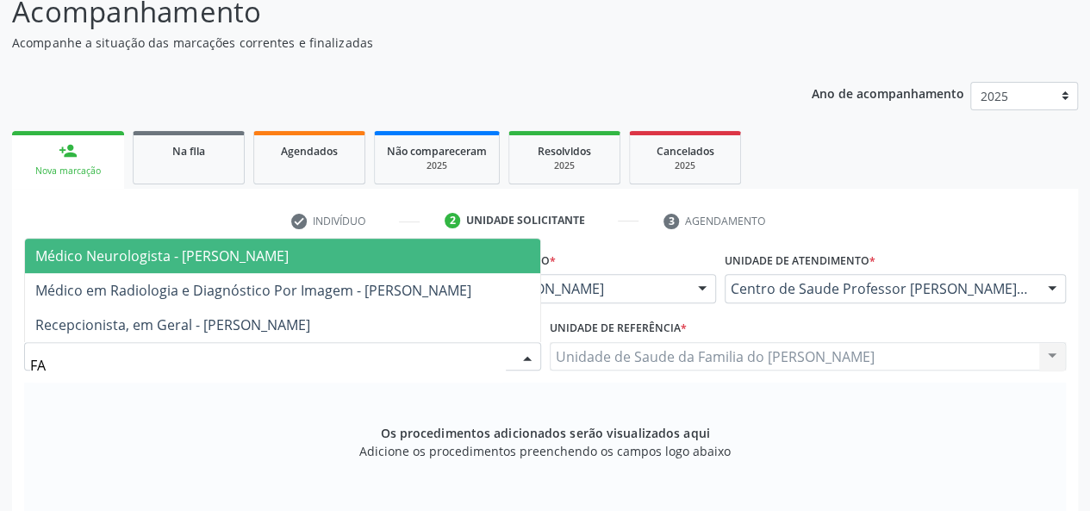
type input "FAB"
click at [404, 242] on span "Médico Neurologista - [PERSON_NAME]" at bounding box center [282, 256] width 515 height 34
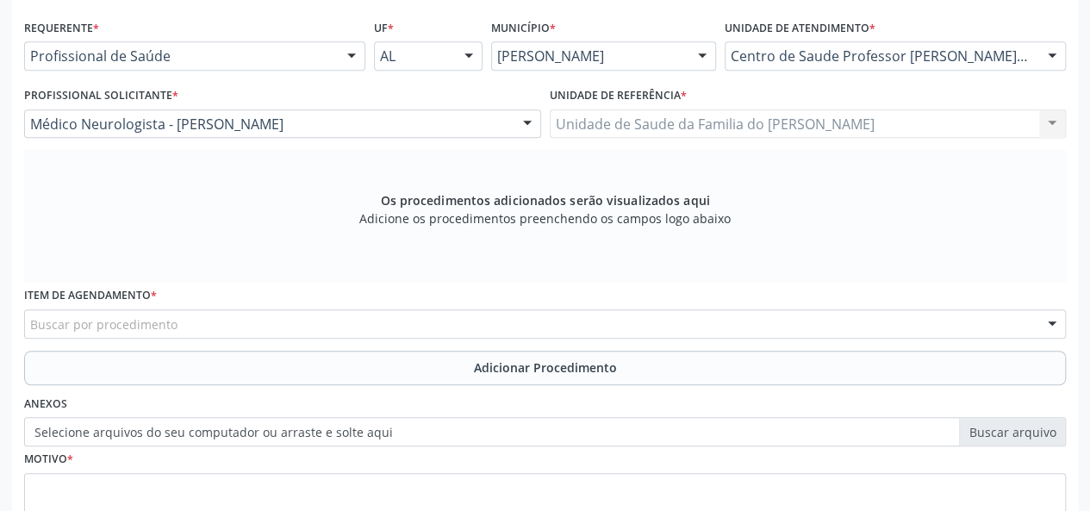
scroll to position [409, 0]
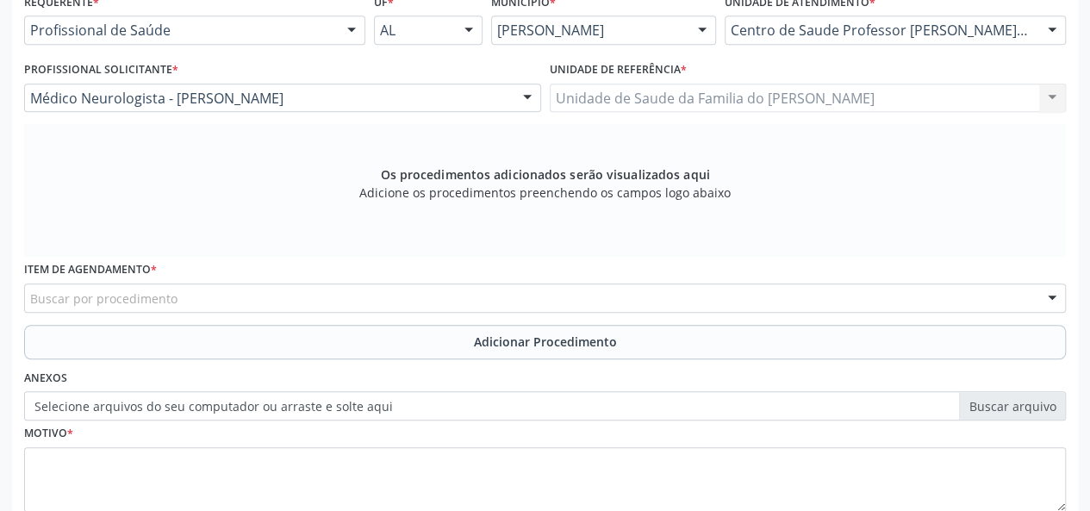
click at [378, 301] on div "Buscar por procedimento" at bounding box center [545, 298] width 1042 height 29
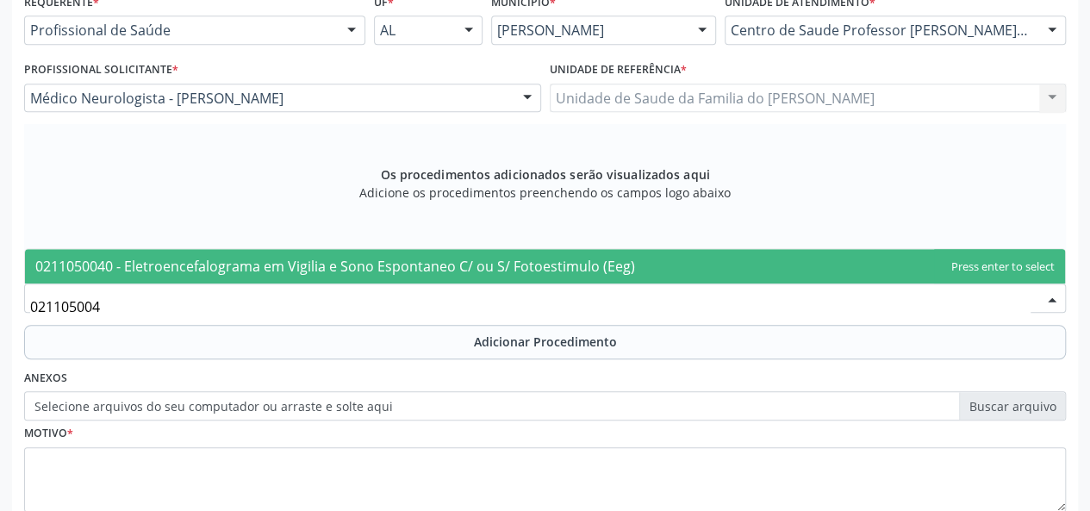
type input "0211050040"
click at [385, 257] on span "0211050040 - Eletroencefalograma em Vigilia e Sono Espontaneo C/ ou S/ Fotoesti…" at bounding box center [335, 266] width 600 height 19
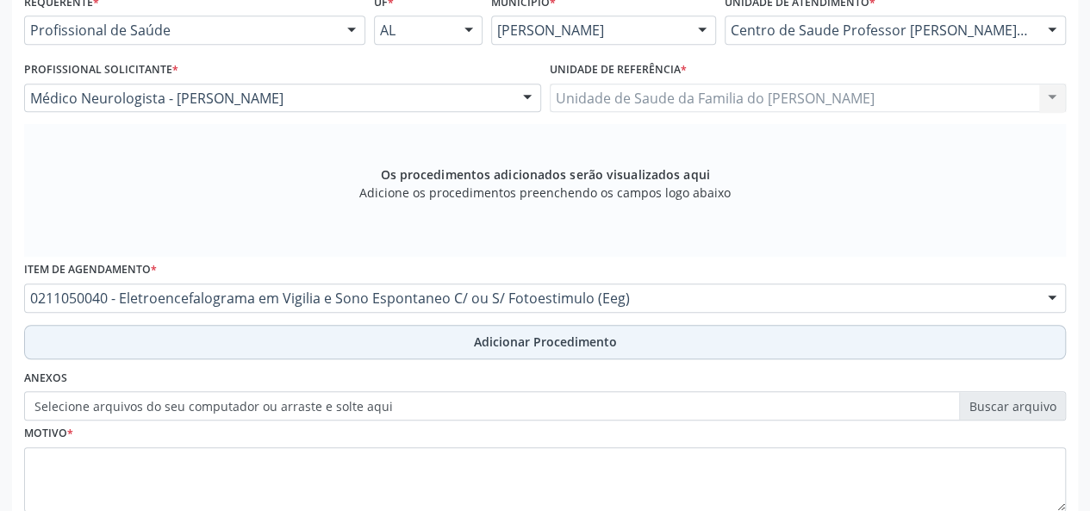
click at [357, 330] on button "Adicionar Procedimento" at bounding box center [545, 342] width 1042 height 34
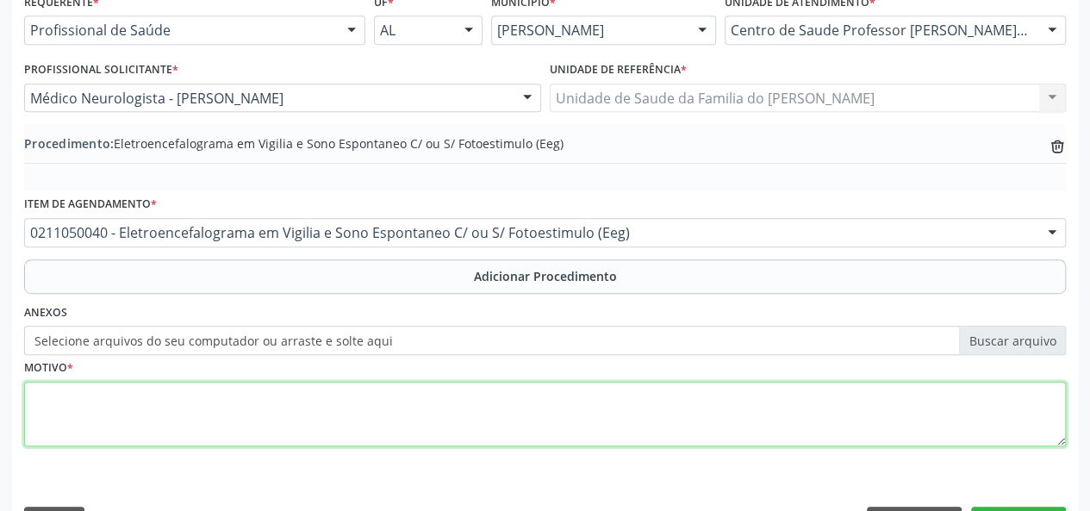
click at [353, 414] on textarea at bounding box center [545, 415] width 1042 height 66
click at [353, 414] on textarea "AUTISMO INFANTIL F 840" at bounding box center [545, 415] width 1042 height 66
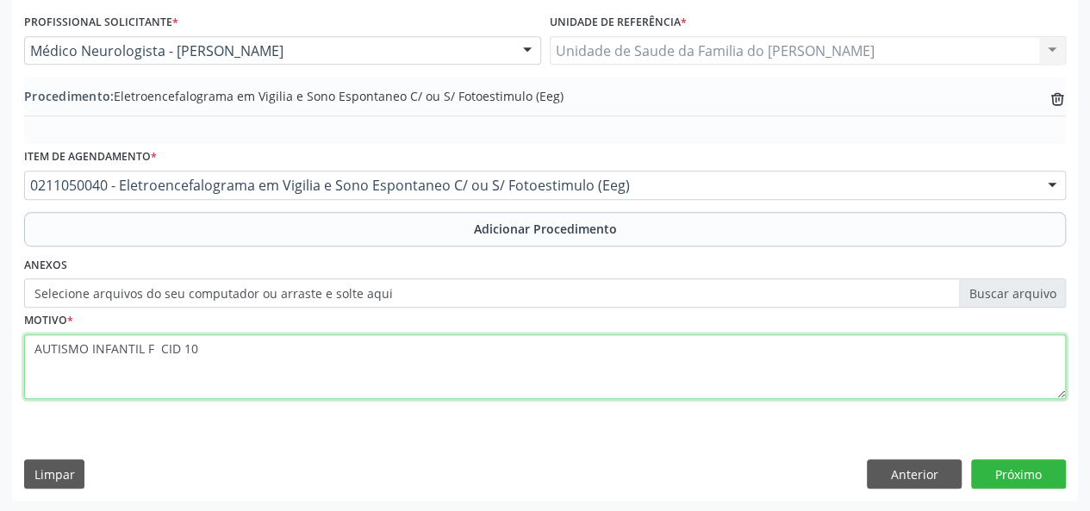
type textarea "AUTISMO INFANTIL F CID 10"
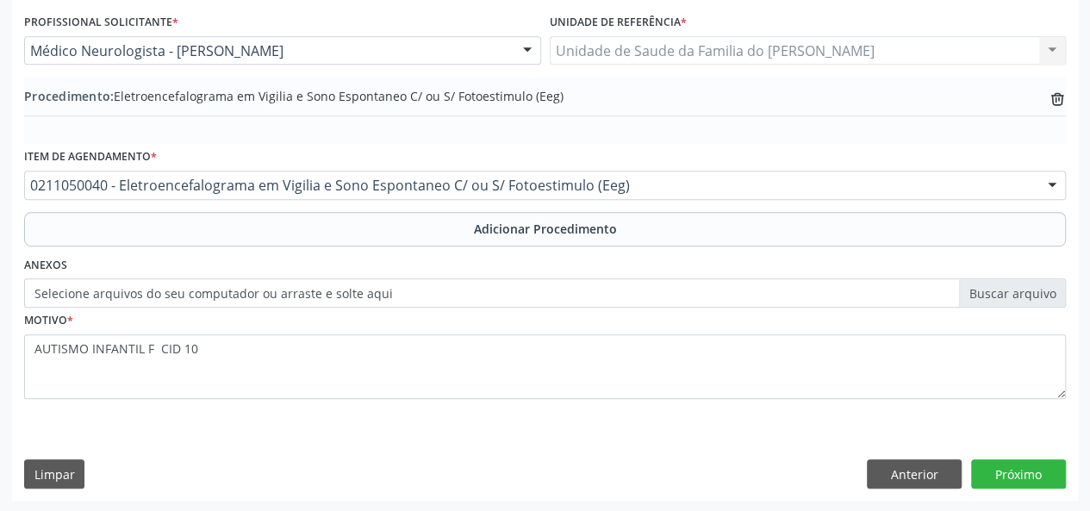
click at [1030, 487] on div "Requerente * Profissional de Saúde Profissional de Saúde Paciente Nenhum result…" at bounding box center [545, 220] width 1066 height 559
click at [1033, 472] on button "Próximo" at bounding box center [1019, 473] width 95 height 29
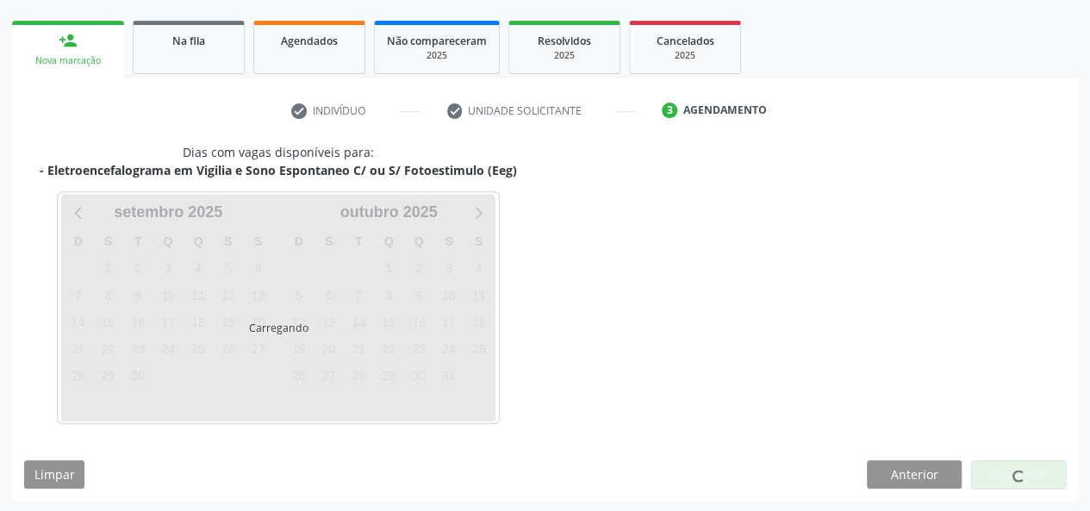
scroll to position [312, 0]
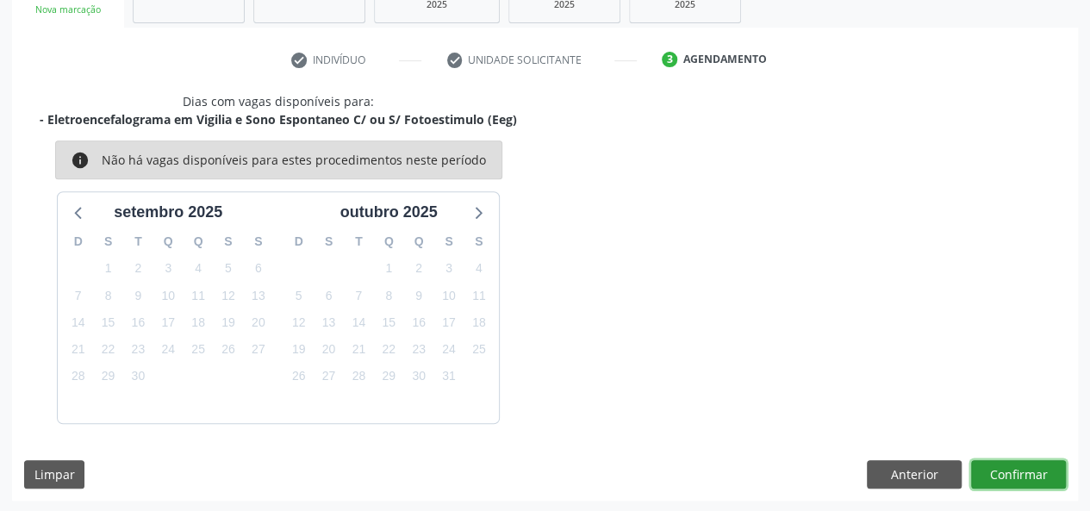
click at [1022, 462] on button "Confirmar" at bounding box center [1019, 474] width 95 height 29
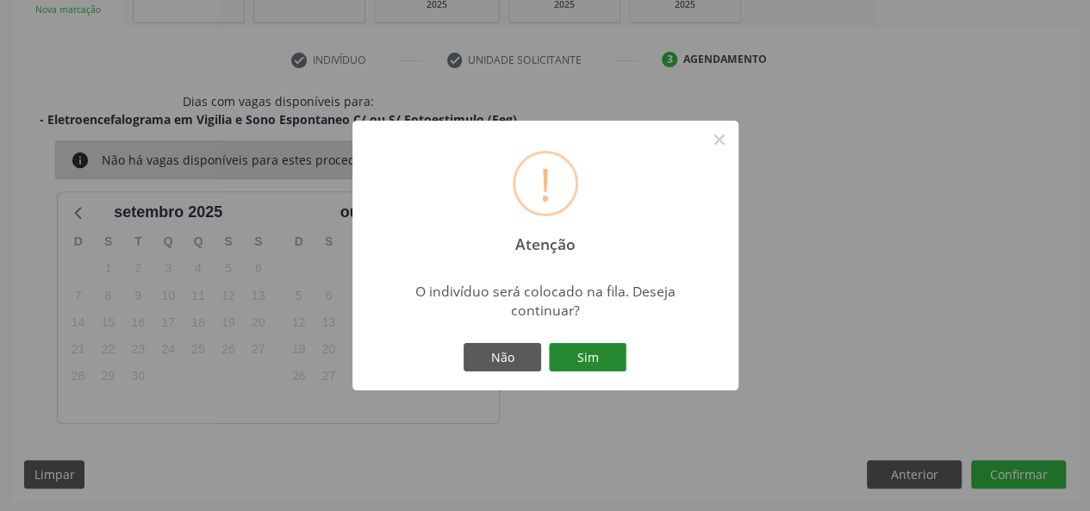
click at [599, 363] on button "Sim" at bounding box center [588, 357] width 78 height 29
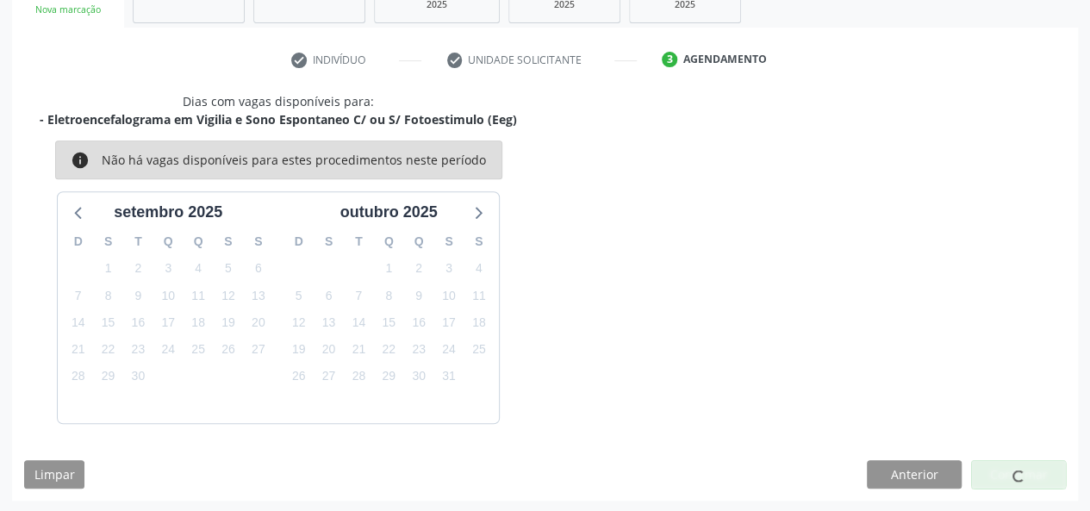
scroll to position [81, 0]
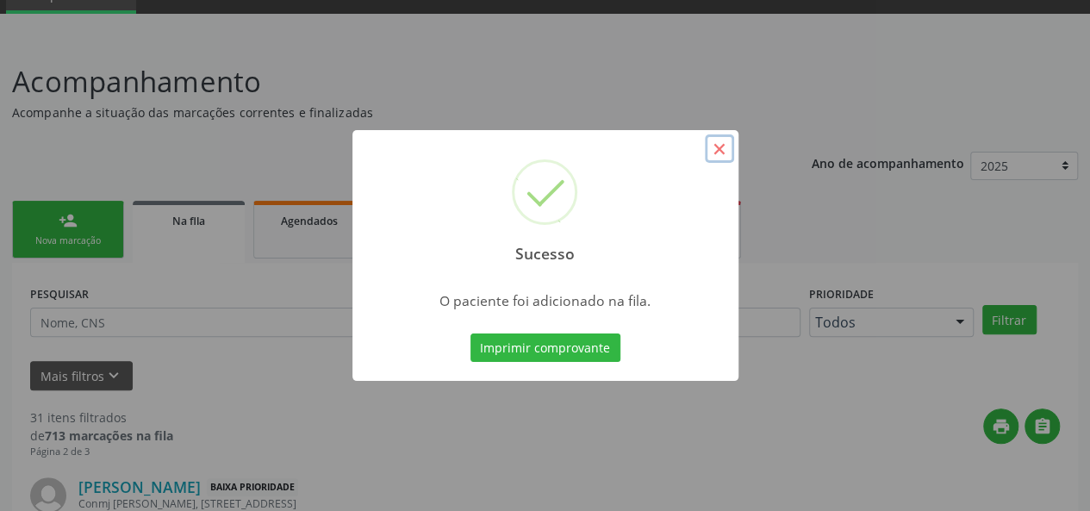
click at [719, 150] on button "×" at bounding box center [719, 148] width 29 height 29
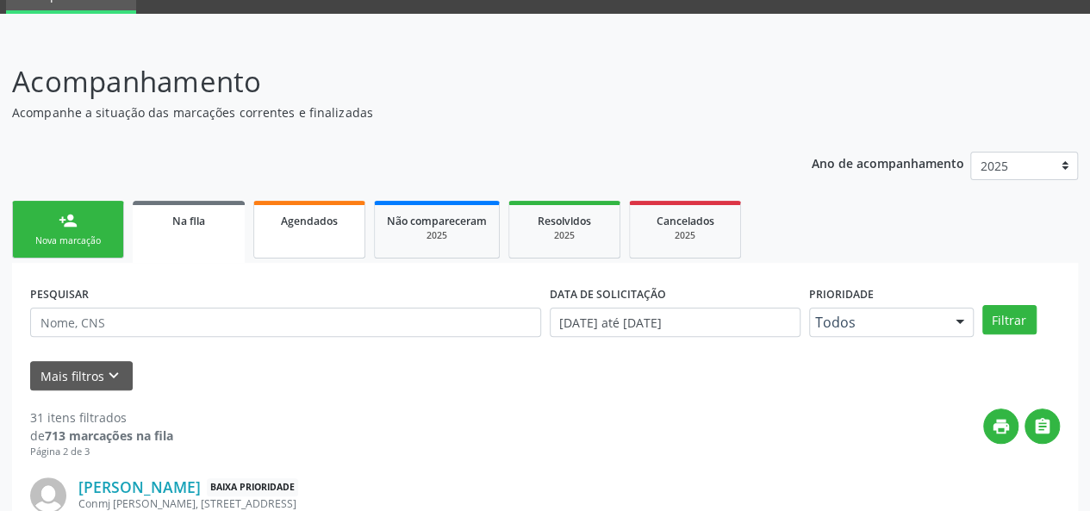
click at [288, 223] on span "Agendados" at bounding box center [309, 221] width 57 height 15
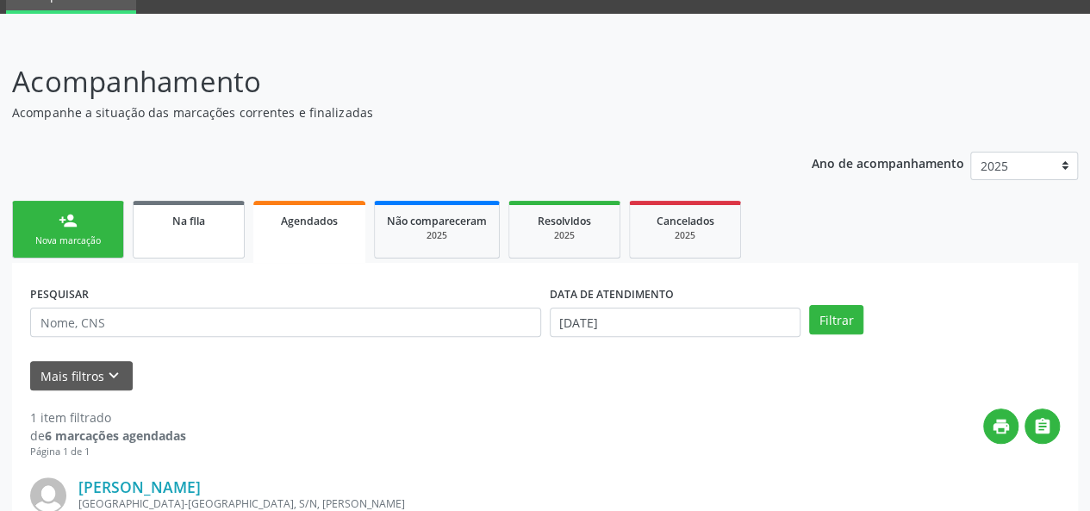
click at [203, 225] on span "Na fila" at bounding box center [188, 221] width 33 height 15
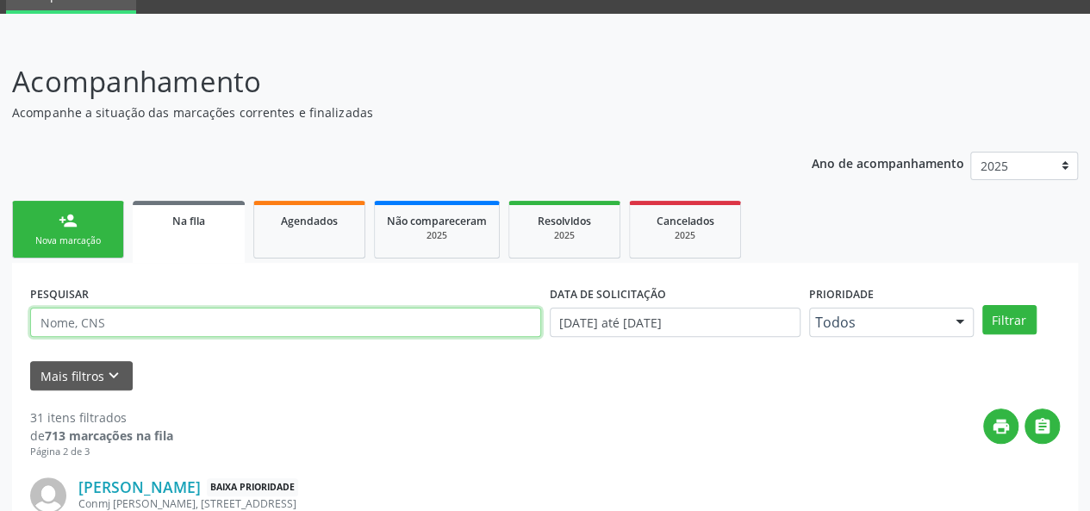
click at [181, 332] on input "text" at bounding box center [285, 322] width 511 height 29
click at [983, 305] on button "Filtrar" at bounding box center [1010, 319] width 54 height 29
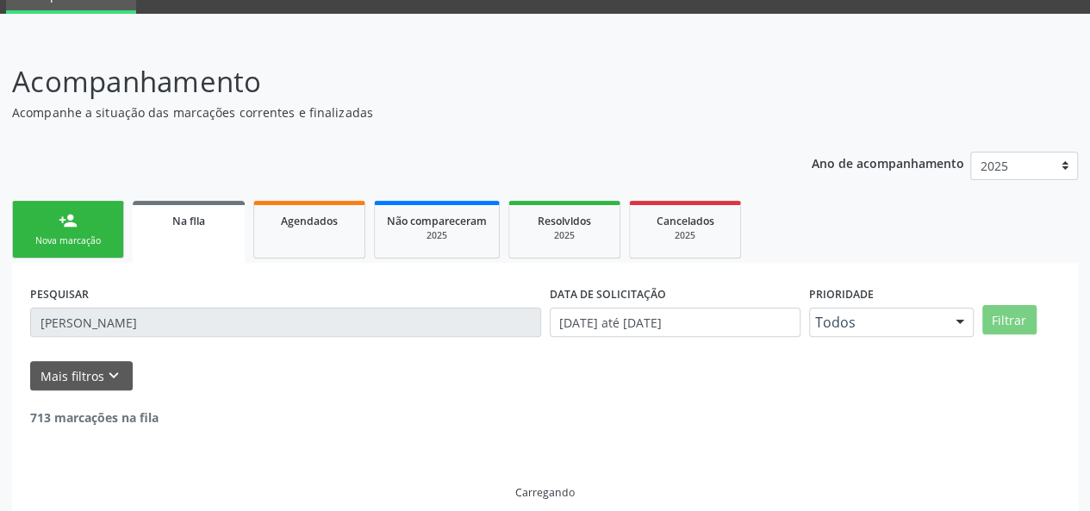
scroll to position [44, 0]
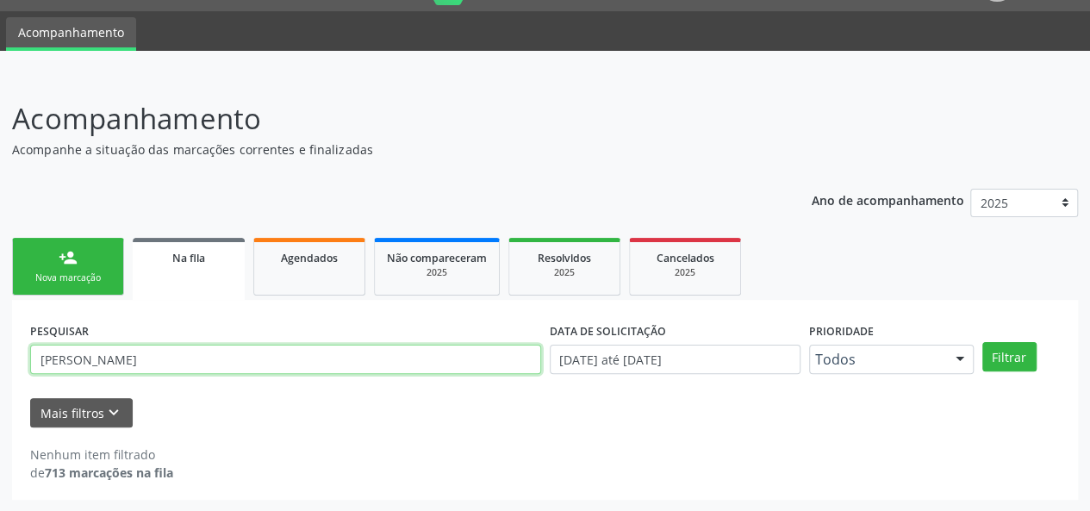
click at [84, 361] on input "[PERSON_NAME]" at bounding box center [285, 359] width 511 height 29
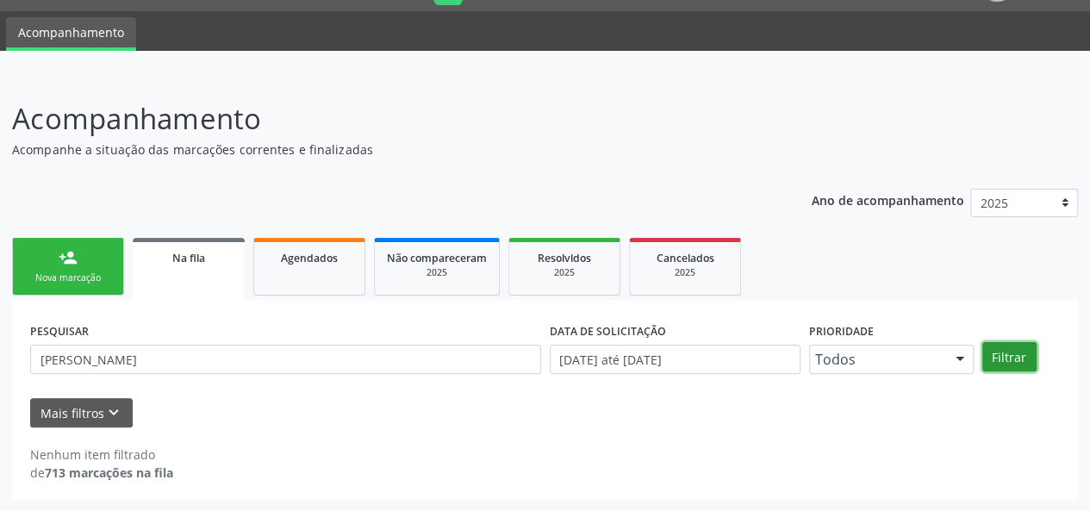
click at [1009, 354] on button "Filtrar" at bounding box center [1010, 356] width 54 height 29
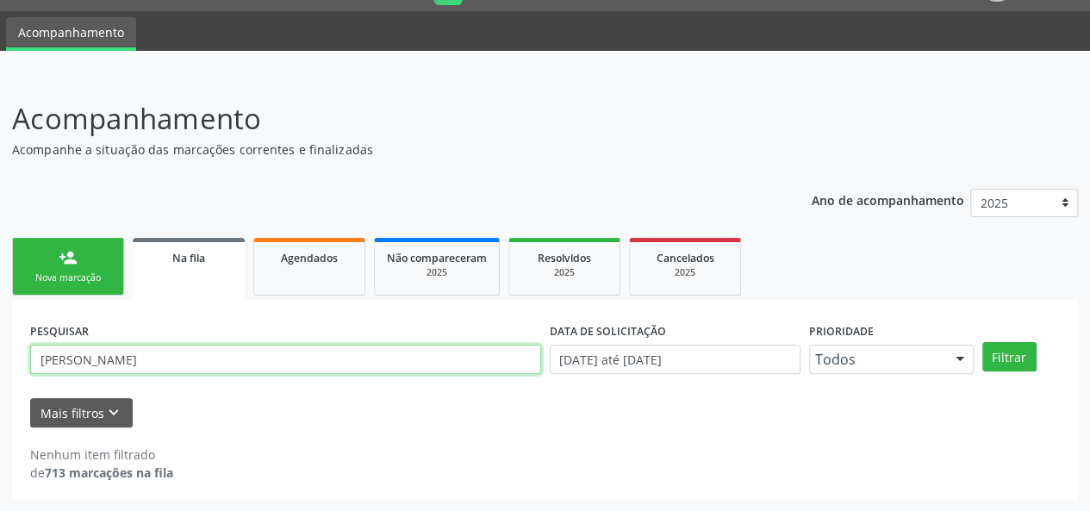
click at [104, 366] on input "[PERSON_NAME]" at bounding box center [285, 359] width 511 height 29
type input "[PERSON_NAME]"
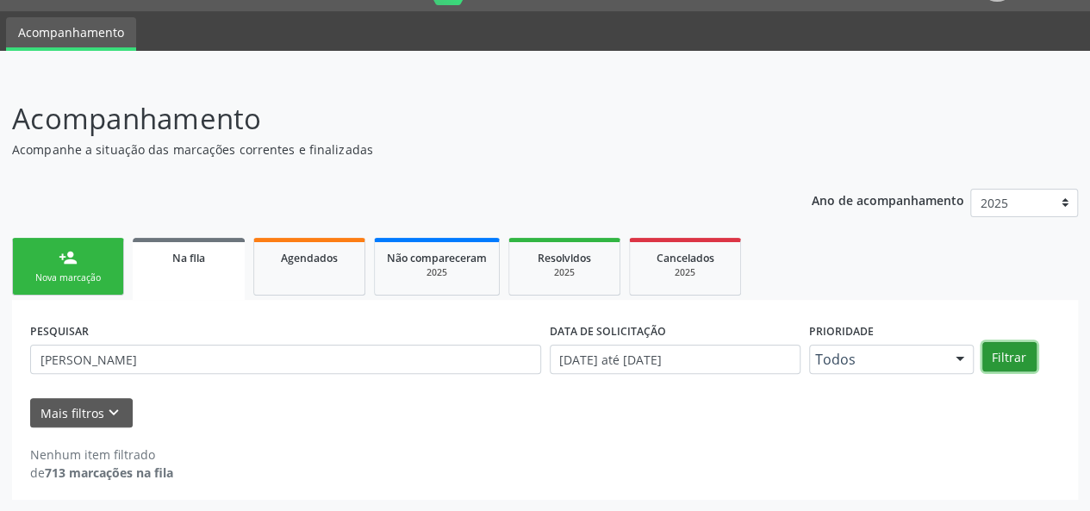
click at [1015, 354] on button "Filtrar" at bounding box center [1010, 356] width 54 height 29
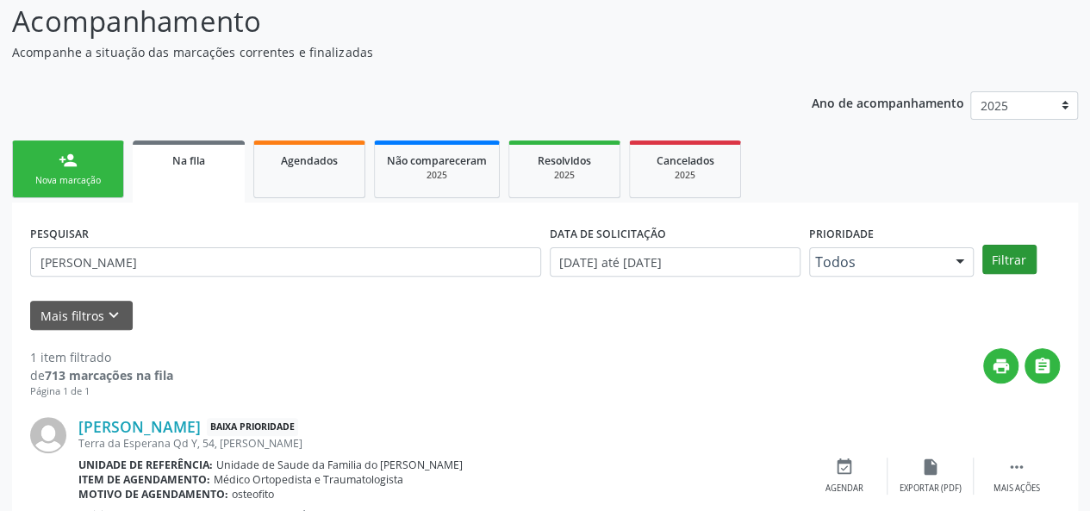
scroll to position [212, 0]
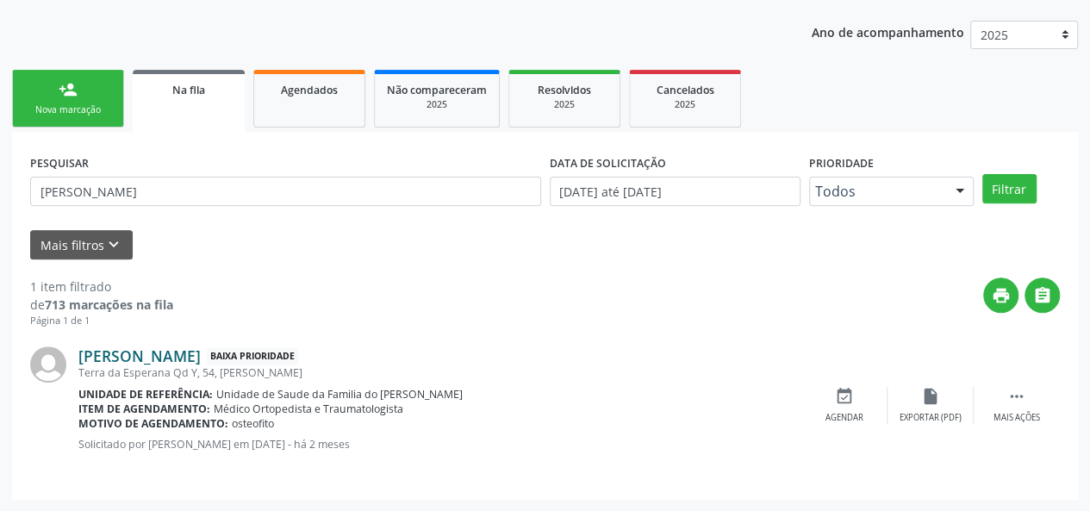
click at [201, 356] on link "[PERSON_NAME]" at bounding box center [139, 356] width 122 height 19
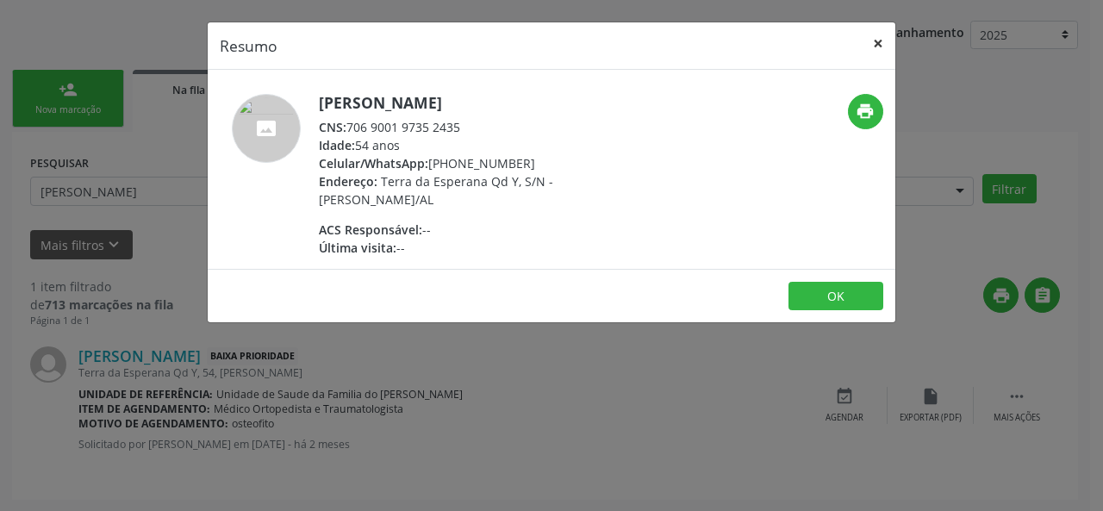
click at [886, 41] on button "×" at bounding box center [878, 43] width 34 height 42
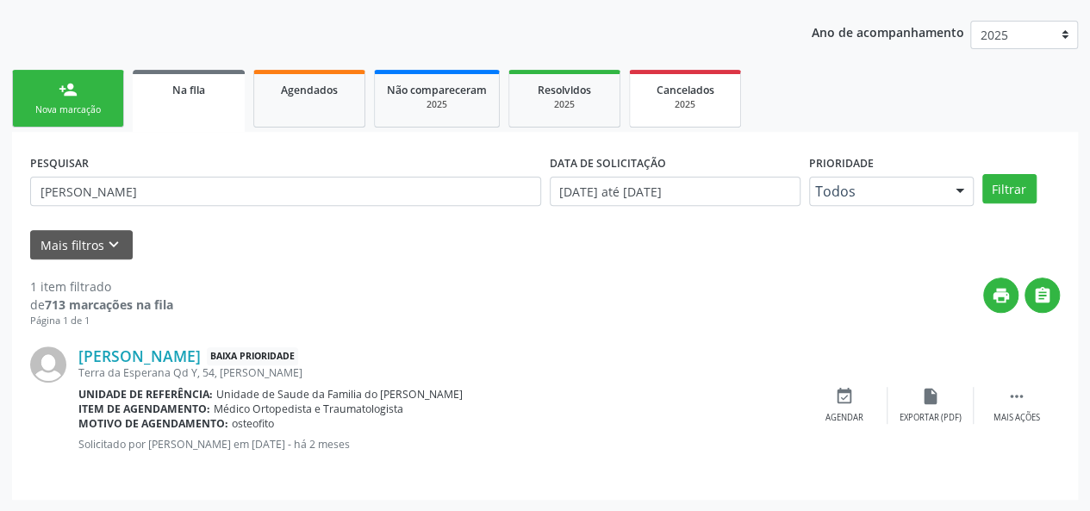
click at [676, 89] on span "Cancelados" at bounding box center [686, 90] width 58 height 15
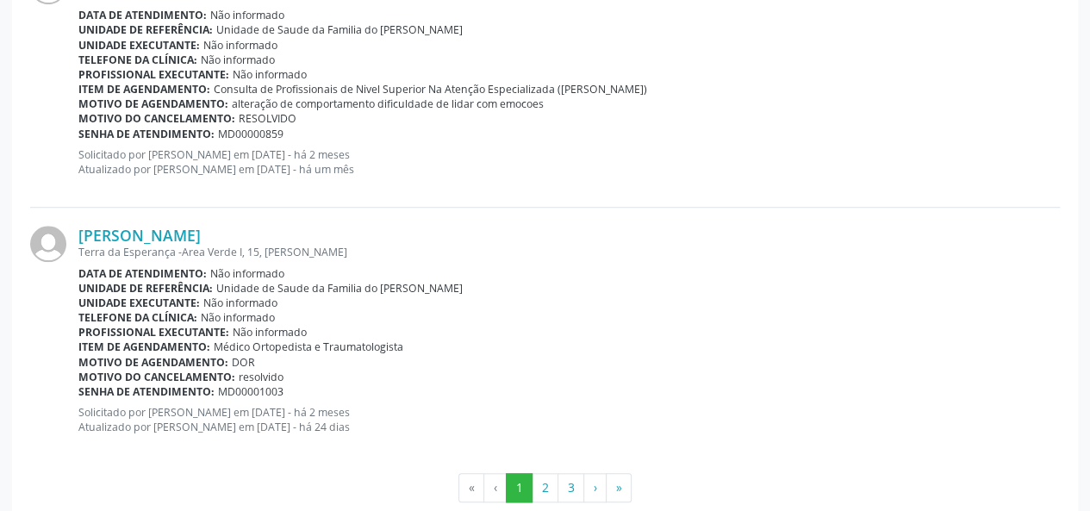
scroll to position [3935, 0]
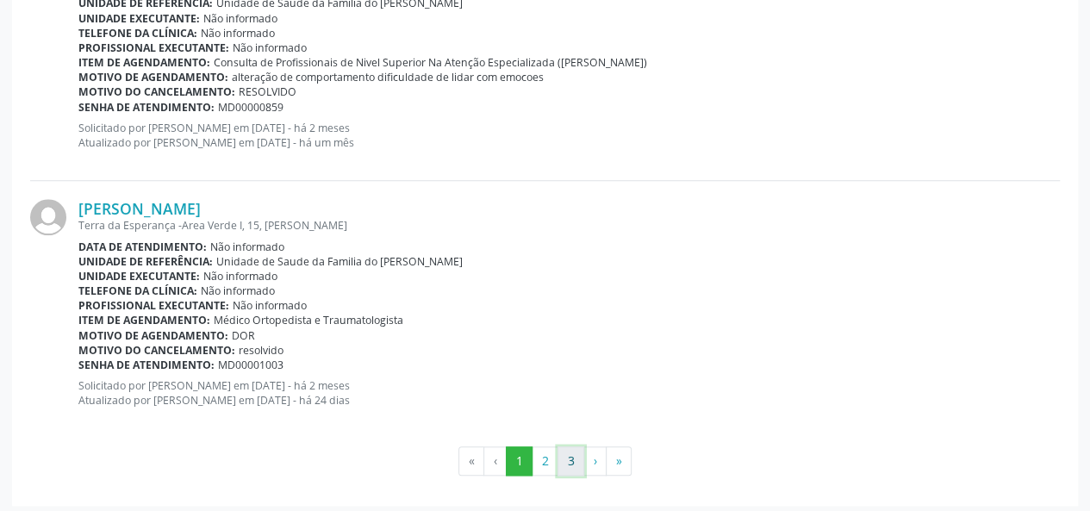
click at [564, 459] on button "3" at bounding box center [571, 461] width 27 height 29
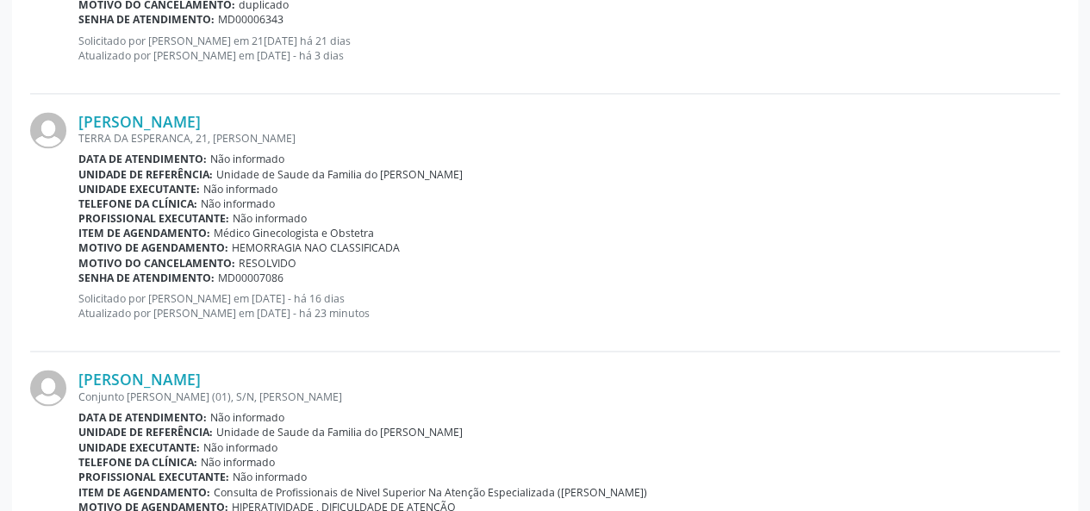
scroll to position [1012, 0]
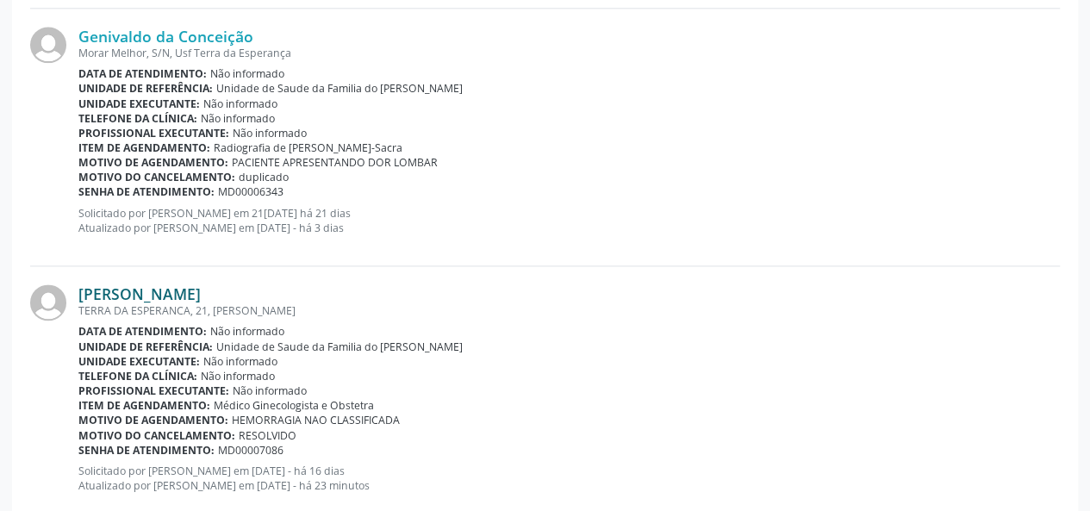
click at [201, 289] on link "[PERSON_NAME]" at bounding box center [139, 293] width 122 height 19
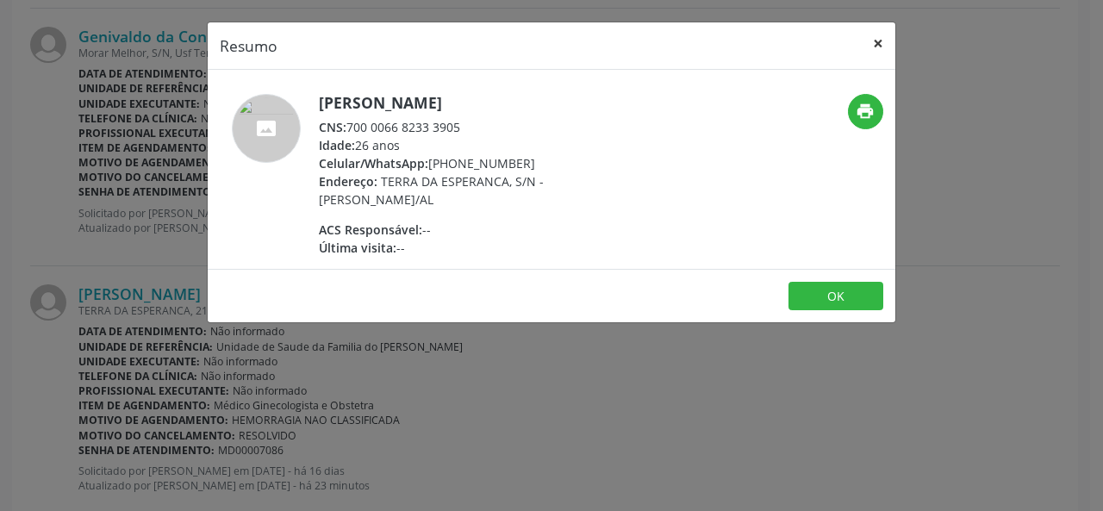
click at [870, 37] on button "×" at bounding box center [878, 43] width 34 height 42
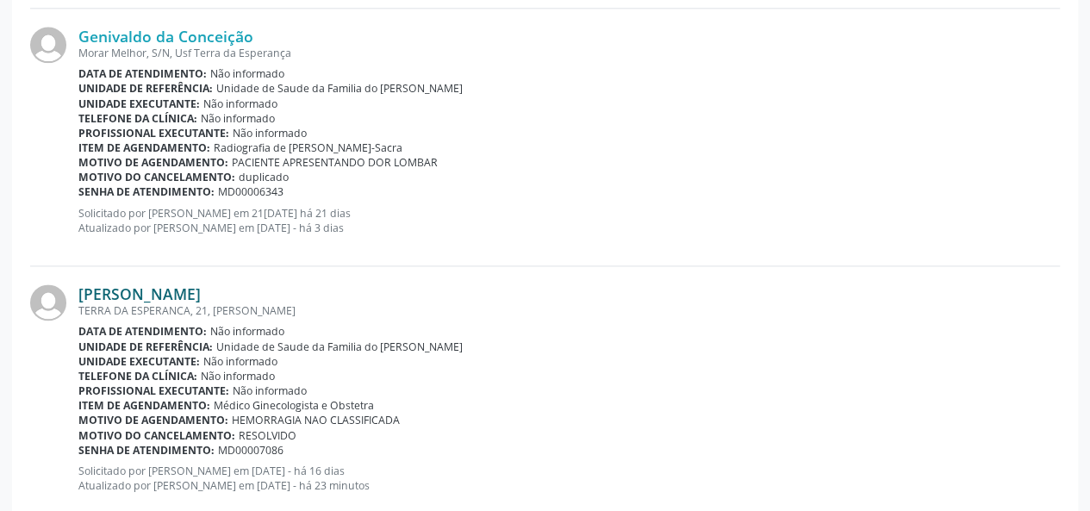
click at [199, 296] on link "[PERSON_NAME]" at bounding box center [139, 293] width 122 height 19
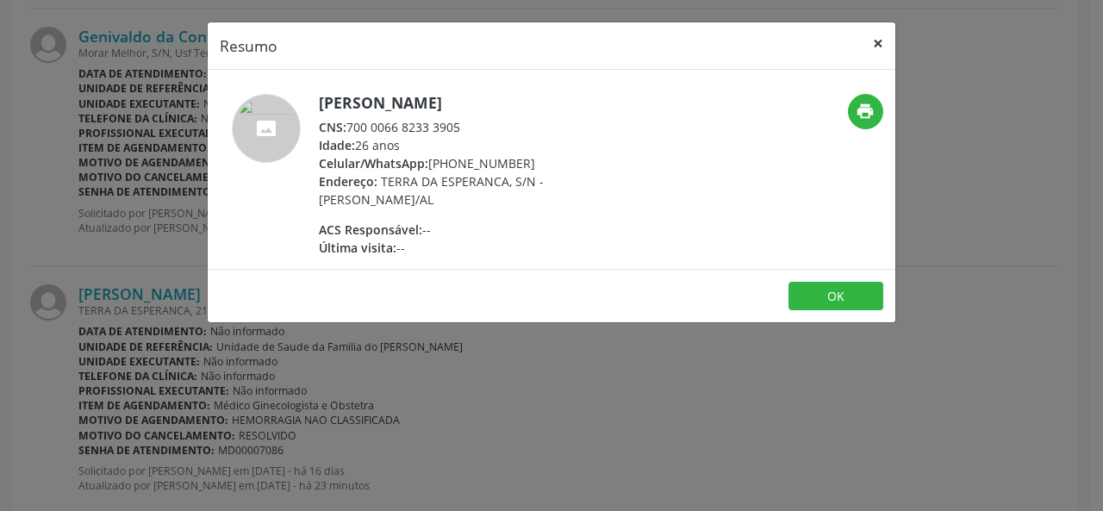
click at [879, 28] on button "×" at bounding box center [878, 43] width 34 height 42
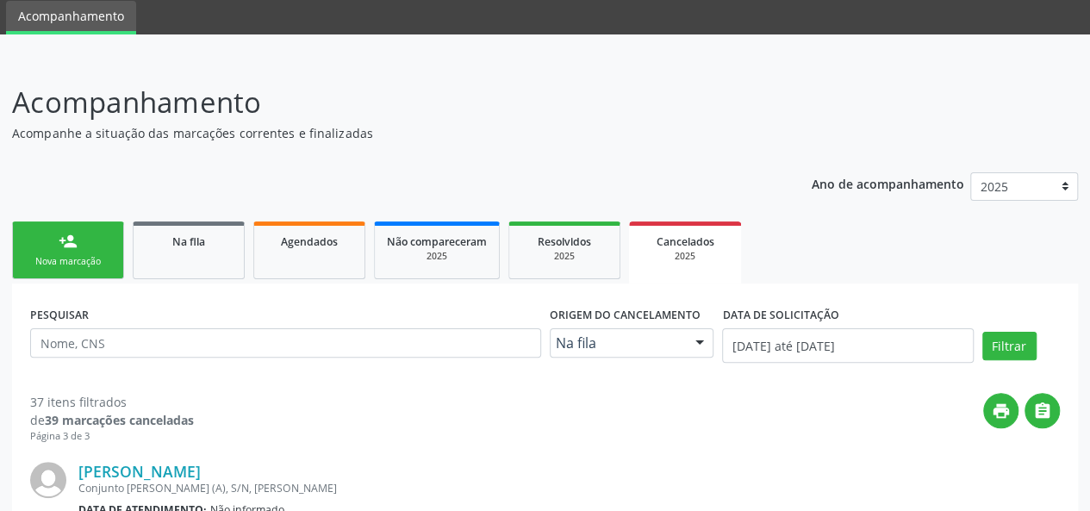
scroll to position [0, 0]
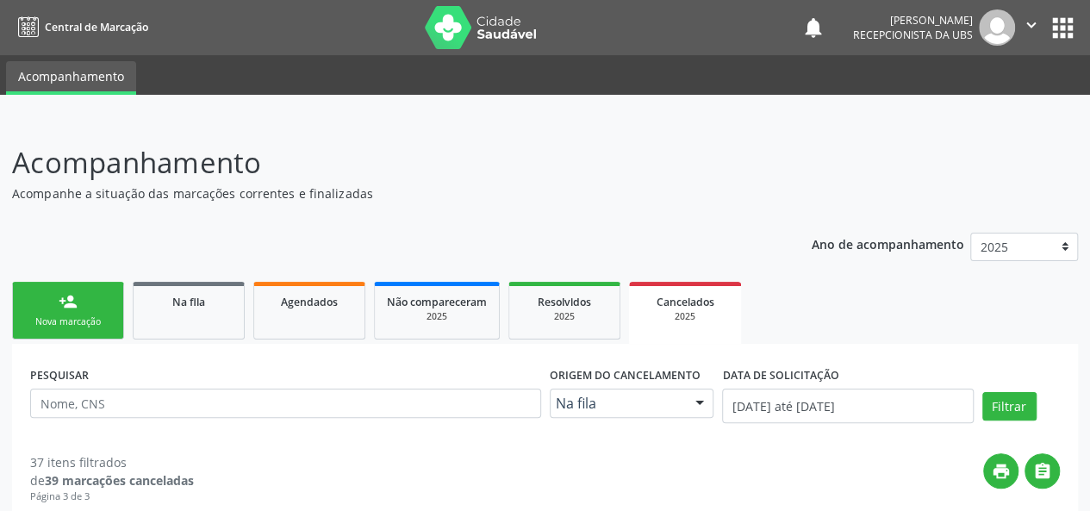
click at [86, 313] on link "person_add Nova marcação" at bounding box center [68, 311] width 112 height 58
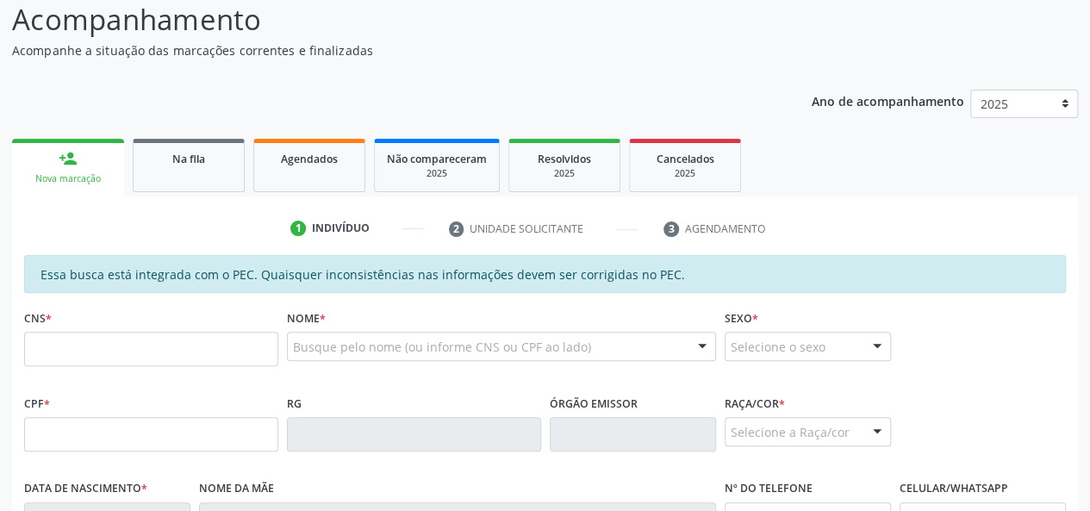
scroll to position [259, 0]
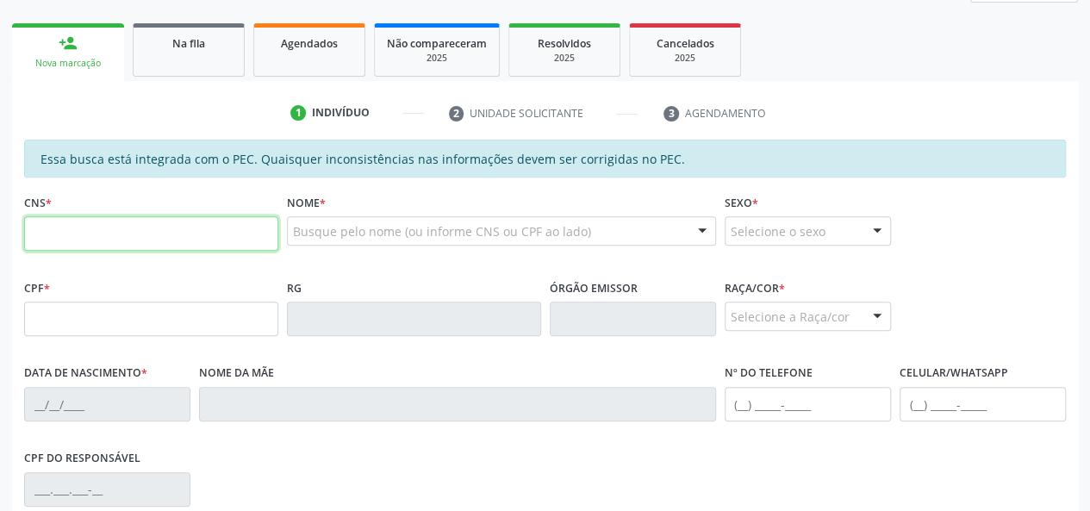
click at [197, 239] on input "text" at bounding box center [151, 233] width 254 height 34
type input "702 5083 6542 3436"
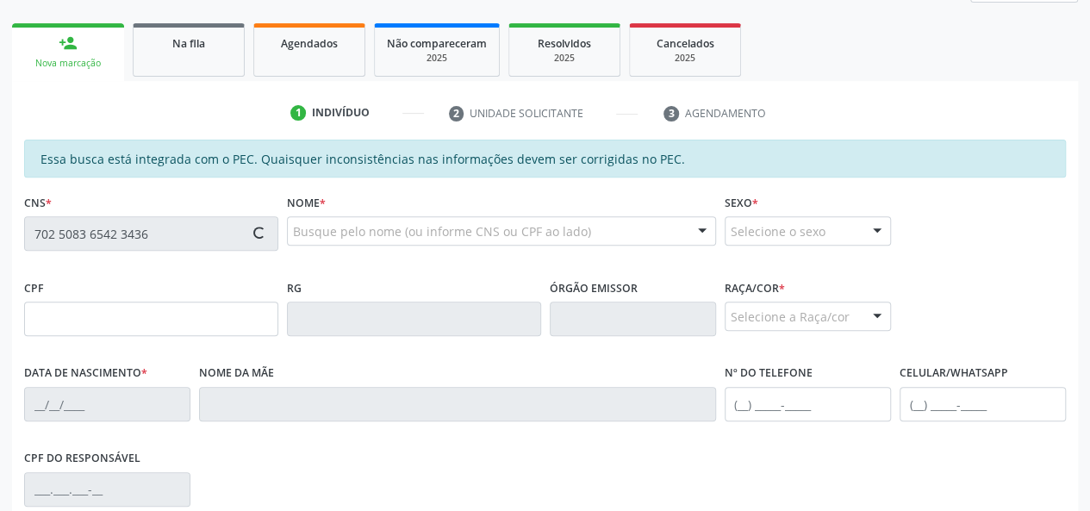
type input "103.023.624-01"
type input "[DATE]"
type input "[PERSON_NAME]"
type input "[PHONE_NUMBER]"
type input "12"
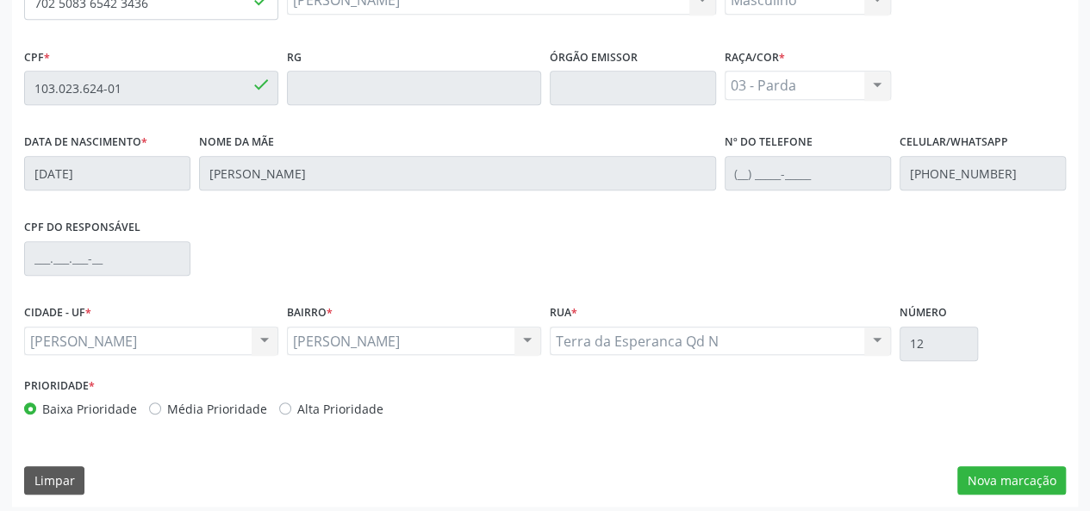
scroll to position [496, 0]
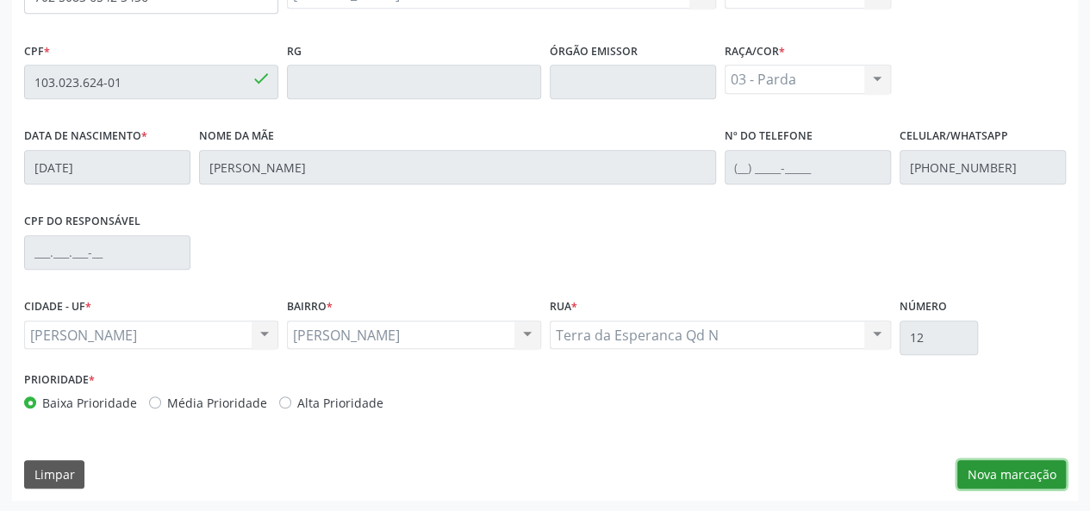
click at [1042, 475] on button "Nova marcação" at bounding box center [1012, 474] width 109 height 29
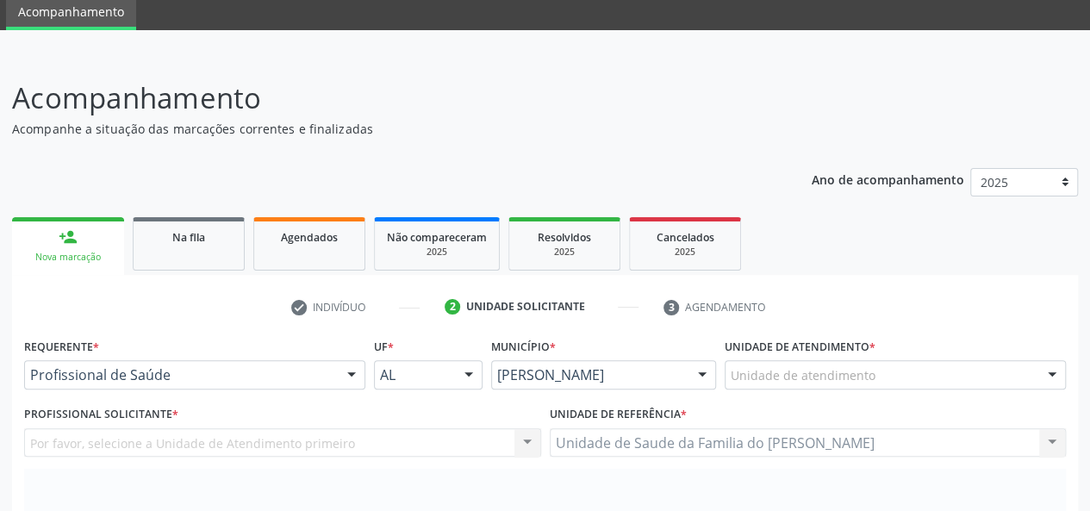
scroll to position [151, 0]
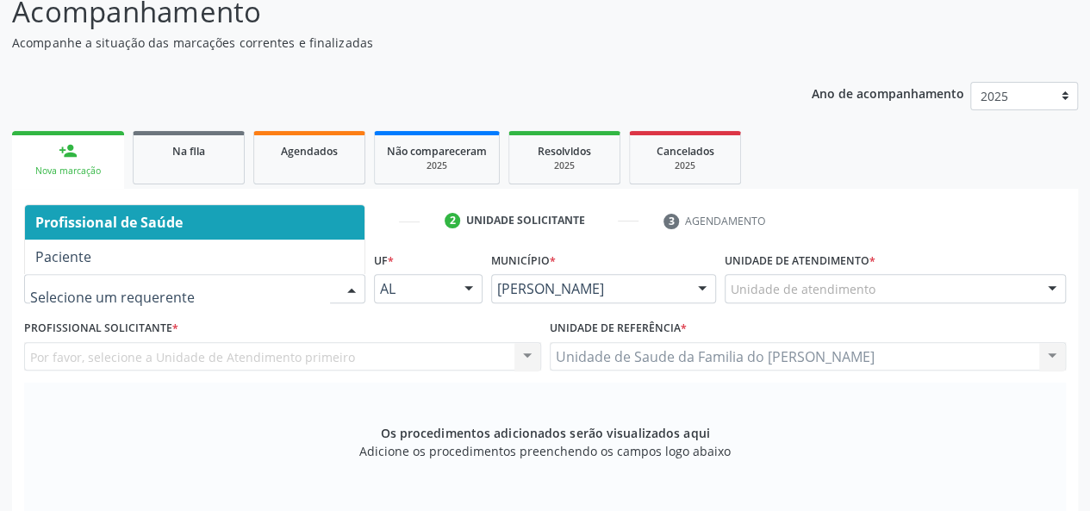
click at [347, 284] on div at bounding box center [352, 289] width 26 height 29
click at [314, 223] on span "Profissional de Saúde" at bounding box center [195, 222] width 340 height 34
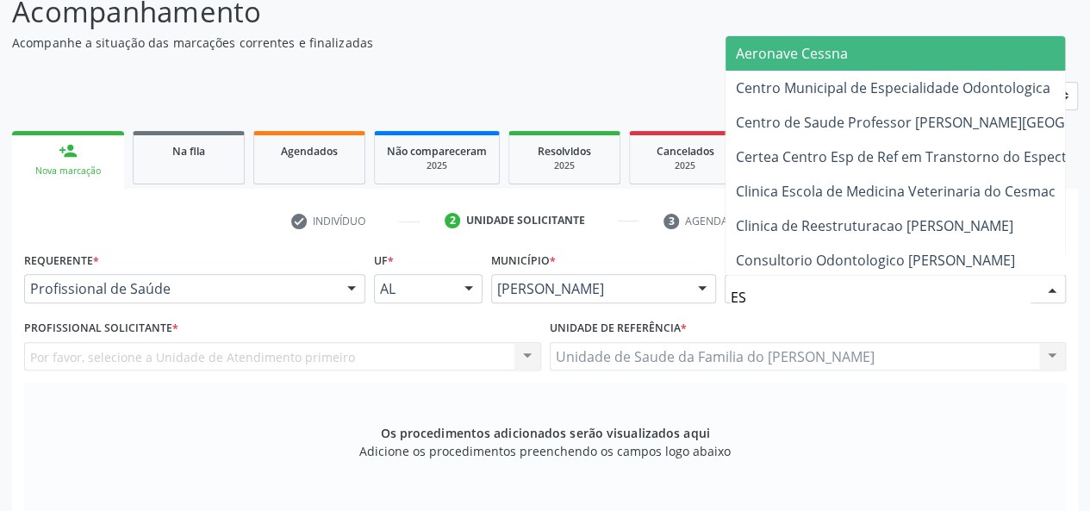
type input "EST"
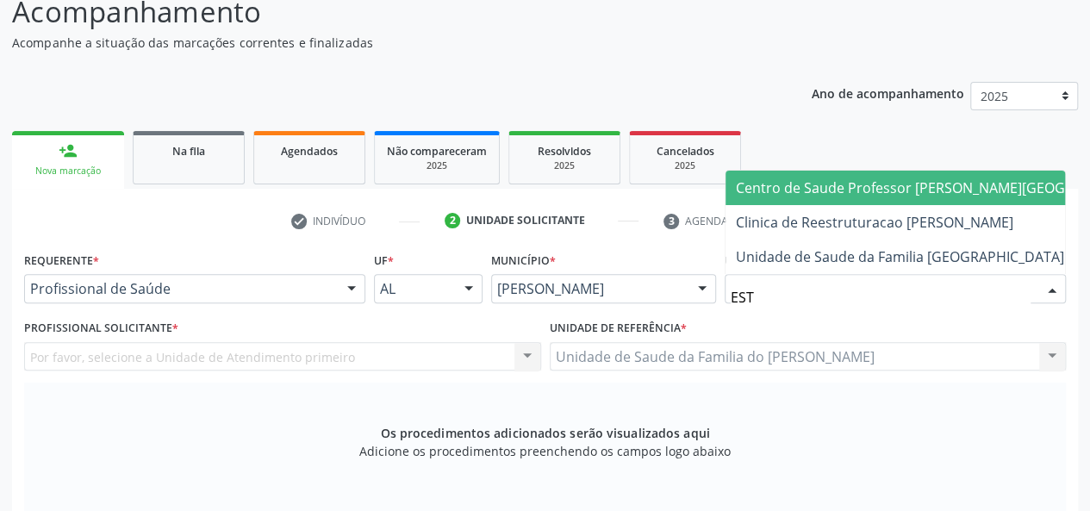
click at [834, 191] on span "Centro de Saude Professor [PERSON_NAME][GEOGRAPHIC_DATA]" at bounding box center [947, 187] width 423 height 19
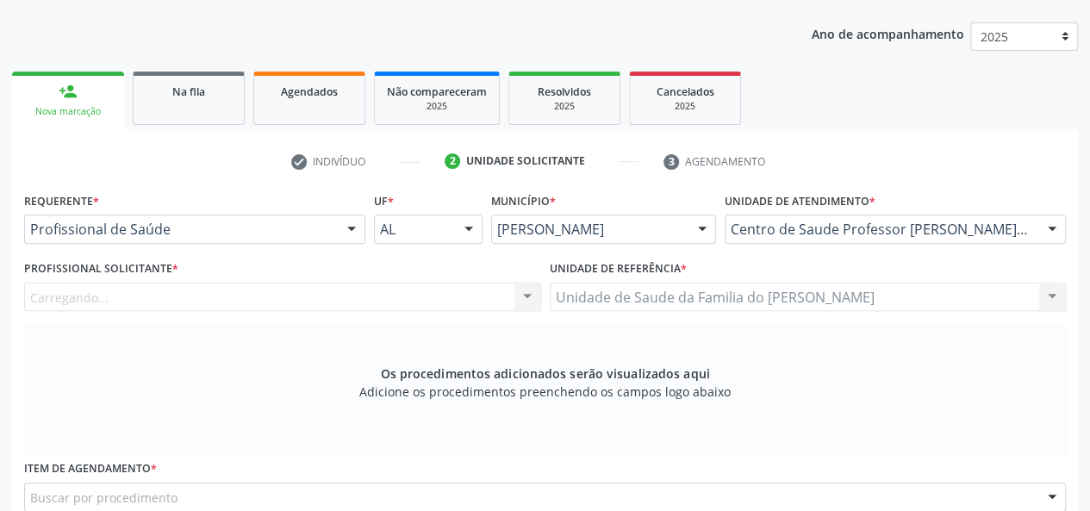
scroll to position [237, 0]
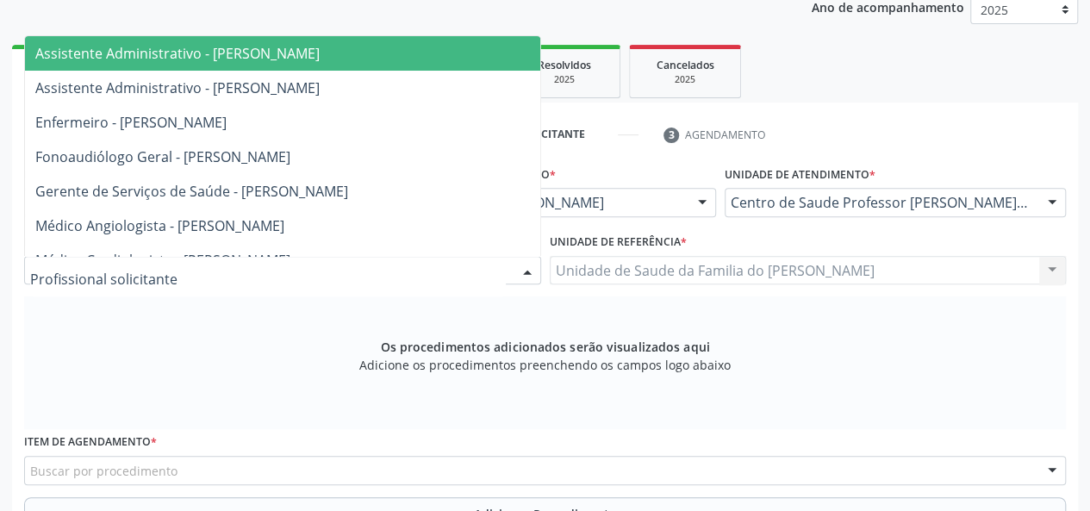
click at [524, 272] on div at bounding box center [528, 271] width 26 height 29
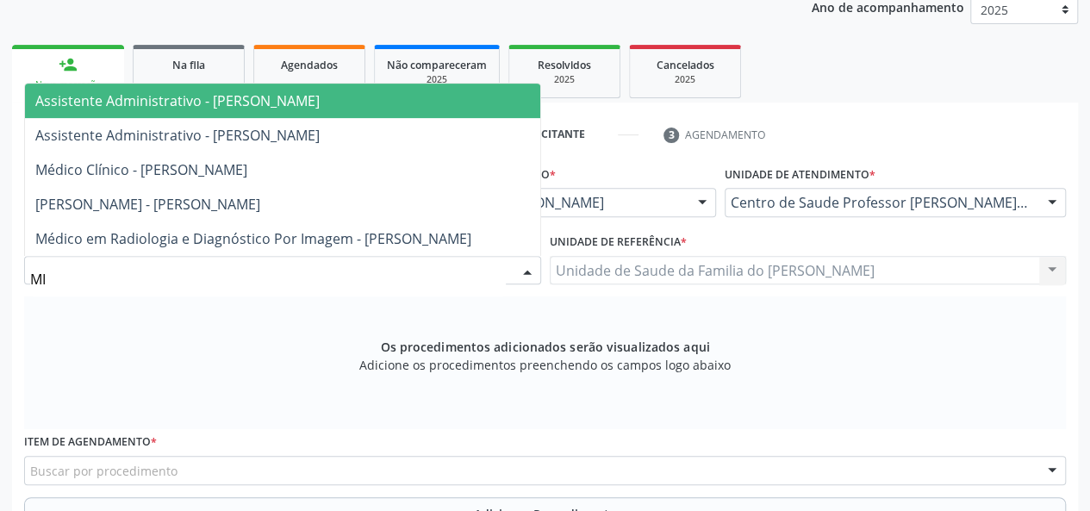
type input "MIR"
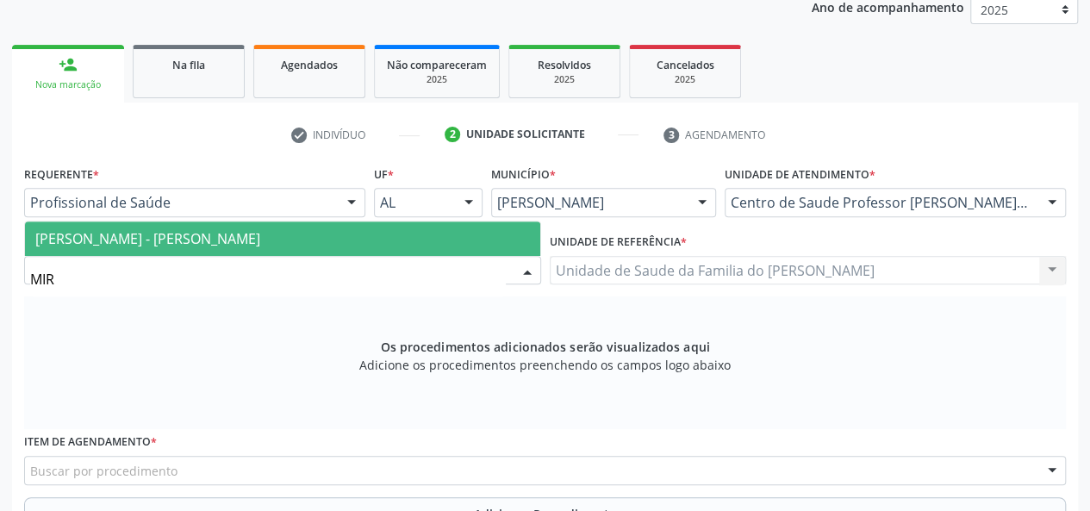
click at [488, 235] on span "[PERSON_NAME] - [PERSON_NAME]" at bounding box center [282, 239] width 515 height 34
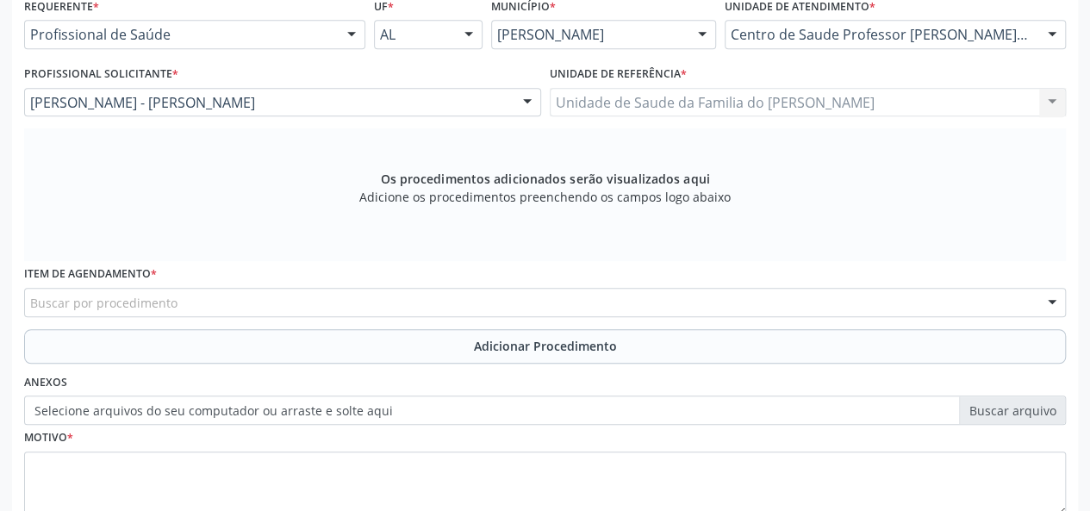
scroll to position [409, 0]
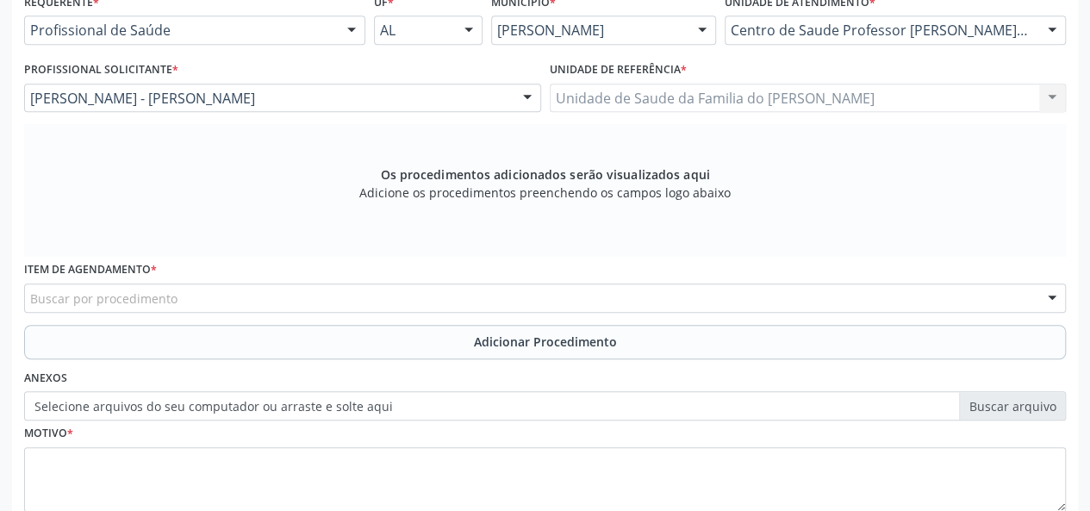
click at [408, 301] on div "Buscar por procedimento" at bounding box center [545, 298] width 1042 height 29
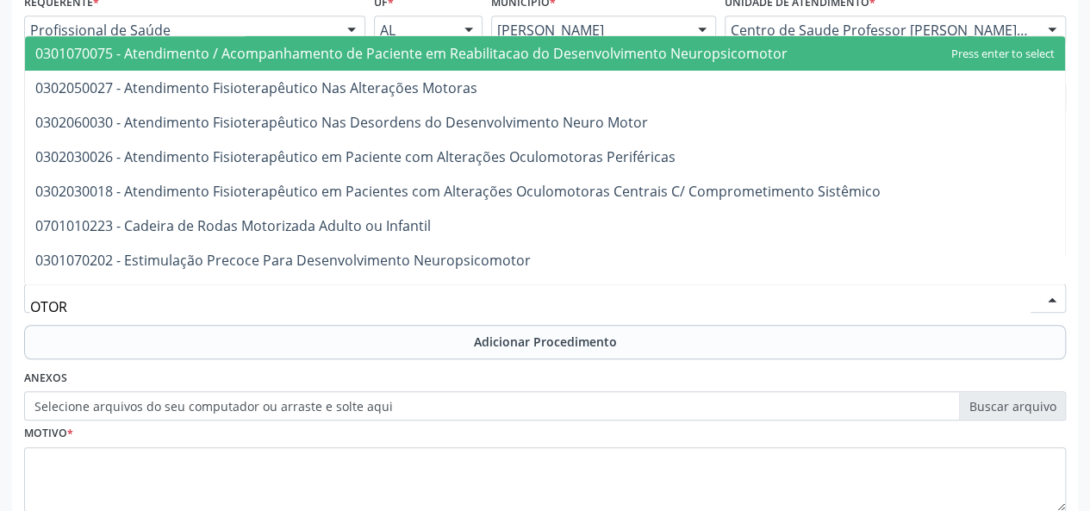
type input "OTORR"
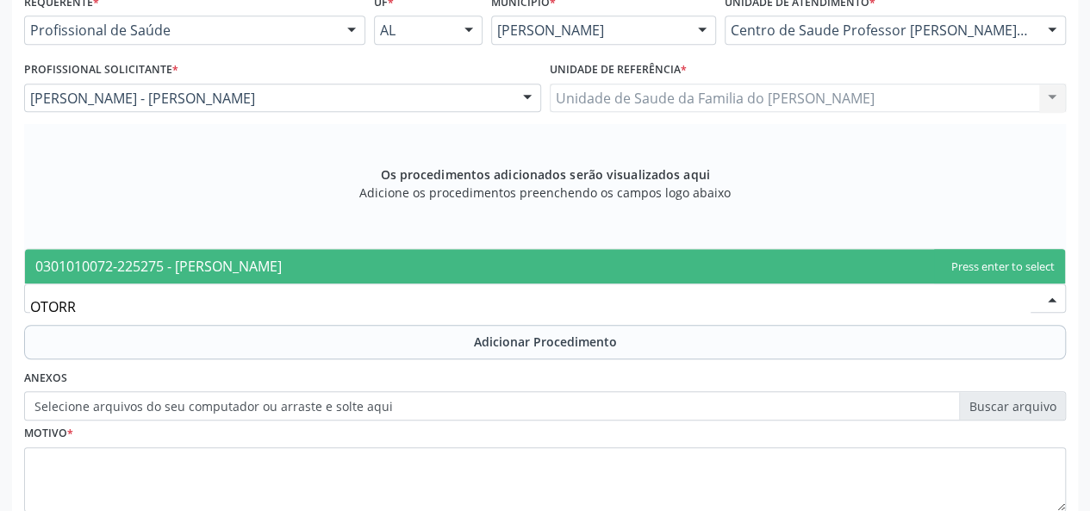
click at [403, 269] on span "0301010072-225275 - [PERSON_NAME]" at bounding box center [545, 266] width 1040 height 34
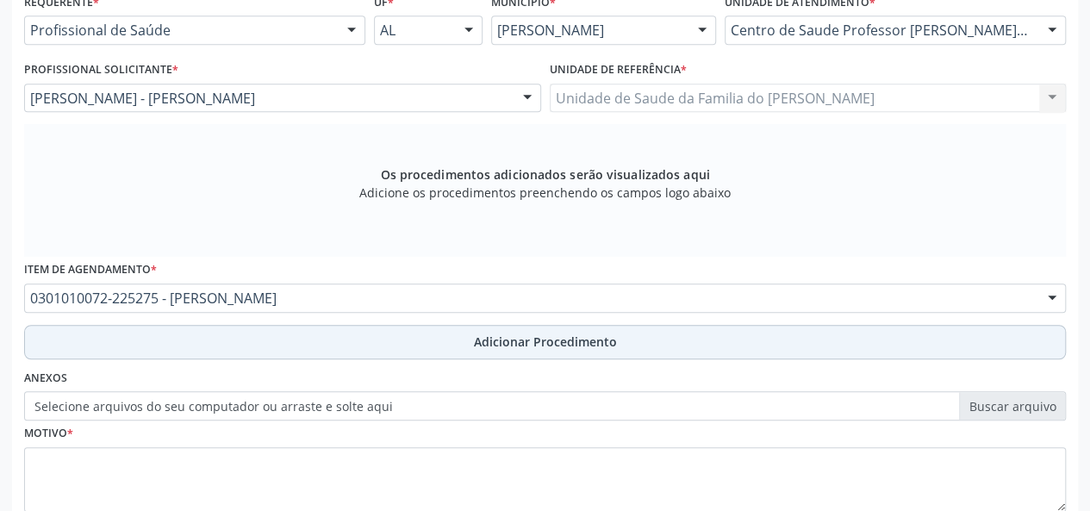
click at [401, 345] on button "Adicionar Procedimento" at bounding box center [545, 342] width 1042 height 34
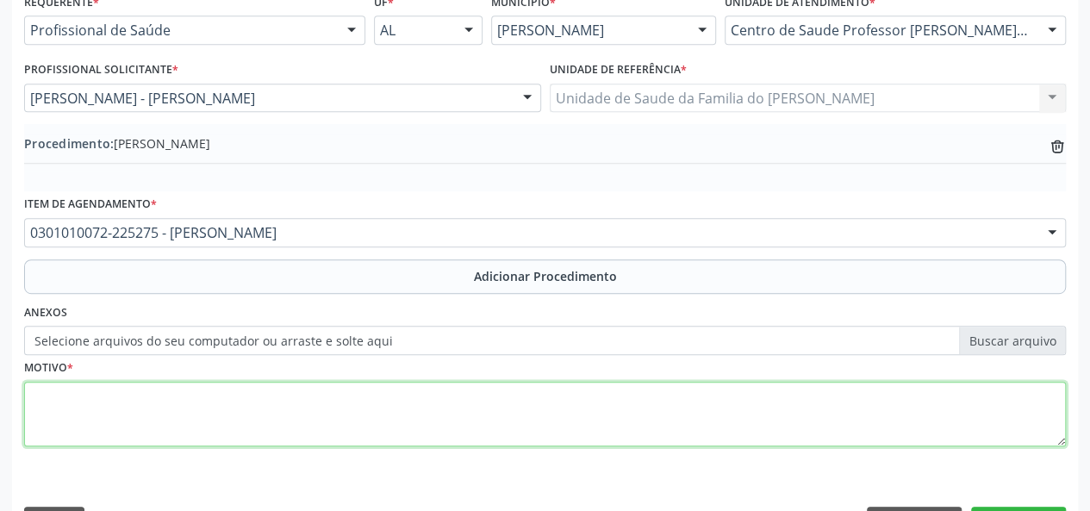
click at [290, 419] on textarea at bounding box center [545, 415] width 1042 height 66
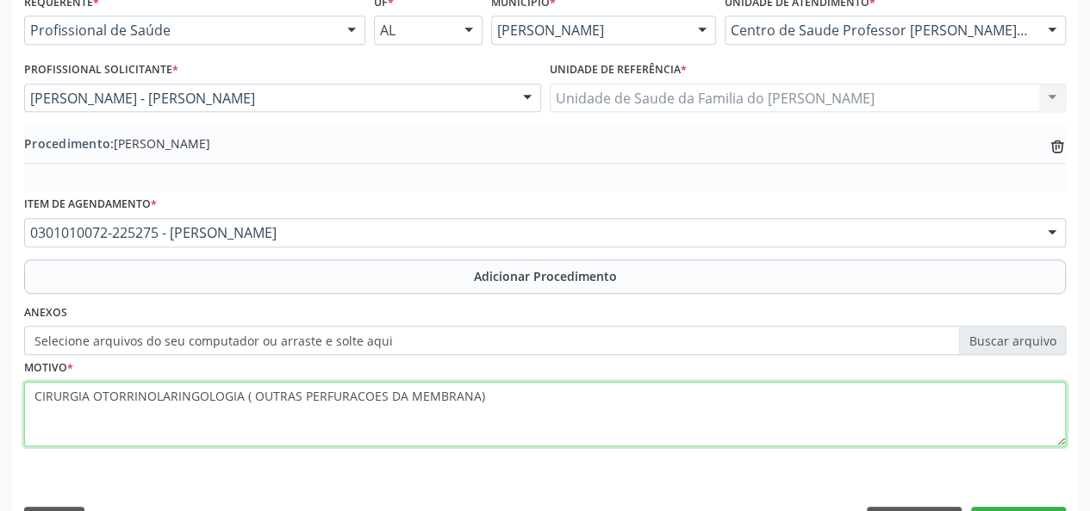
click at [324, 396] on textarea "CIRURGIA OTORRINOLARINGOLOGIA ( OUTRAS PERFURACOES DA MEMBRANA)" at bounding box center [545, 415] width 1042 height 66
drag, startPoint x: 324, startPoint y: 396, endPoint x: 558, endPoint y: 429, distance: 236.0
click at [558, 429] on textarea "CIRURGIA OTORRINOLARINGOLOGIA ( OUTRAS PERFURACOES DA MEMBRANA)" at bounding box center [545, 415] width 1042 height 66
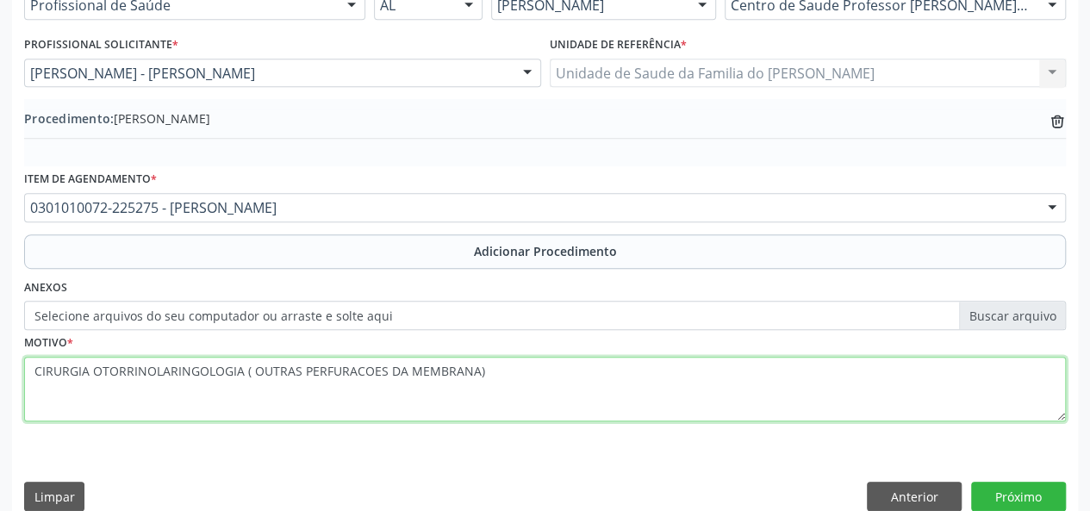
scroll to position [457, 0]
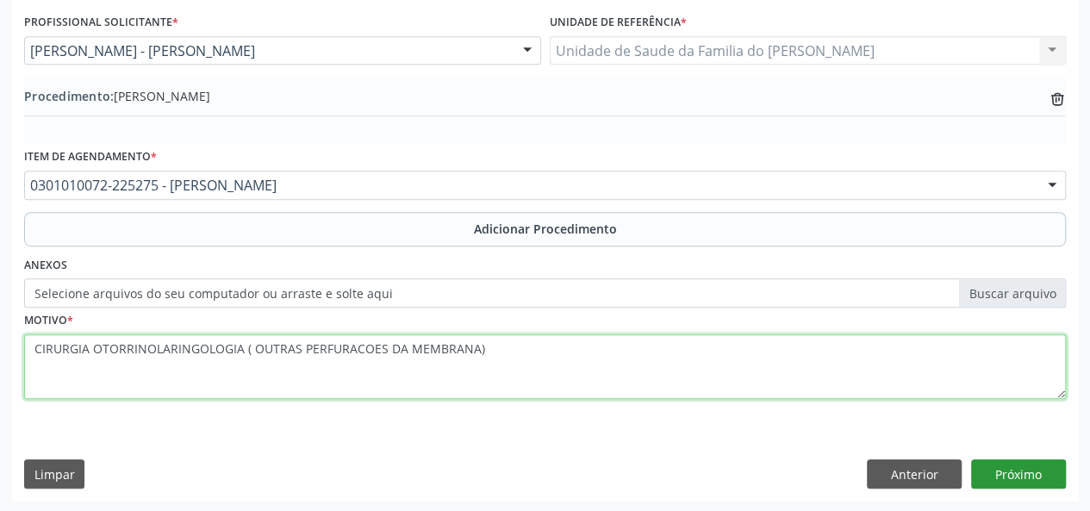
type textarea "CIRURGIA OTORRINOLARINGOLOGIA ( OUTRAS PERFURACOES DA MEMBRANA)"
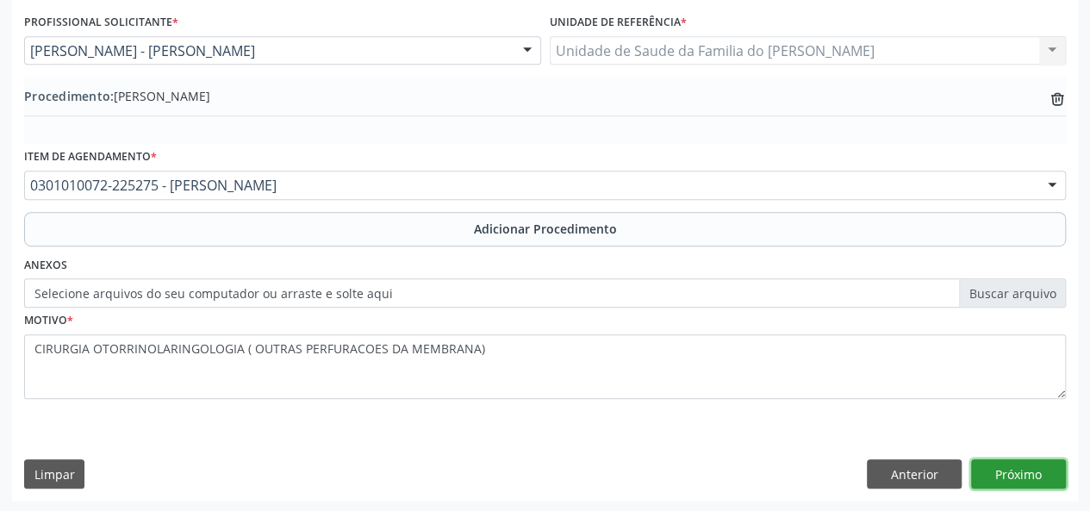
click at [1002, 477] on button "Próximo" at bounding box center [1019, 473] width 95 height 29
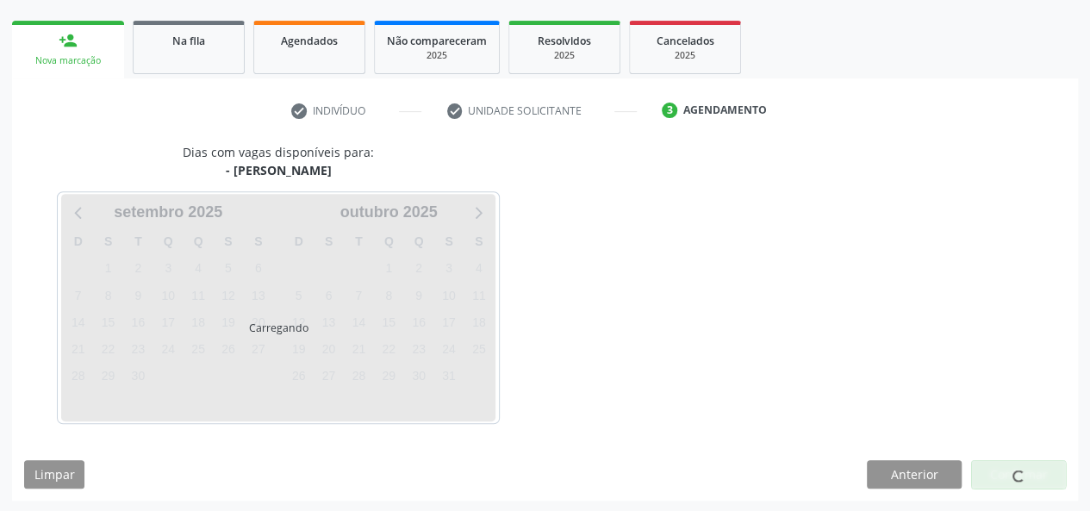
scroll to position [312, 0]
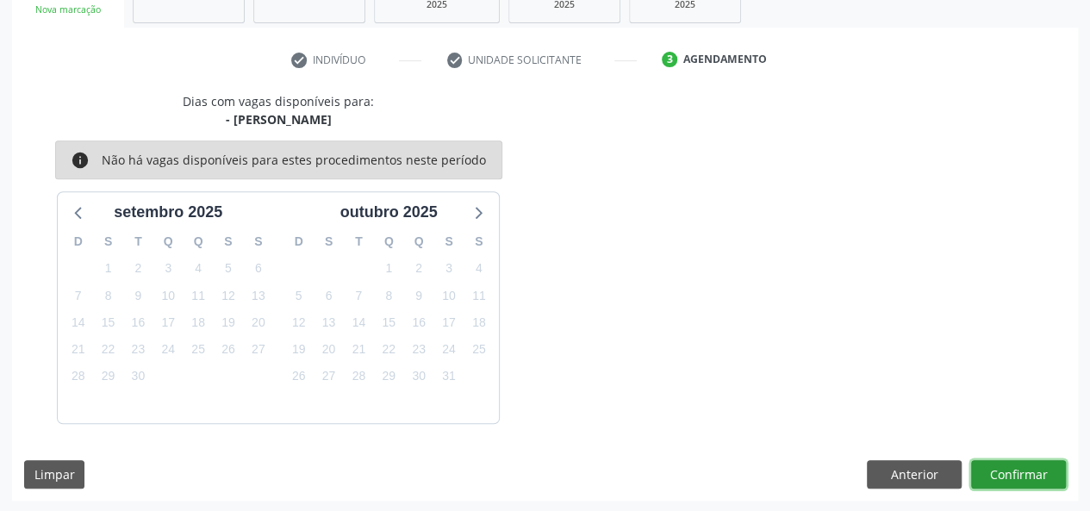
click at [1002, 472] on button "Confirmar" at bounding box center [1019, 474] width 95 height 29
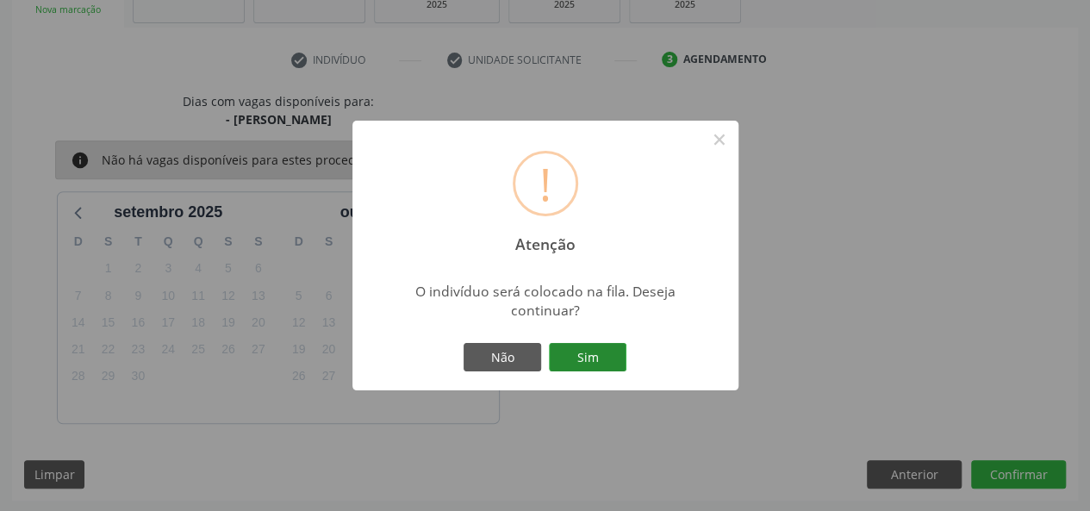
click at [579, 363] on button "Sim" at bounding box center [588, 357] width 78 height 29
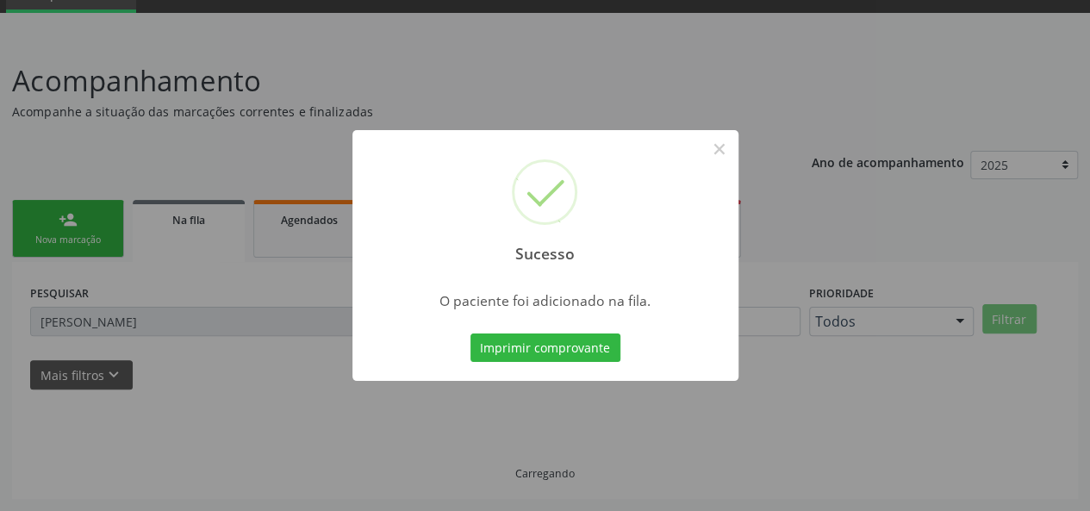
scroll to position [81, 0]
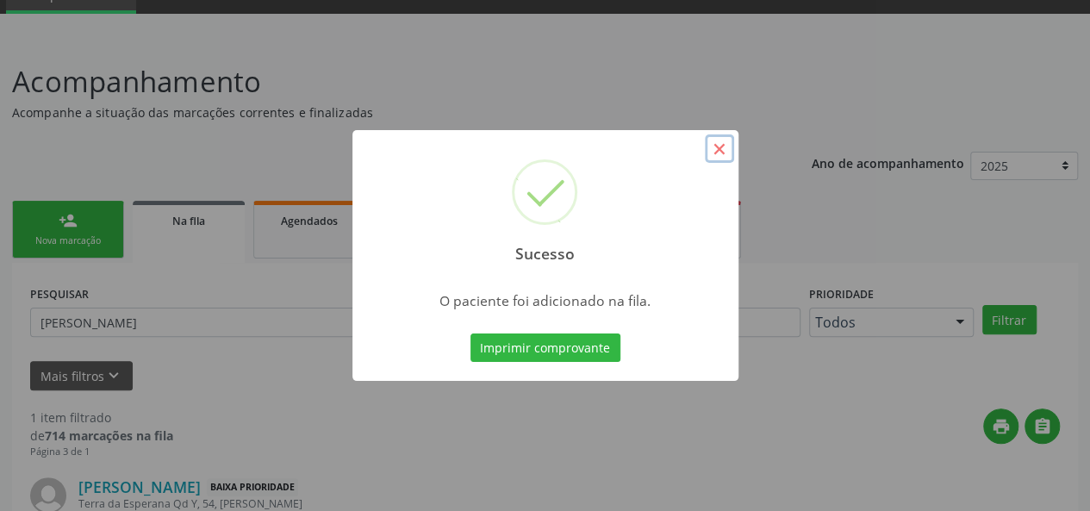
click at [712, 149] on button "×" at bounding box center [719, 148] width 29 height 29
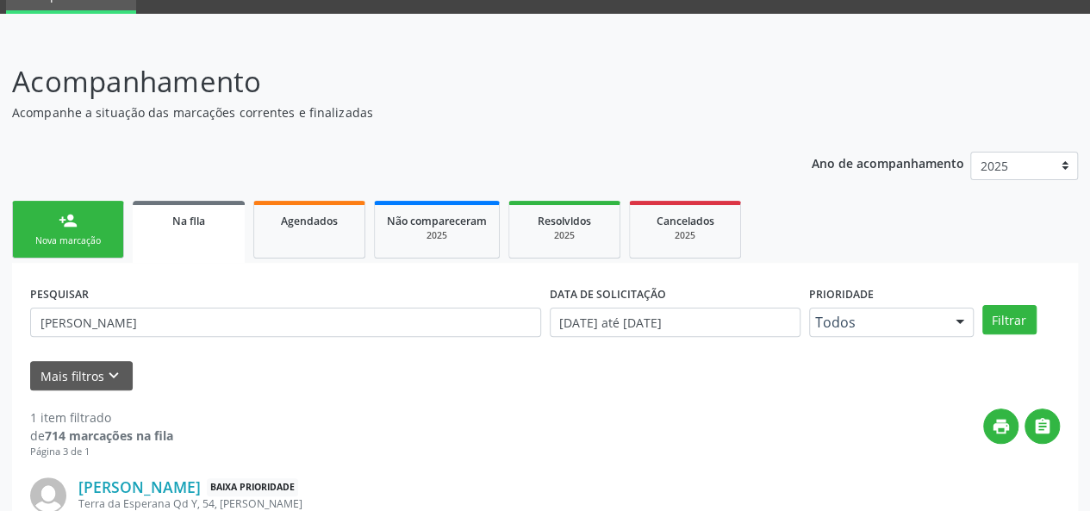
click at [43, 212] on link "person_add Nova marcação" at bounding box center [68, 230] width 112 height 58
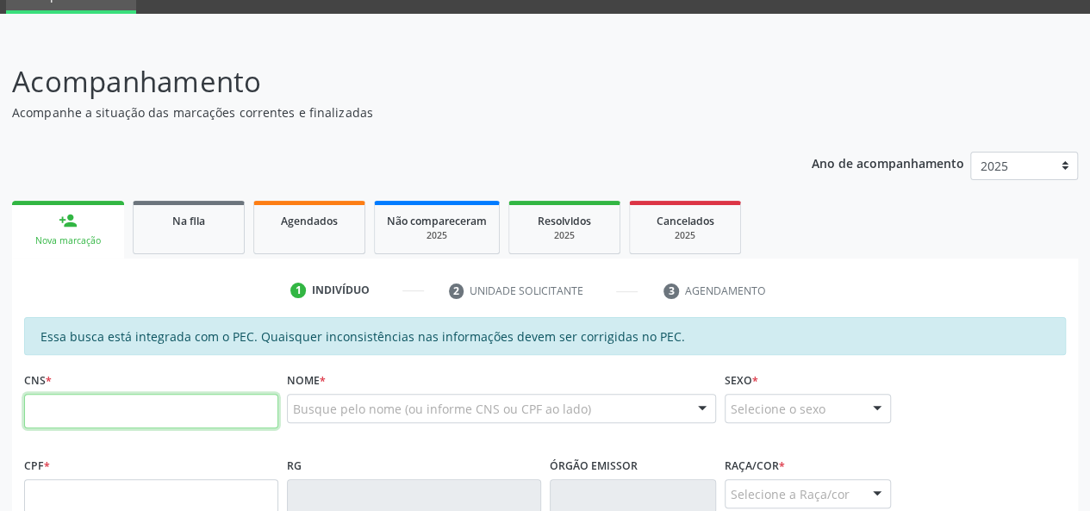
click at [77, 411] on input "text" at bounding box center [151, 411] width 254 height 34
type input "702 5083 6542 3436"
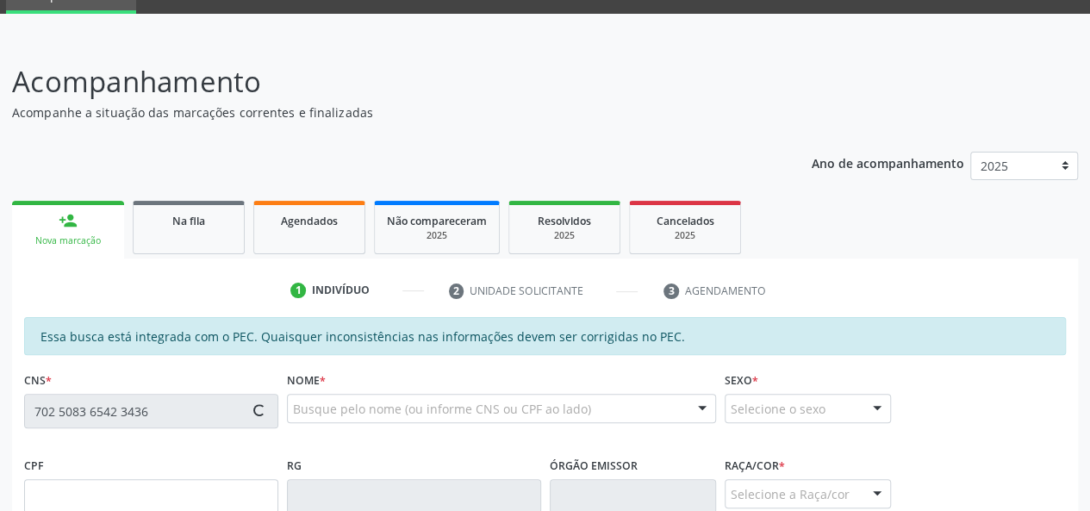
type input "103.023.624-01"
type input "[DATE]"
type input "[PERSON_NAME]"
type input "[PHONE_NUMBER]"
type input "12"
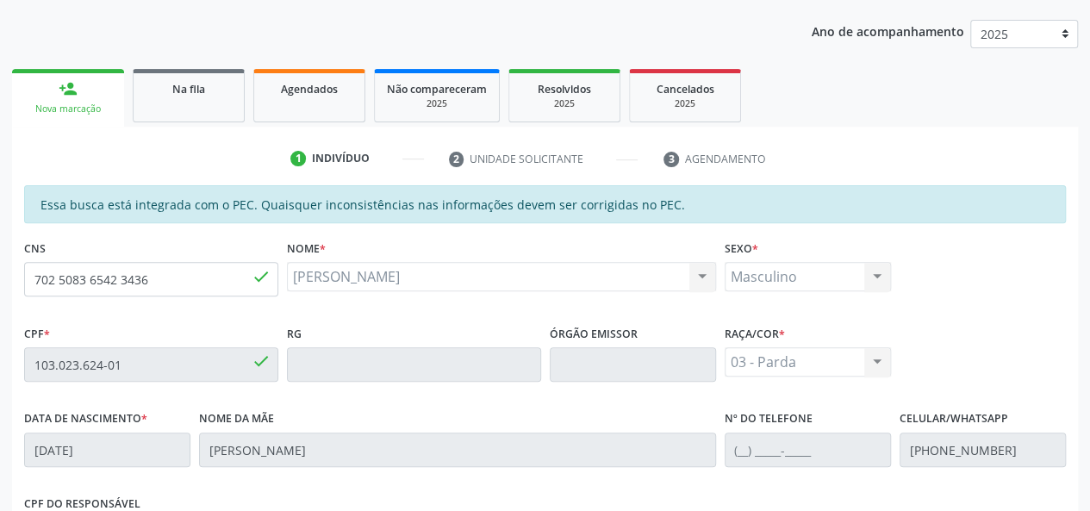
scroll to position [253, 0]
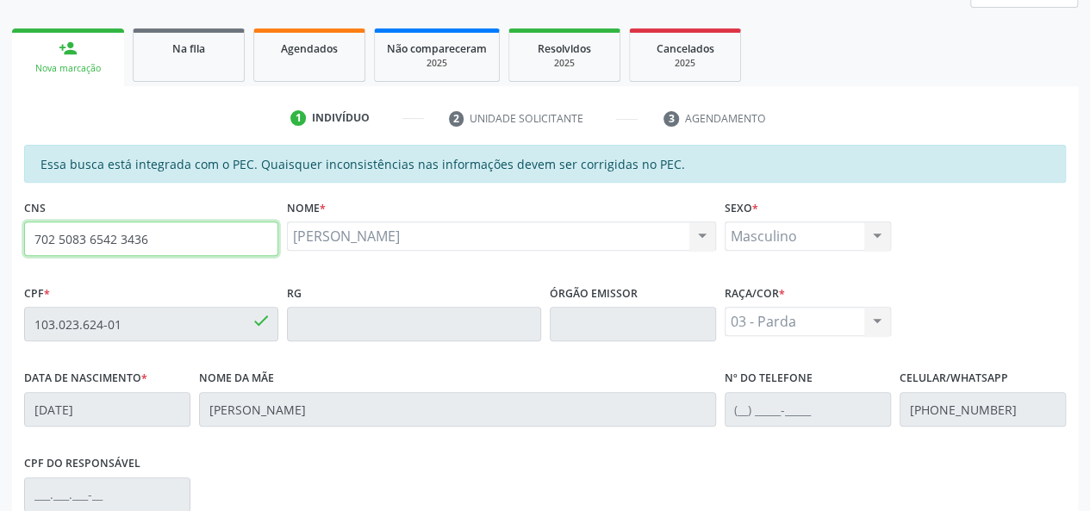
click at [114, 239] on input "702 5083 6542 3436" at bounding box center [151, 239] width 254 height 34
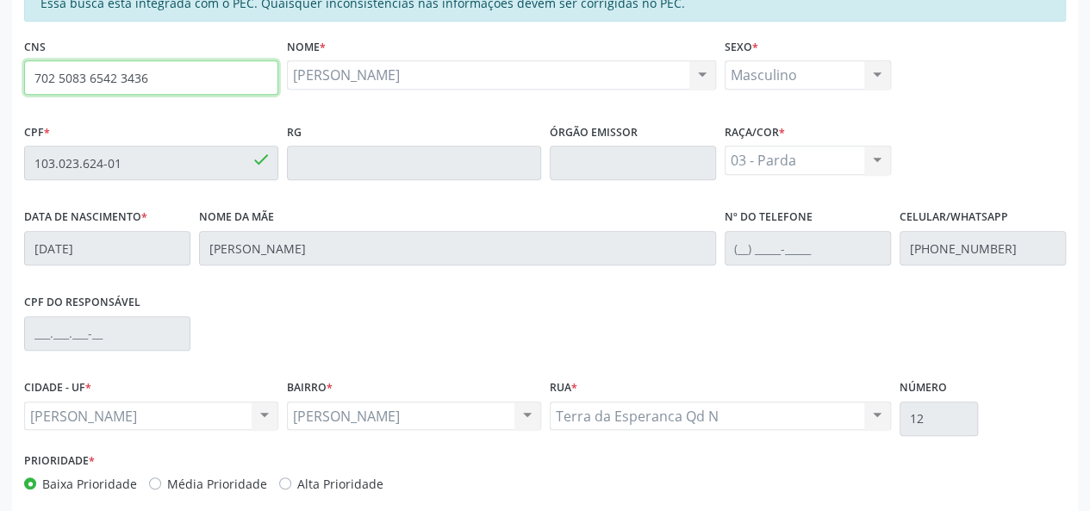
scroll to position [496, 0]
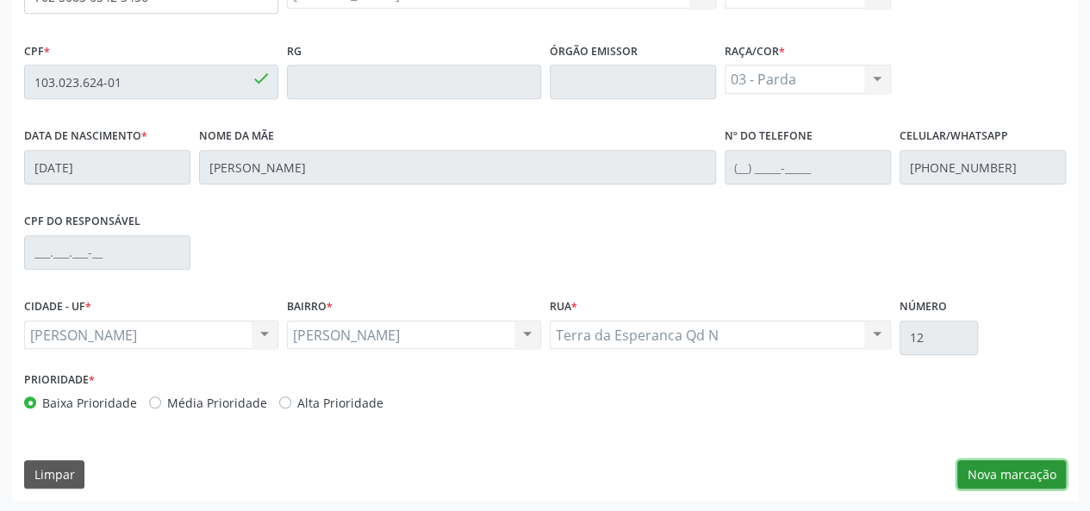
click at [991, 475] on button "Nova marcação" at bounding box center [1012, 474] width 109 height 29
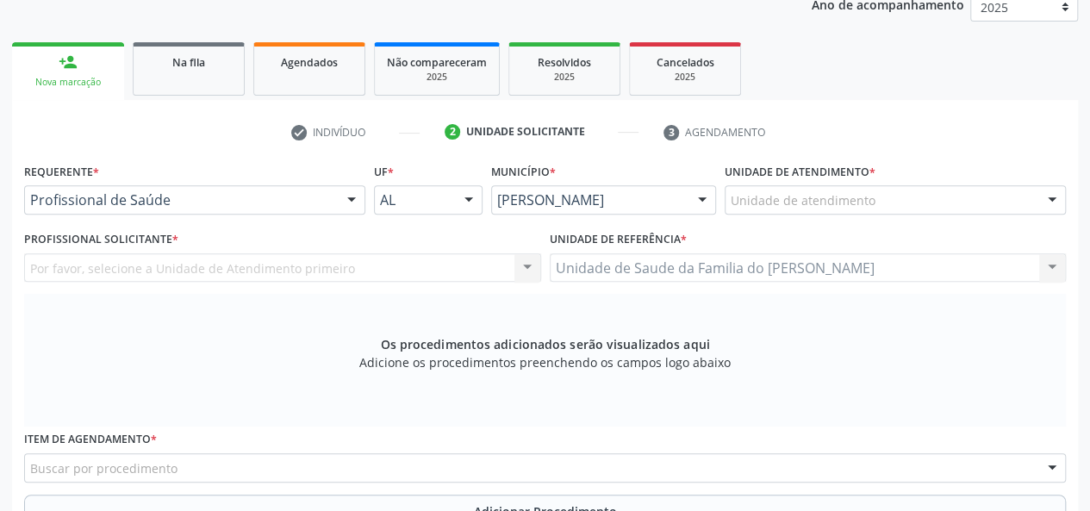
scroll to position [237, 0]
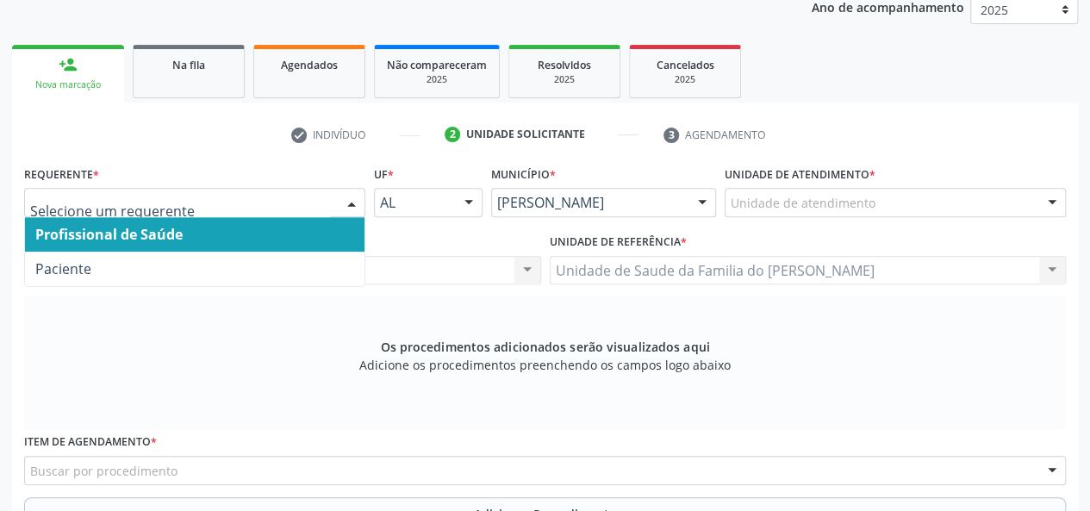
click at [336, 196] on div at bounding box center [194, 202] width 341 height 29
drag, startPoint x: 303, startPoint y: 238, endPoint x: 347, endPoint y: 230, distance: 43.8
click at [304, 238] on span "Profissional de Saúde" at bounding box center [195, 234] width 340 height 34
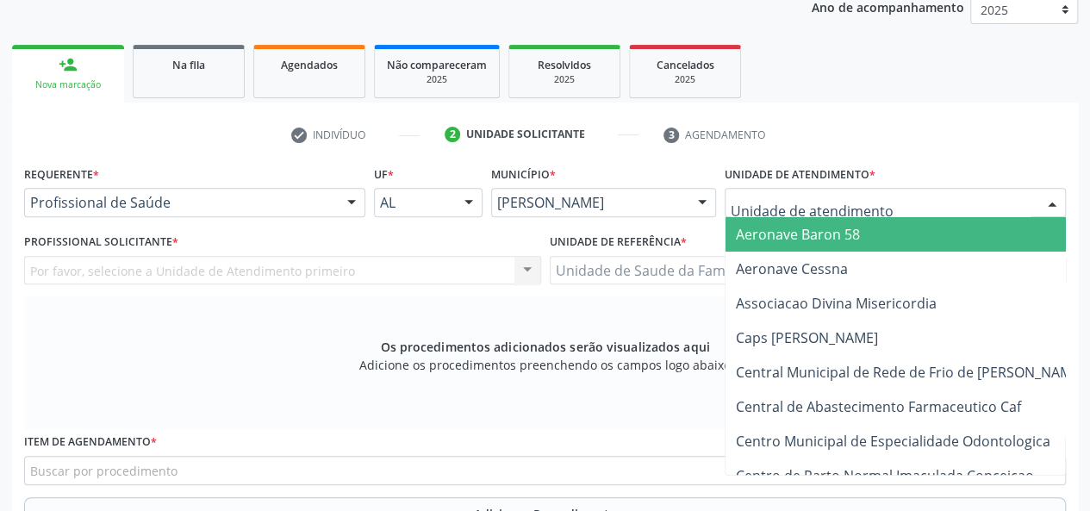
click at [897, 203] on div at bounding box center [895, 202] width 341 height 29
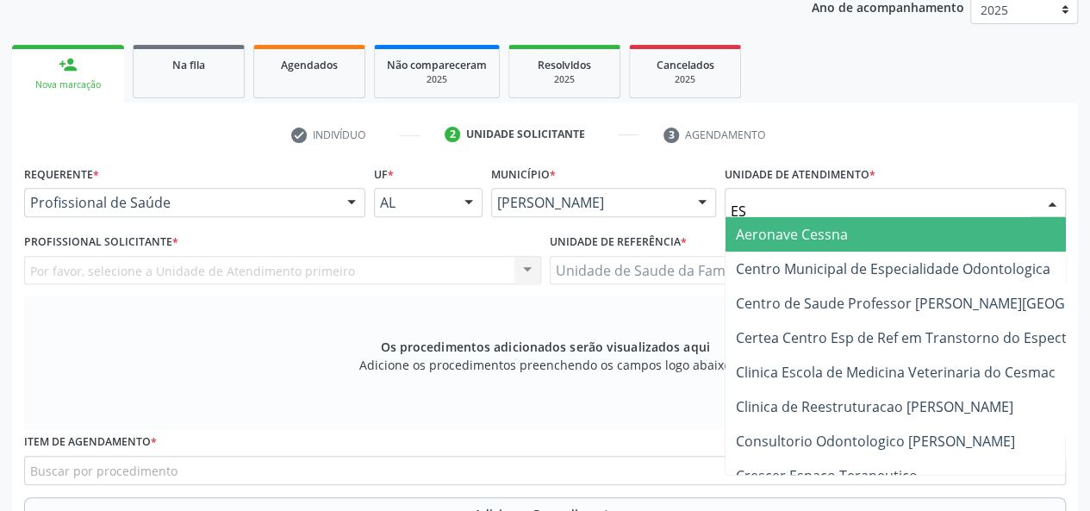
type input "EST"
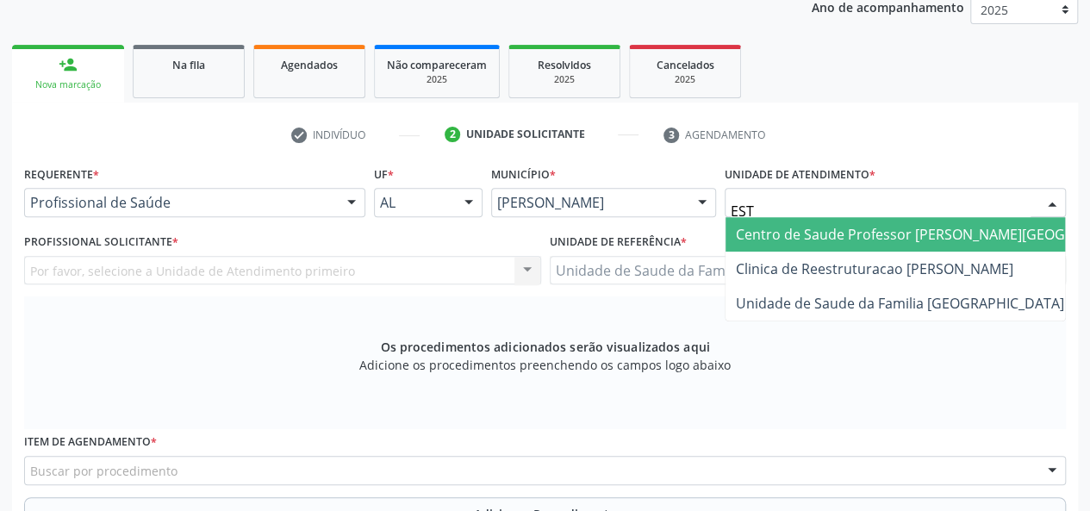
click at [904, 228] on span "Centro de Saude Professor [PERSON_NAME][GEOGRAPHIC_DATA]" at bounding box center [947, 234] width 423 height 19
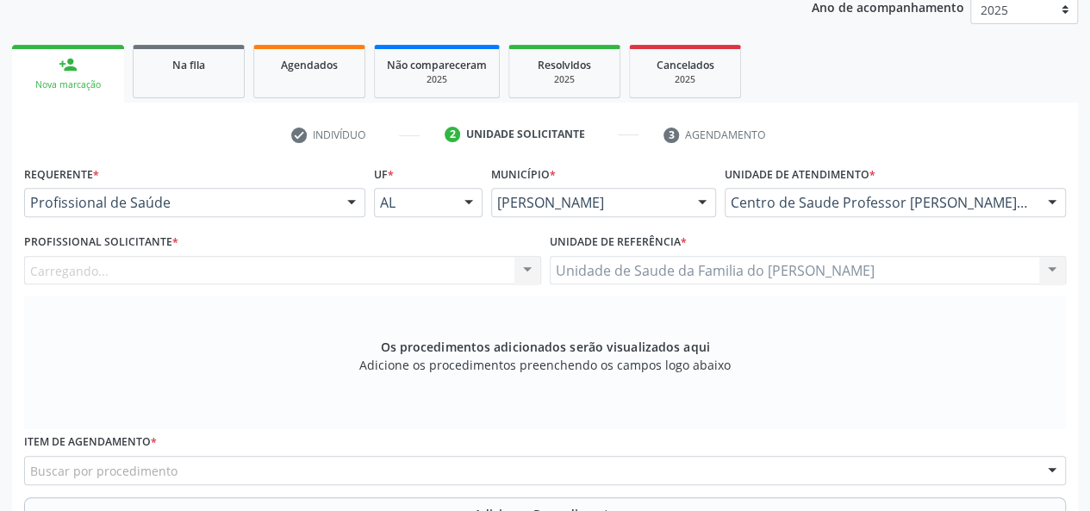
click at [528, 269] on div "Carregando... Nenhum resultado encontrado para: " " Não há nenhuma opção para s…" at bounding box center [282, 270] width 517 height 29
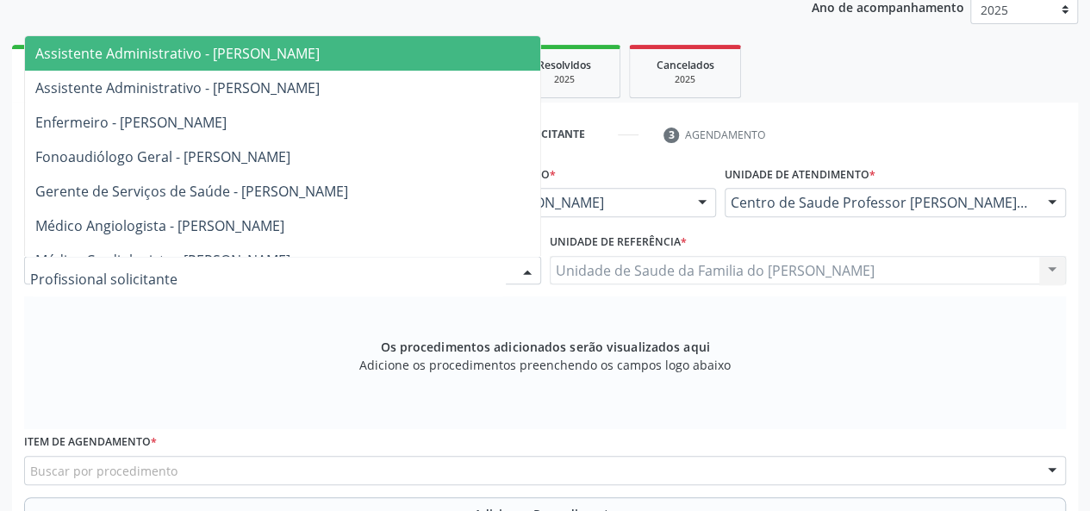
click at [527, 269] on div at bounding box center [528, 271] width 26 height 29
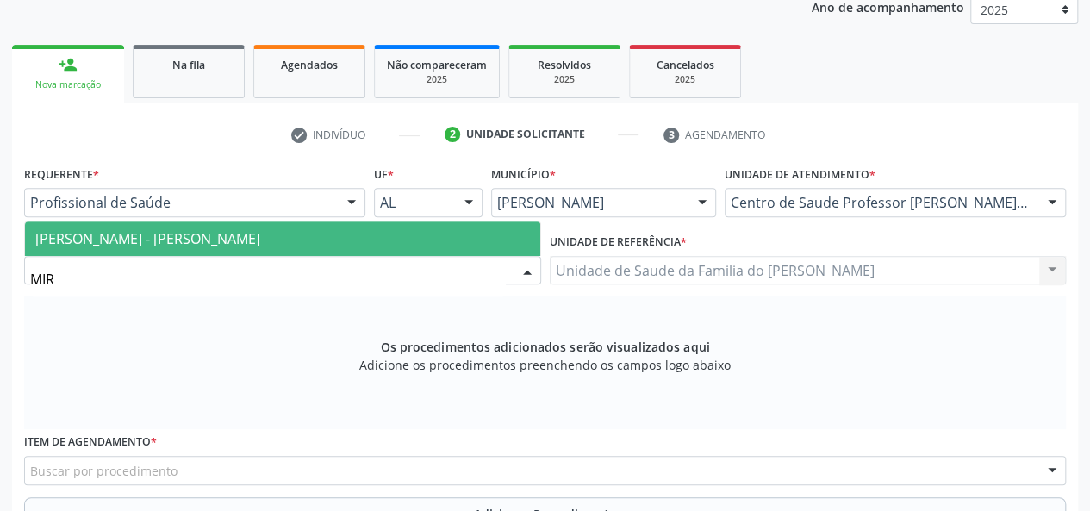
type input "MIRE"
click at [260, 241] on span "[PERSON_NAME] - [PERSON_NAME]" at bounding box center [147, 238] width 225 height 19
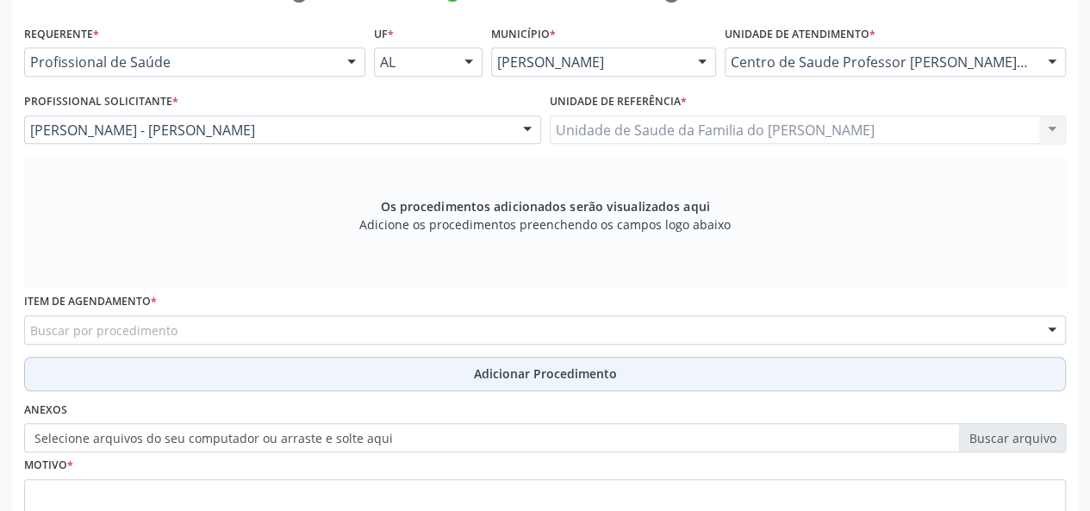
scroll to position [409, 0]
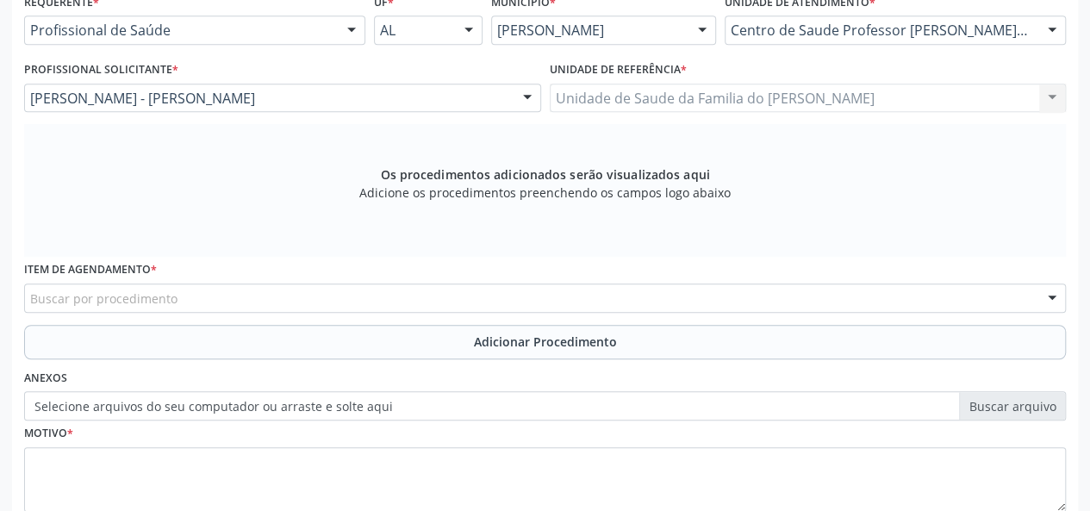
click at [353, 297] on div "Buscar por procedimento" at bounding box center [545, 298] width 1042 height 29
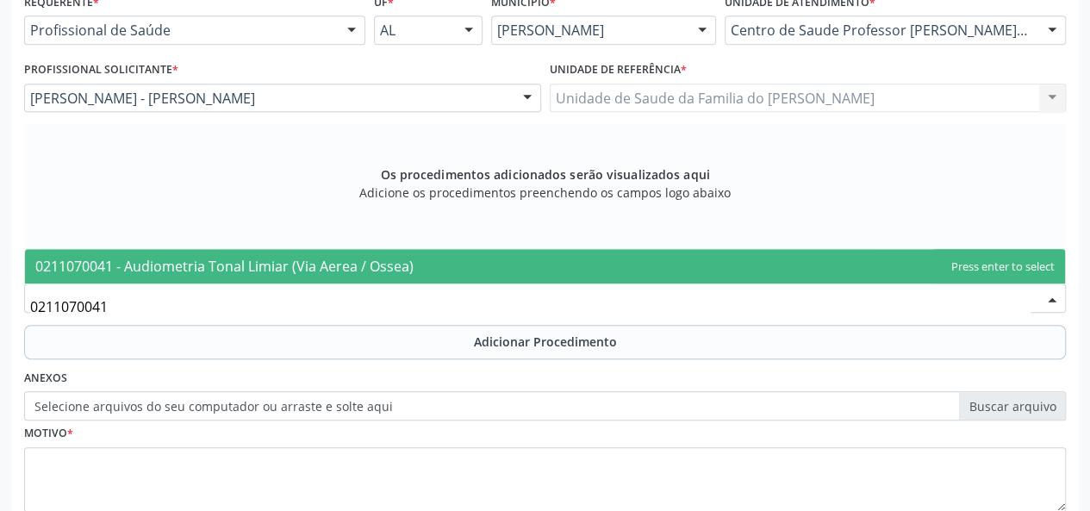
click at [333, 259] on span "0211070041 - Audiometria Tonal Limiar (Via Aerea / Ossea)" at bounding box center [224, 266] width 378 height 19
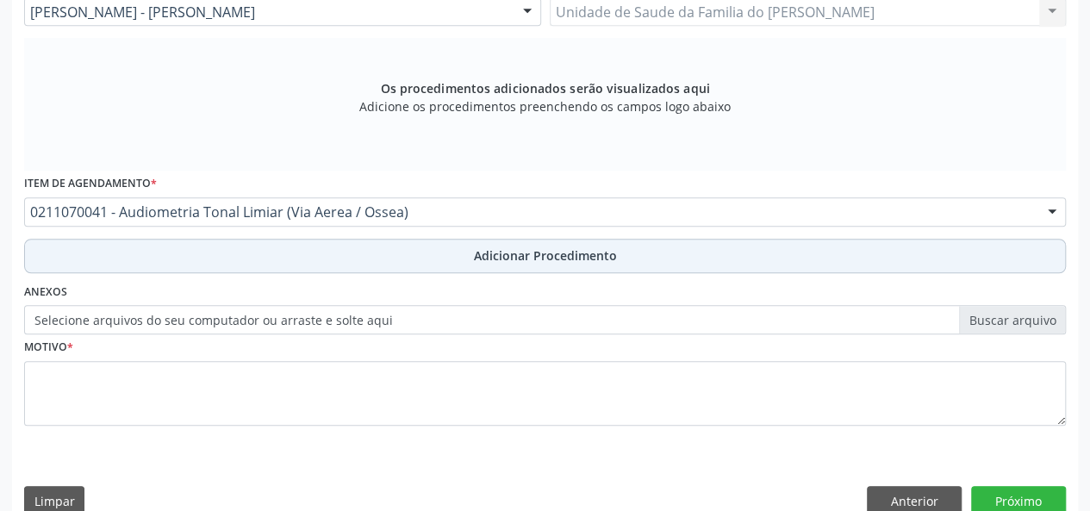
click at [334, 261] on button "Adicionar Procedimento" at bounding box center [545, 256] width 1042 height 34
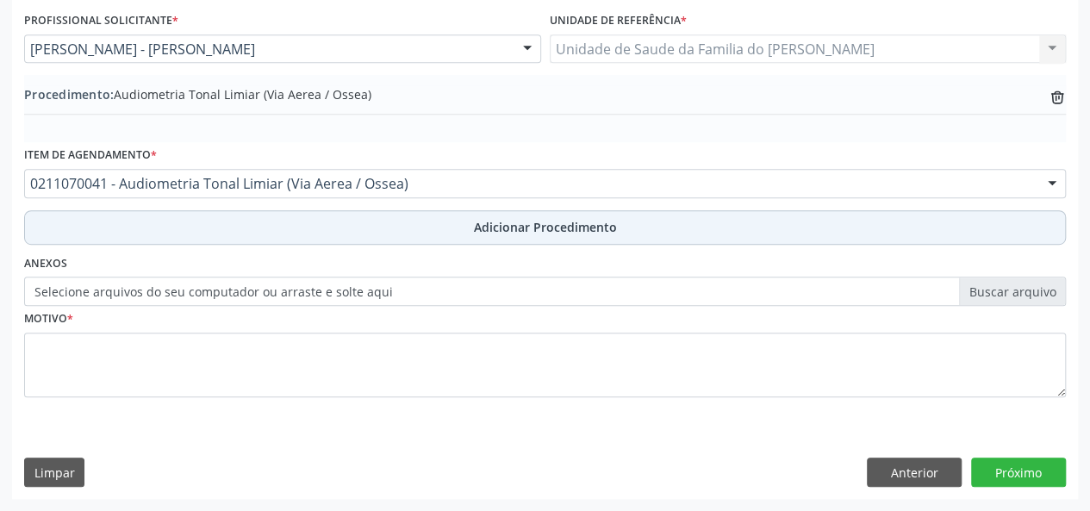
scroll to position [457, 0]
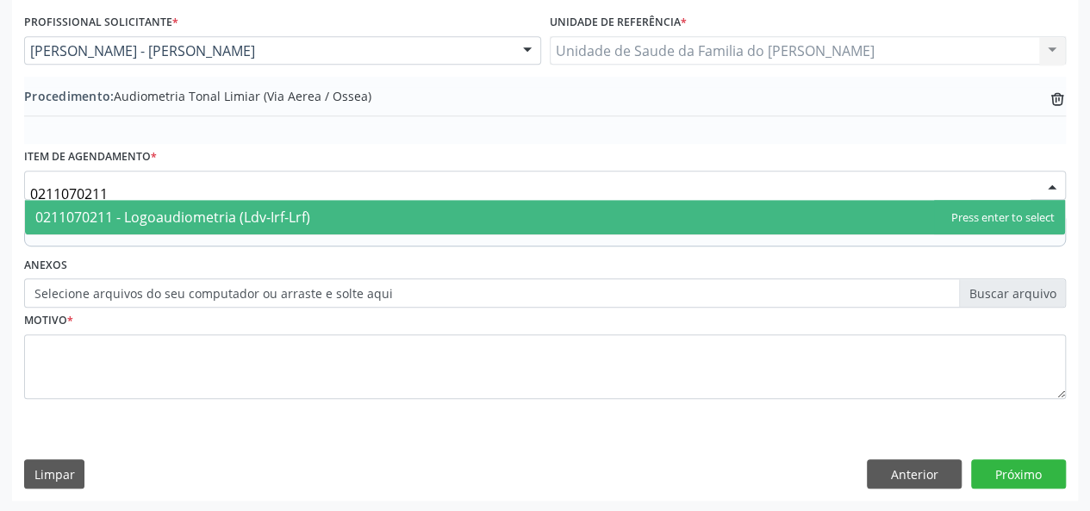
click at [321, 216] on span "0211070211 - Logoaudiometria (Ldv-Irf-Lrf)" at bounding box center [545, 217] width 1040 height 34
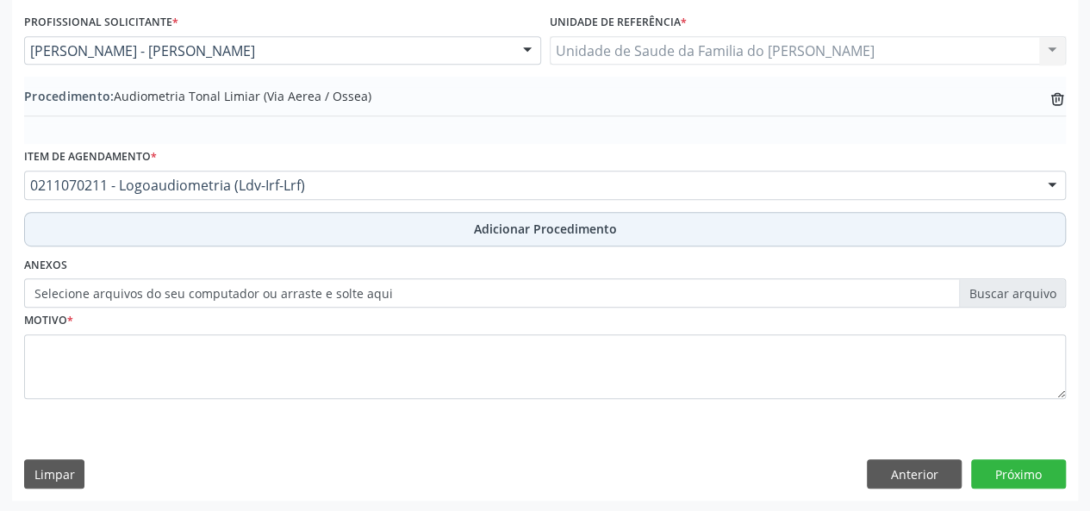
click at [321, 221] on button "Adicionar Procedimento" at bounding box center [545, 229] width 1042 height 34
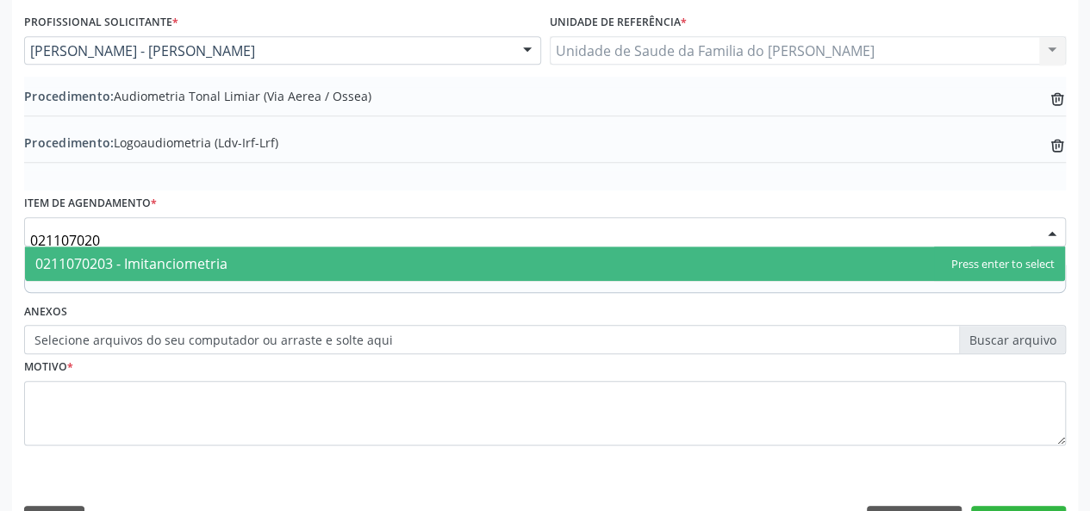
type input "0211070203"
click at [276, 259] on span "0211070203 - Imitanciometria" at bounding box center [545, 264] width 1040 height 34
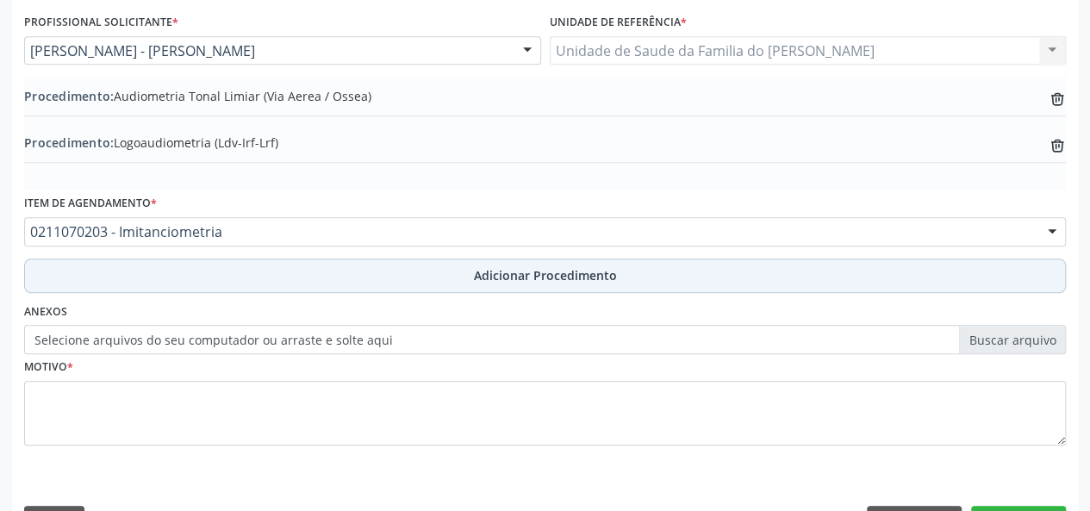
click at [275, 277] on button "Adicionar Procedimento" at bounding box center [545, 276] width 1042 height 34
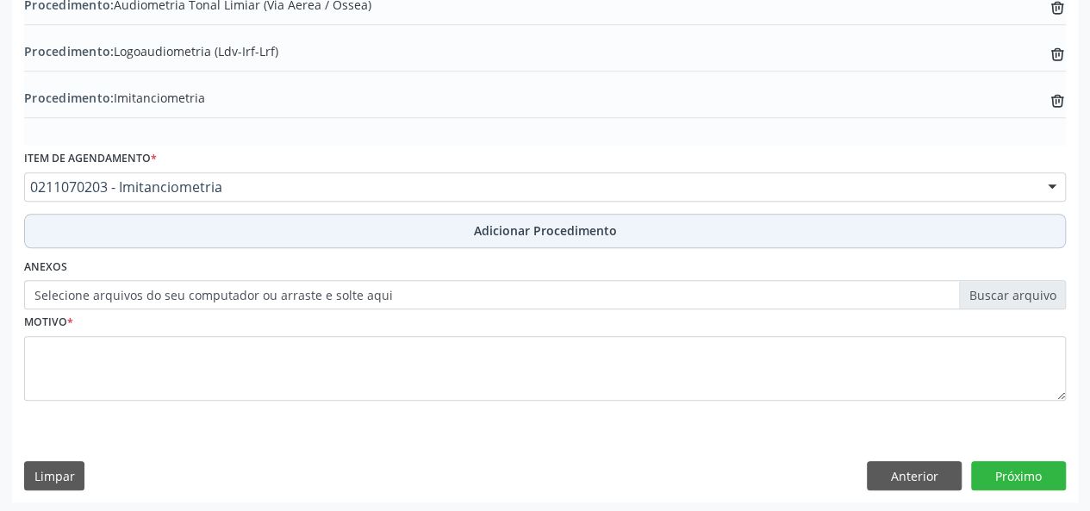
scroll to position [549, 0]
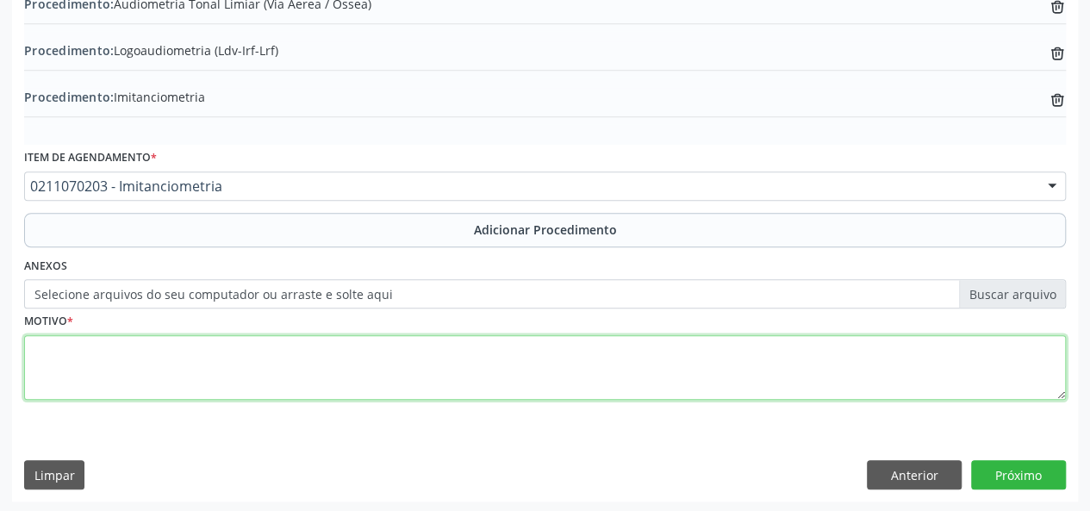
click at [347, 373] on textarea at bounding box center [545, 368] width 1042 height 66
type textarea "PERFURACAO DE LIMPANO"
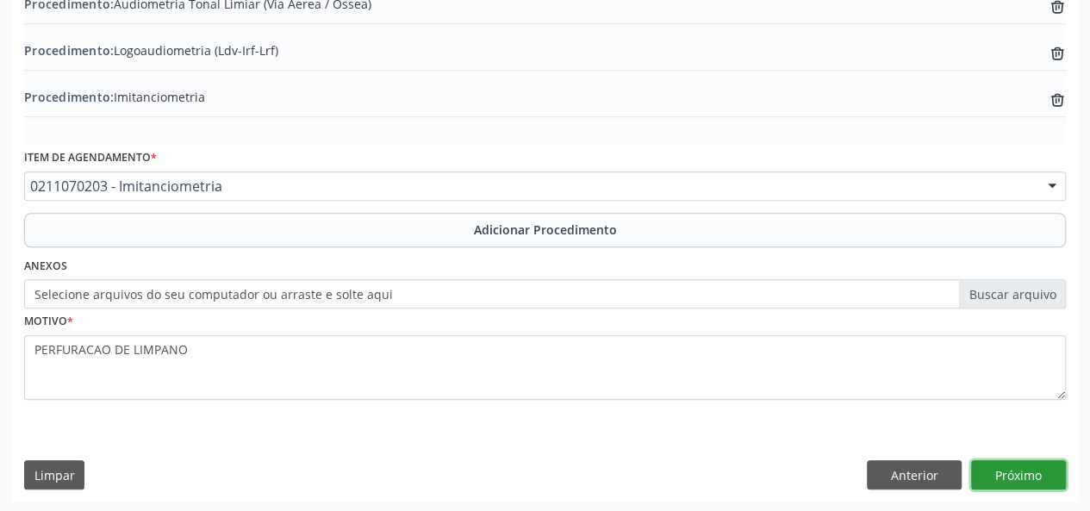
click at [1025, 471] on button "Próximo" at bounding box center [1019, 474] width 95 height 29
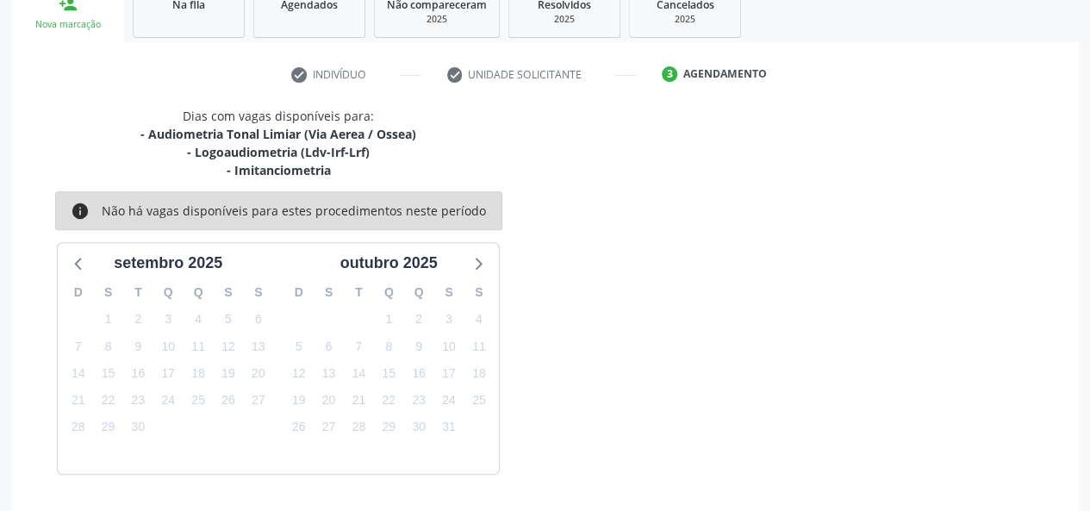
scroll to position [348, 0]
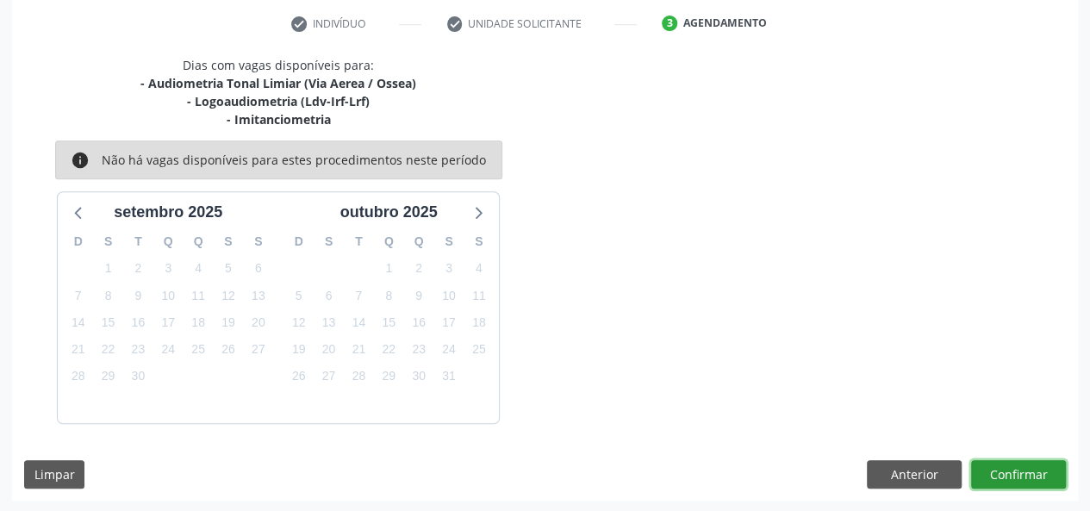
click at [1007, 470] on button "Confirmar" at bounding box center [1019, 474] width 95 height 29
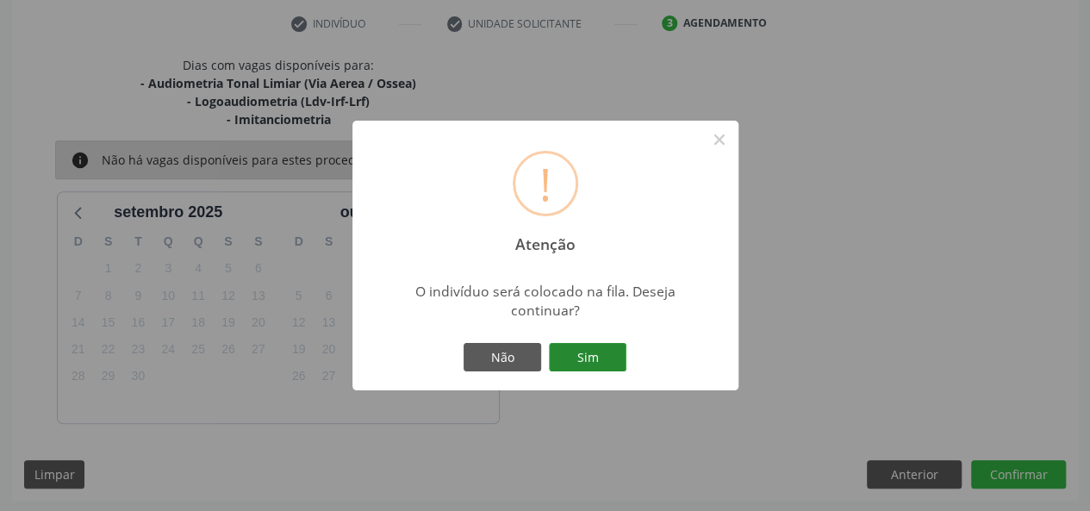
click at [590, 347] on button "Sim" at bounding box center [588, 357] width 78 height 29
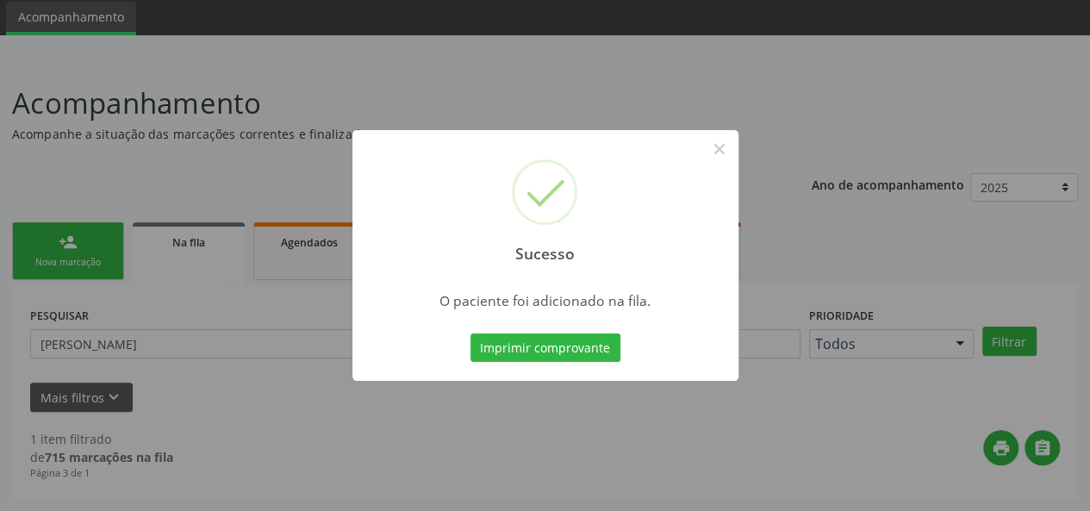
scroll to position [59, 0]
click at [721, 151] on button "×" at bounding box center [719, 148] width 29 height 29
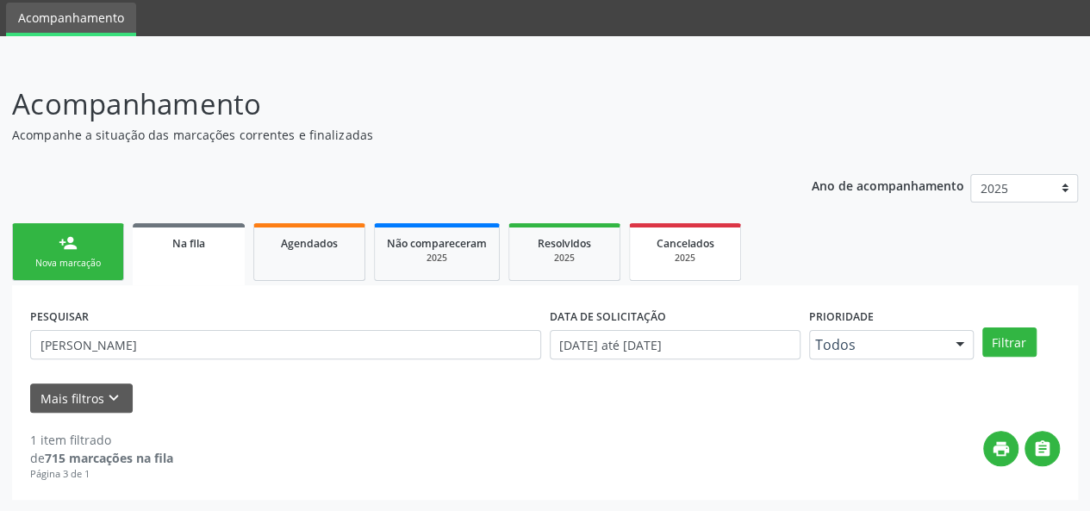
click at [682, 246] on span "Cancelados" at bounding box center [686, 243] width 58 height 15
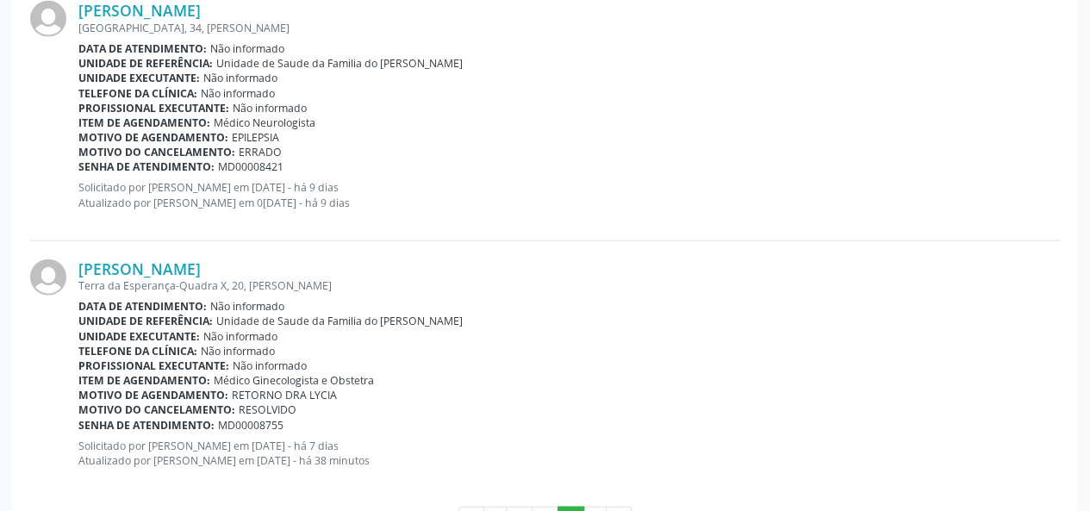
scroll to position [1874, 0]
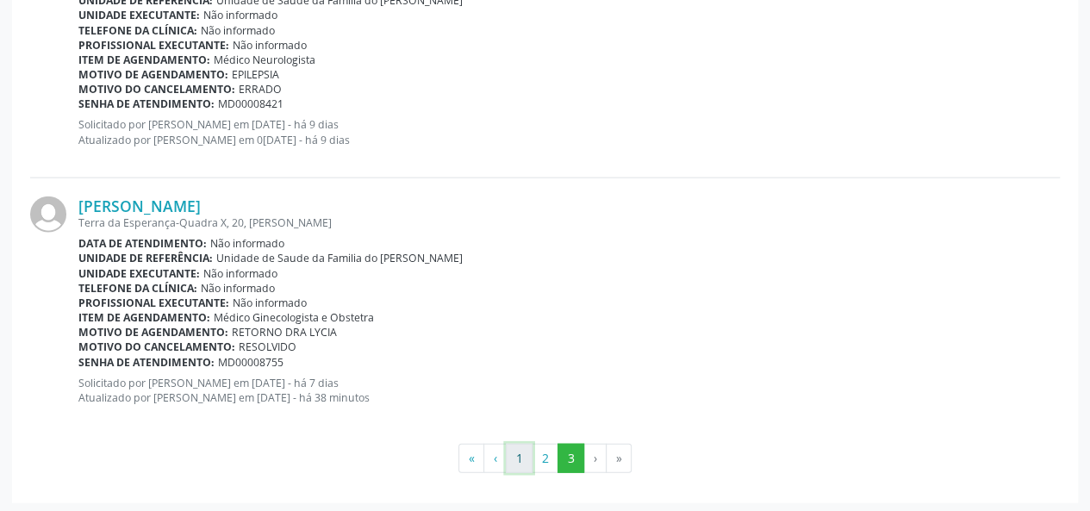
click at [521, 459] on button "1" at bounding box center [519, 458] width 27 height 29
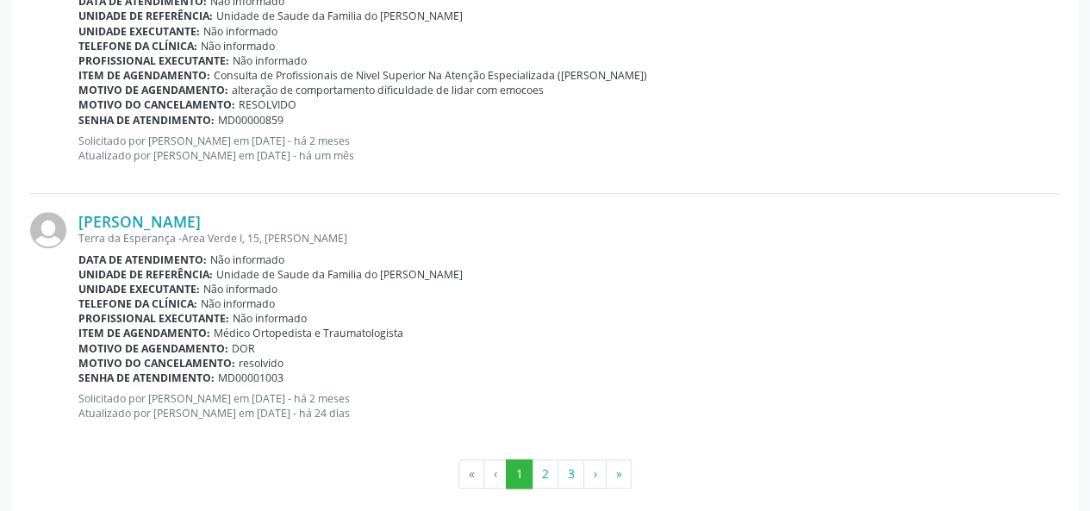
scroll to position [3935, 0]
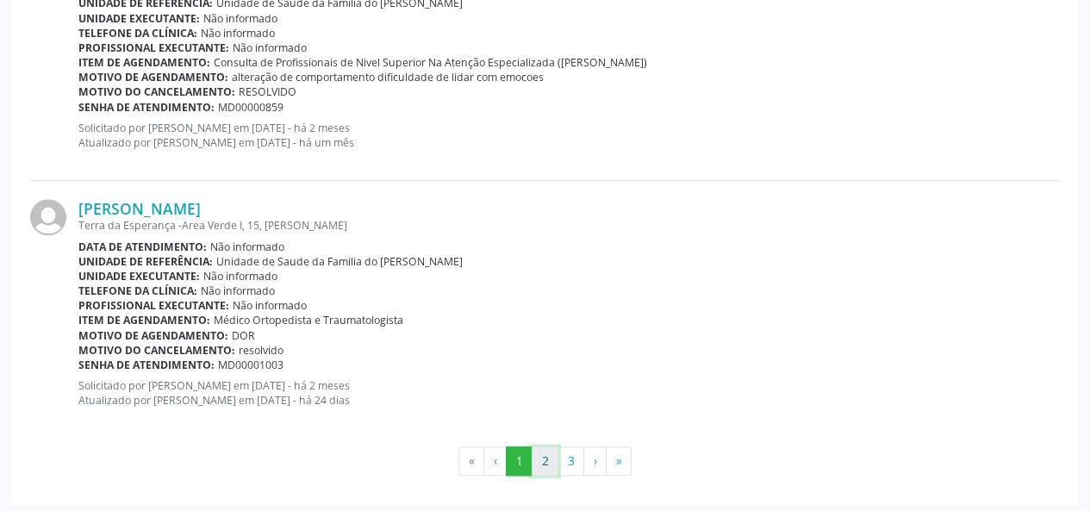
click at [548, 447] on button "2" at bounding box center [545, 461] width 27 height 29
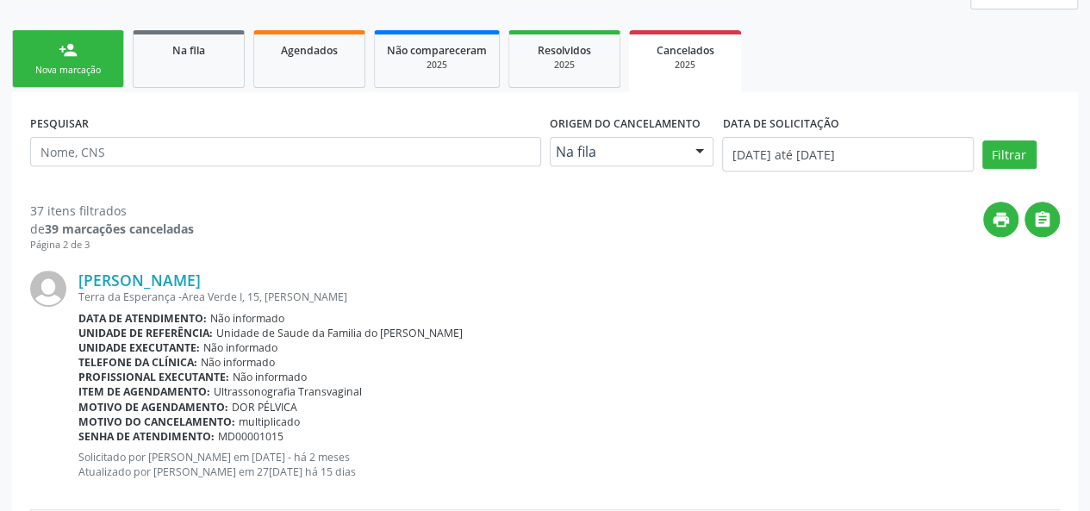
scroll to position [228, 0]
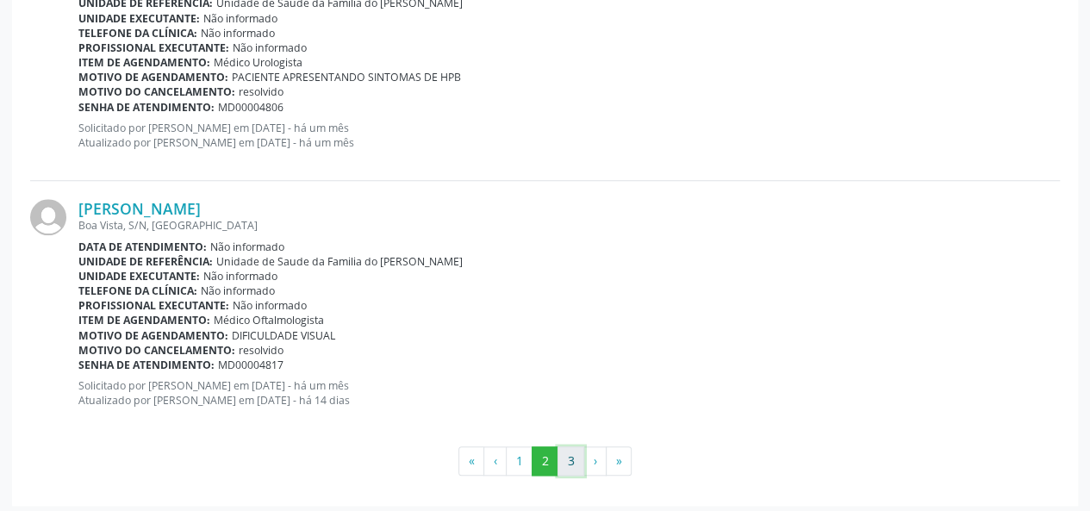
click at [576, 453] on button "3" at bounding box center [571, 461] width 27 height 29
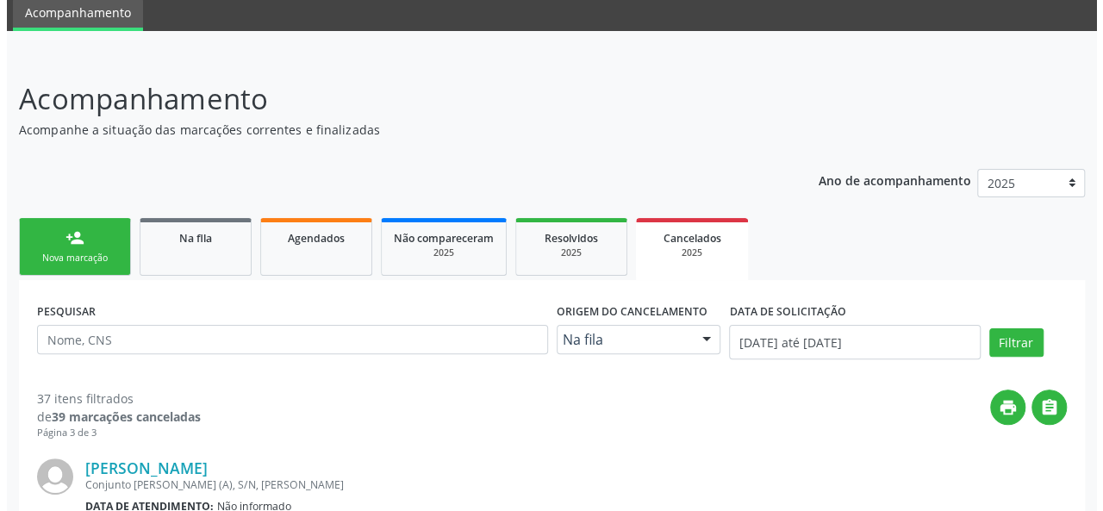
scroll to position [1874, 0]
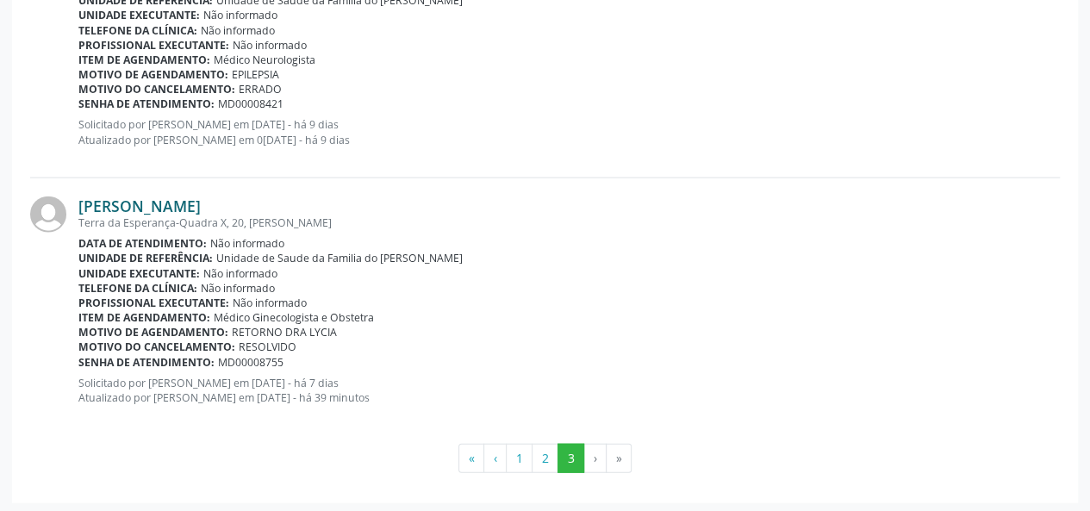
click at [201, 203] on link "[PERSON_NAME]" at bounding box center [139, 206] width 122 height 19
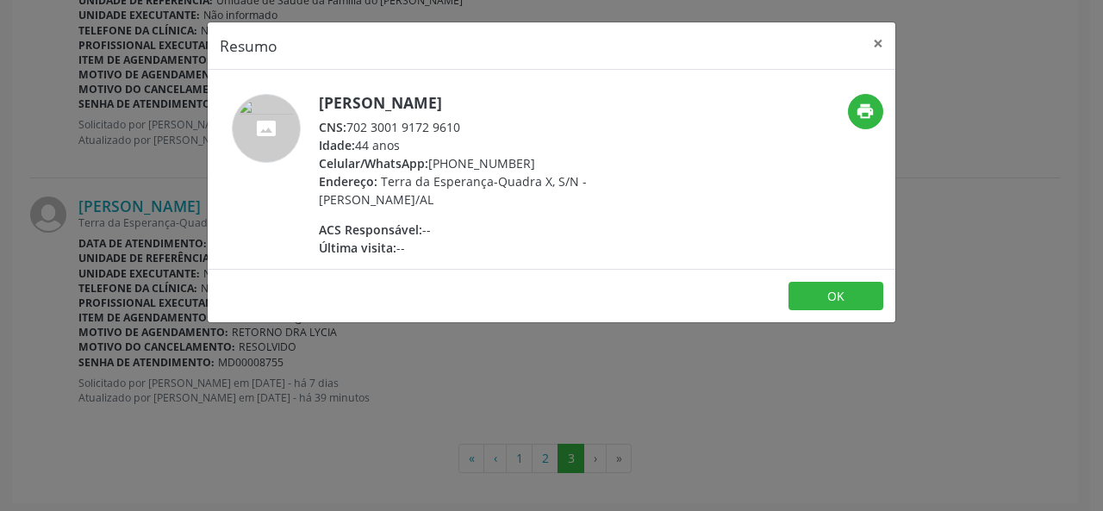
drag, startPoint x: 479, startPoint y: 126, endPoint x: 347, endPoint y: 128, distance: 132.8
click at [347, 128] on div "CNS: 702 3001 9172 9610" at bounding box center [486, 127] width 335 height 18
copy div "702 3001 9172 9610"
